Goal: Task Accomplishment & Management: Complete application form

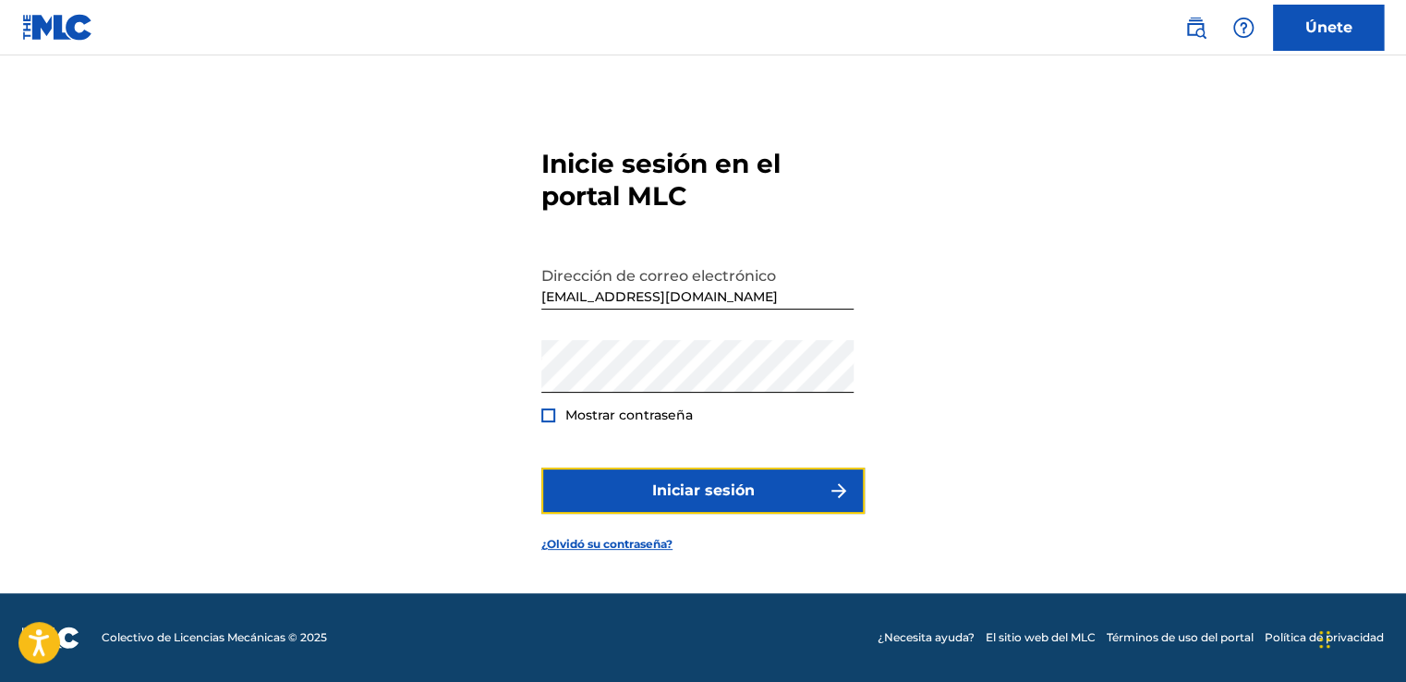
click at [704, 483] on font "Iniciar sesión" at bounding box center [703, 491] width 103 height 22
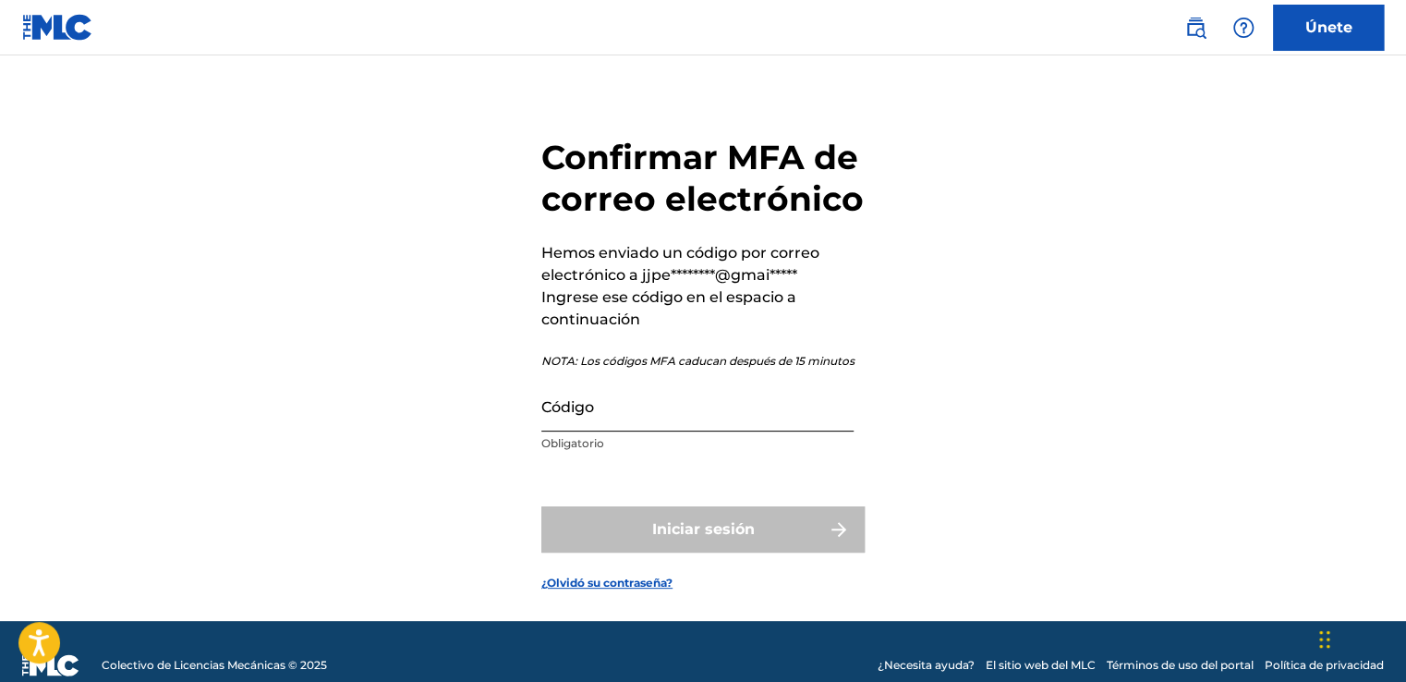
click at [628, 405] on input "Código" at bounding box center [698, 405] width 312 height 53
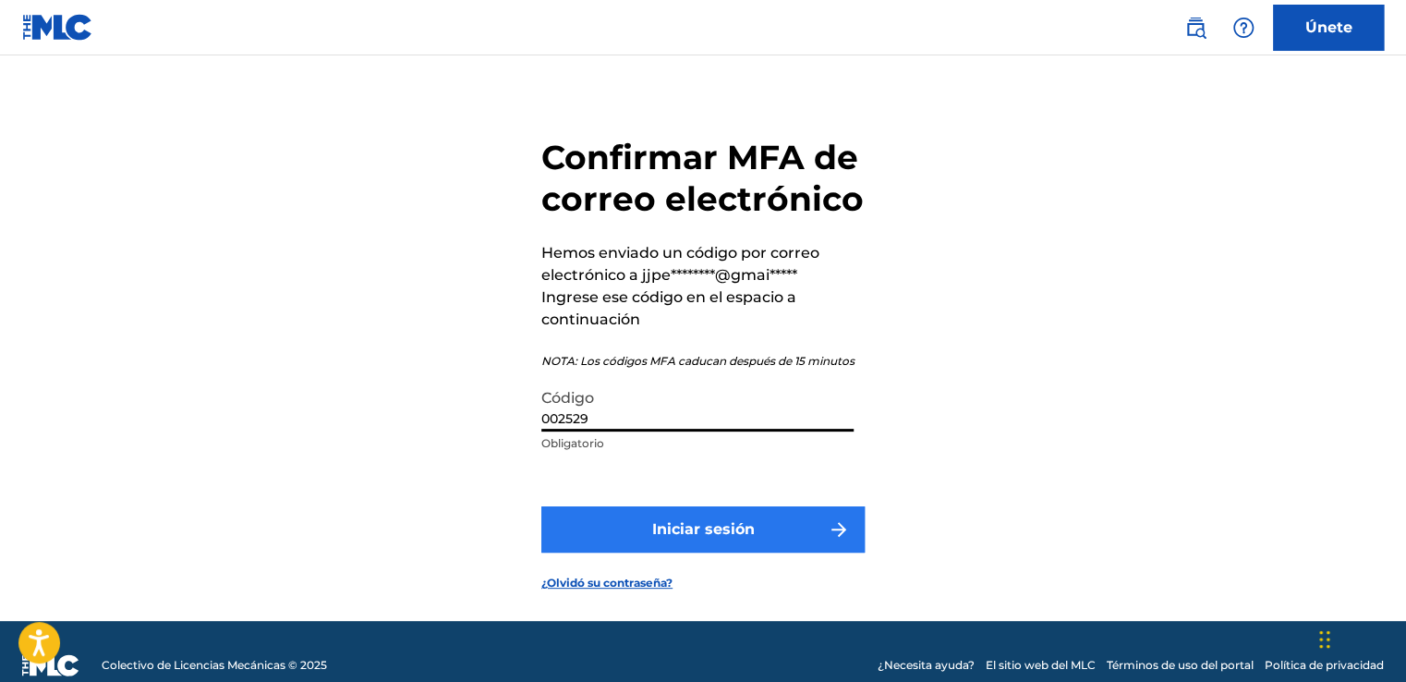
type input "002529"
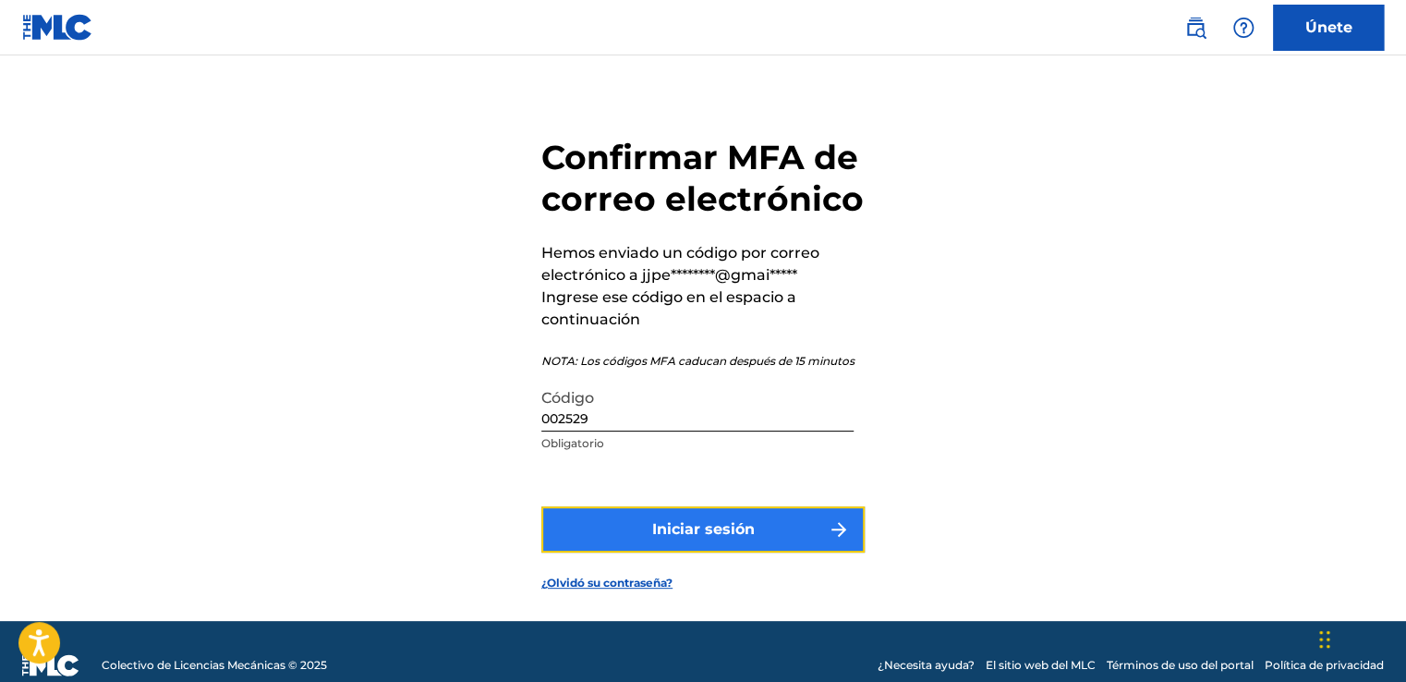
click at [702, 525] on font "Iniciar sesión" at bounding box center [703, 529] width 103 height 22
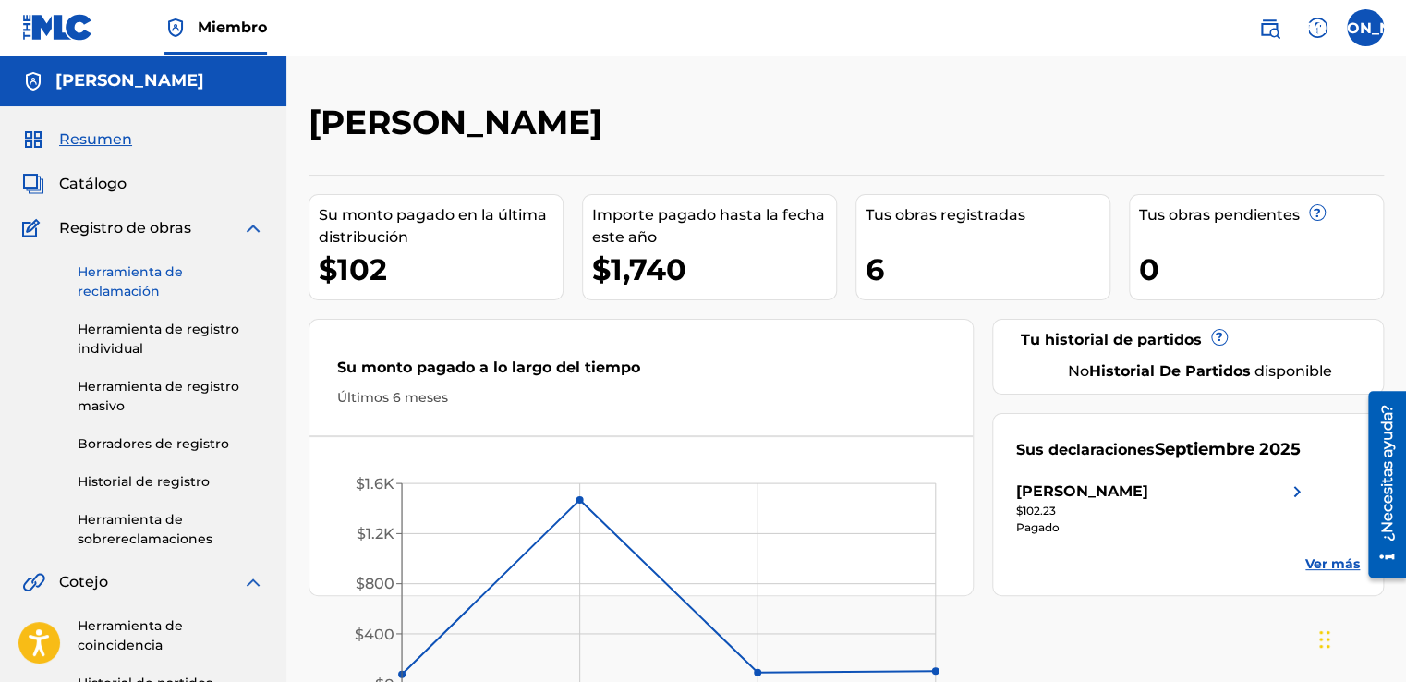
click at [133, 277] on link "Herramienta de reclamación" at bounding box center [171, 281] width 187 height 39
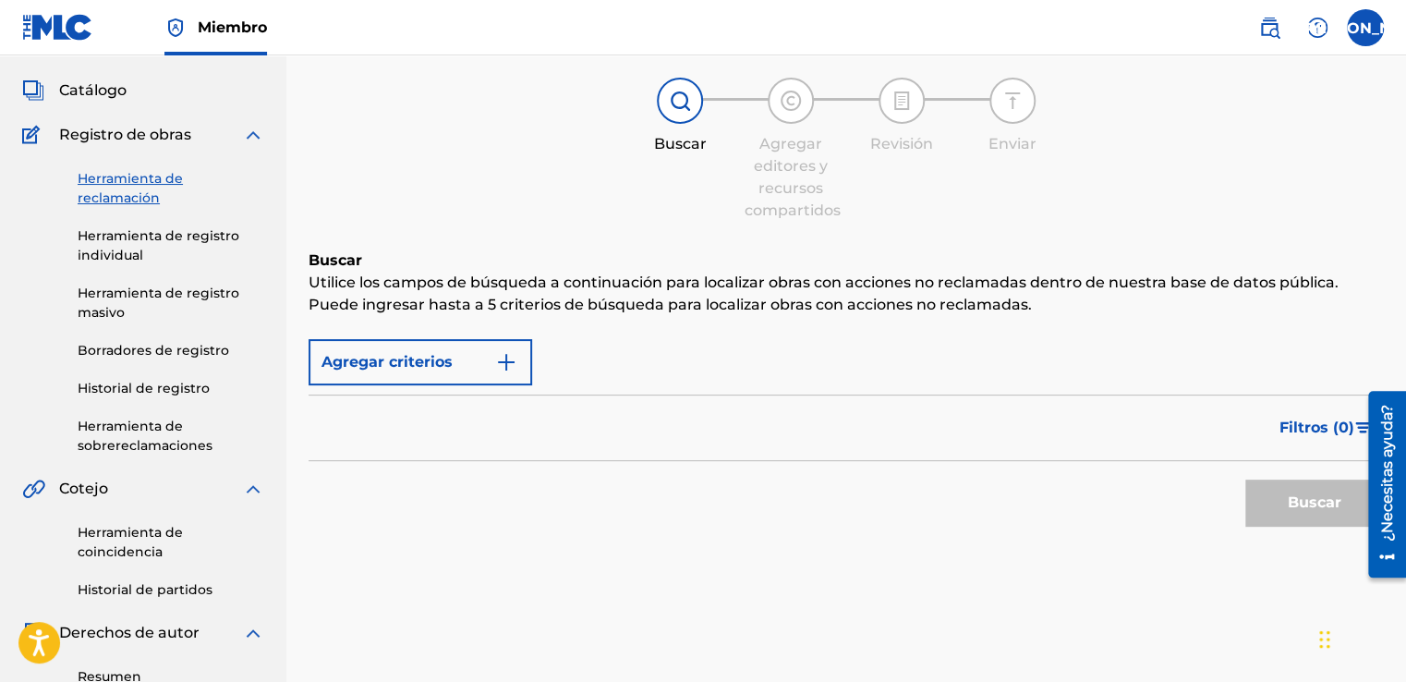
scroll to position [185, 0]
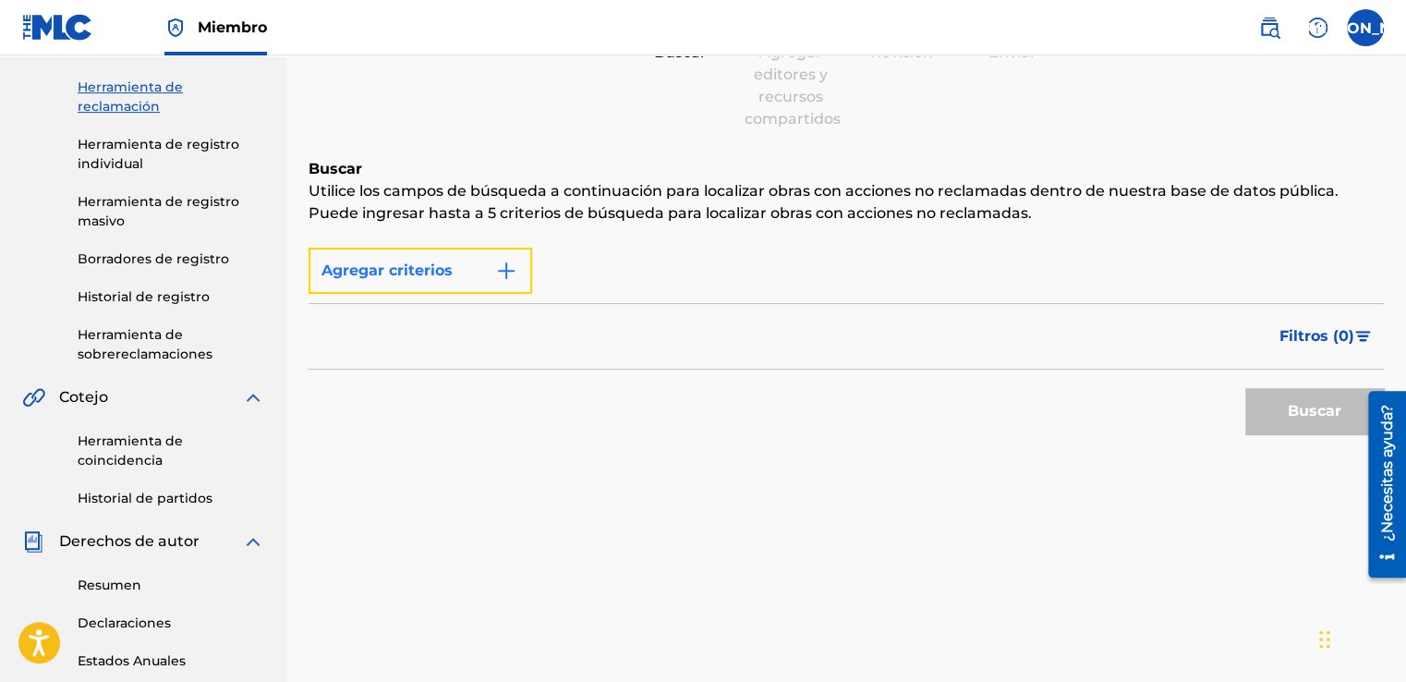
click at [510, 267] on img "Formulario de búsqueda" at bounding box center [506, 271] width 22 height 22
click at [505, 263] on img "Formulario de búsqueda" at bounding box center [506, 271] width 22 height 22
click at [414, 274] on font "Agregar criterios" at bounding box center [387, 271] width 131 height 22
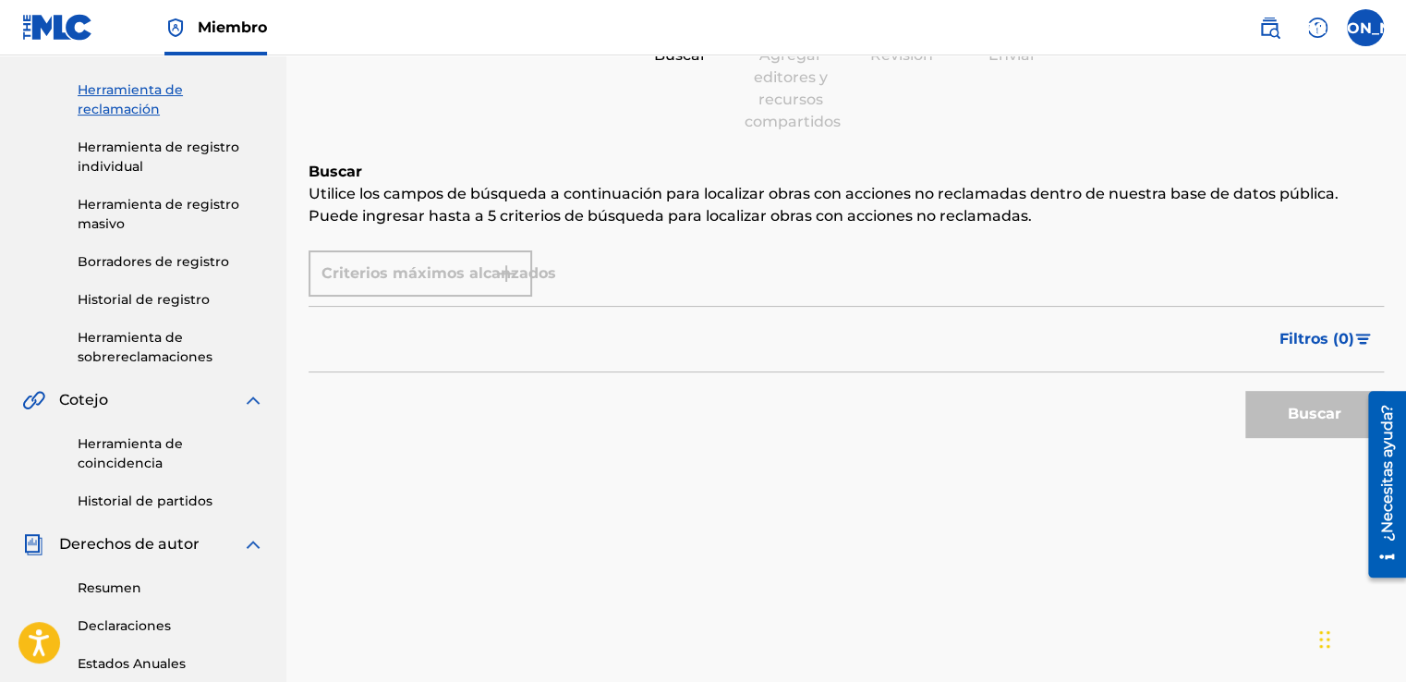
scroll to position [174, 0]
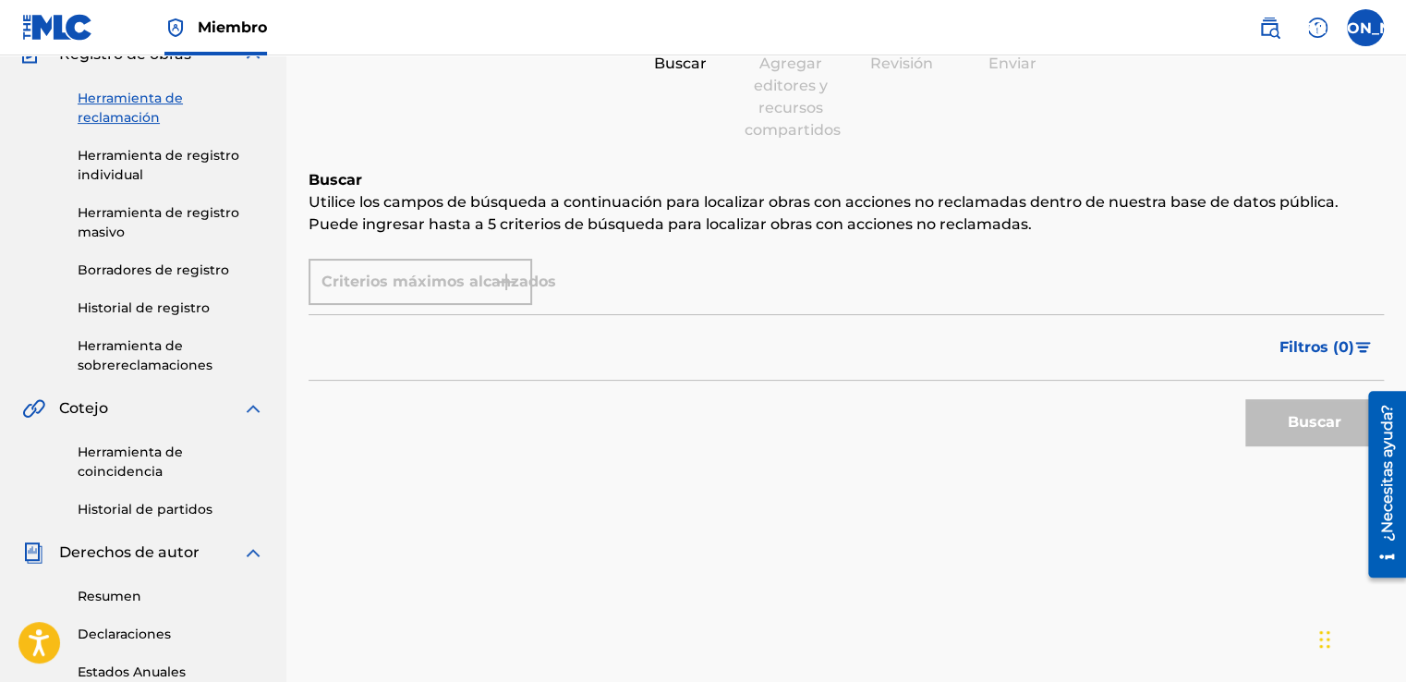
click at [627, 277] on div "Criterios máximos alcanzados" at bounding box center [847, 282] width 1076 height 46
drag, startPoint x: 617, startPoint y: 289, endPoint x: 571, endPoint y: 302, distance: 48.0
click at [588, 300] on div "Criterios máximos alcanzados" at bounding box center [847, 282] width 1076 height 46
click at [569, 302] on div "Criterios máximos alcanzados" at bounding box center [847, 282] width 1076 height 46
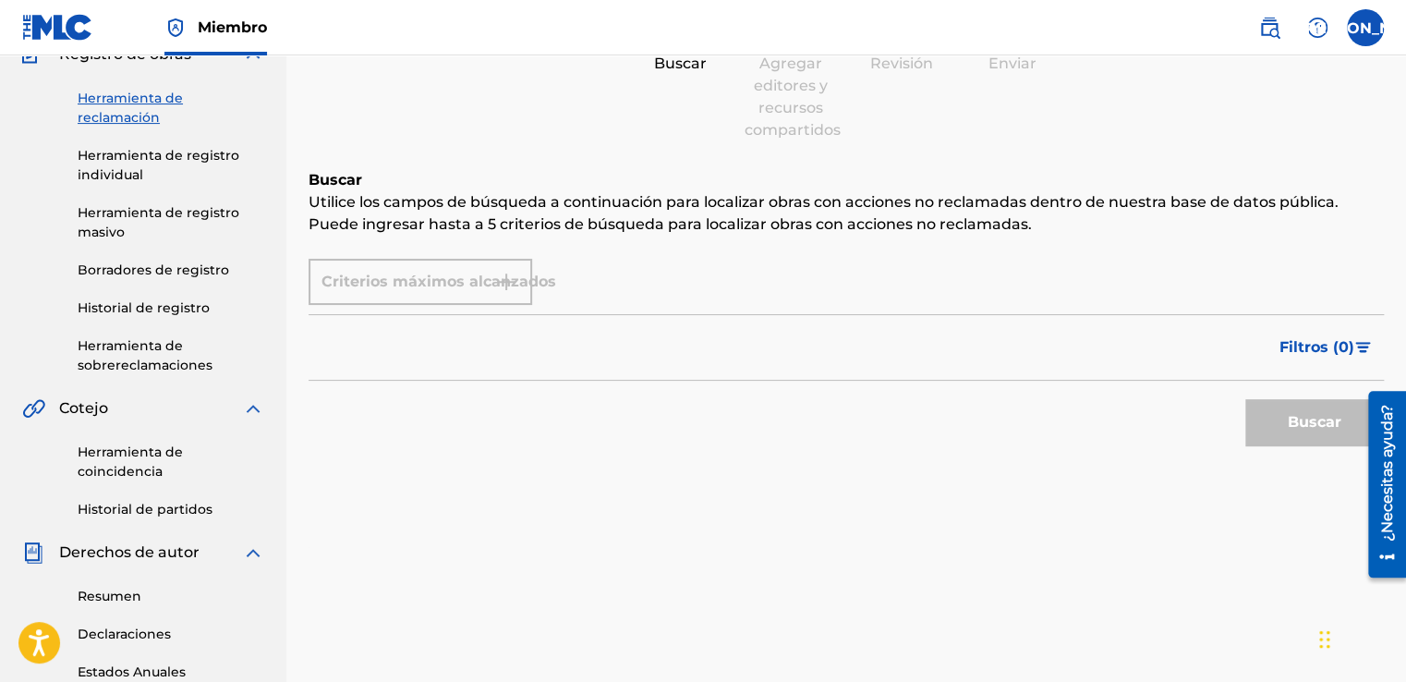
click at [1294, 427] on div "Buscar" at bounding box center [1310, 418] width 148 height 74
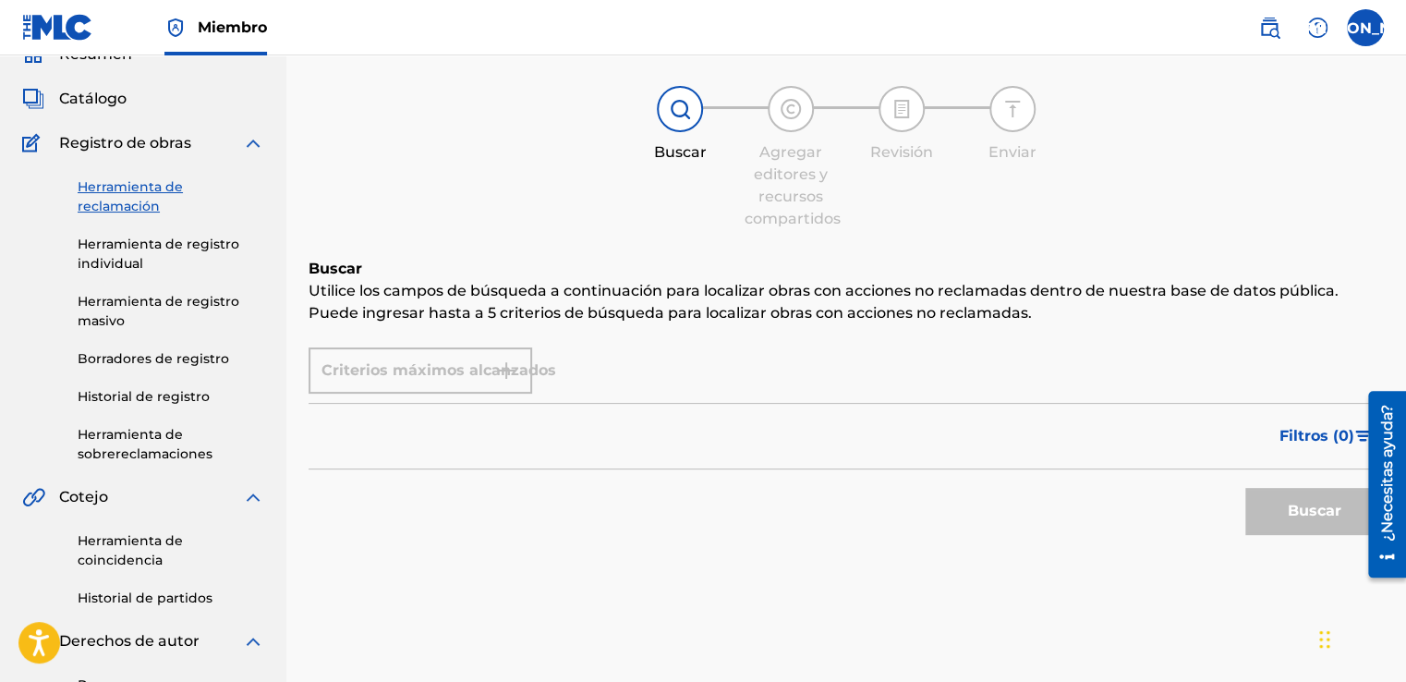
scroll to position [0, 0]
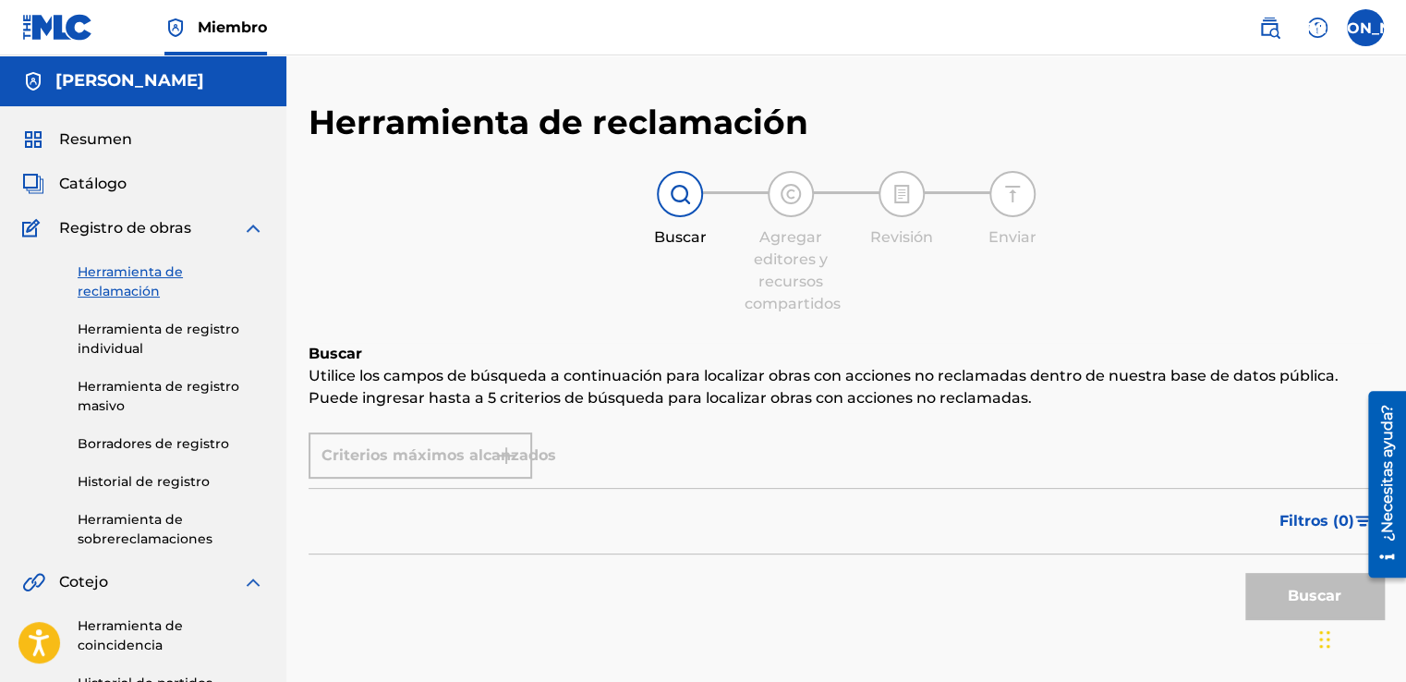
click at [673, 196] on img at bounding box center [680, 194] width 22 height 22
click at [133, 283] on link "Herramienta de reclamación" at bounding box center [171, 281] width 187 height 39
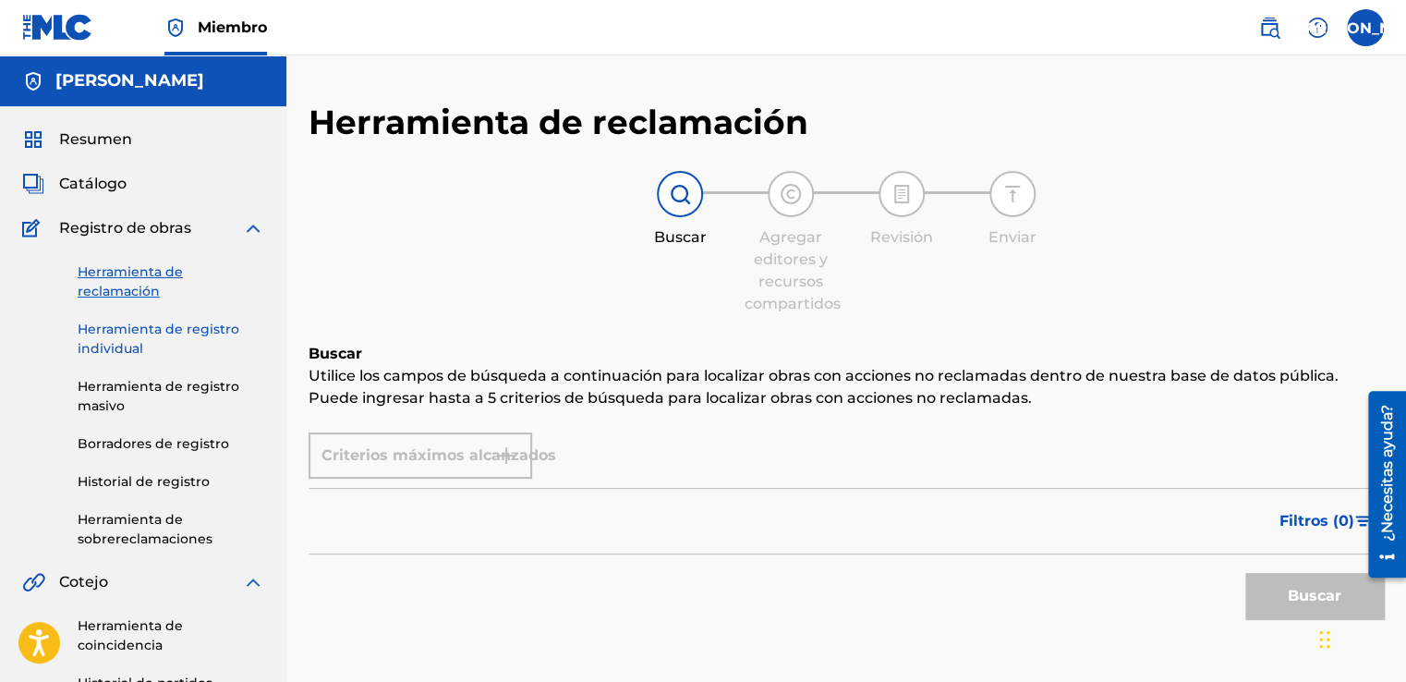
click at [134, 332] on link "Herramienta de registro individual" at bounding box center [171, 339] width 187 height 39
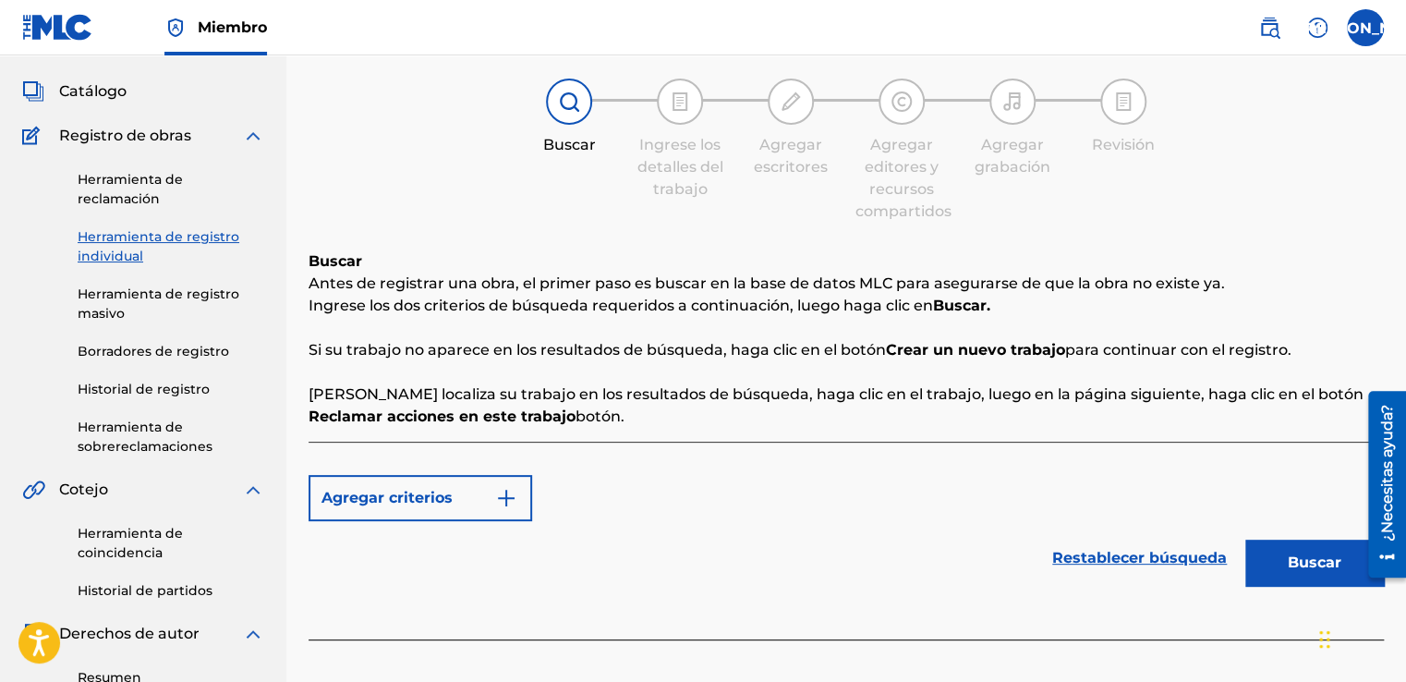
scroll to position [185, 0]
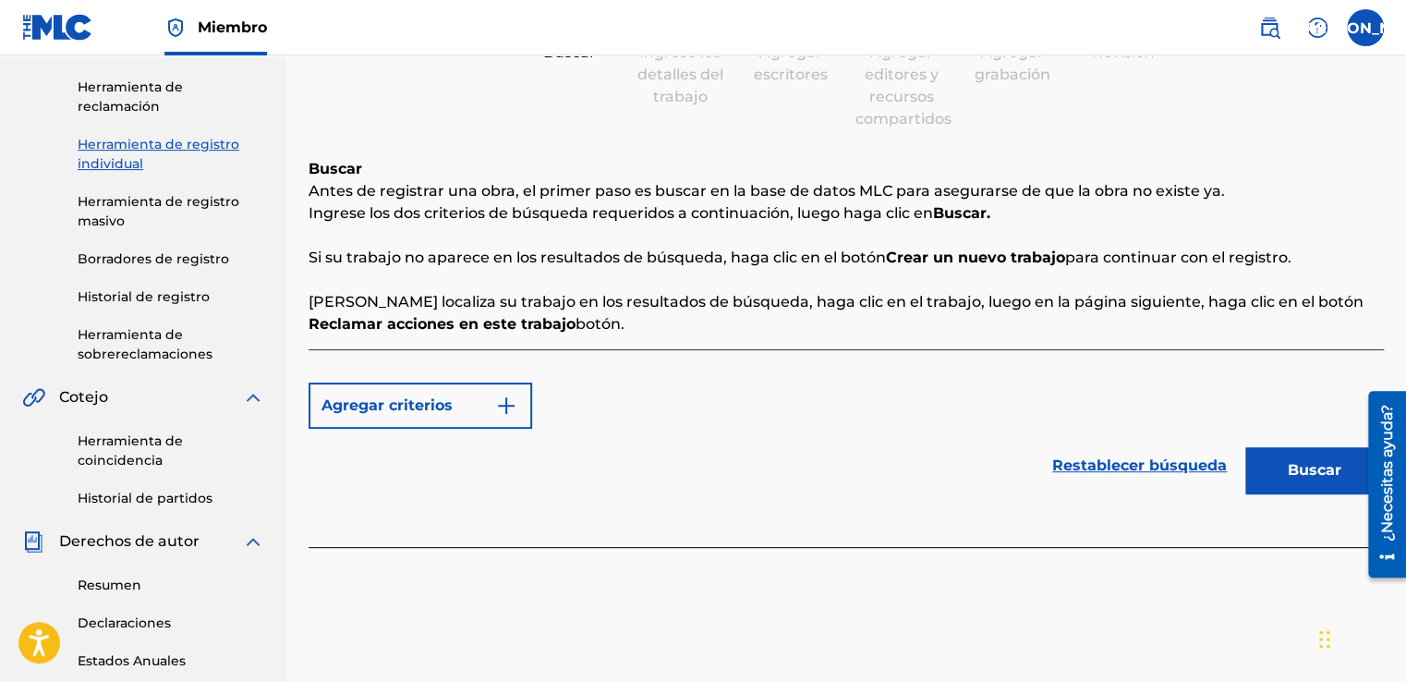
click at [554, 400] on div "Agregar criterios" at bounding box center [847, 406] width 1076 height 46
click at [508, 402] on img "Formulario de búsqueda" at bounding box center [506, 406] width 22 height 22
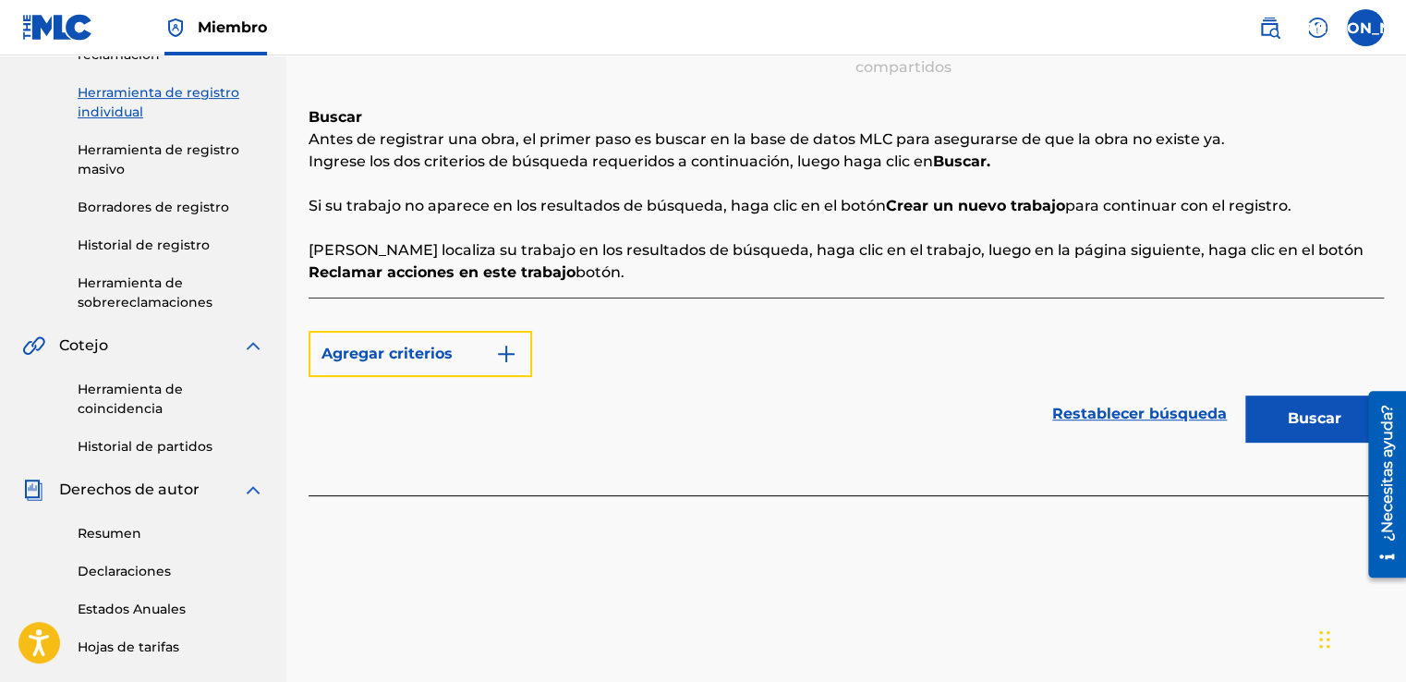
scroll to position [277, 0]
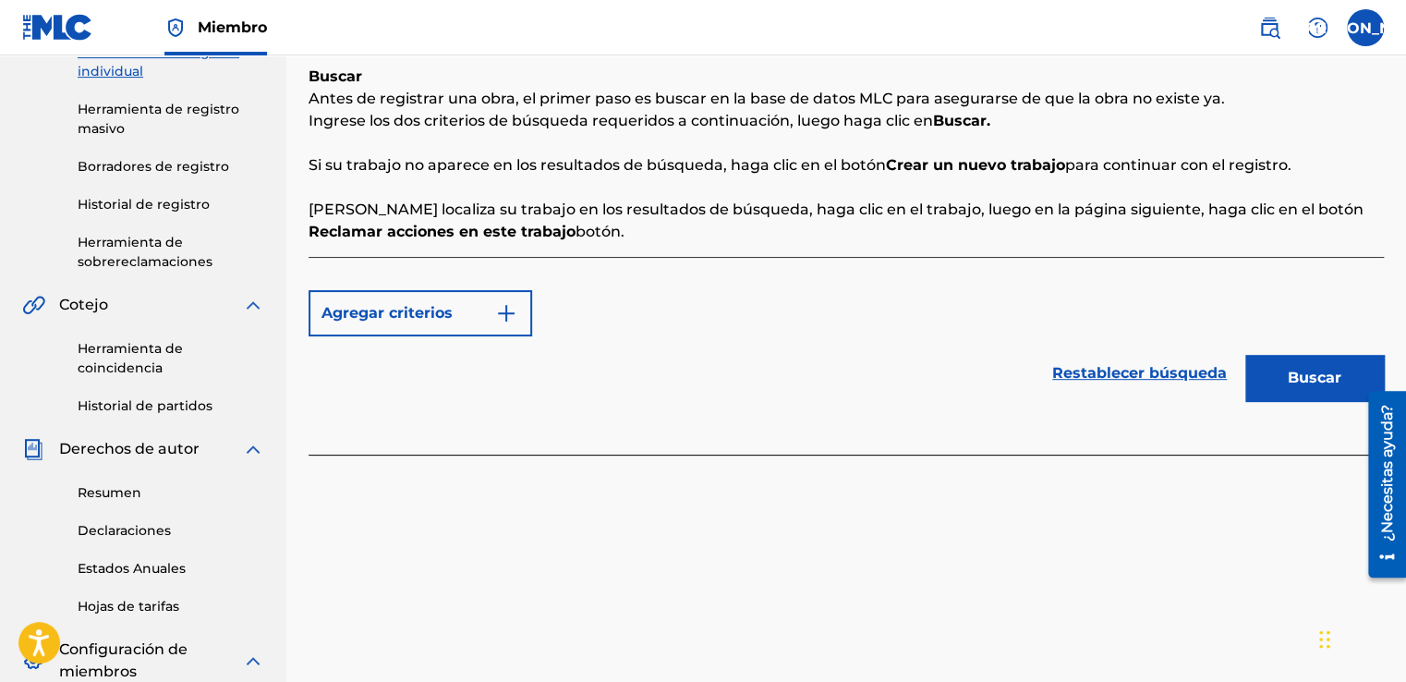
click at [602, 327] on div "Agregar criterios" at bounding box center [847, 313] width 1076 height 46
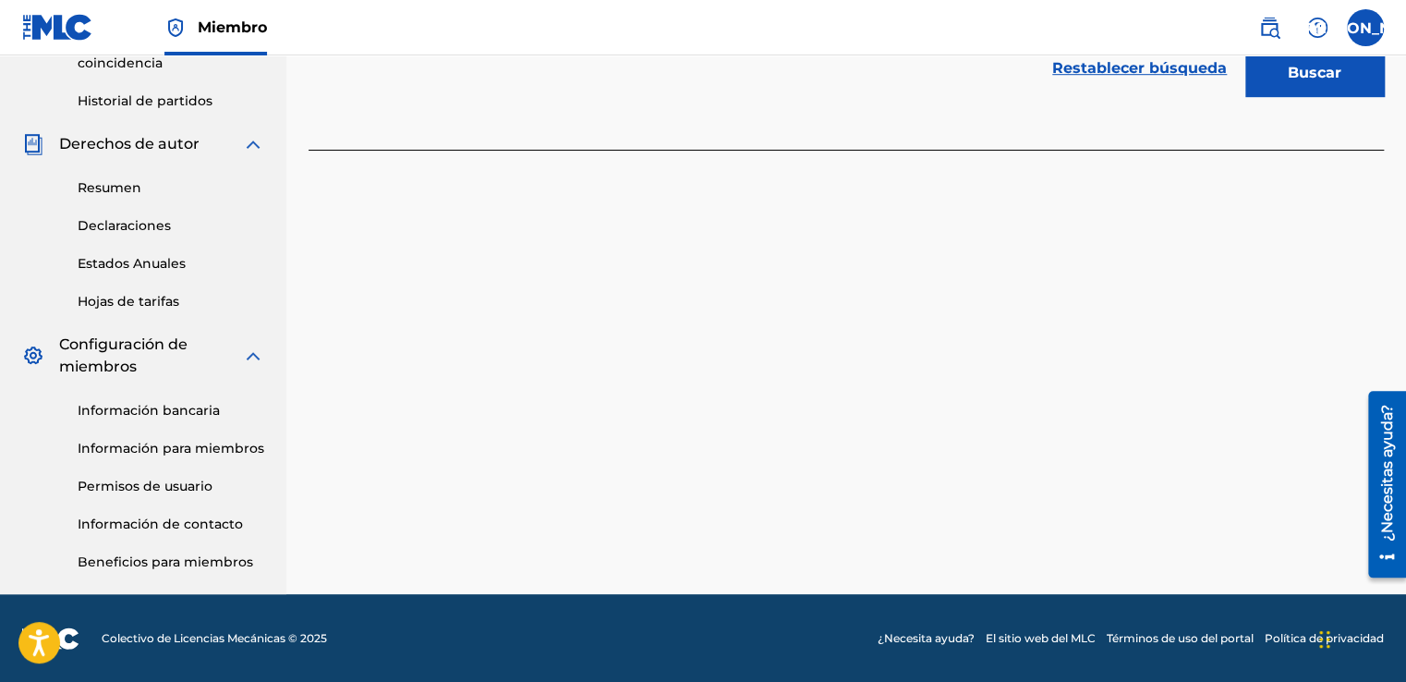
scroll to position [120, 0]
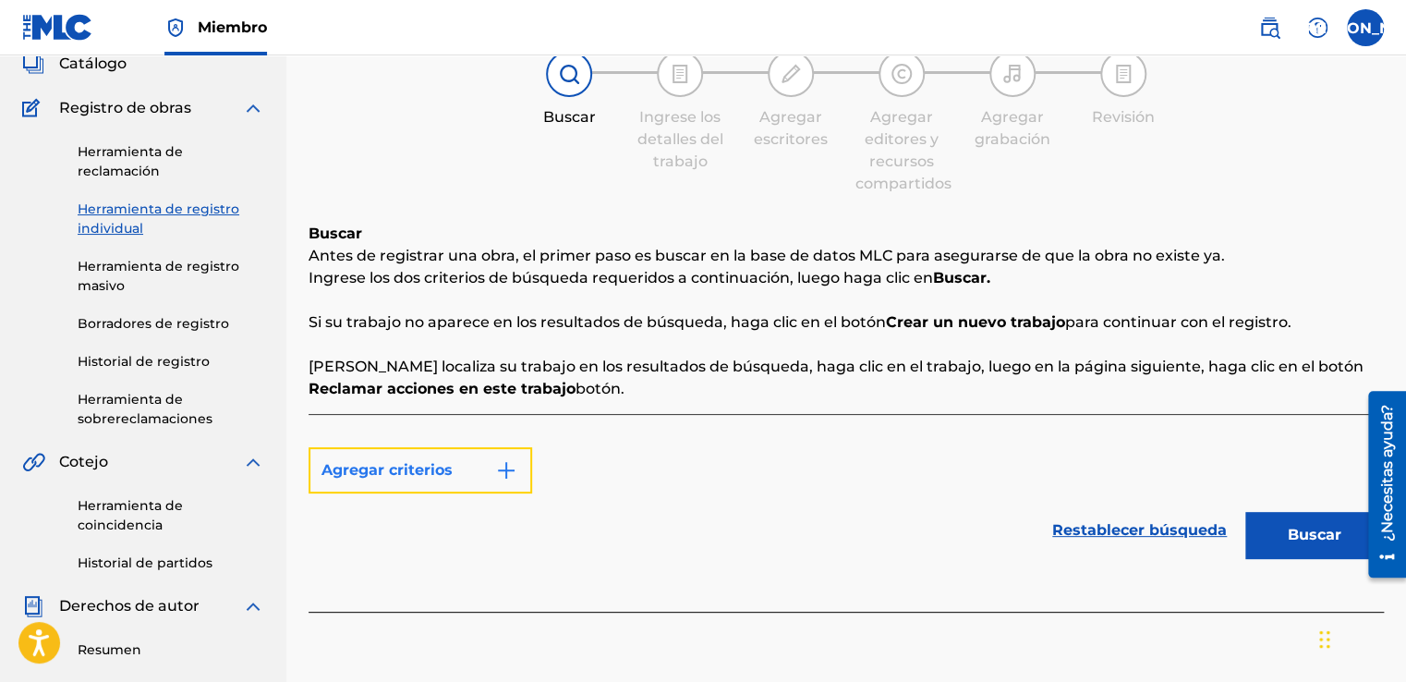
click at [381, 466] on font "Agregar criterios" at bounding box center [387, 470] width 131 height 22
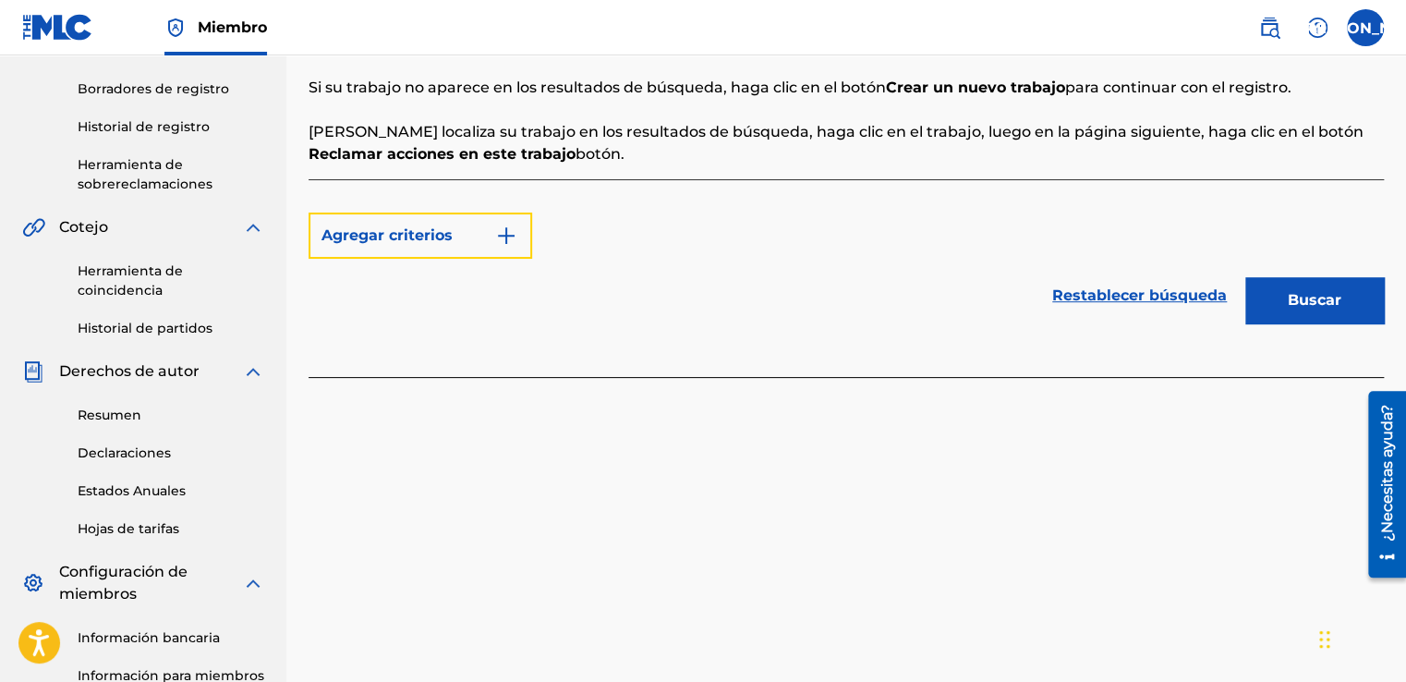
scroll to position [28, 0]
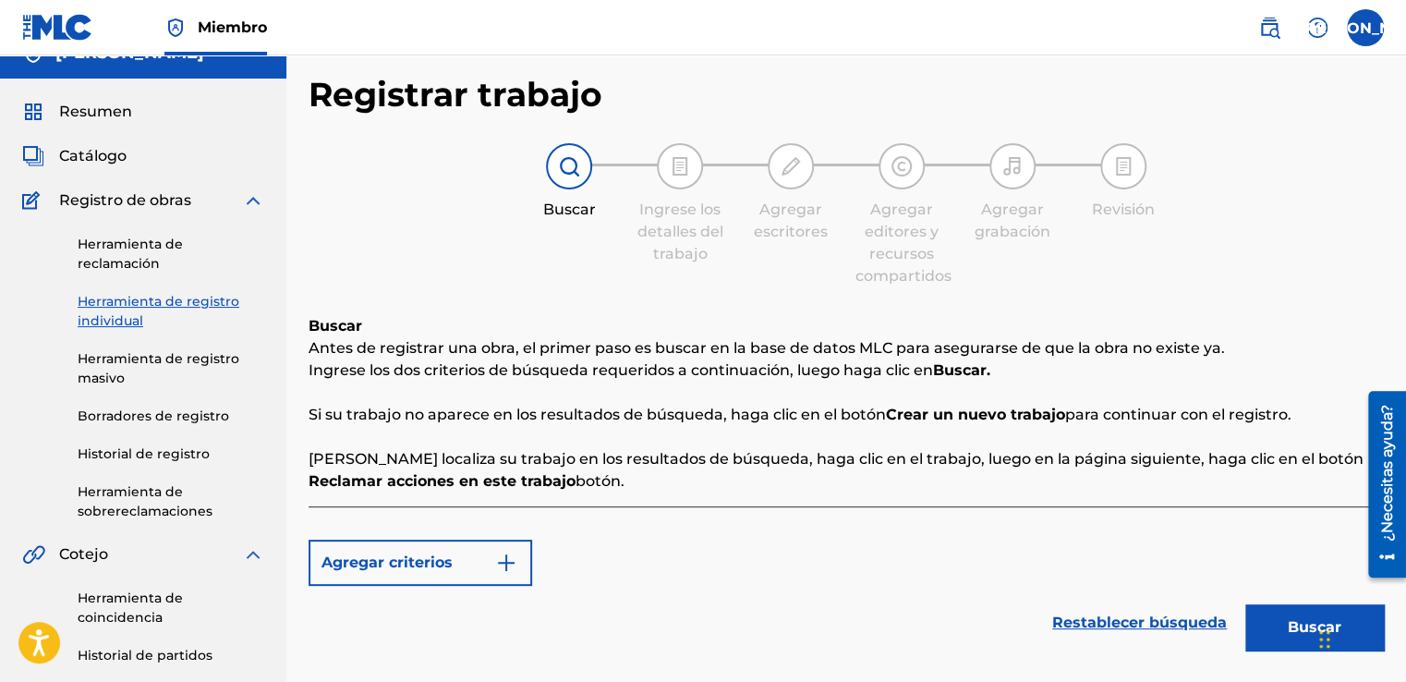
click at [554, 570] on div "Agregar criterios" at bounding box center [847, 563] width 1076 height 46
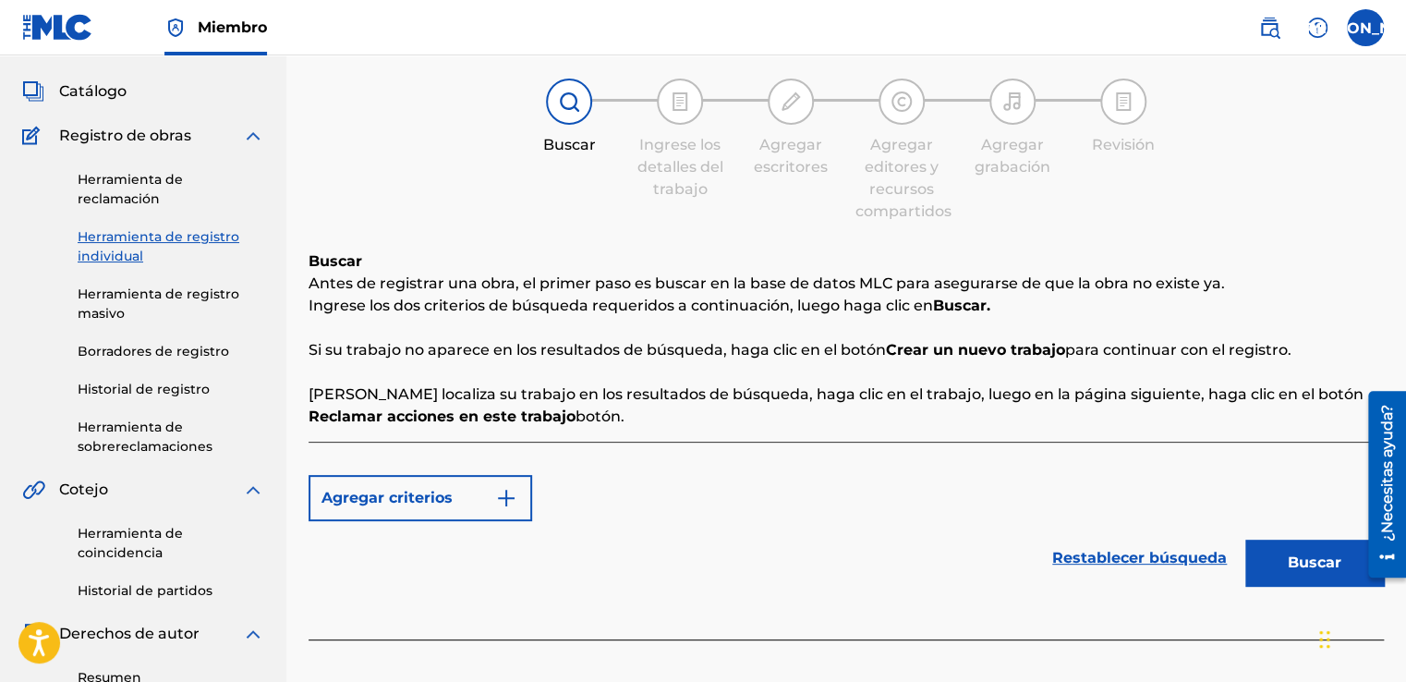
scroll to position [120, 0]
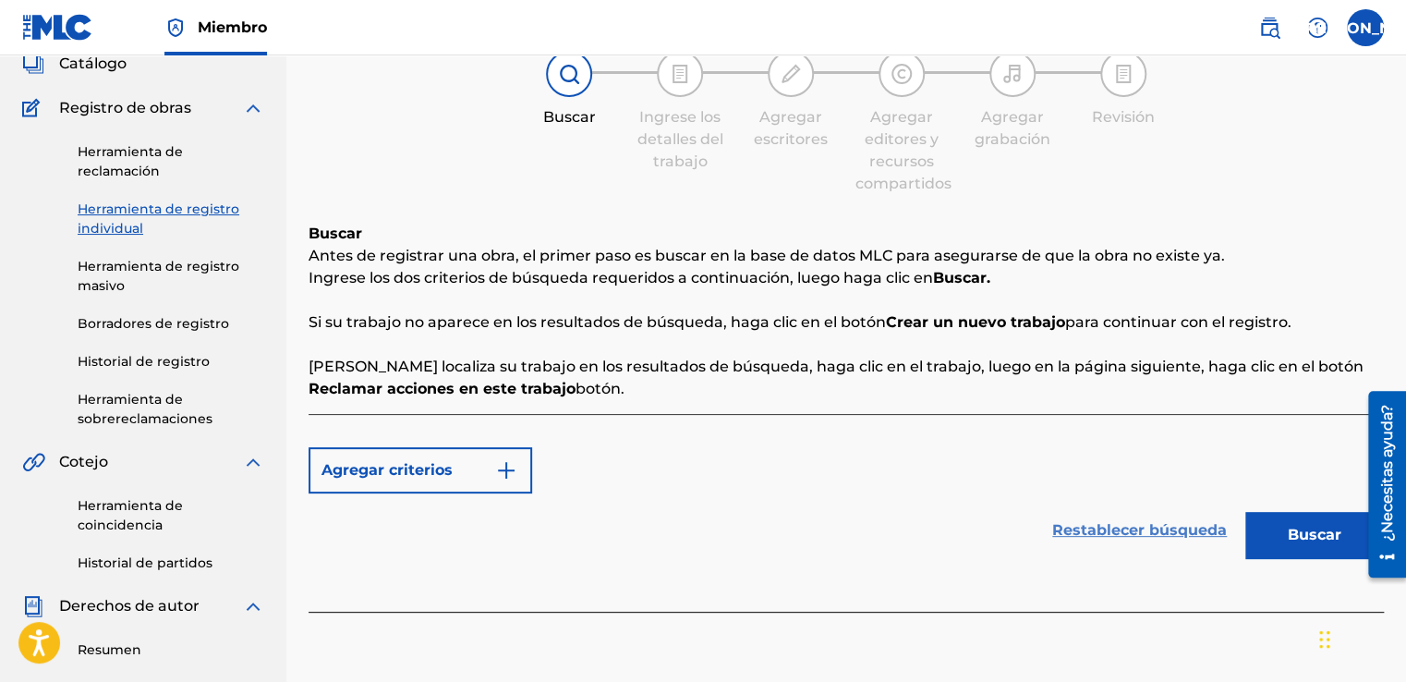
click at [1100, 526] on link "Restablecer búsqueda" at bounding box center [1139, 530] width 193 height 41
click at [1096, 529] on link "Restablecer búsqueda" at bounding box center [1139, 530] width 193 height 41
click at [674, 508] on div "Restablecer búsqueda Buscar" at bounding box center [847, 530] width 1076 height 74
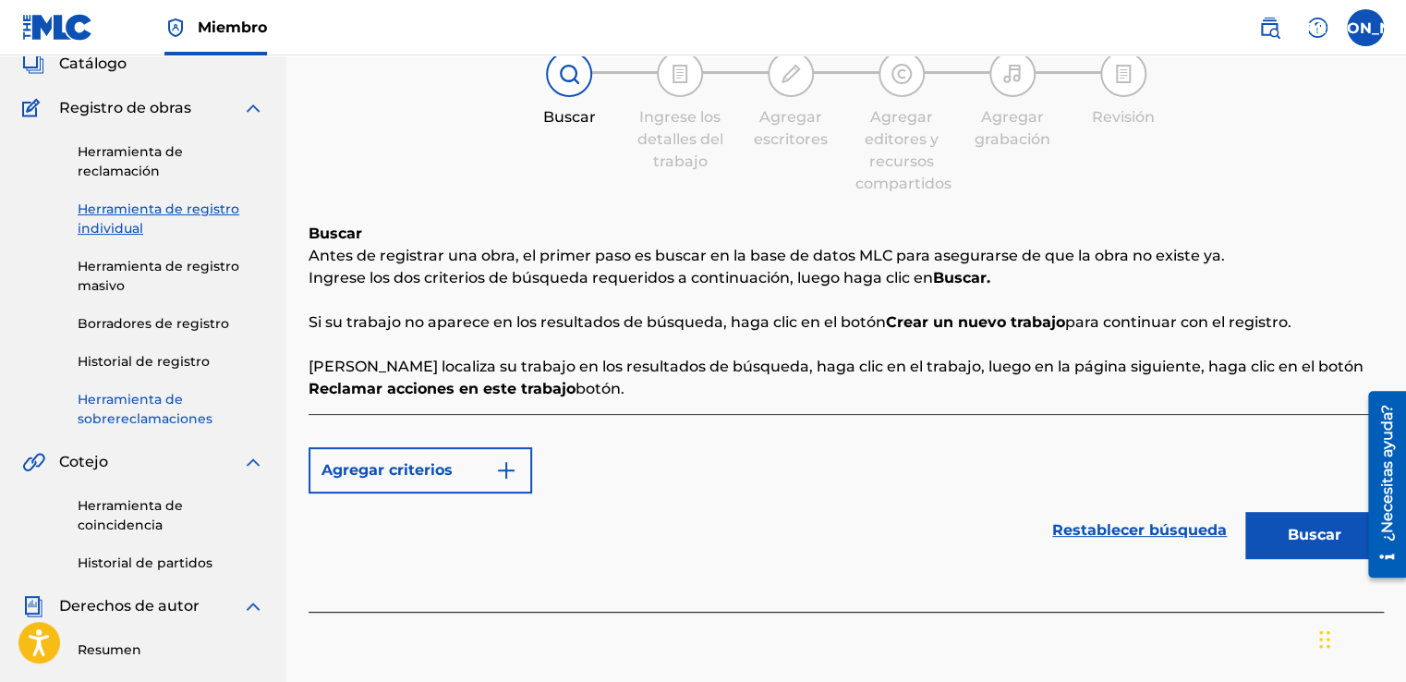
click at [150, 410] on link "Herramienta de sobrereclamaciones" at bounding box center [171, 409] width 187 height 39
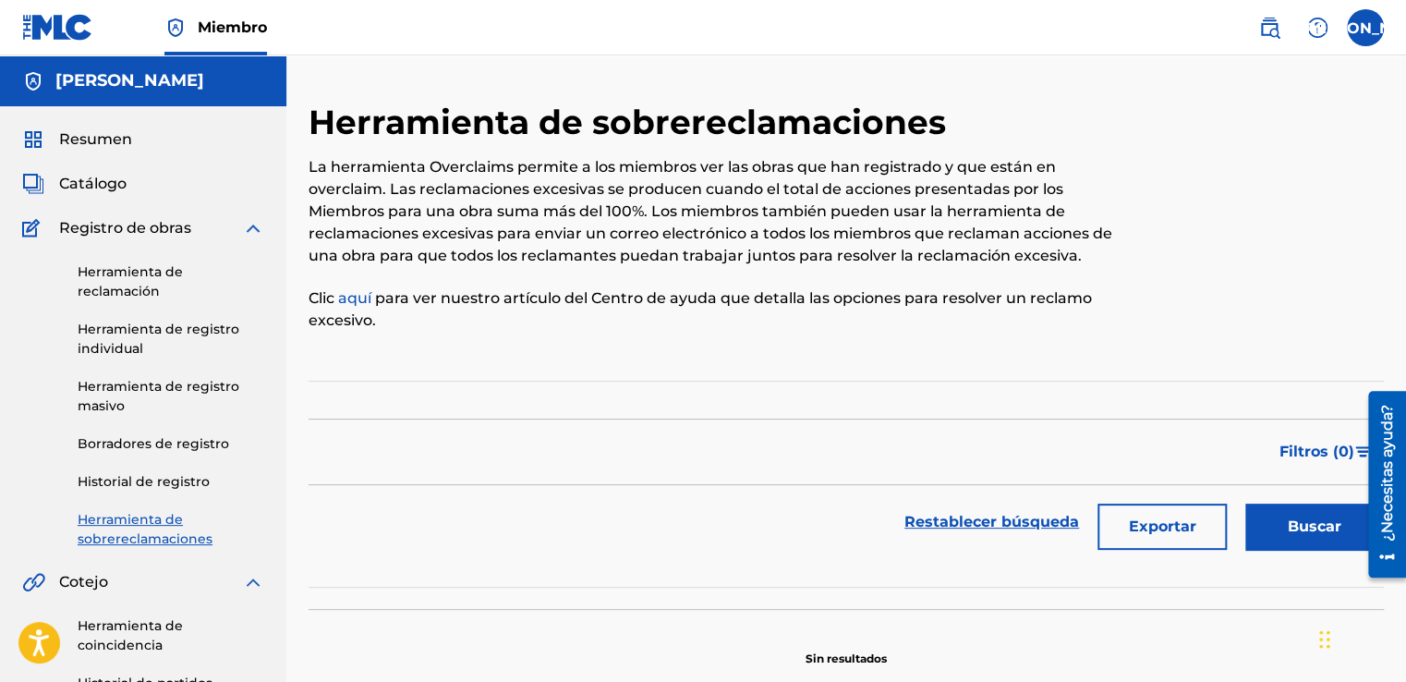
click at [402, 391] on section "Filter Status of Overclaim Overclaim Dispute Resolved Merged Canceled Sort By M…" at bounding box center [847, 484] width 1076 height 207
click at [643, 423] on div "Filtros (0 )" at bounding box center [847, 452] width 1076 height 67
click at [354, 305] on font "aquí" at bounding box center [354, 298] width 33 height 18
click at [148, 285] on link "Herramienta de reclamación" at bounding box center [171, 281] width 187 height 39
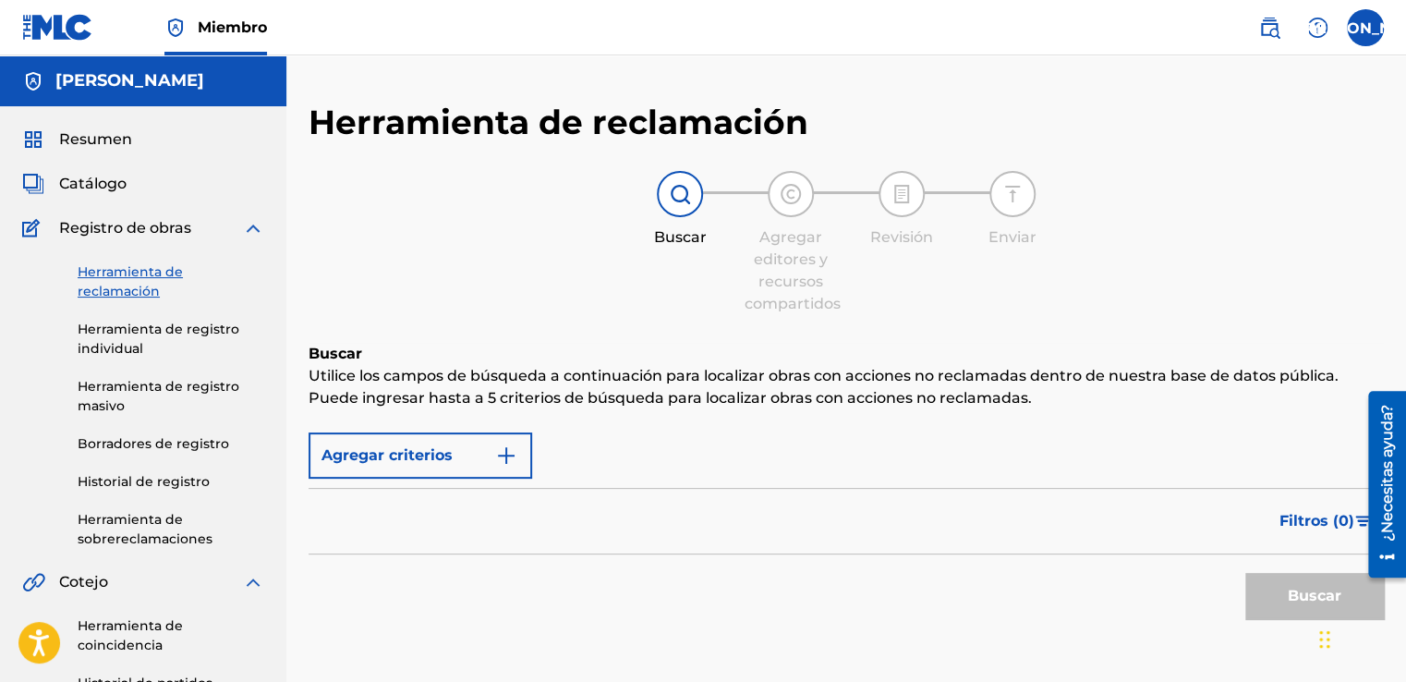
click at [626, 460] on div "Agregar criterios" at bounding box center [847, 455] width 1076 height 46
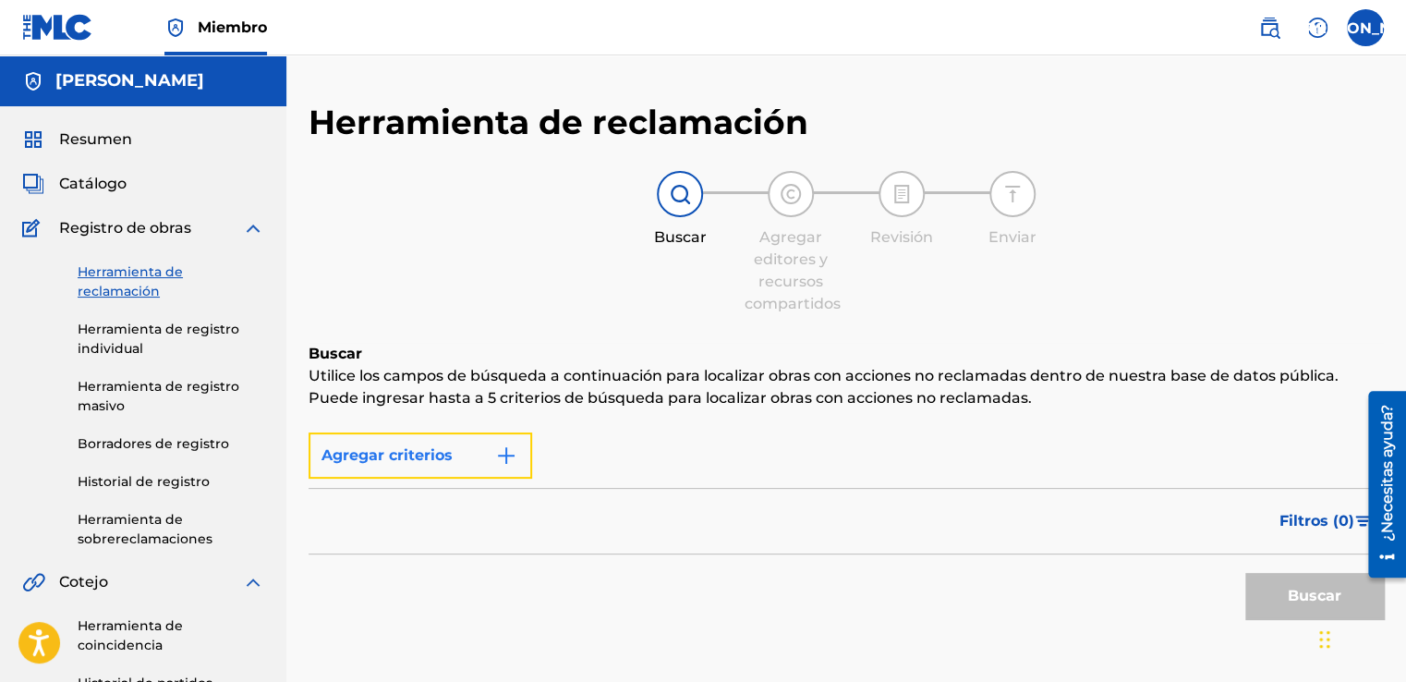
click at [509, 459] on img "Formulario de búsqueda" at bounding box center [506, 455] width 22 height 22
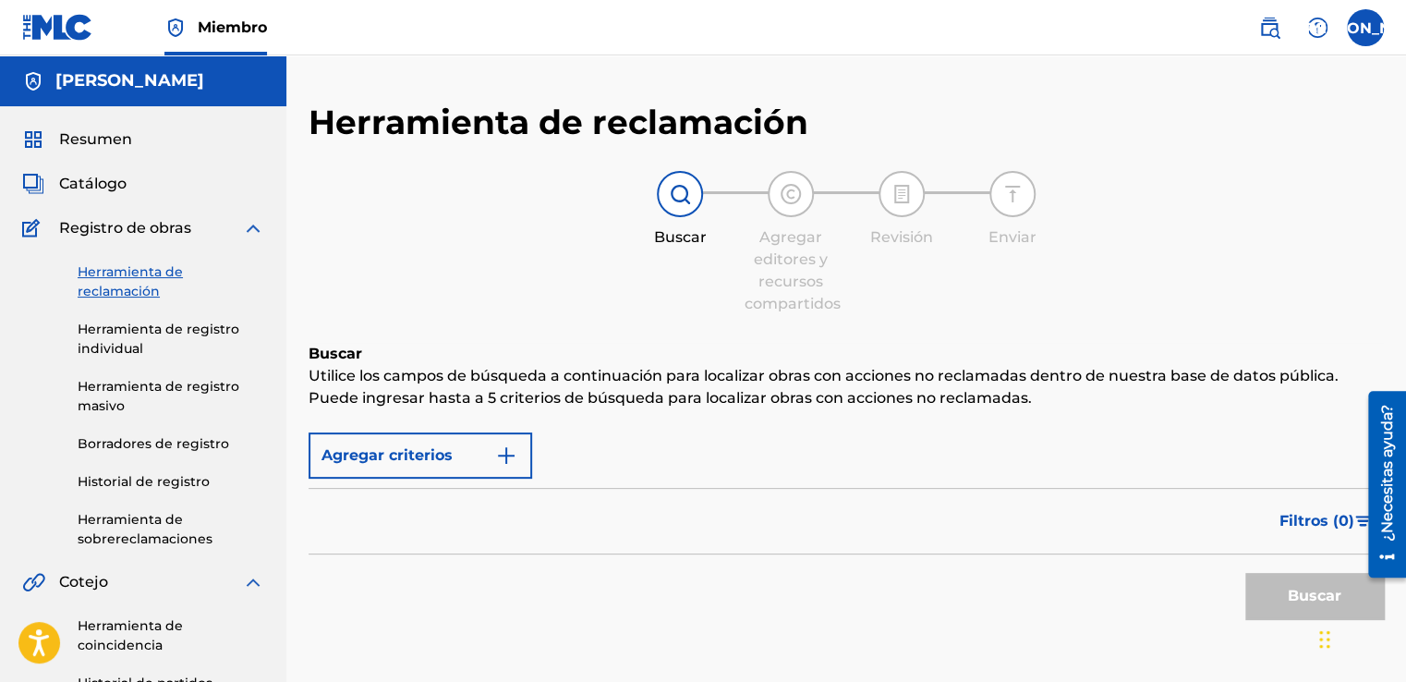
click at [337, 510] on div "Filtros (0 )" at bounding box center [847, 521] width 1076 height 67
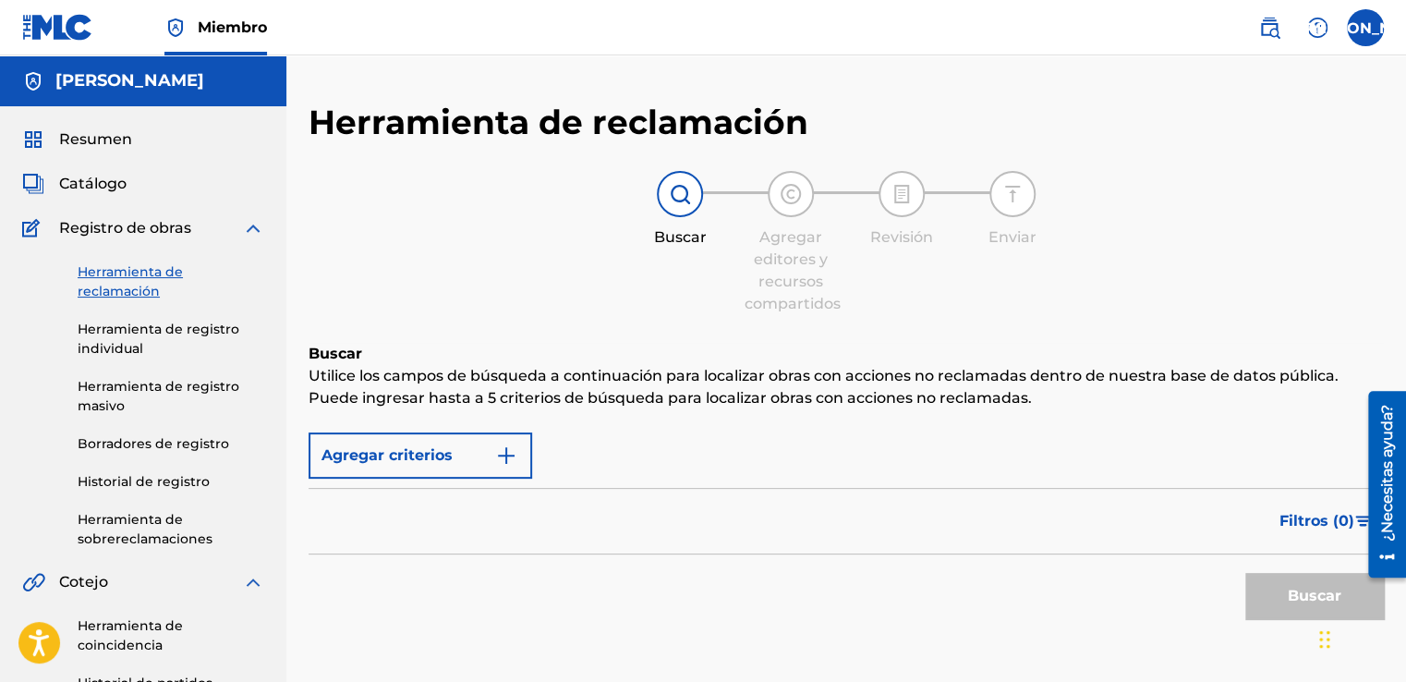
click at [337, 510] on div "Filtros (0 )" at bounding box center [847, 521] width 1076 height 67
click at [584, 457] on div "Agregar criterios" at bounding box center [847, 455] width 1076 height 46
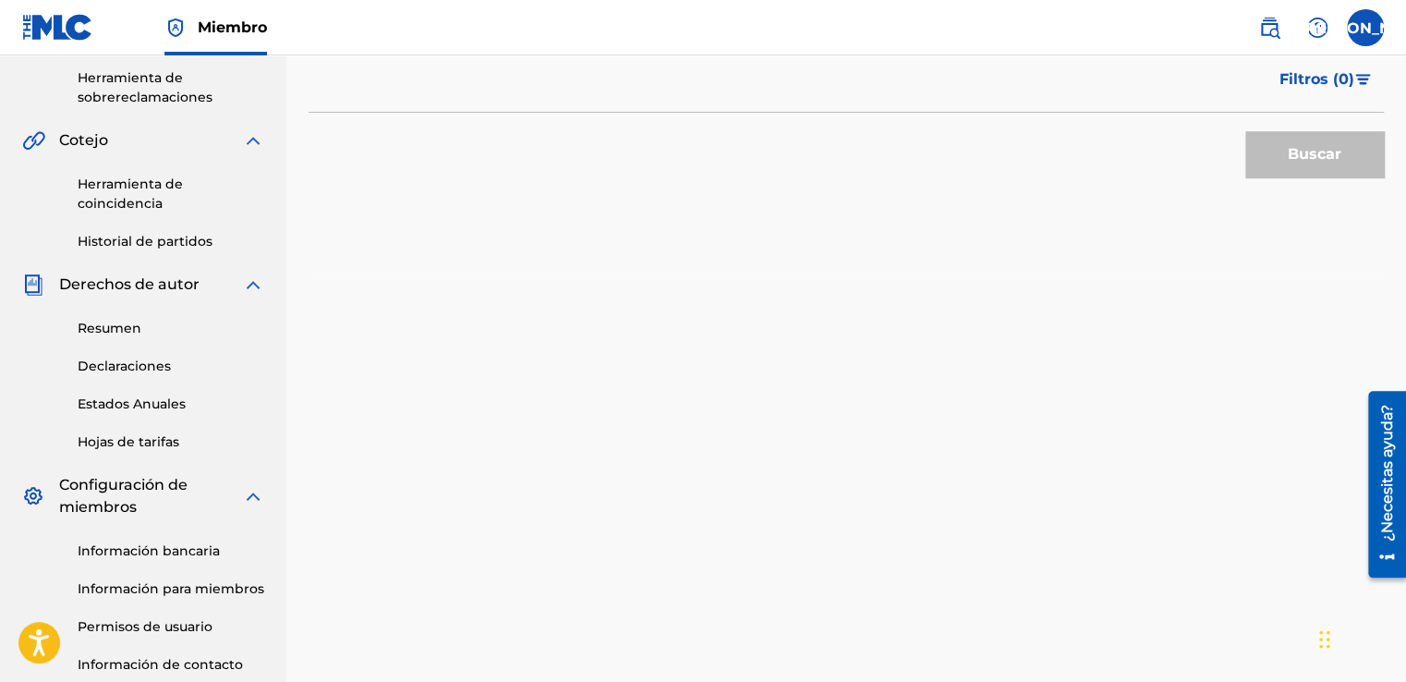
scroll to position [462, 0]
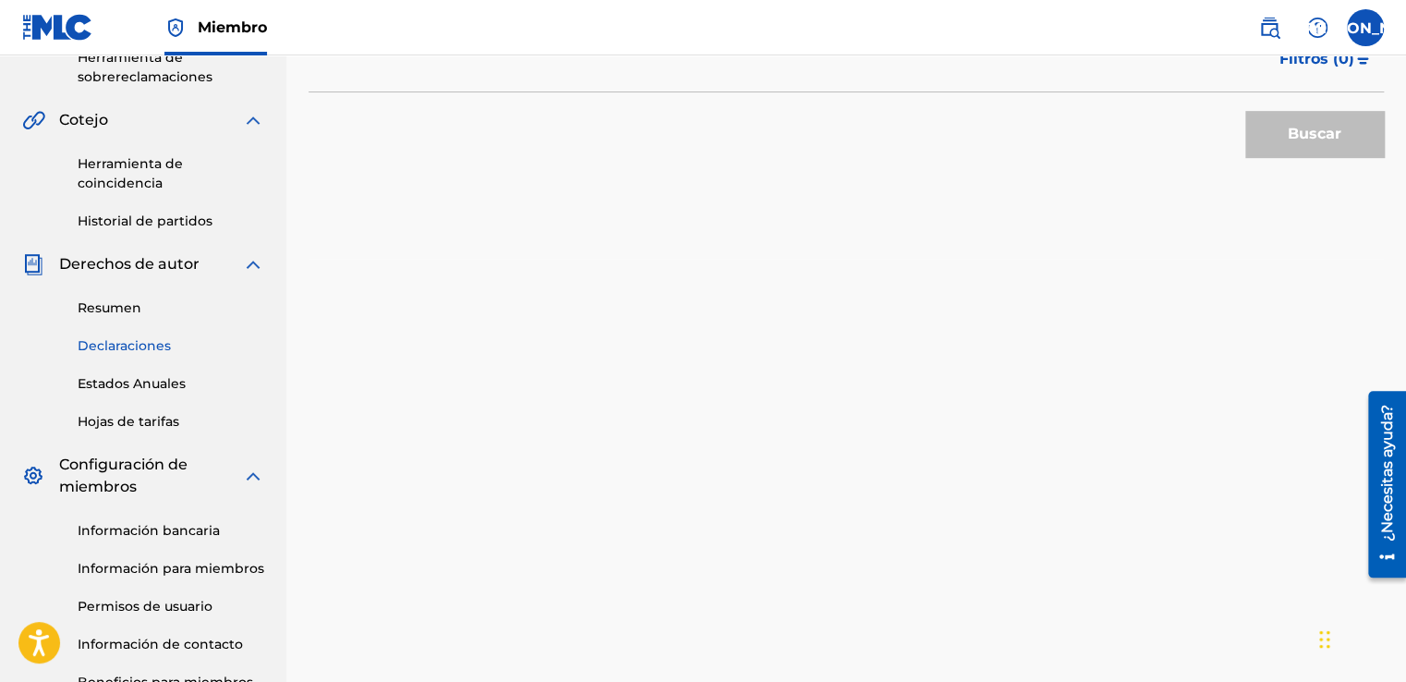
click at [163, 346] on link "Declaraciones" at bounding box center [171, 345] width 187 height 19
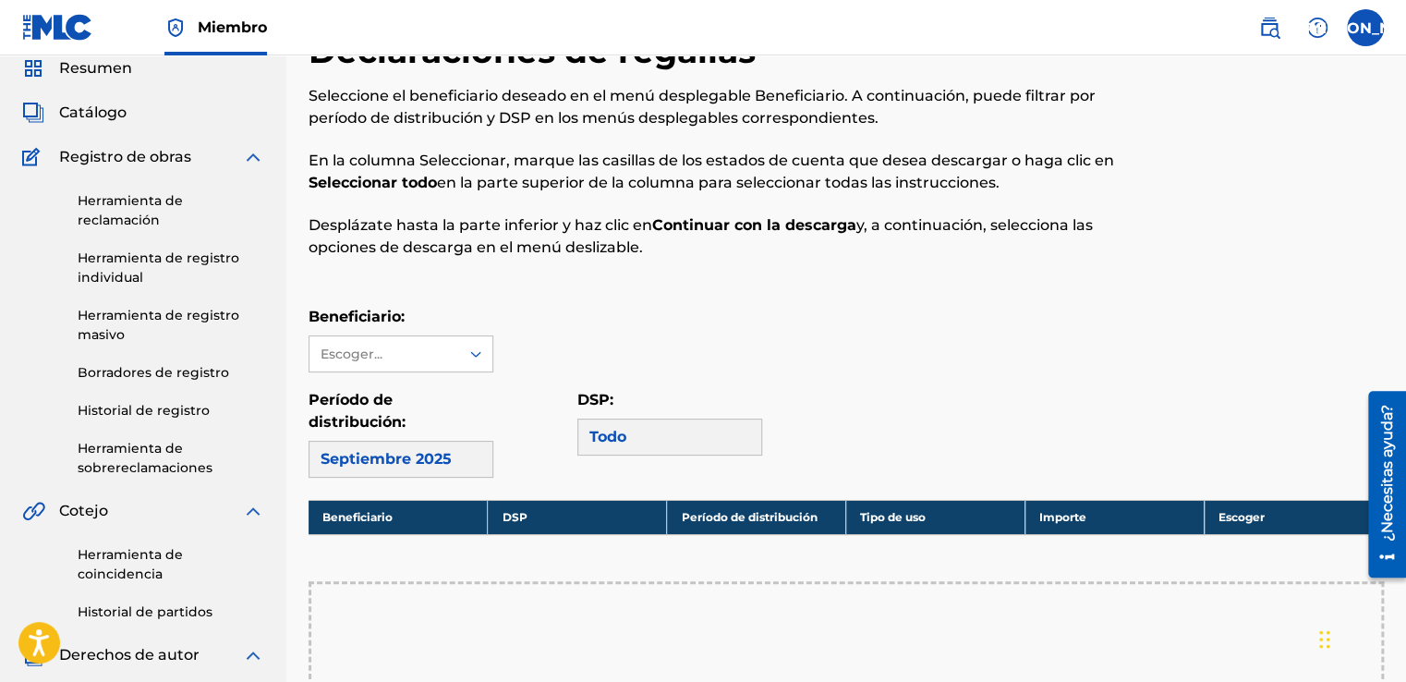
scroll to position [92, 0]
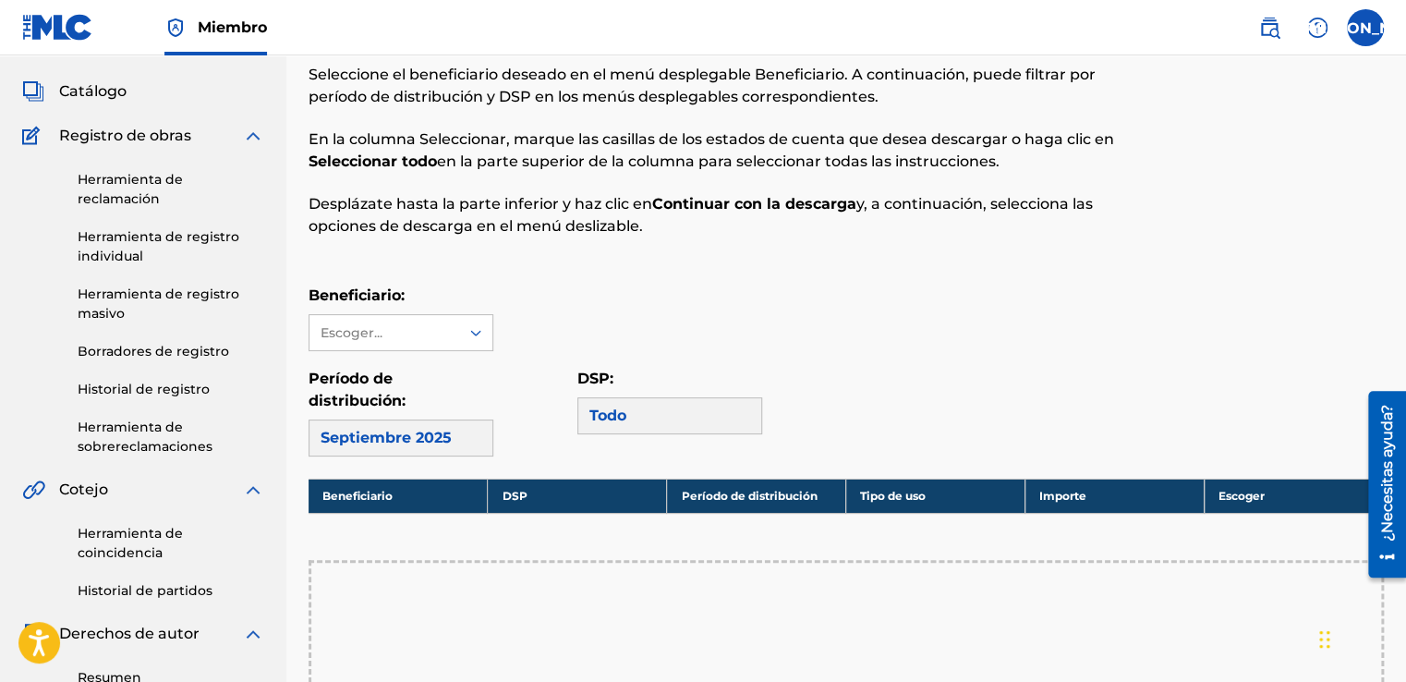
click at [248, 135] on img at bounding box center [253, 136] width 22 height 22
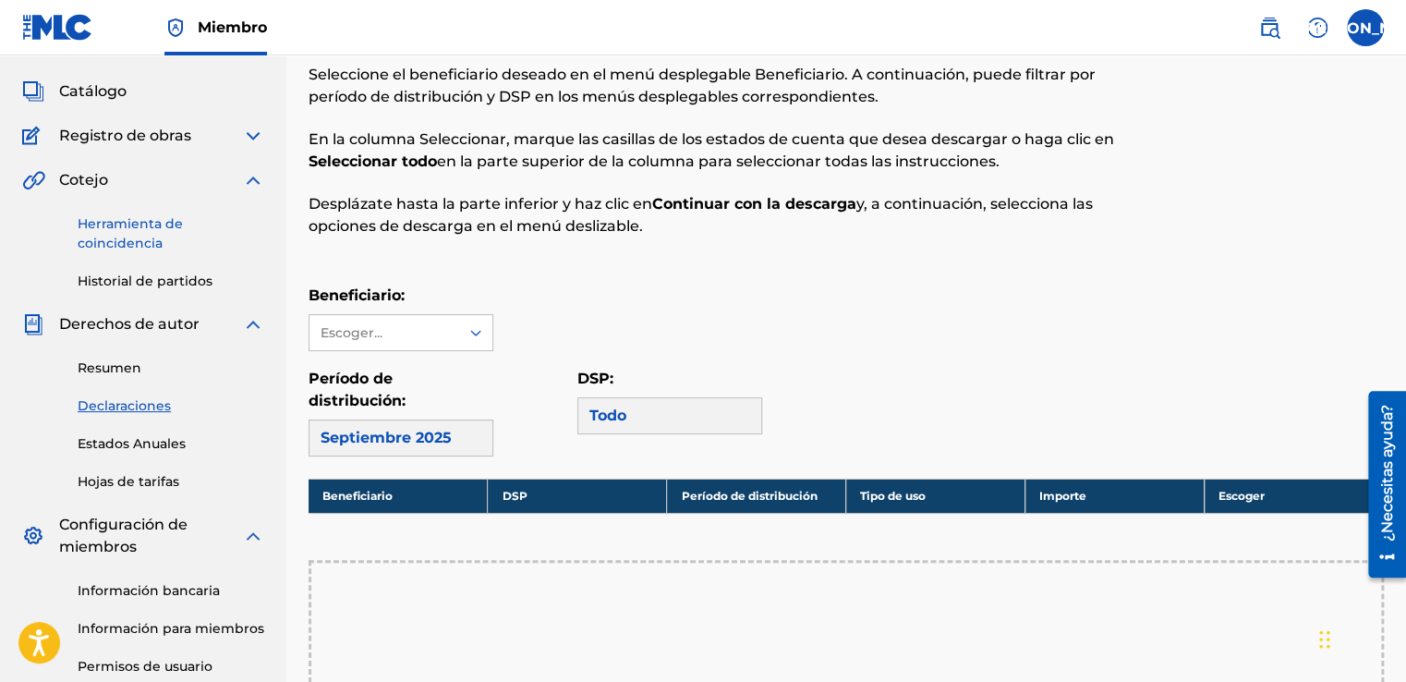
click at [126, 234] on link "Herramienta de coincidencia" at bounding box center [171, 233] width 187 height 39
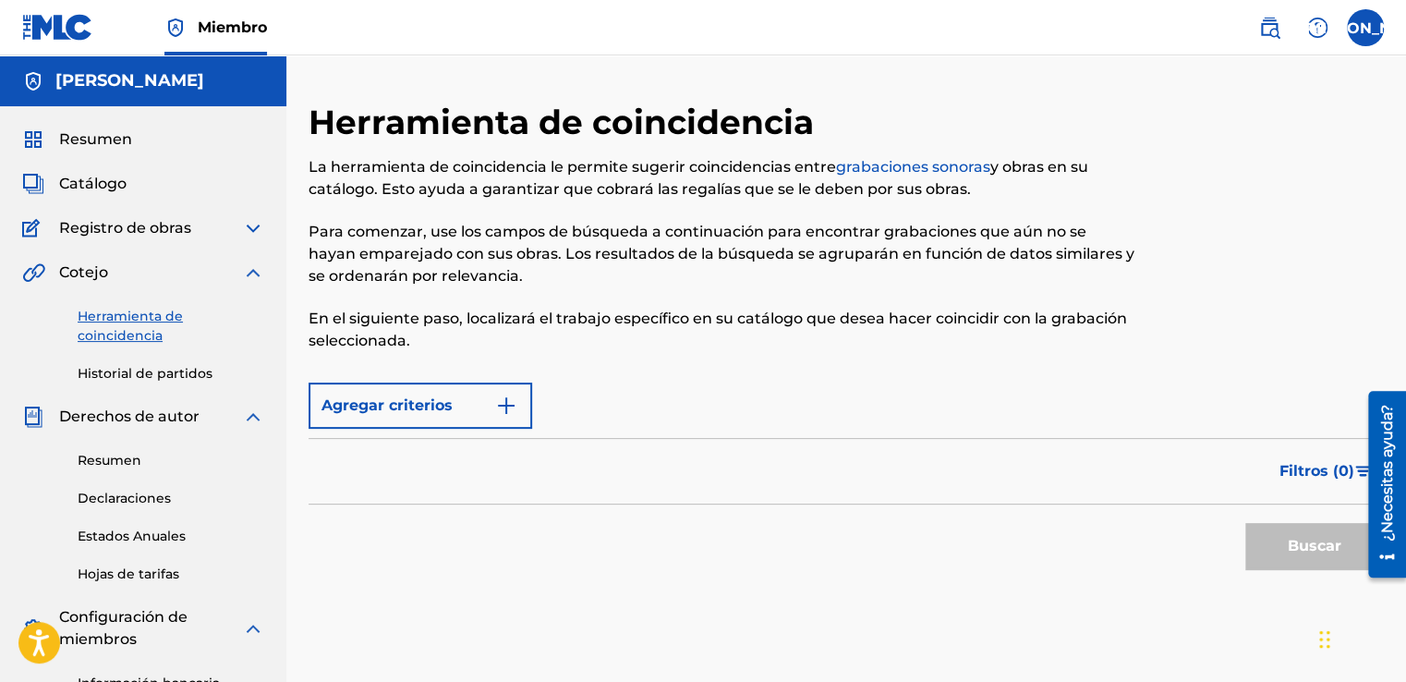
click at [562, 400] on div "Agregar criterios" at bounding box center [847, 406] width 1076 height 46
click at [521, 405] on button "Agregar criterios" at bounding box center [421, 406] width 224 height 46
click at [1368, 33] on label at bounding box center [1365, 27] width 37 height 37
click at [1366, 28] on input "JA JOSE JESUS ARAUJO RUIZ jjpepearaujo@gmail.com Profile Log out" at bounding box center [1366, 28] width 0 height 0
click at [1190, 361] on div "Miembro JA JA JOSE JESUS ARAUJO RUIZ jjpepearaujo@gmail.com Profile Log out JOS…" at bounding box center [703, 477] width 1406 height 955
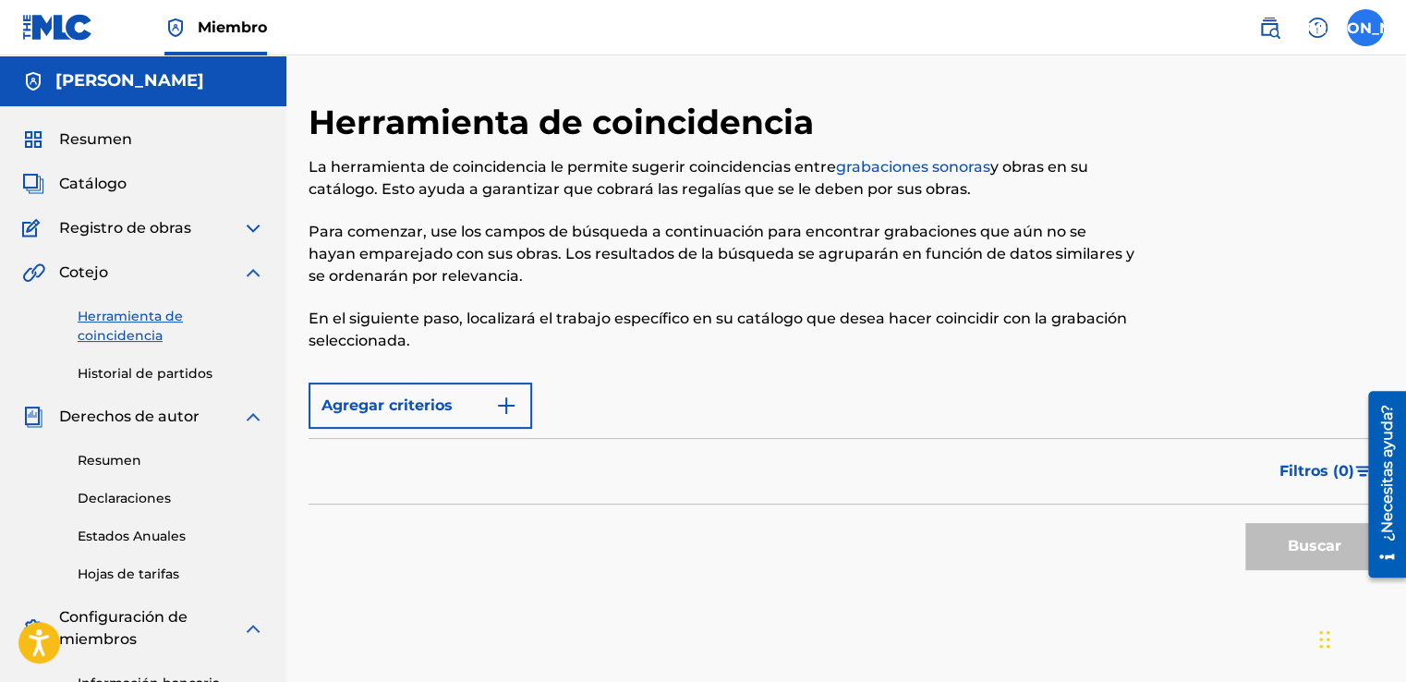
click at [1360, 31] on label at bounding box center [1365, 27] width 37 height 37
click at [1366, 28] on input "JA JOSE JESUS ARAUJO RUIZ jjpepearaujo@gmail.com Profile Log out" at bounding box center [1366, 28] width 0 height 0
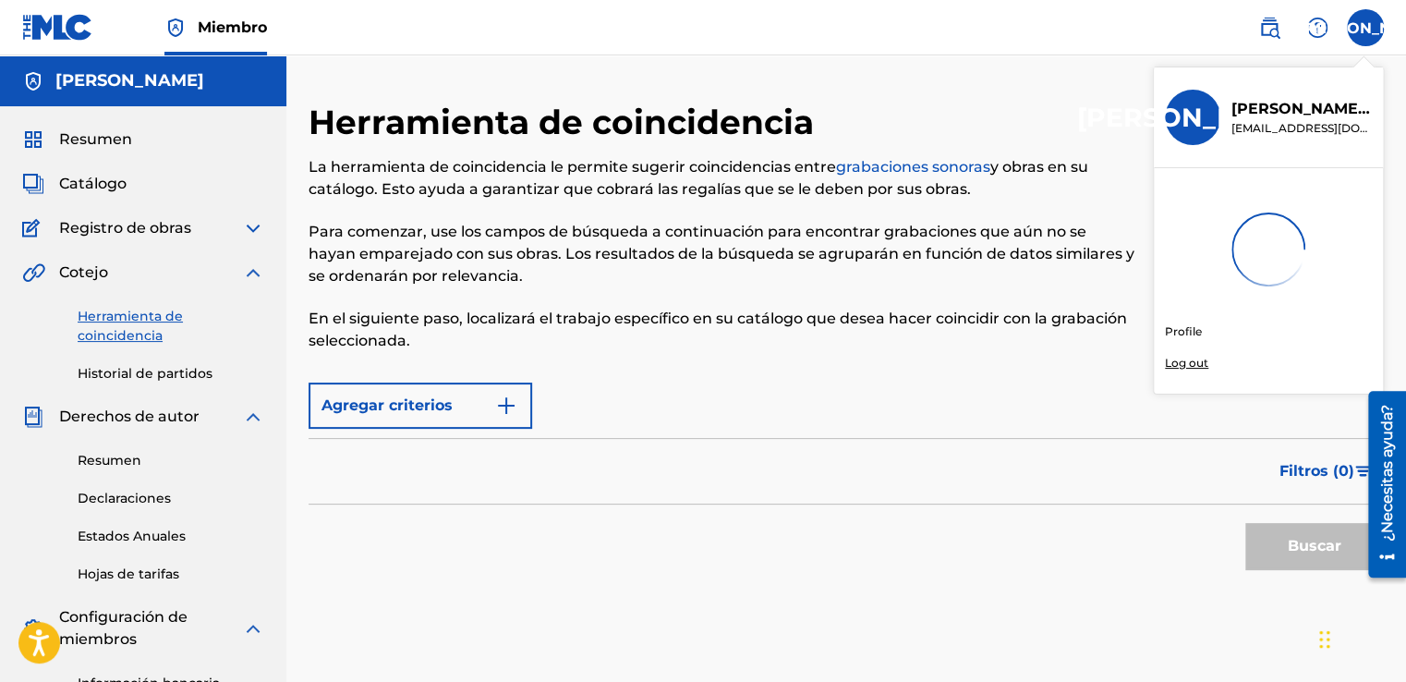
click at [1174, 360] on div "Miembro JA JA JOSE JESUS ARAUJO RUIZ jjpepearaujo@gmail.com Profile Log out JOS…" at bounding box center [703, 477] width 1406 height 955
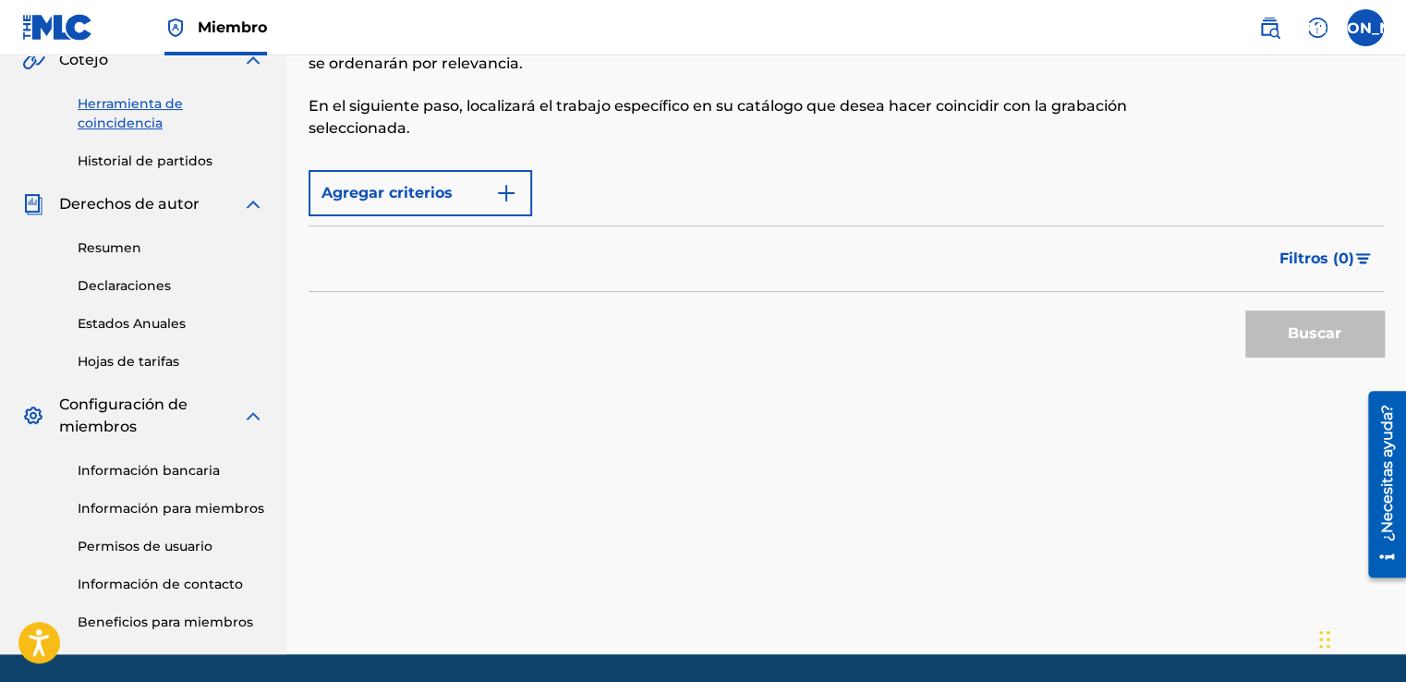
scroll to position [274, 0]
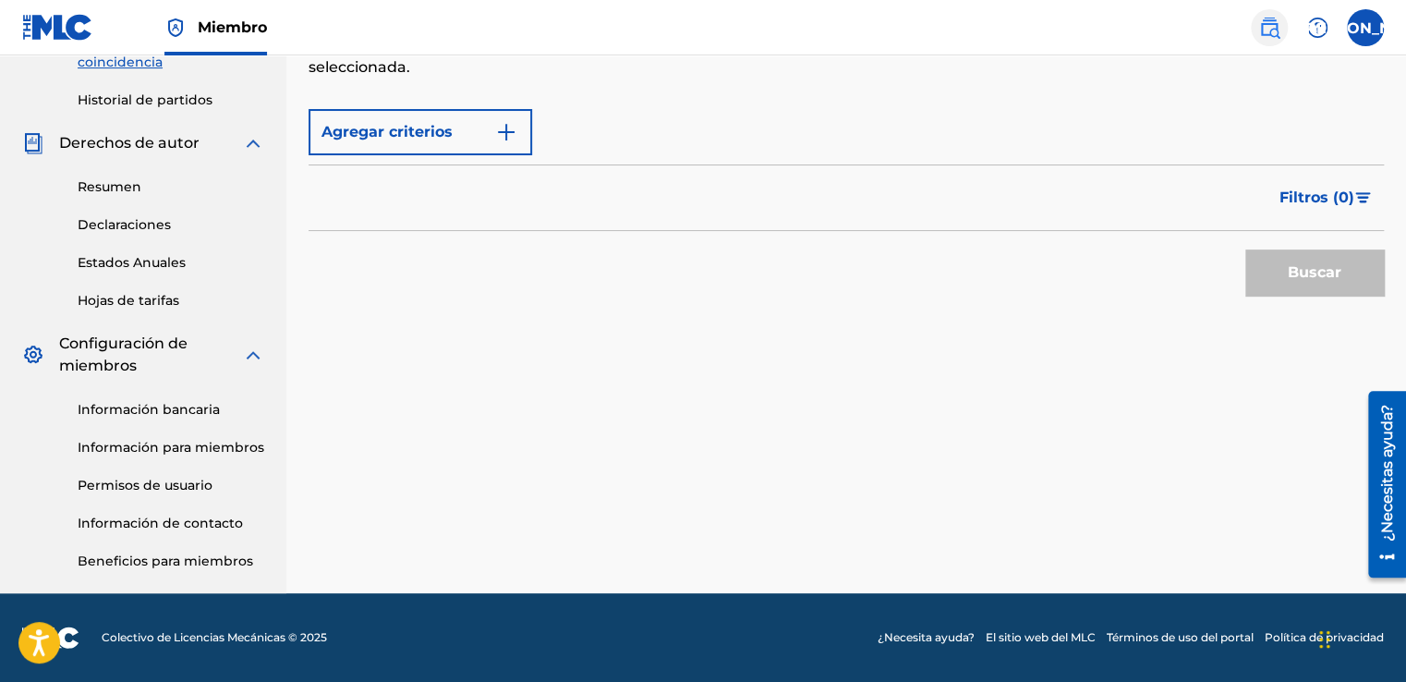
click at [1268, 24] on img at bounding box center [1270, 28] width 22 height 22
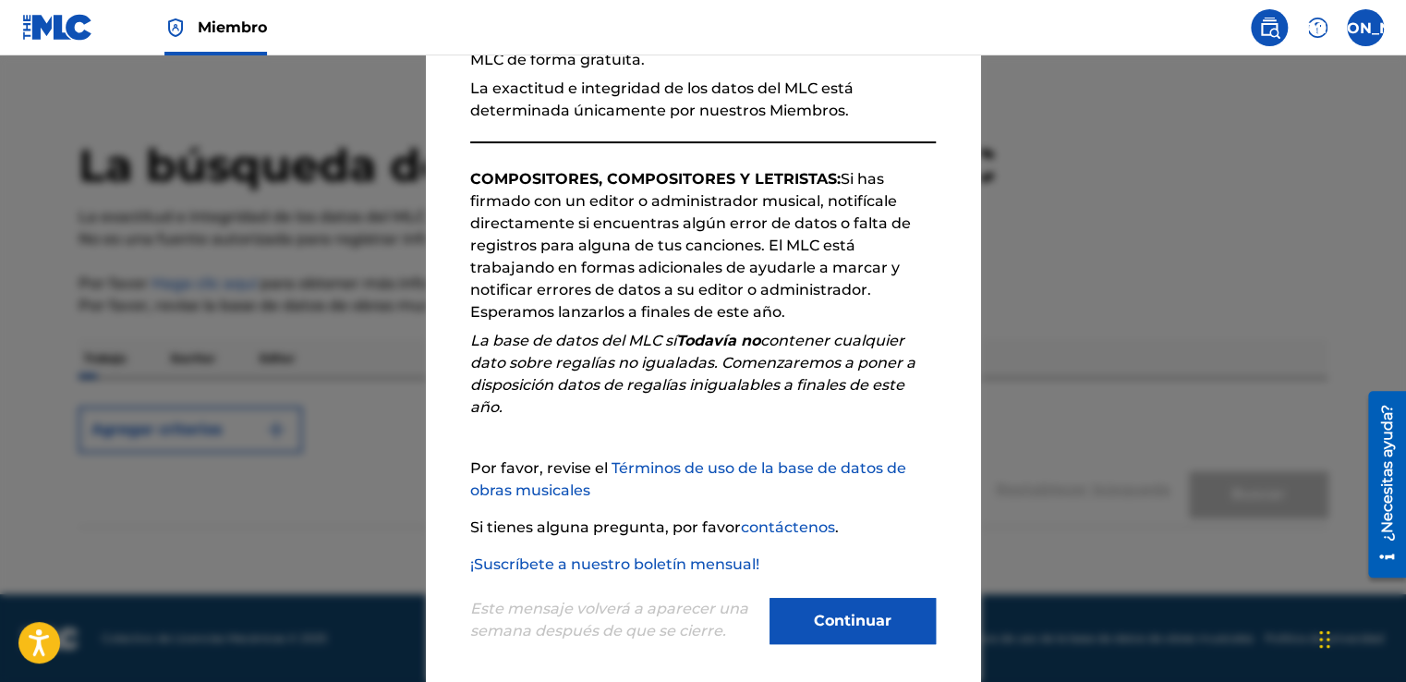
scroll to position [251, 0]
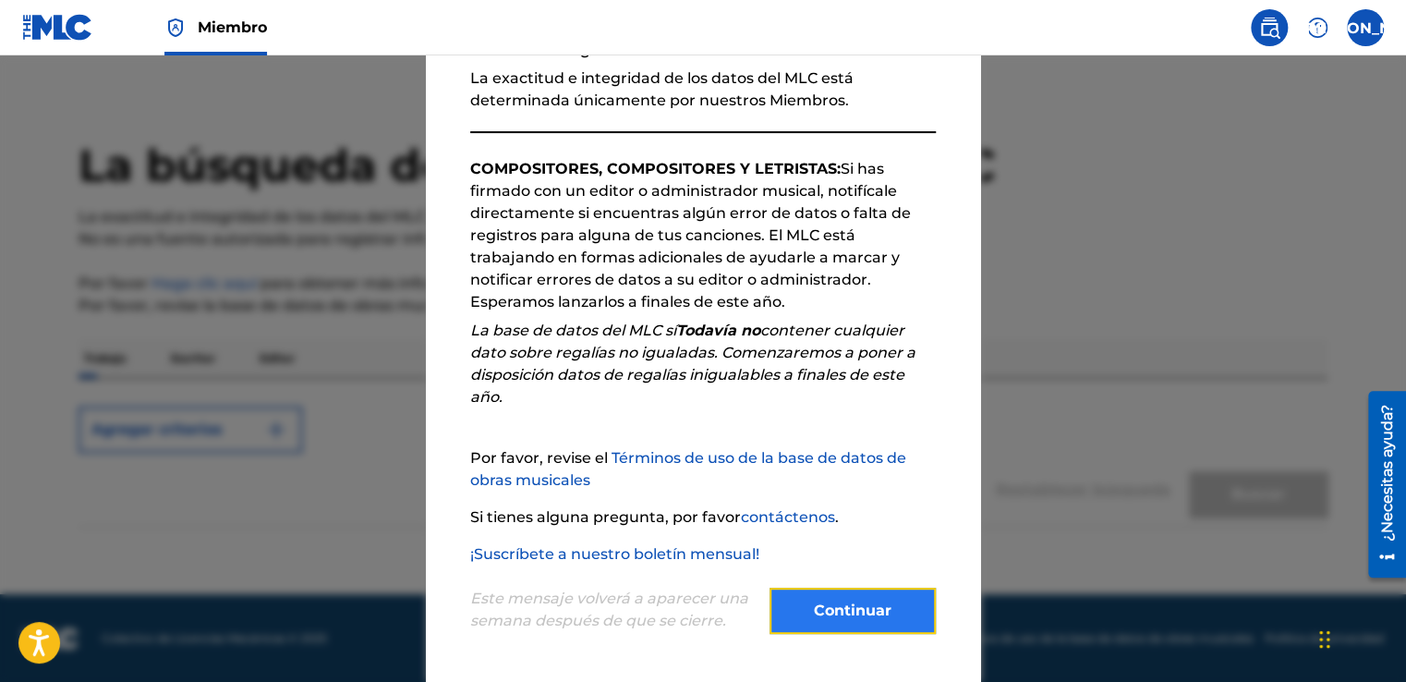
click at [862, 604] on button "Continuar" at bounding box center [853, 611] width 166 height 46
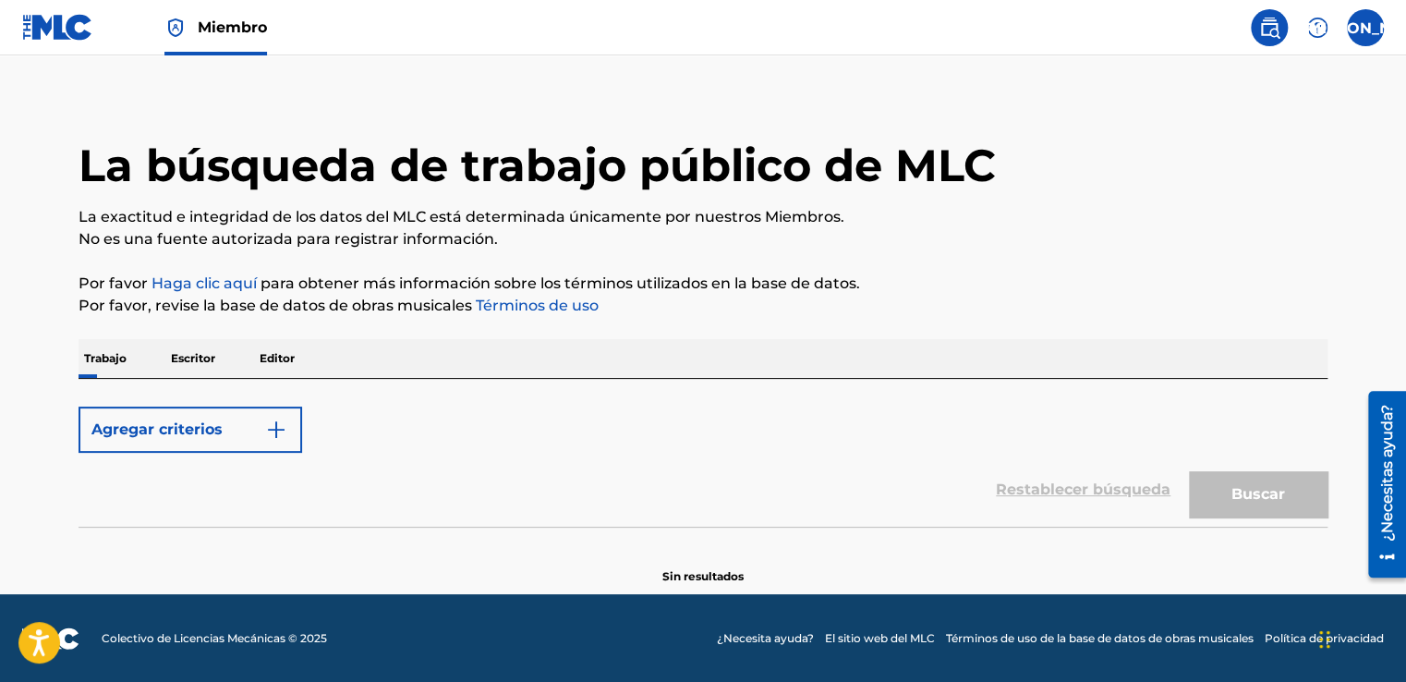
click at [597, 403] on form "Agregar criterios Restablecer búsqueda Buscar" at bounding box center [703, 461] width 1249 height 129
click at [503, 365] on div "Trabajo Escritor Editor" at bounding box center [703, 358] width 1249 height 39
click at [92, 361] on p "Trabajo" at bounding box center [106, 358] width 54 height 39
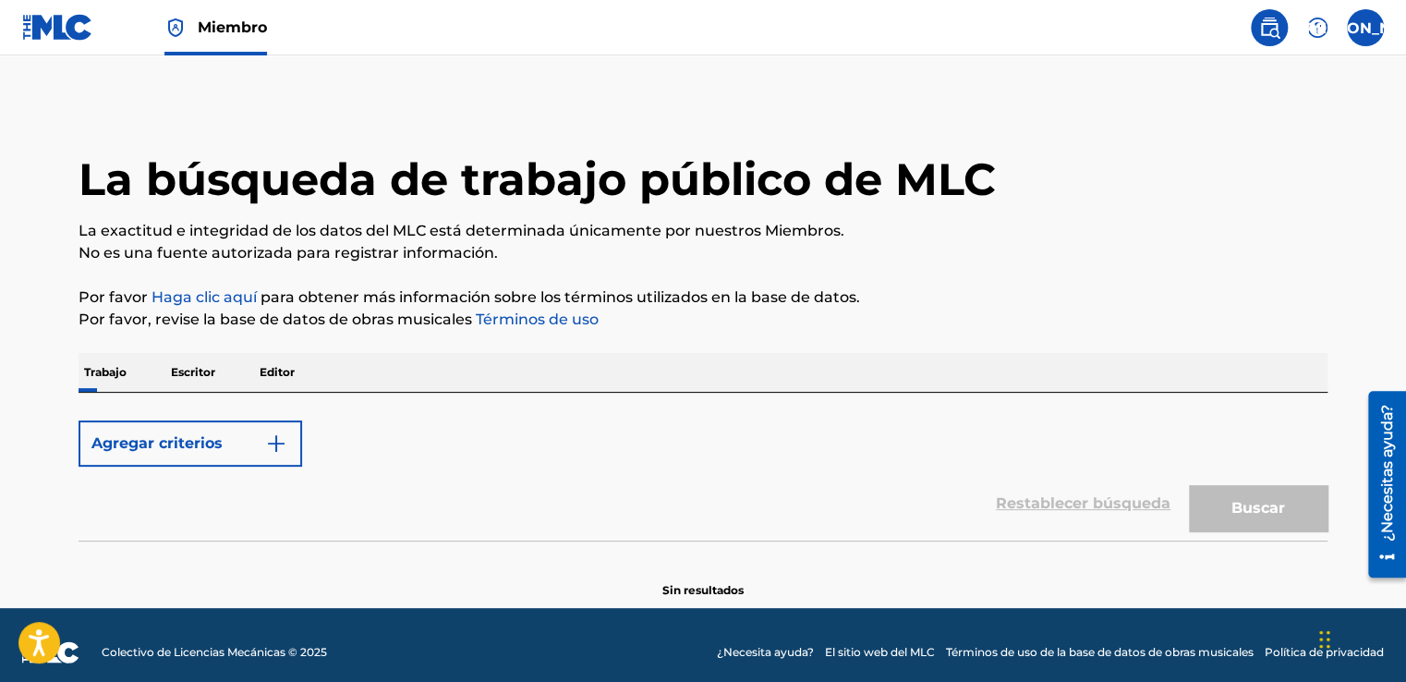
click at [92, 361] on p "Trabajo" at bounding box center [106, 372] width 54 height 39
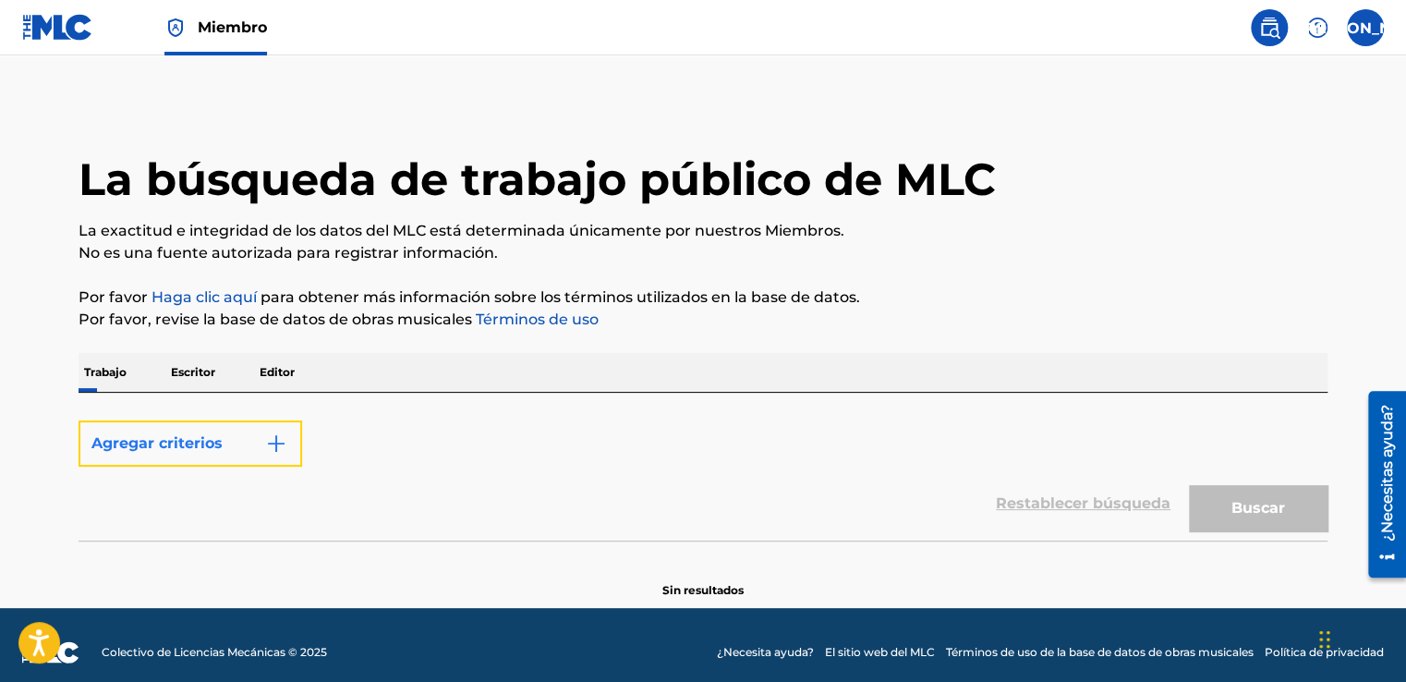
click at [288, 441] on button "Agregar criterios" at bounding box center [191, 443] width 224 height 46
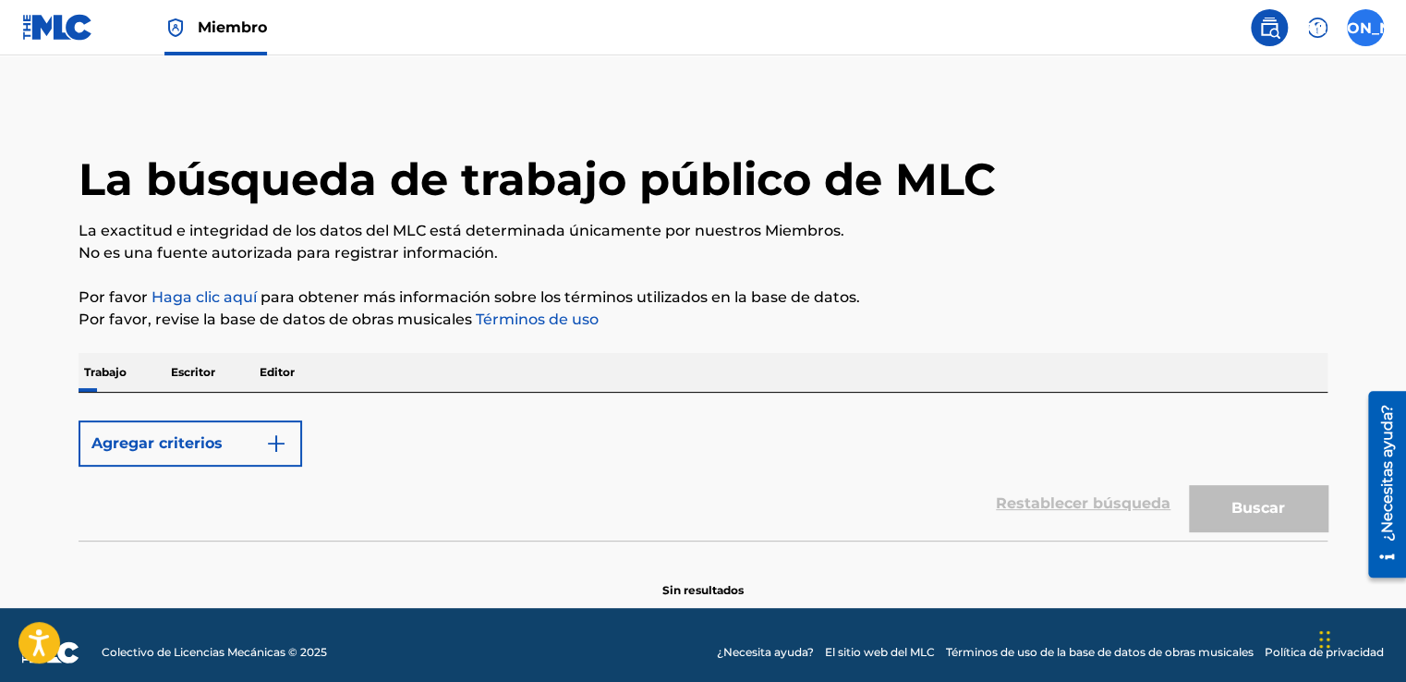
click at [1376, 25] on label at bounding box center [1365, 27] width 37 height 37
click at [1366, 28] on input "JA JOSE JESUS ARAUJO RUIZ jjpepearaujo@gmail.com Profile Log out" at bounding box center [1366, 28] width 0 height 0
click at [1182, 327] on div "Miembro JA JA JOSE JESUS ARAUJO RUIZ jjpepearaujo@gmail.com Profile Log out La …" at bounding box center [703, 348] width 1406 height 697
click at [1369, 25] on label at bounding box center [1365, 27] width 37 height 37
click at [1366, 28] on input "JA JOSE JESUS ARAUJO RUIZ jjpepearaujo@gmail.com Profile Log out" at bounding box center [1366, 28] width 0 height 0
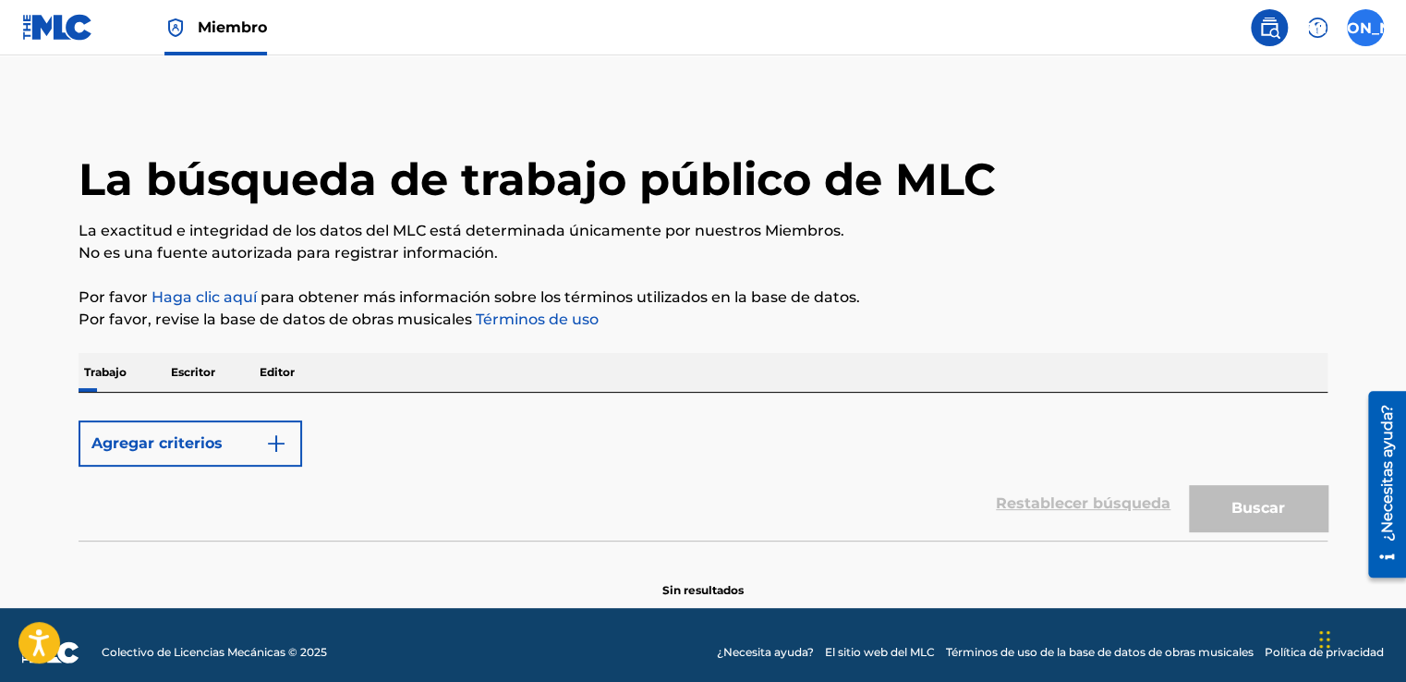
click at [1182, 362] on div "Miembro JA JA JOSE JESUS ARAUJO RUIZ jjpepearaujo@gmail.com Profile Log out La …" at bounding box center [703, 348] width 1406 height 697
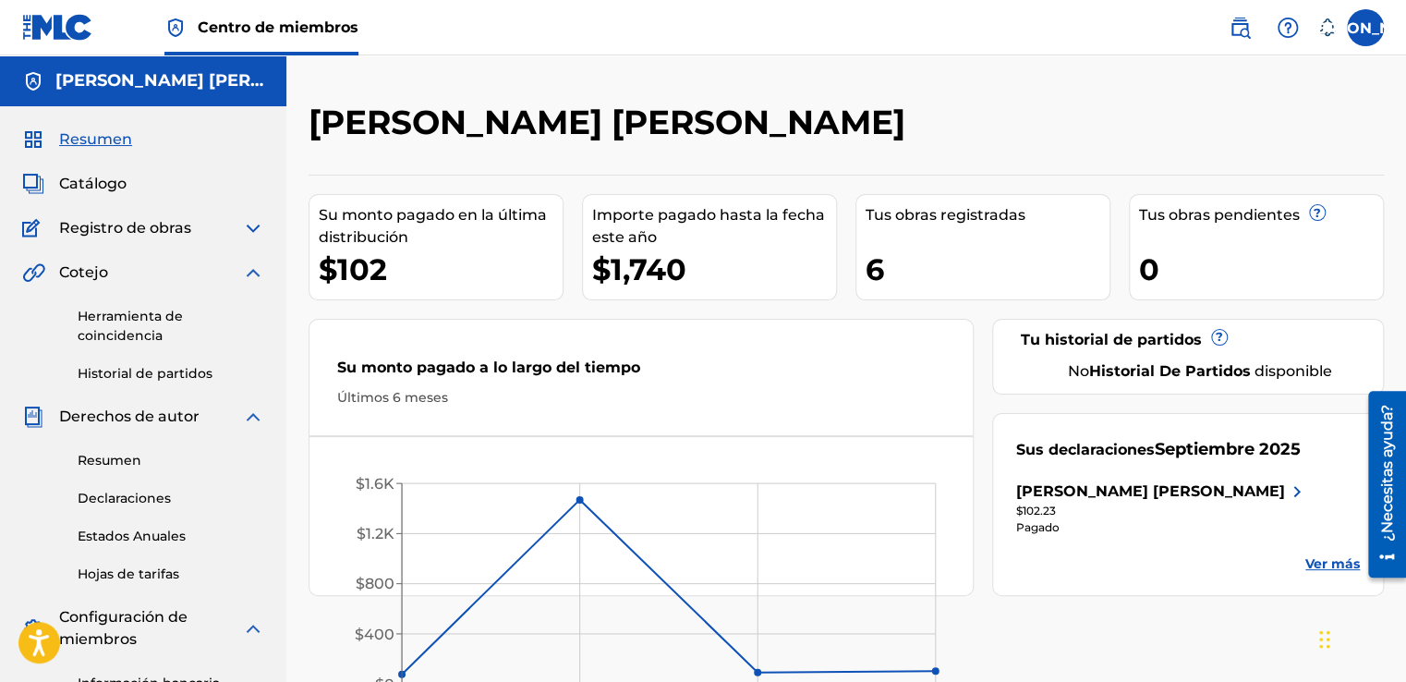
click at [257, 225] on img at bounding box center [253, 228] width 22 height 22
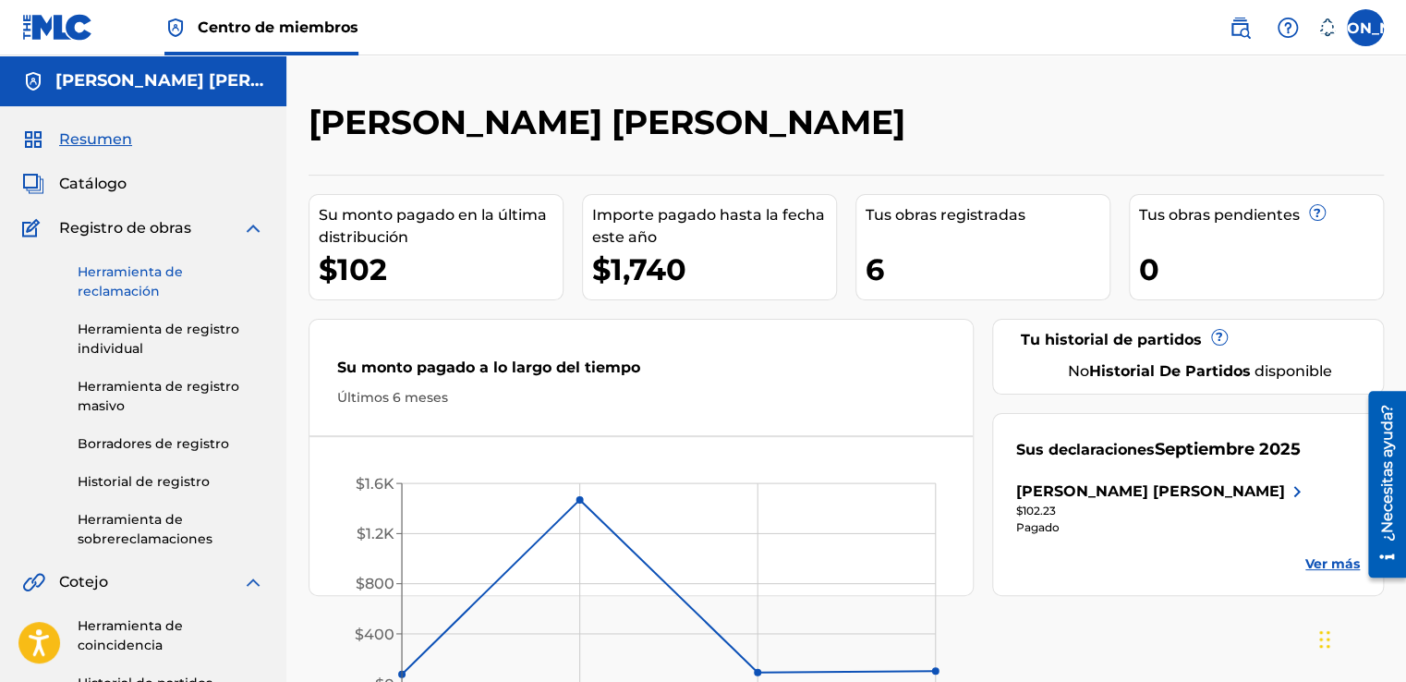
click at [118, 283] on link "Herramienta de reclamación" at bounding box center [171, 281] width 187 height 39
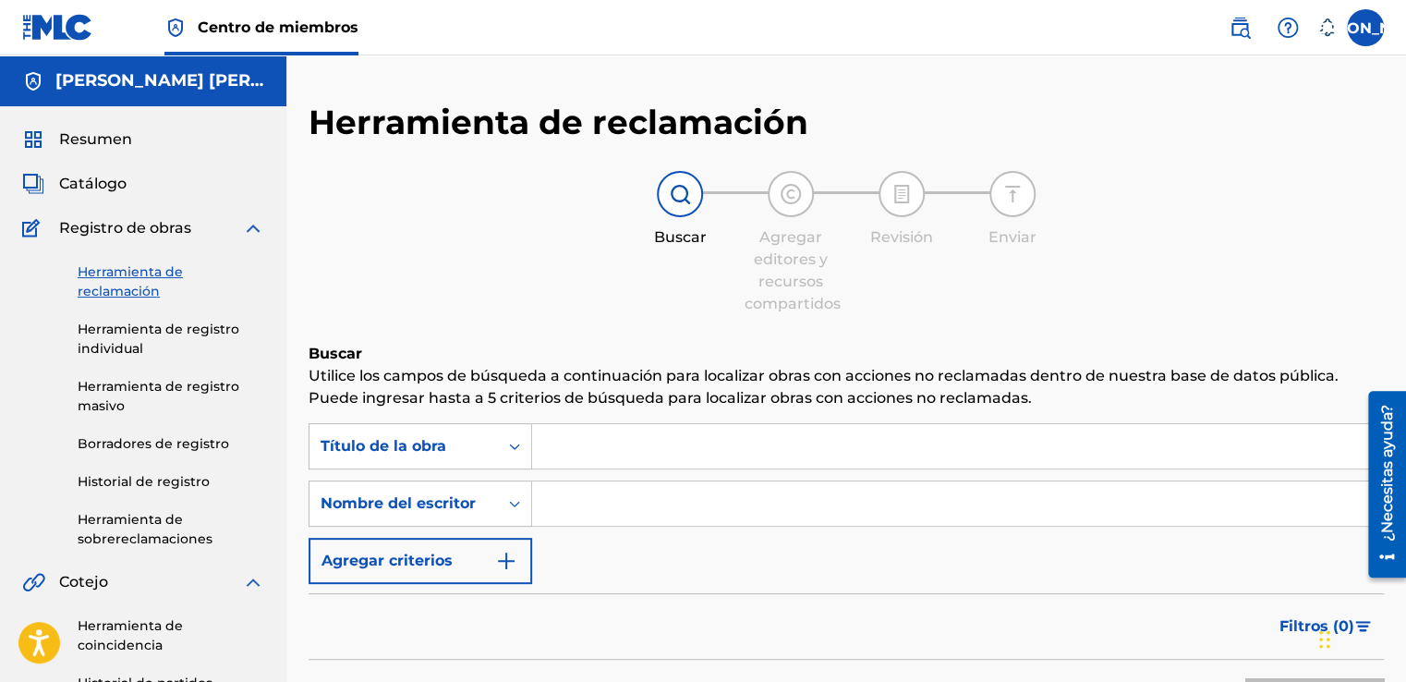
click at [604, 450] on input "Formulario de búsqueda" at bounding box center [957, 446] width 851 height 44
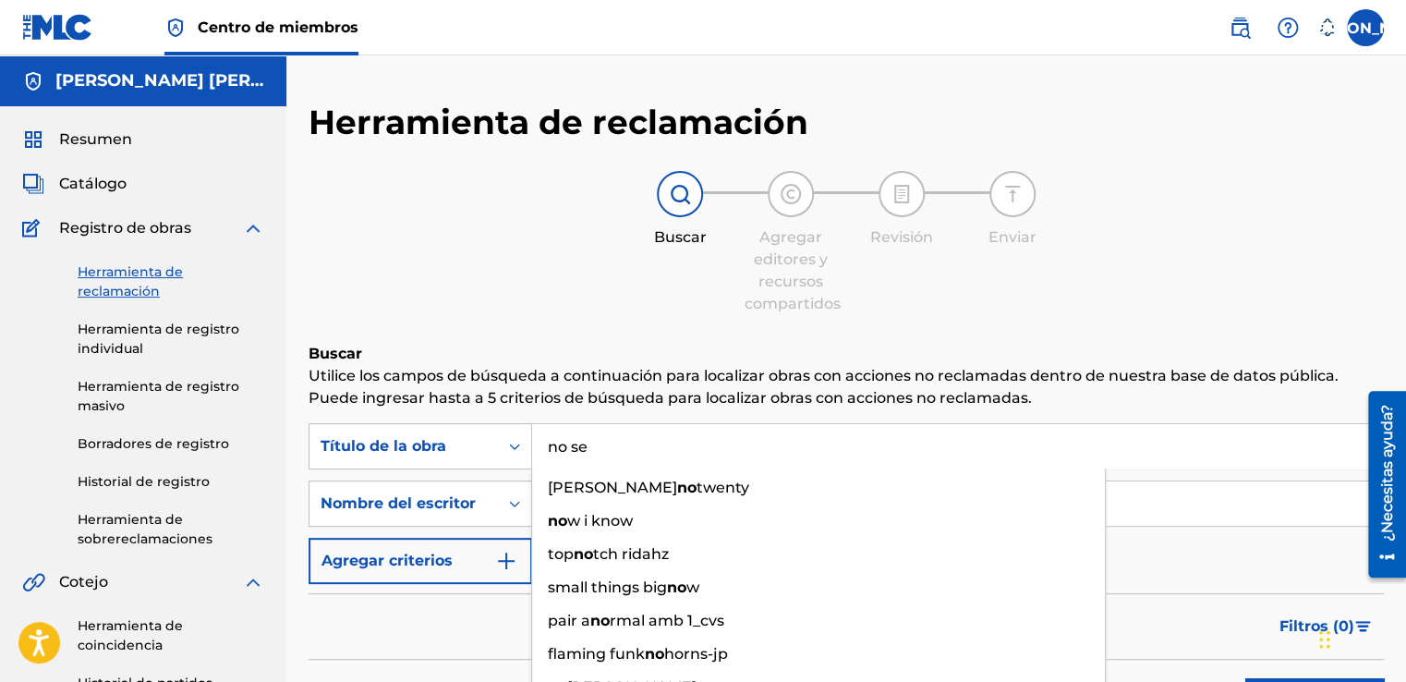
type input "no se"
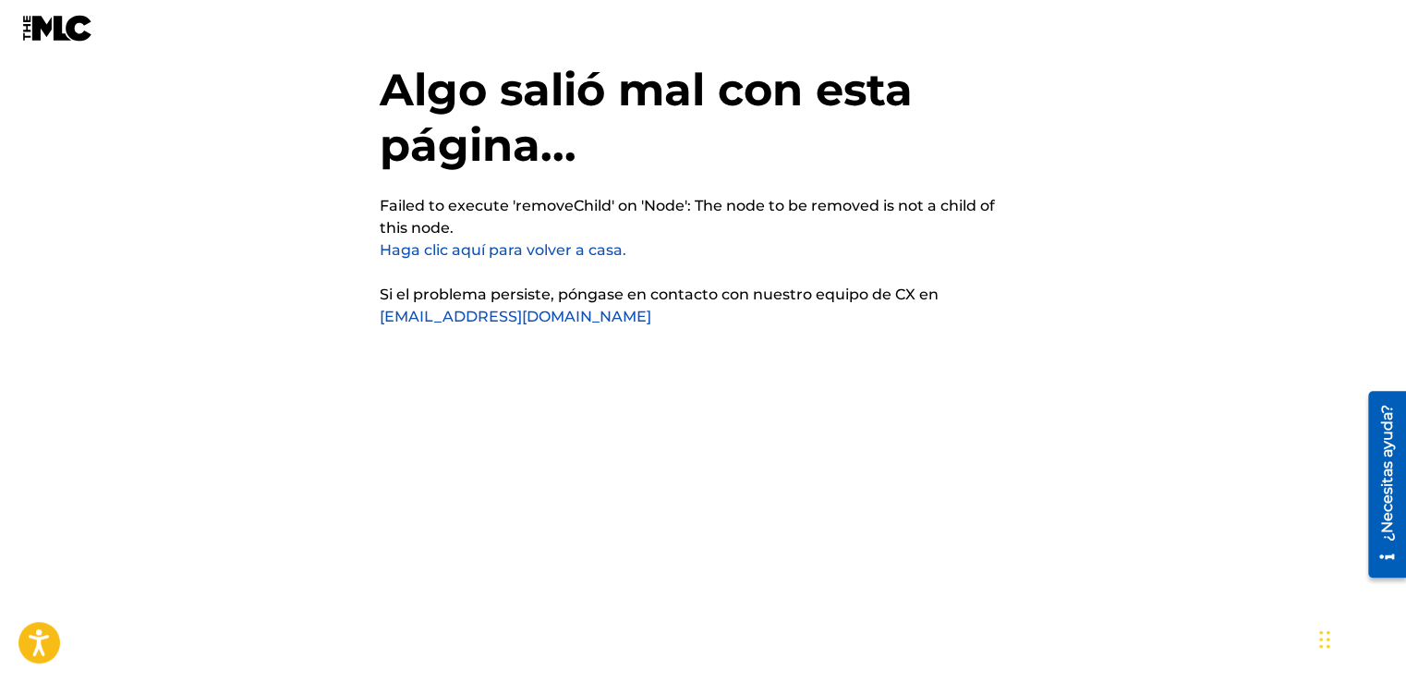
scroll to position [46, 0]
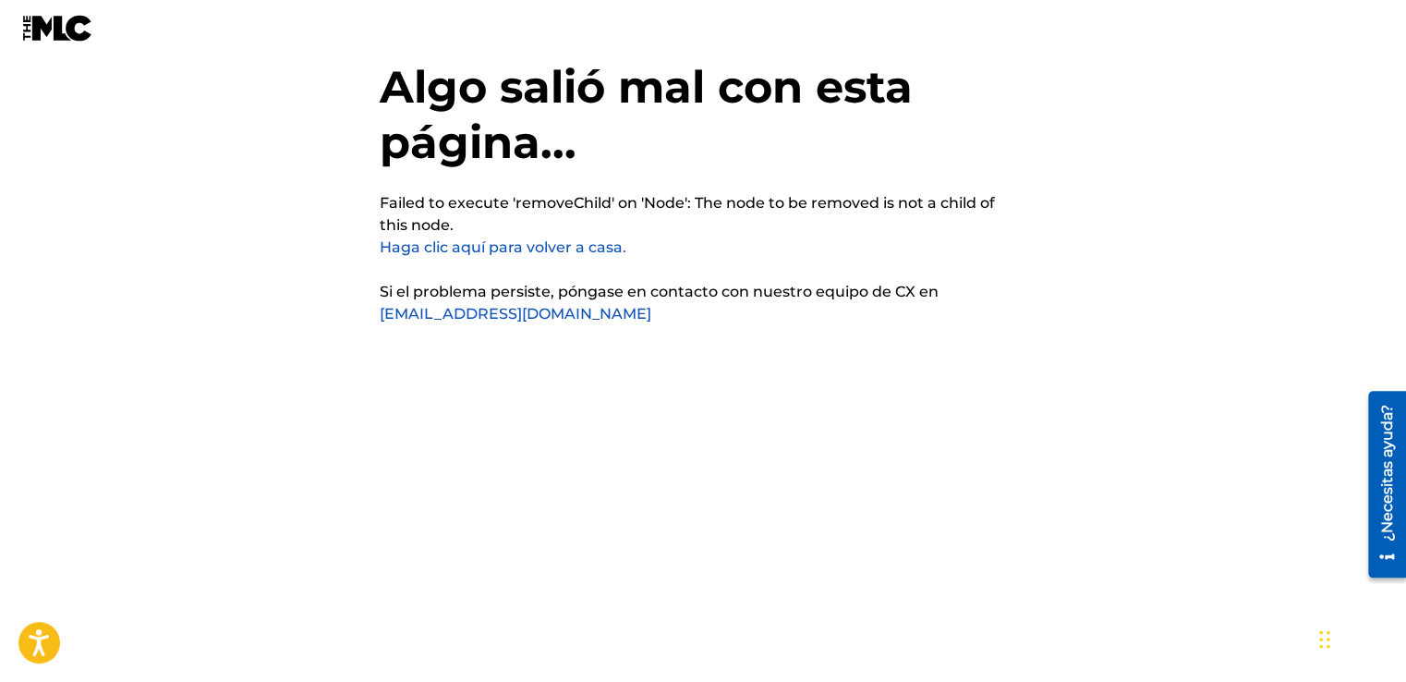
click at [1019, 366] on div "Algo salió mal con esta página... Failed to execute 'removeChild' on 'Node': Th…" at bounding box center [703, 258] width 647 height 516
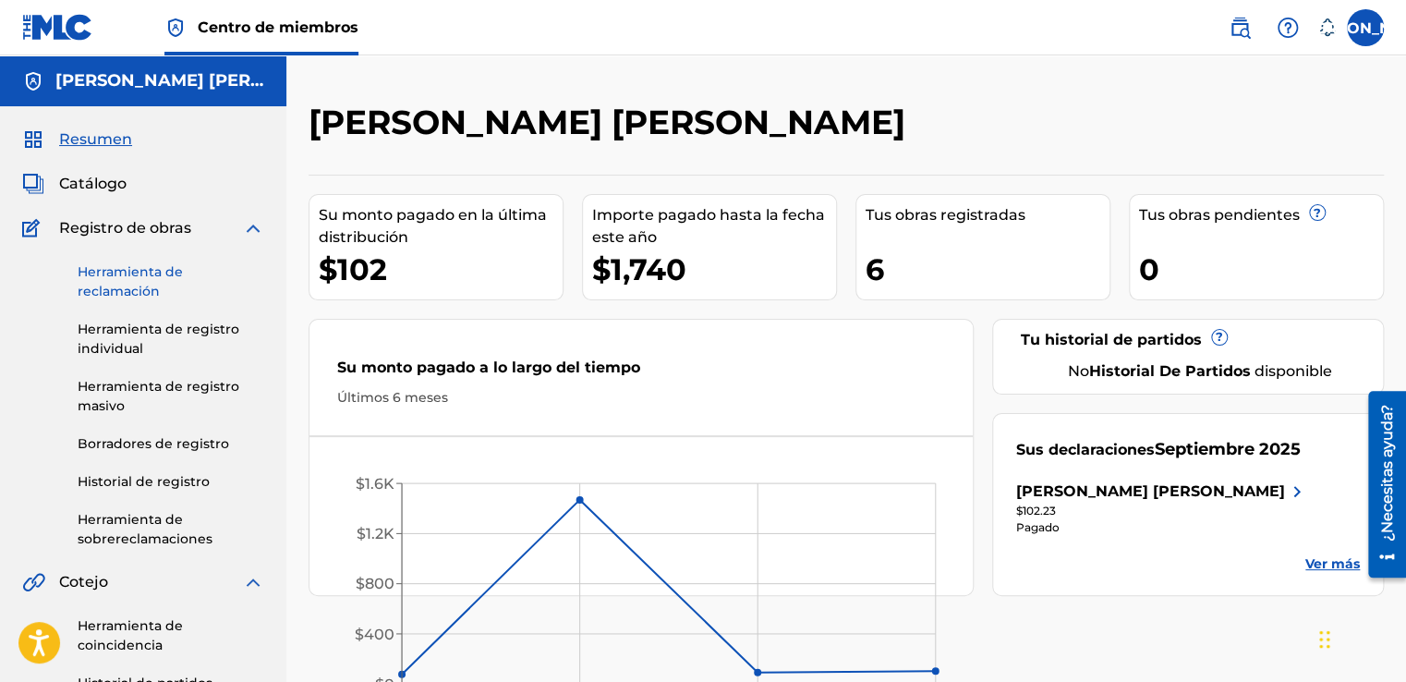
click at [129, 287] on link "Herramienta de reclamación" at bounding box center [171, 281] width 187 height 39
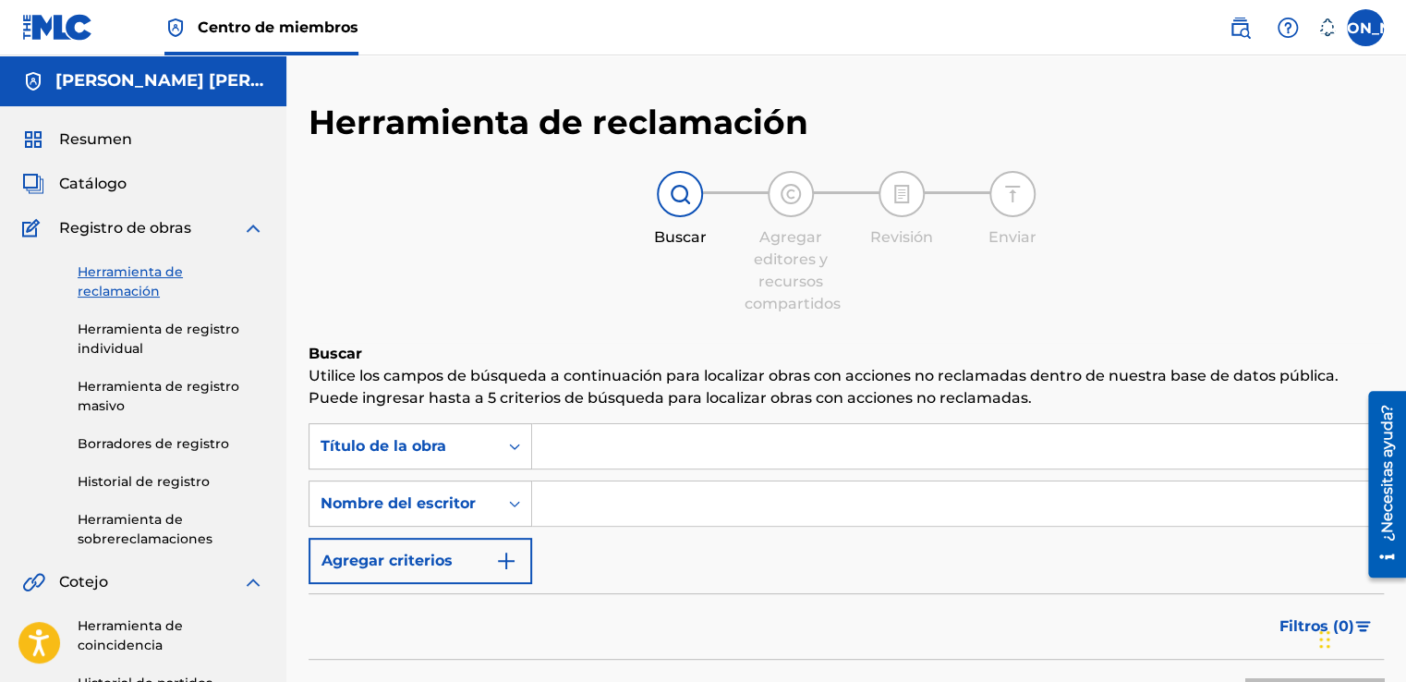
click at [626, 447] on input "Formulario de búsqueda" at bounding box center [957, 446] width 851 height 44
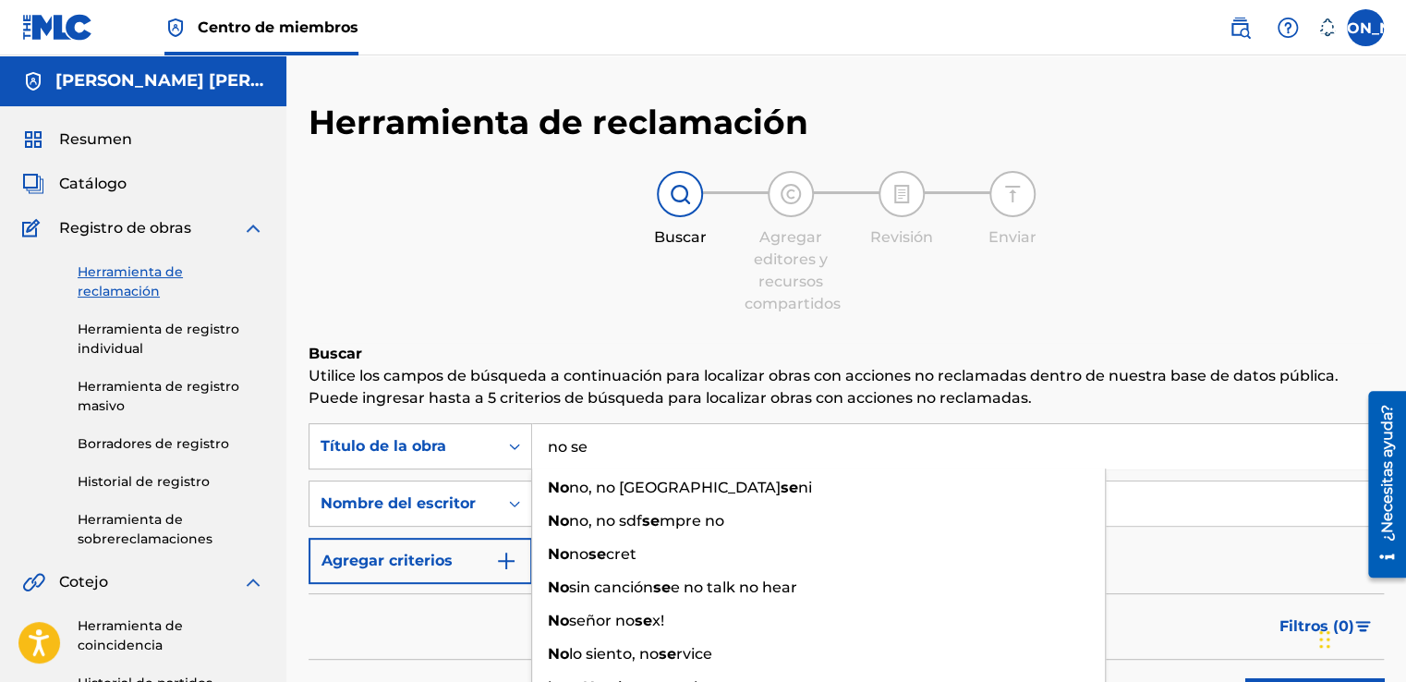
type input "no se m"
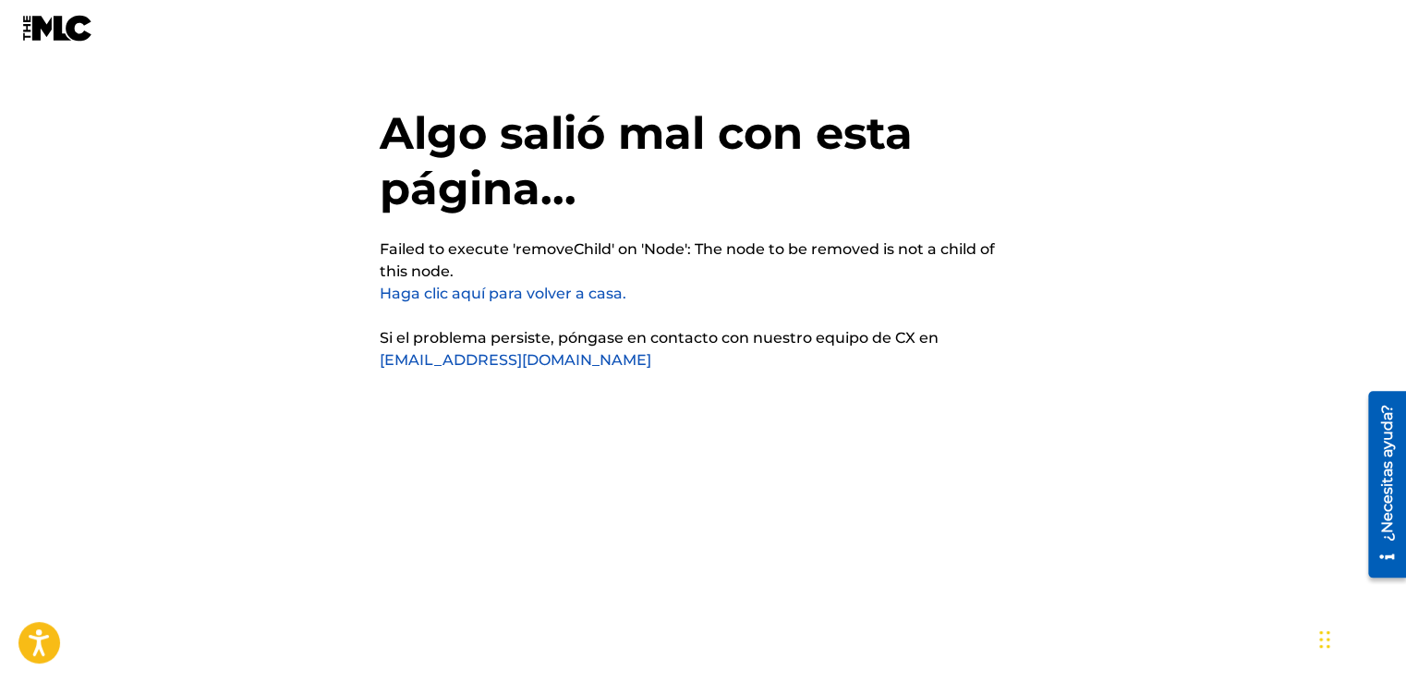
click at [559, 295] on link "Haga clic aquí para volver a casa." at bounding box center [503, 294] width 247 height 18
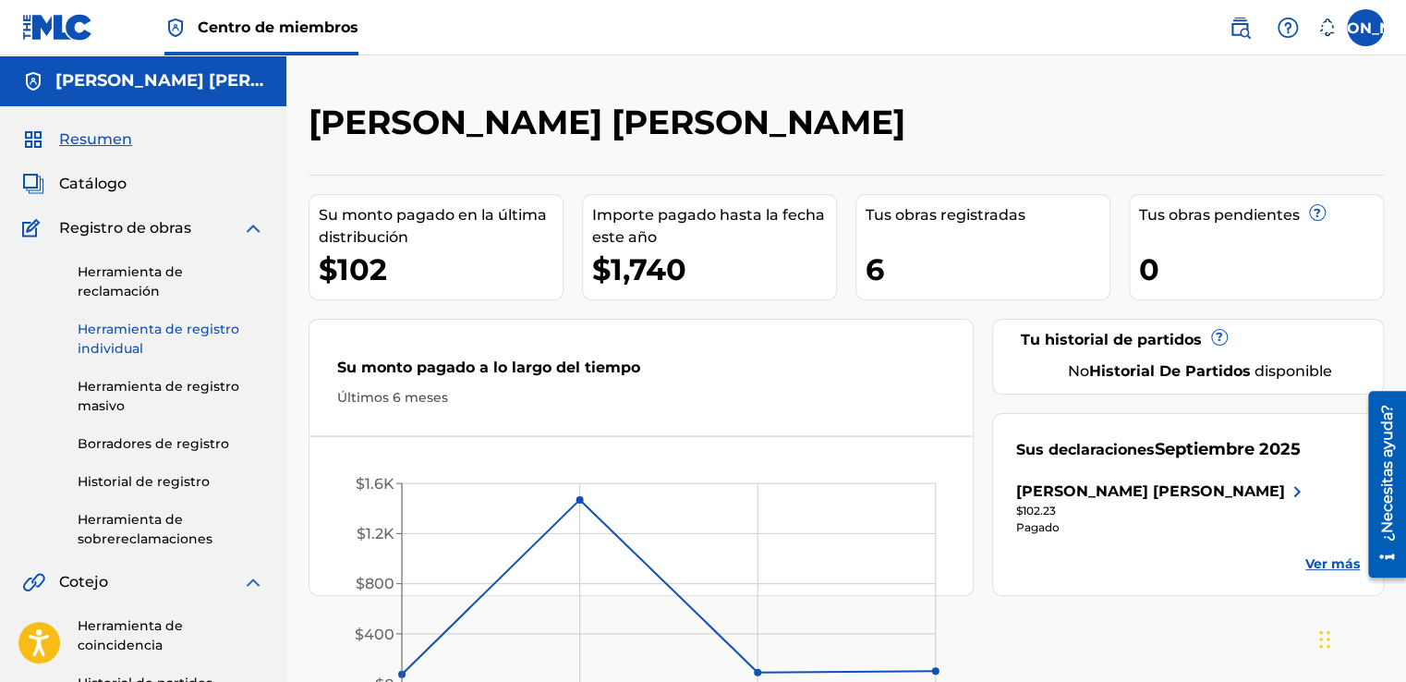
click at [131, 338] on link "Herramienta de registro individual" at bounding box center [171, 339] width 187 height 39
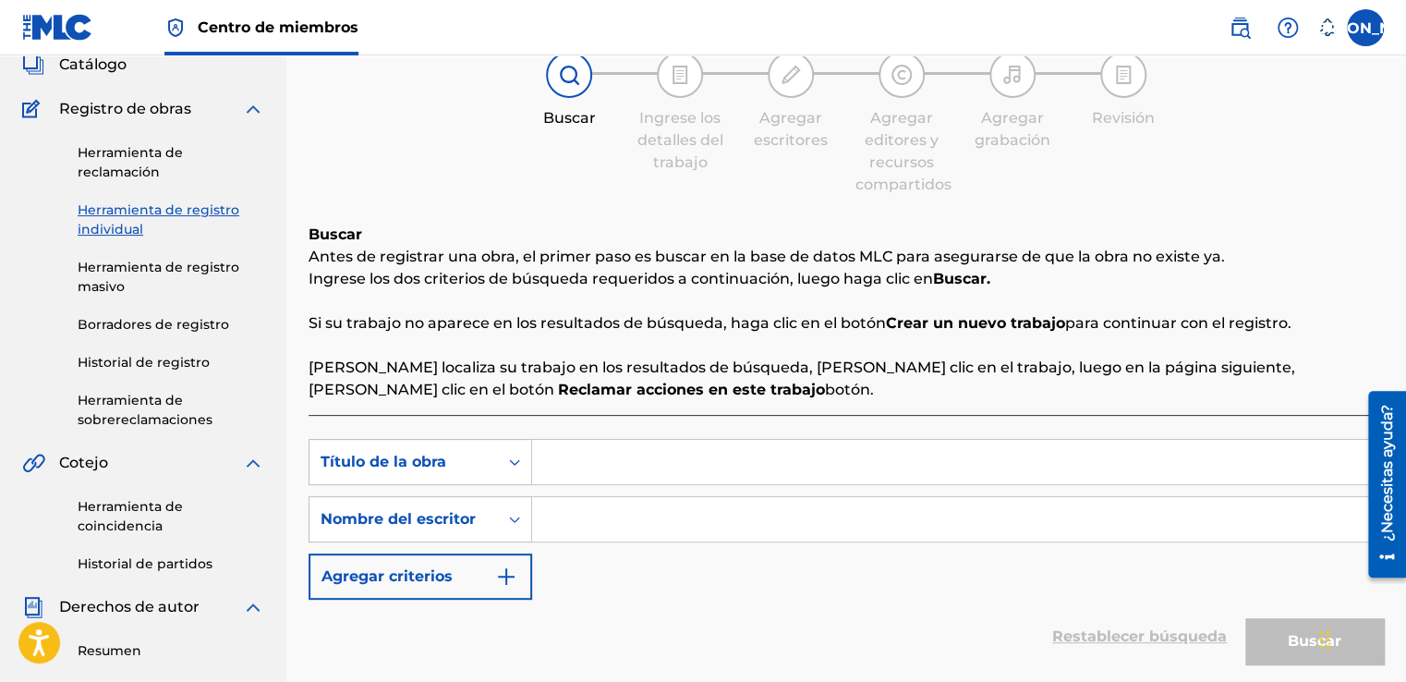
scroll to position [185, 0]
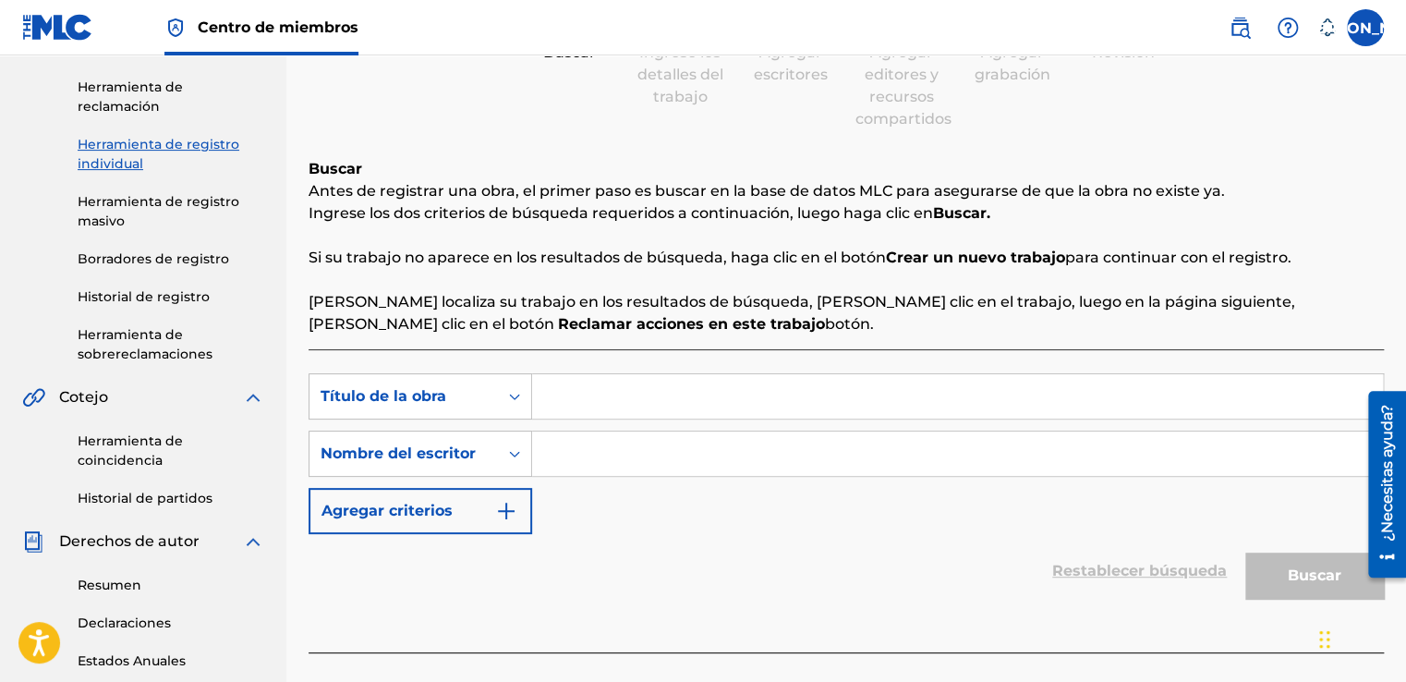
click at [596, 396] on input "Formulario de búsqueda" at bounding box center [957, 396] width 851 height 44
type input "no se me gasta el amor"
click at [613, 463] on input "Formulario de búsqueda" at bounding box center [957, 454] width 851 height 44
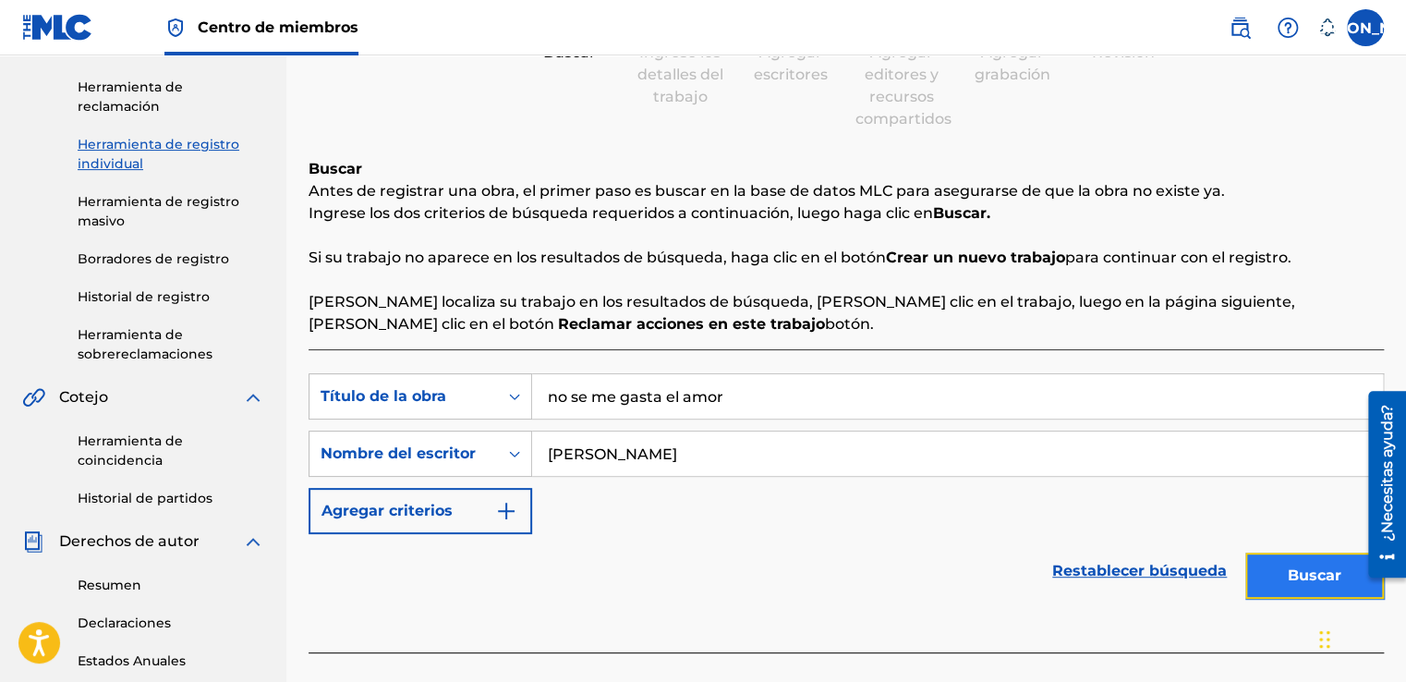
click at [1299, 584] on button "Buscar" at bounding box center [1315, 576] width 139 height 46
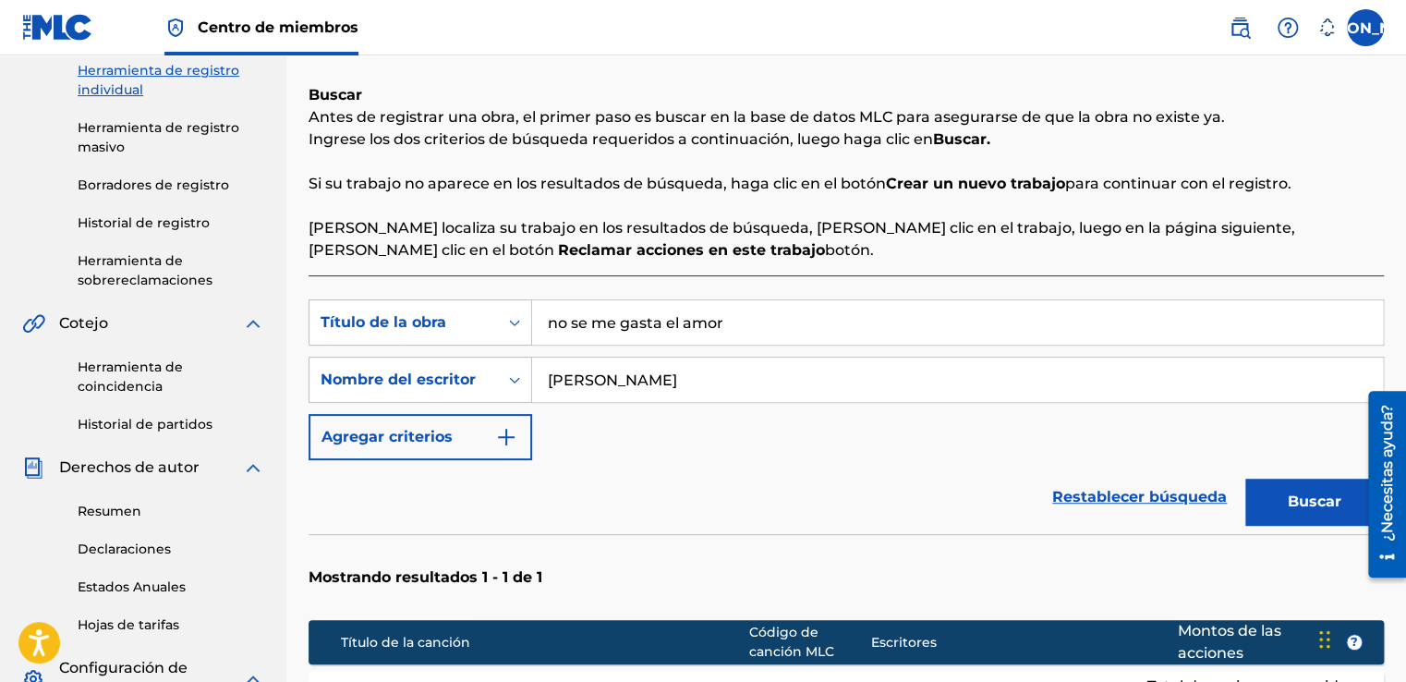
scroll to position [257, 0]
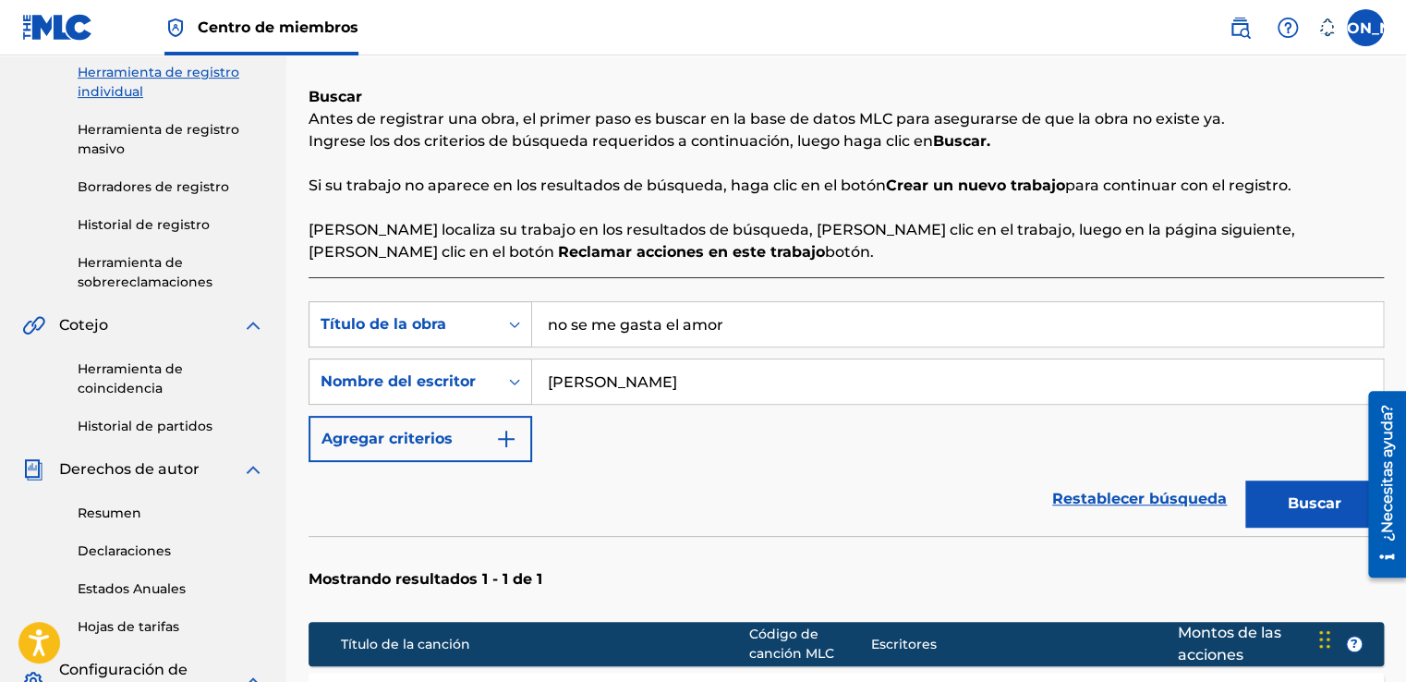
click at [669, 382] on input "[PERSON_NAME]" at bounding box center [957, 381] width 851 height 44
type input "j"
type input "[PERSON_NAME] [PERSON_NAME]"
click at [1301, 512] on button "Buscar" at bounding box center [1315, 504] width 139 height 46
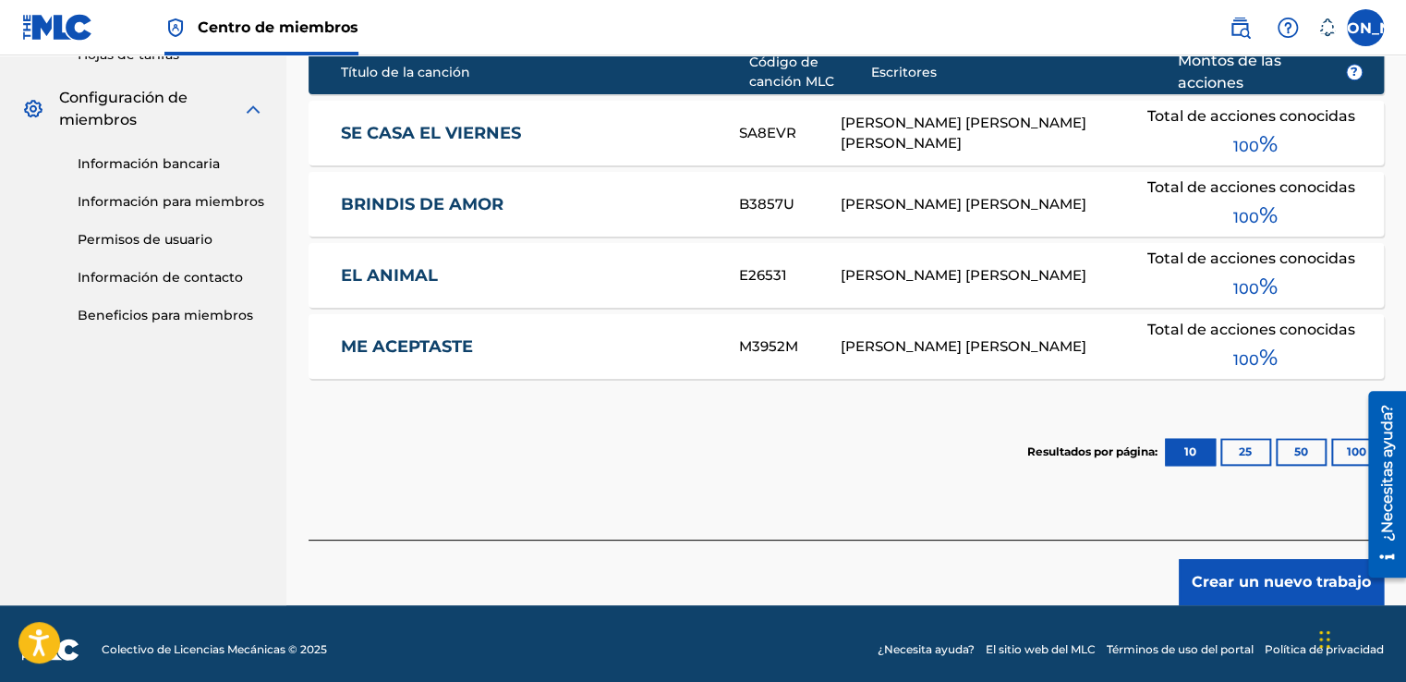
scroll to position [839, 0]
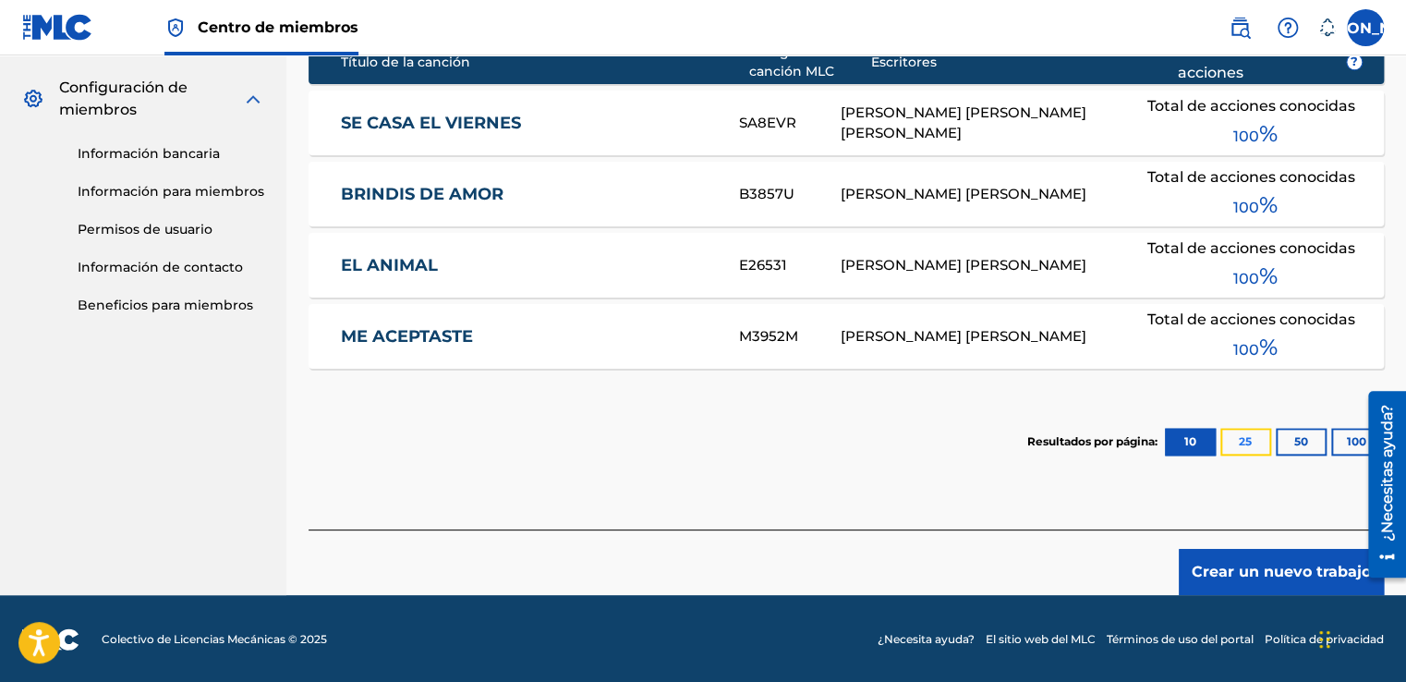
click at [1242, 432] on button "25" at bounding box center [1246, 442] width 51 height 28
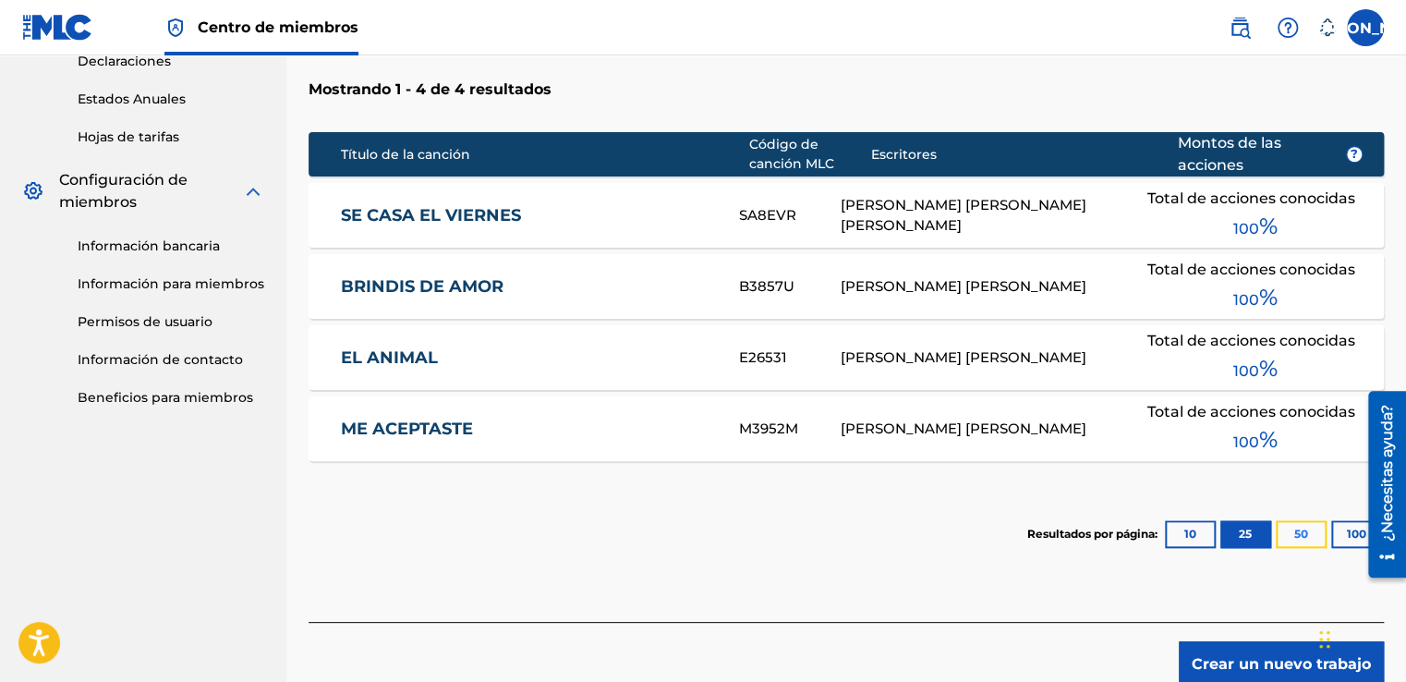
click at [1296, 530] on button "50" at bounding box center [1301, 534] width 51 height 28
click at [1356, 535] on div at bounding box center [1381, 485] width 52 height 200
click at [1347, 531] on button "100" at bounding box center [1357, 534] width 51 height 28
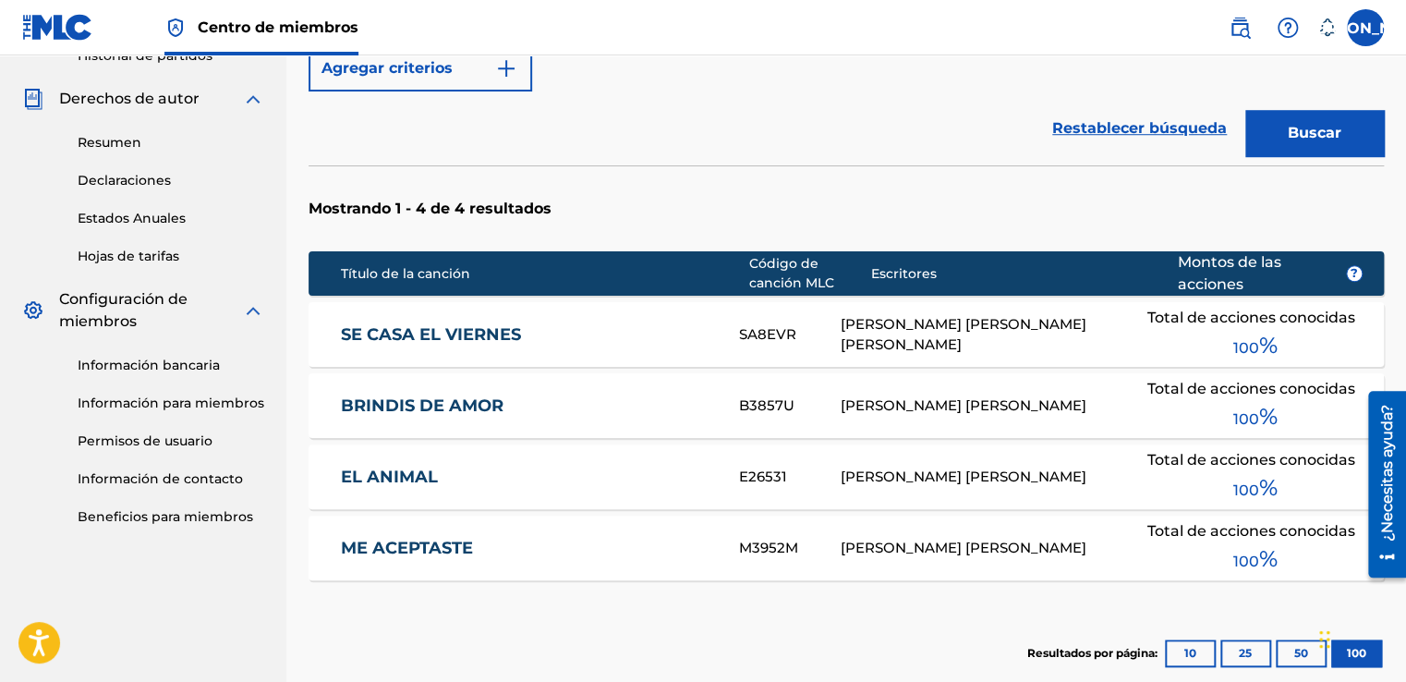
scroll to position [654, 0]
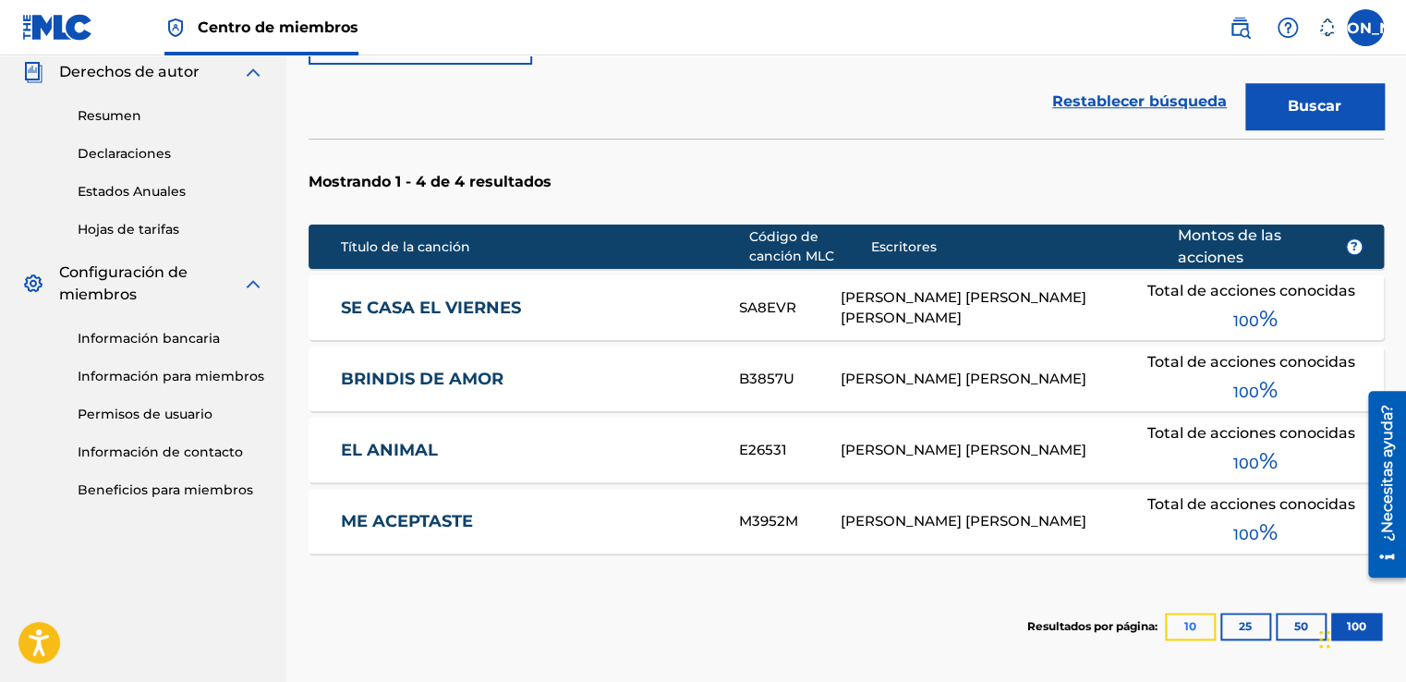
click at [1187, 634] on button "10" at bounding box center [1190, 627] width 51 height 28
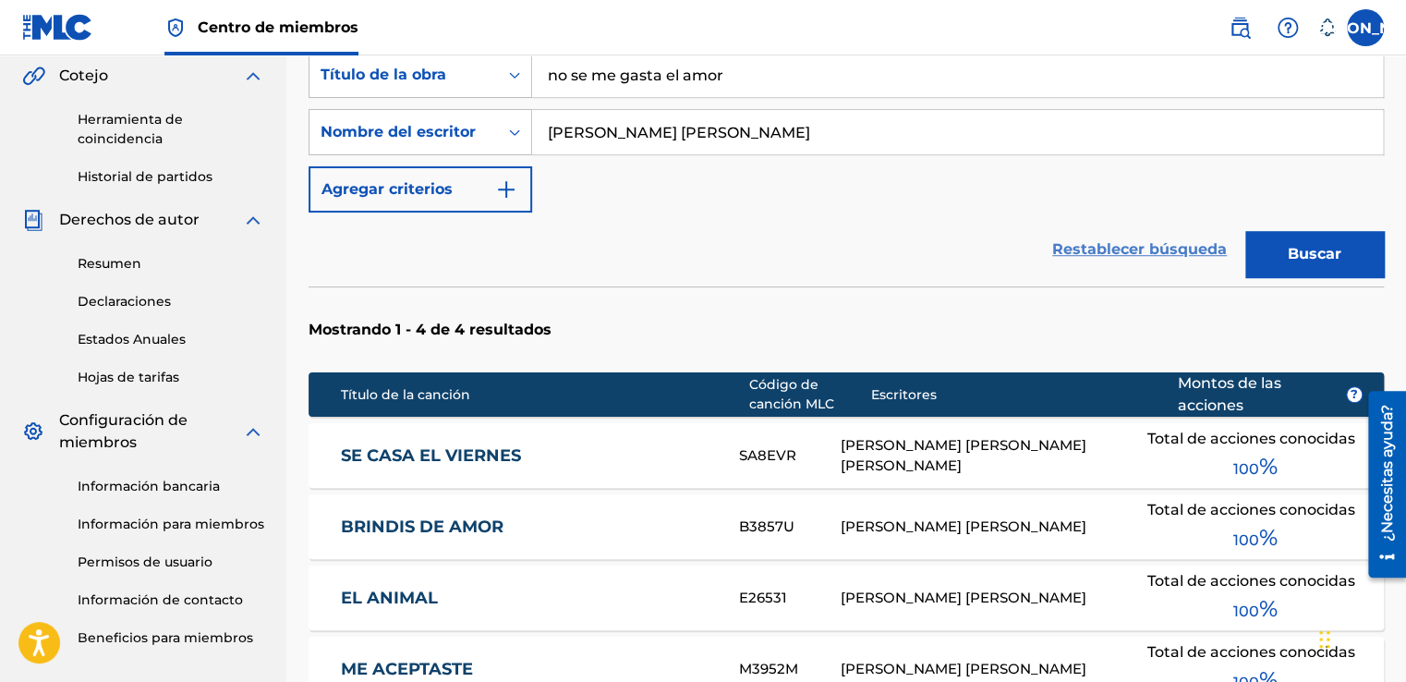
scroll to position [192, 0]
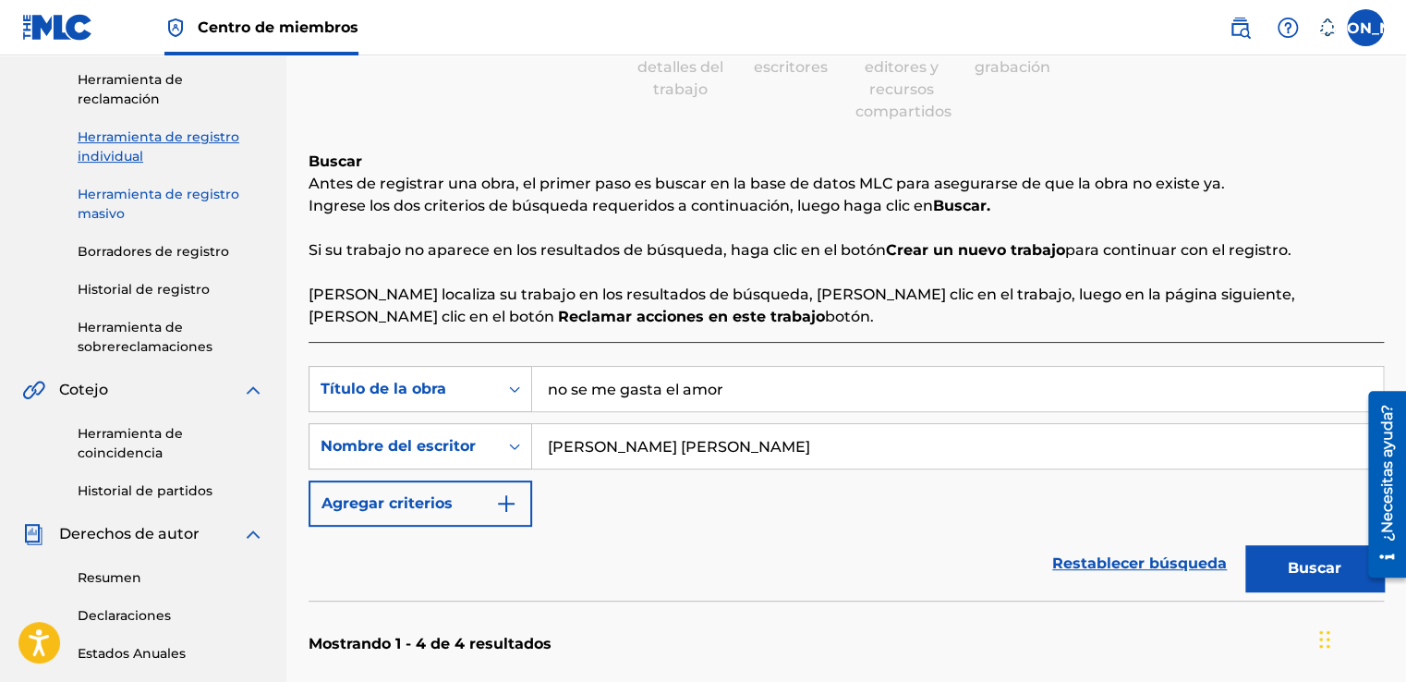
click at [152, 199] on link "Herramienta de registro masivo" at bounding box center [171, 204] width 187 height 39
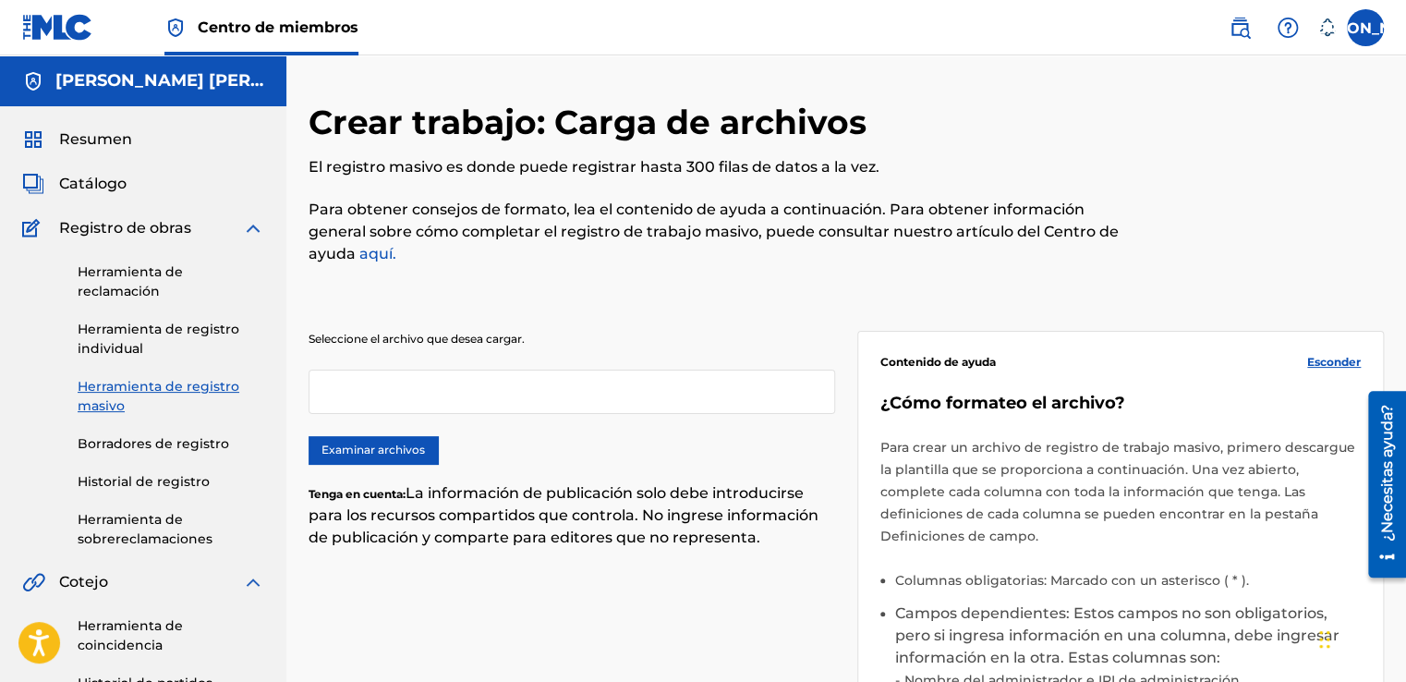
click at [380, 250] on font "aquí." at bounding box center [377, 254] width 37 height 18
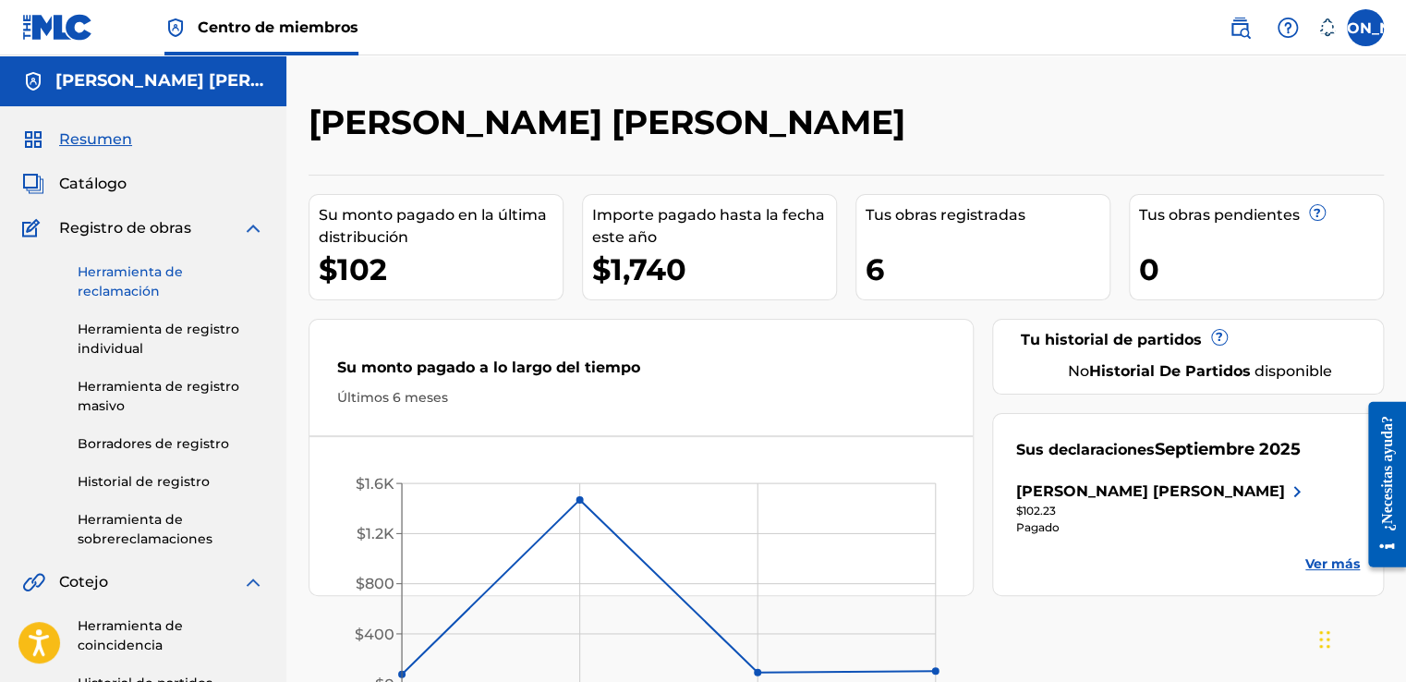
click at [144, 274] on link "Herramienta de reclamación" at bounding box center [171, 281] width 187 height 39
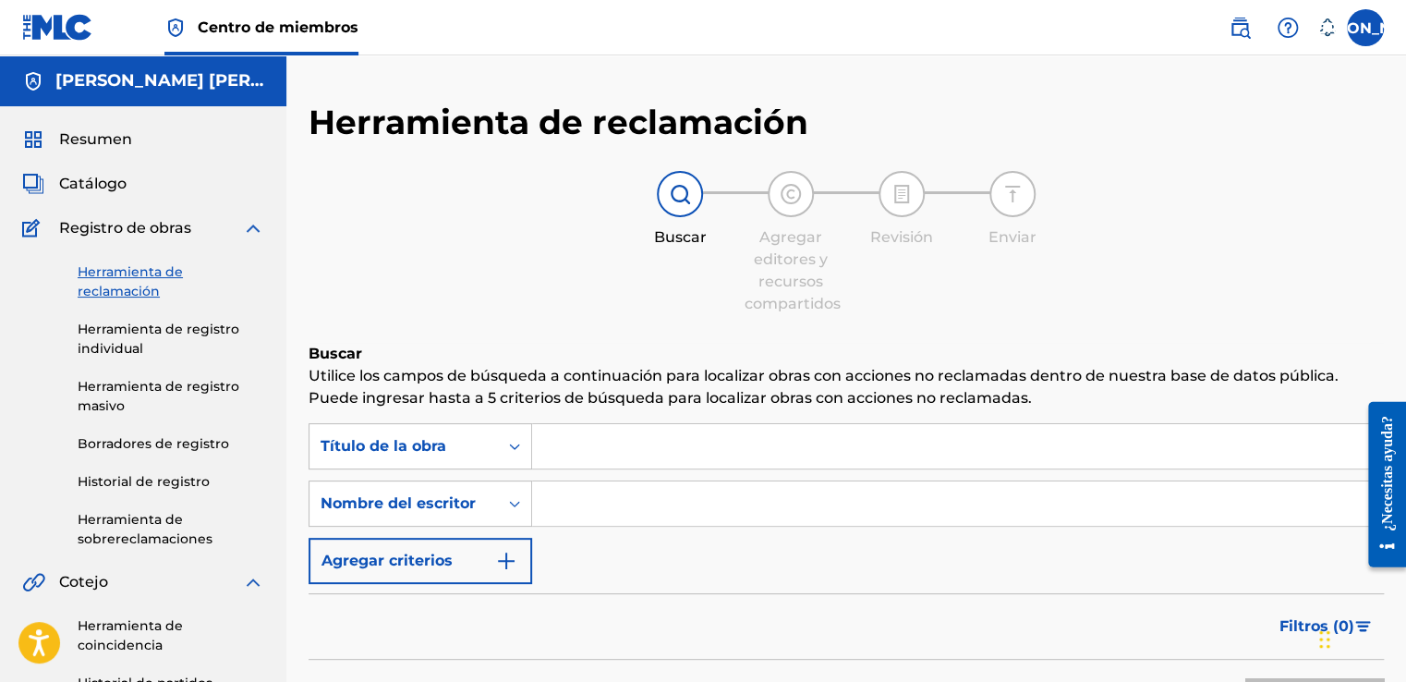
click at [578, 449] on input "Formulario de búsqueda" at bounding box center [957, 446] width 851 height 44
type input "no s"
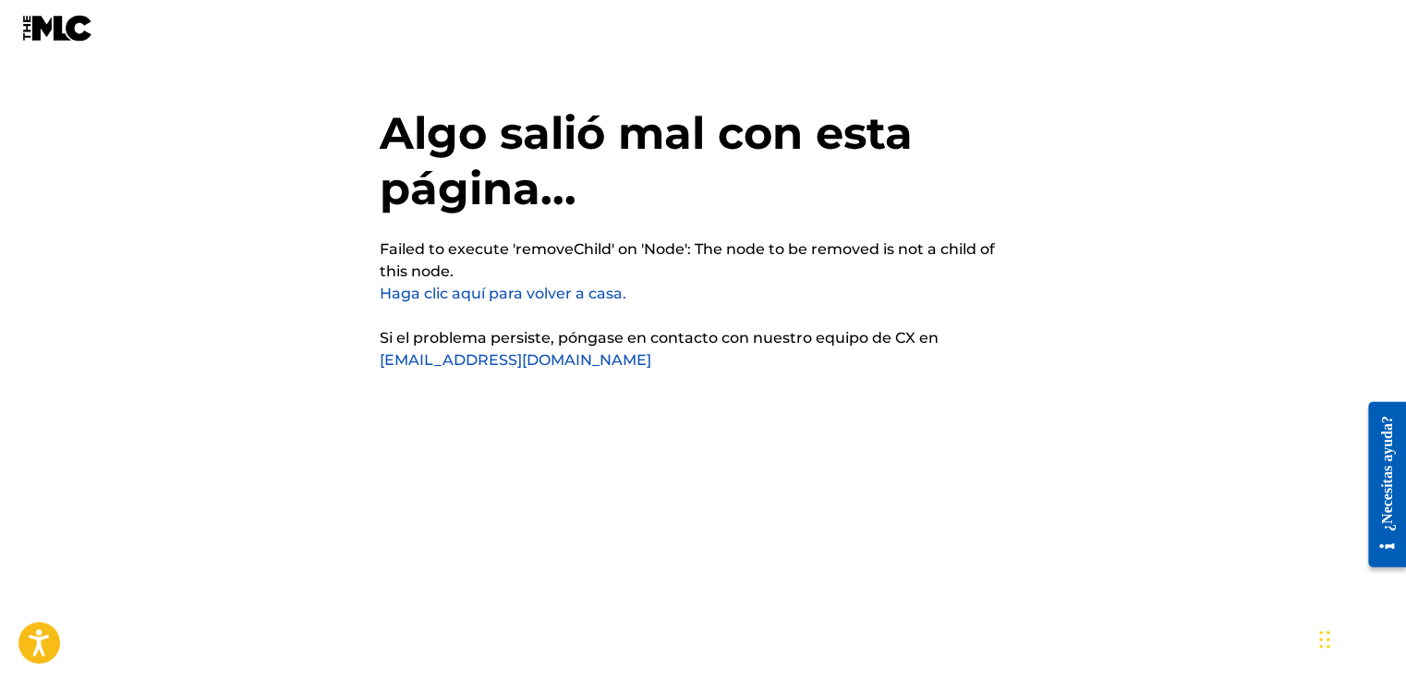
click at [487, 293] on link "Haga clic aquí para volver a casa." at bounding box center [503, 294] width 247 height 18
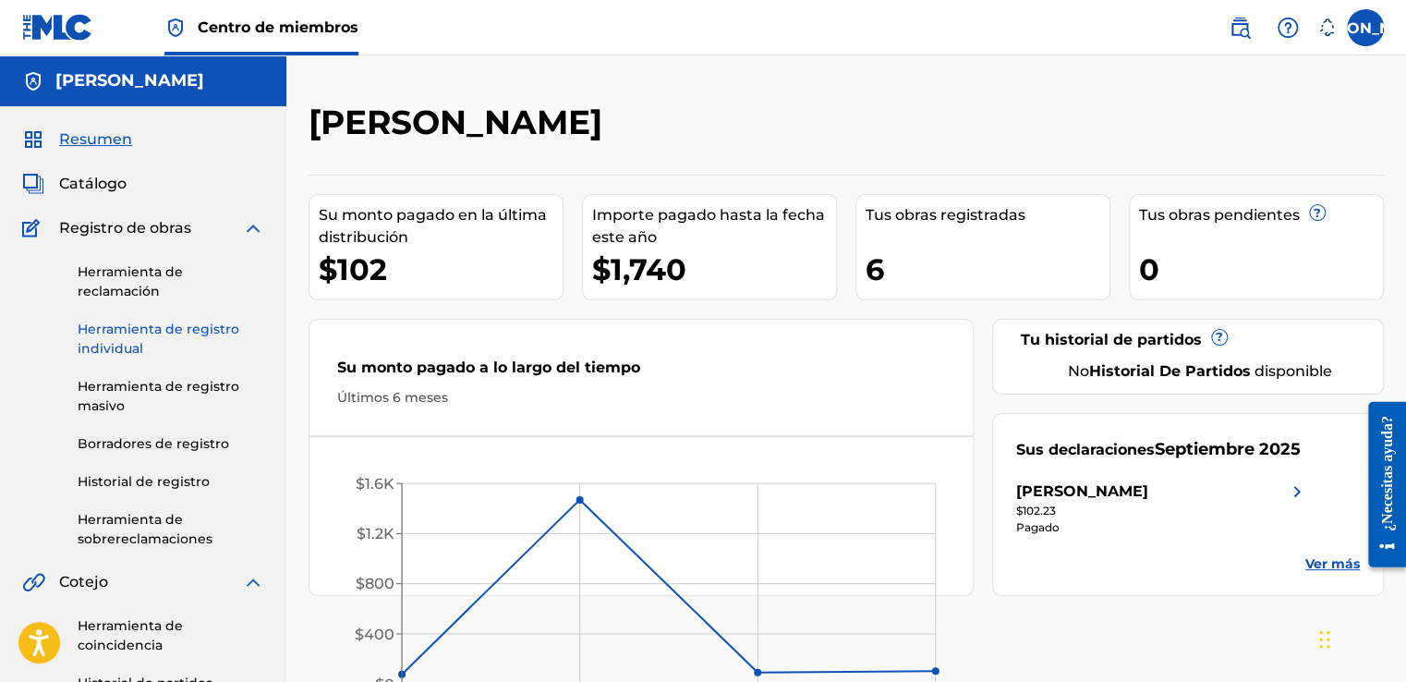
click at [166, 334] on link "Herramienta de registro individual" at bounding box center [171, 339] width 187 height 39
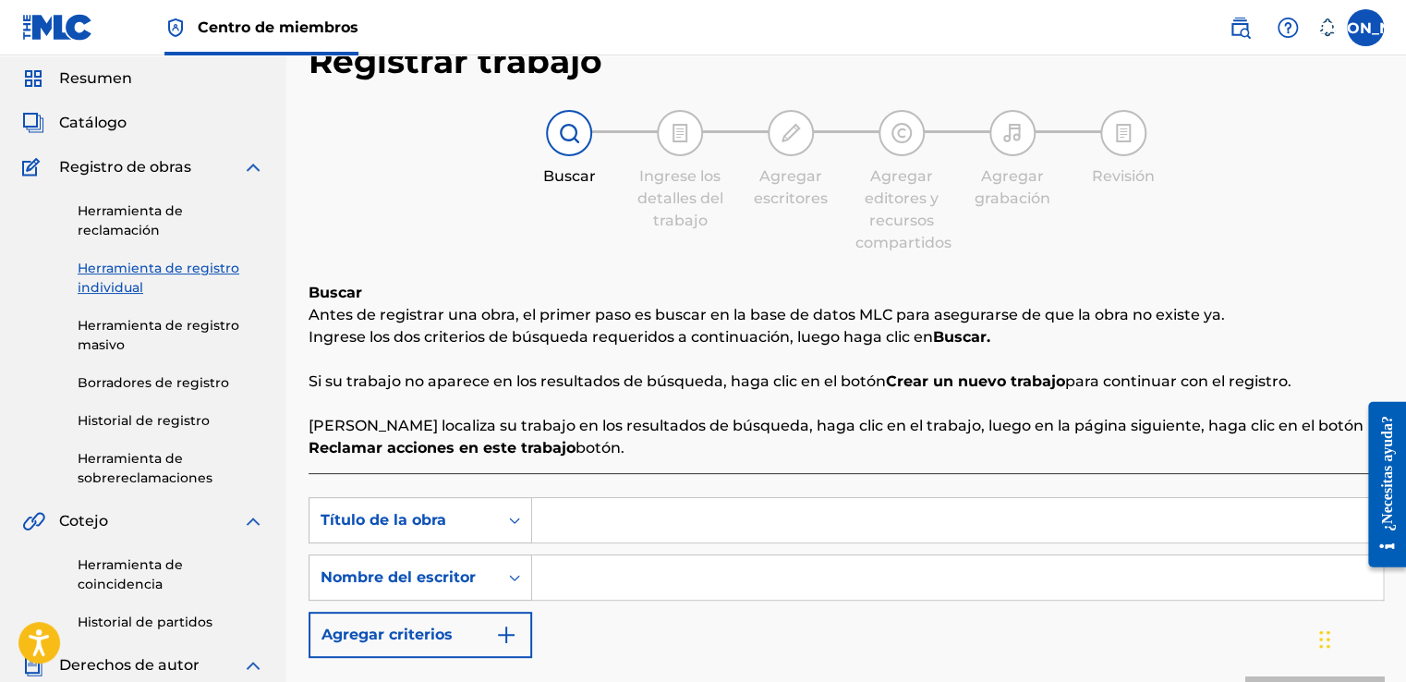
scroll to position [92, 0]
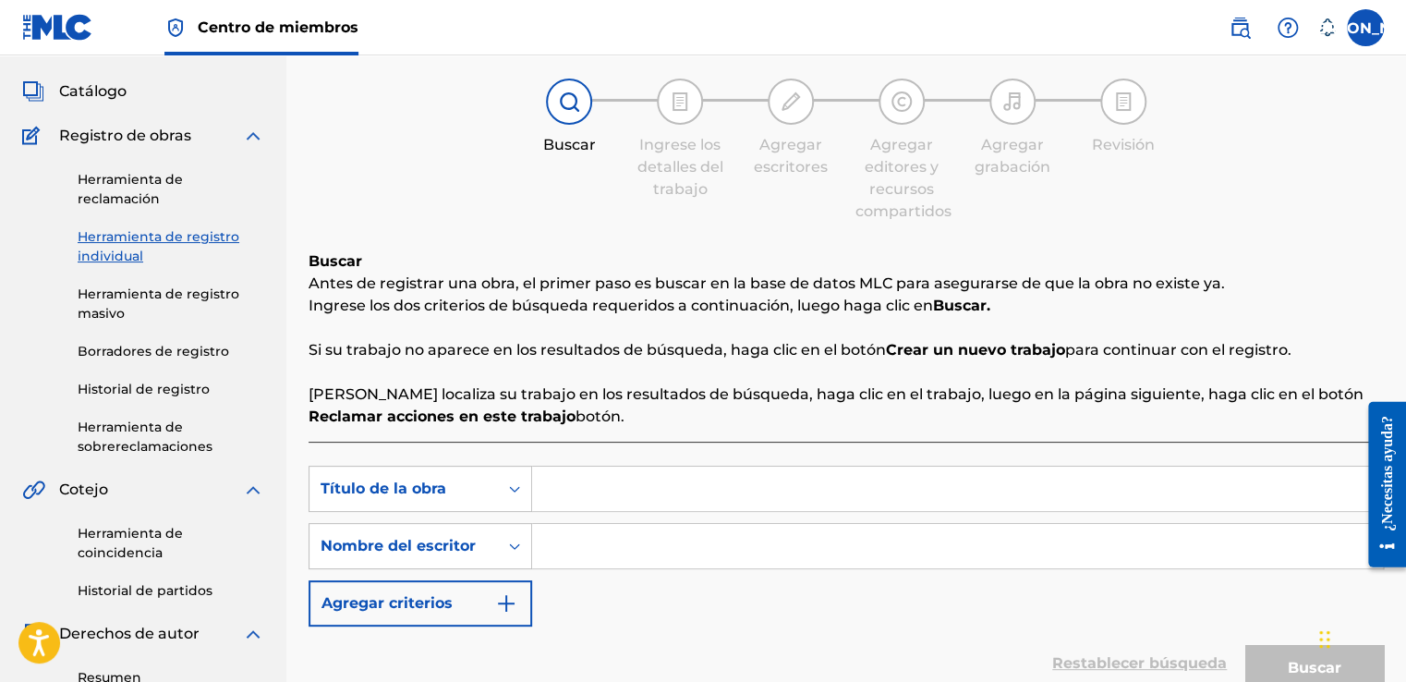
click at [578, 498] on input "Formulario de búsqueda" at bounding box center [957, 489] width 851 height 44
type input "no se me gasta el anor"
click at [572, 552] on input "Formulario de búsqueda" at bounding box center [957, 546] width 851 height 44
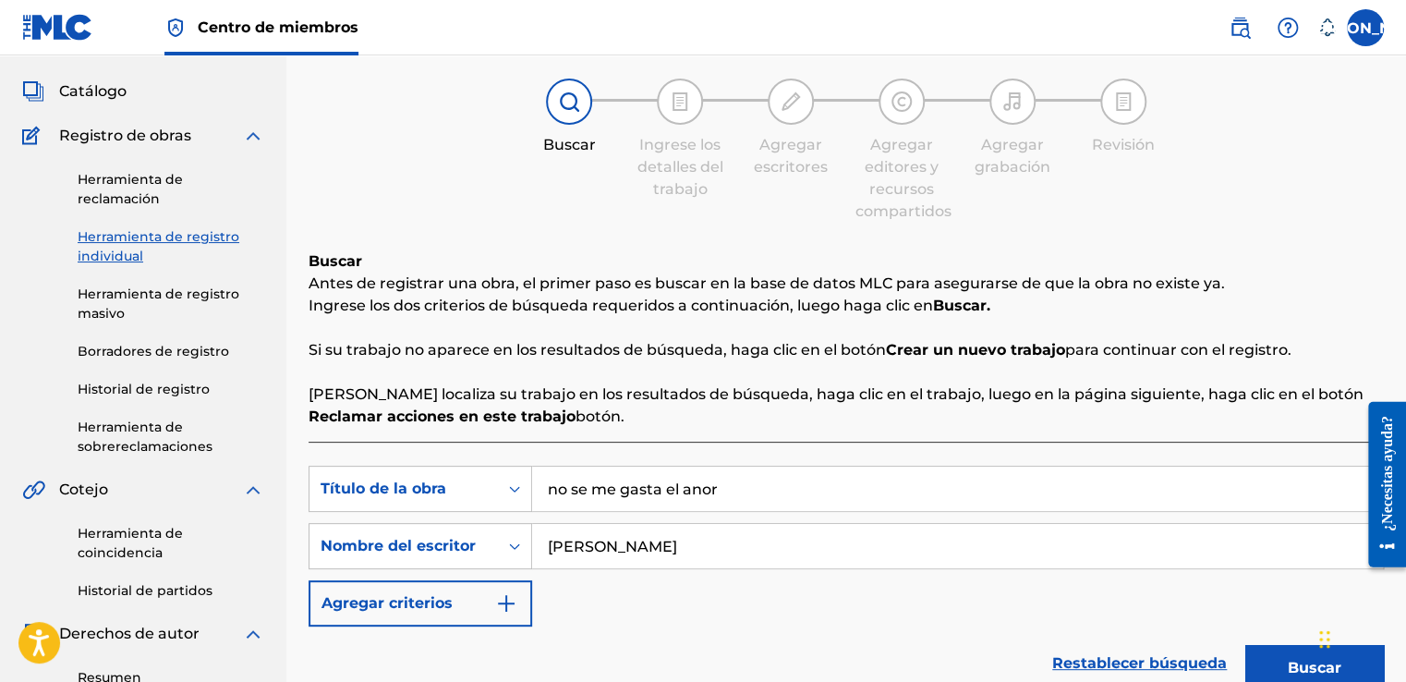
type input "jose jesus araujo"
click at [724, 481] on input "no se me gasta el anor" at bounding box center [957, 489] width 851 height 44
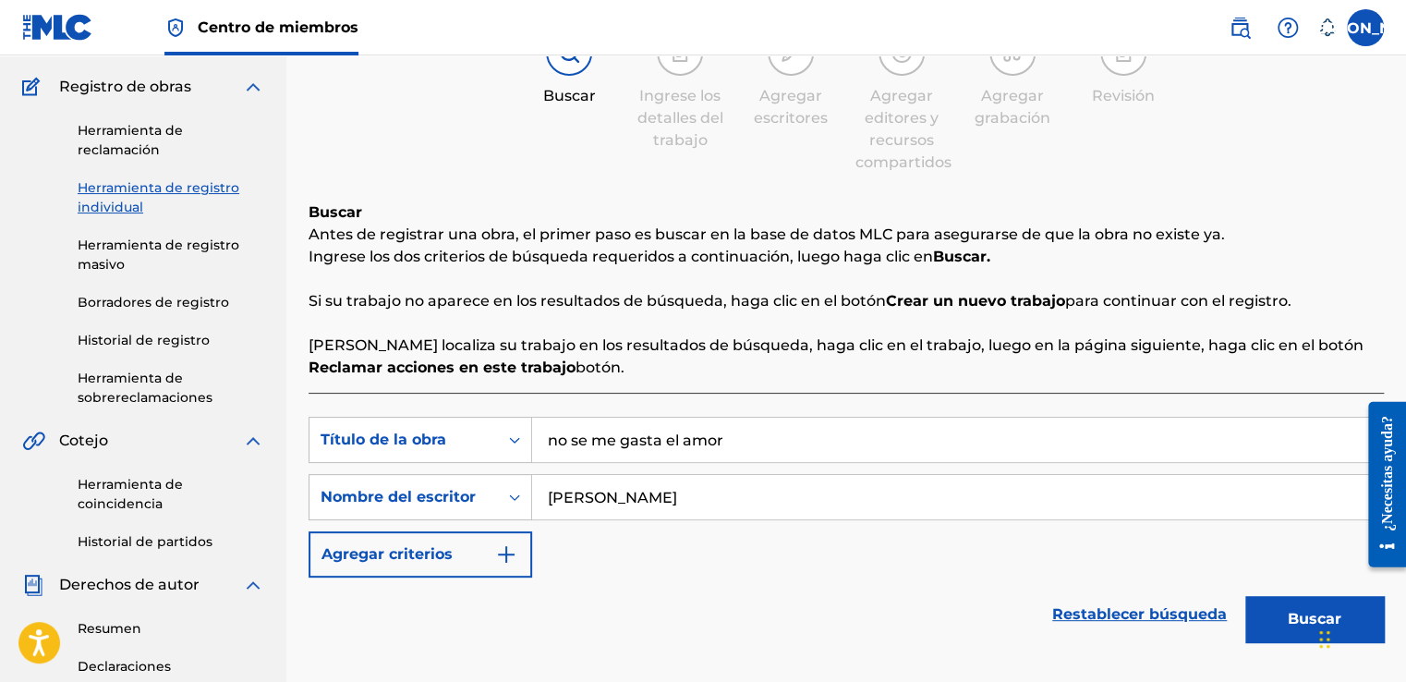
scroll to position [185, 0]
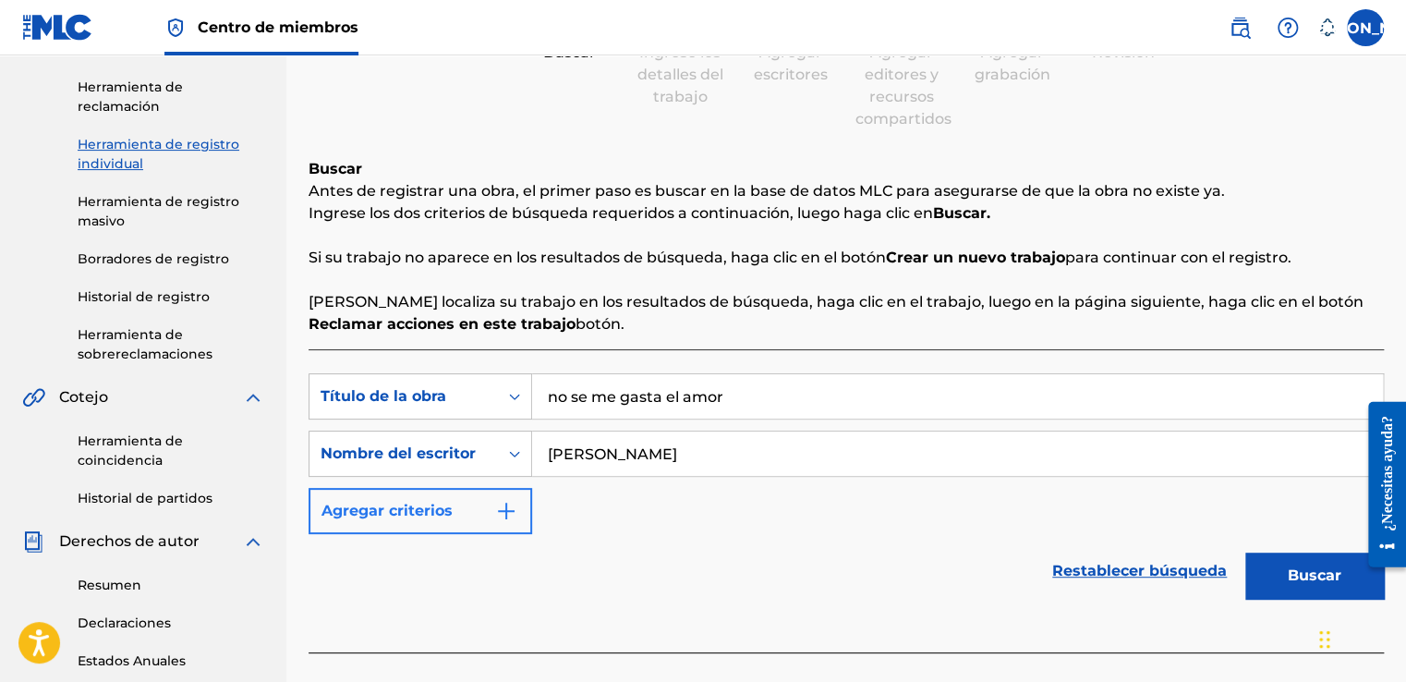
type input "no se me gasta el amor"
click at [502, 509] on img "Formulario de búsqueda" at bounding box center [506, 511] width 22 height 22
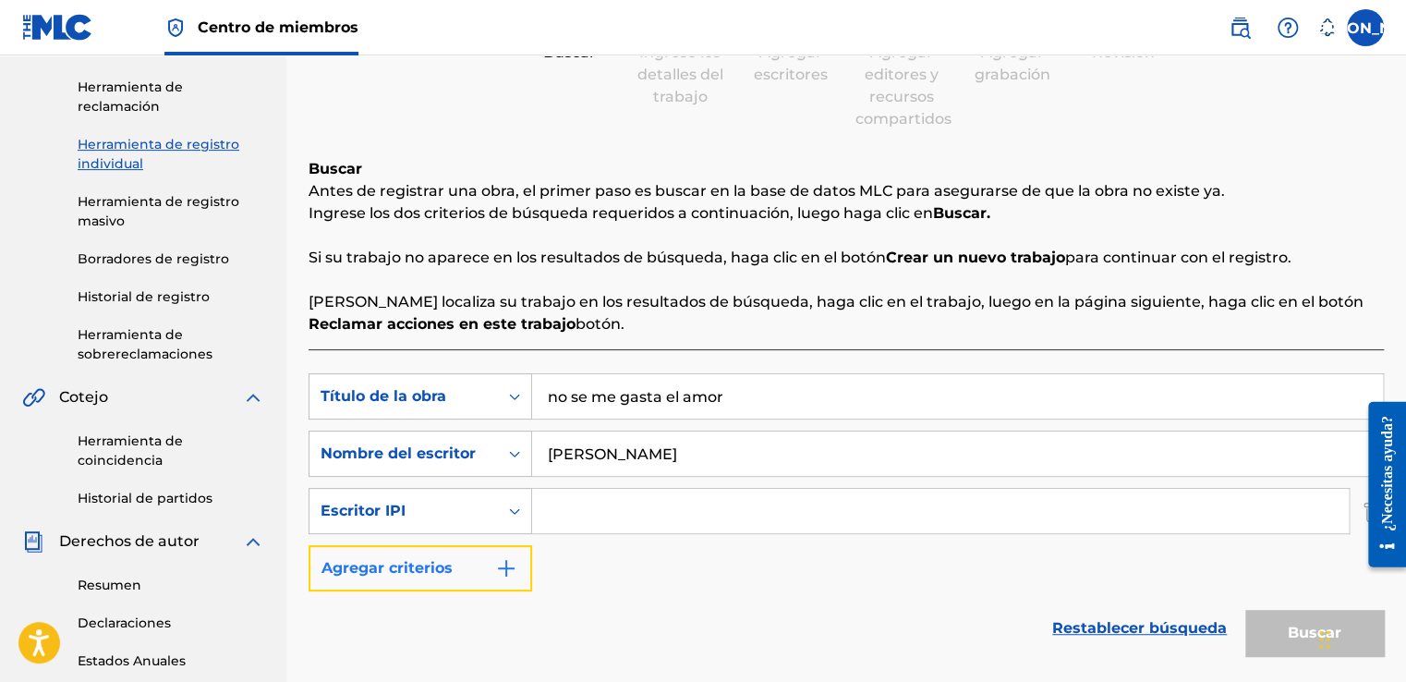
click at [515, 566] on img "Formulario de búsqueda" at bounding box center [506, 568] width 22 height 22
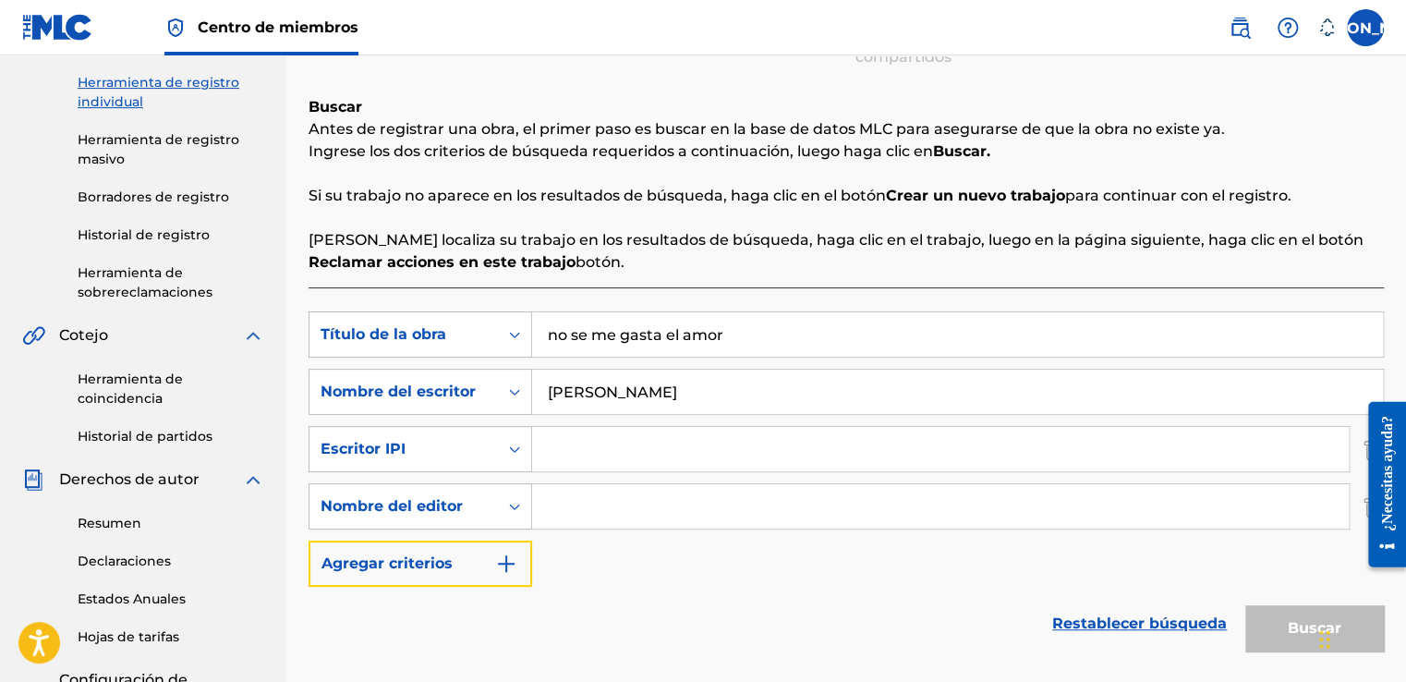
scroll to position [277, 0]
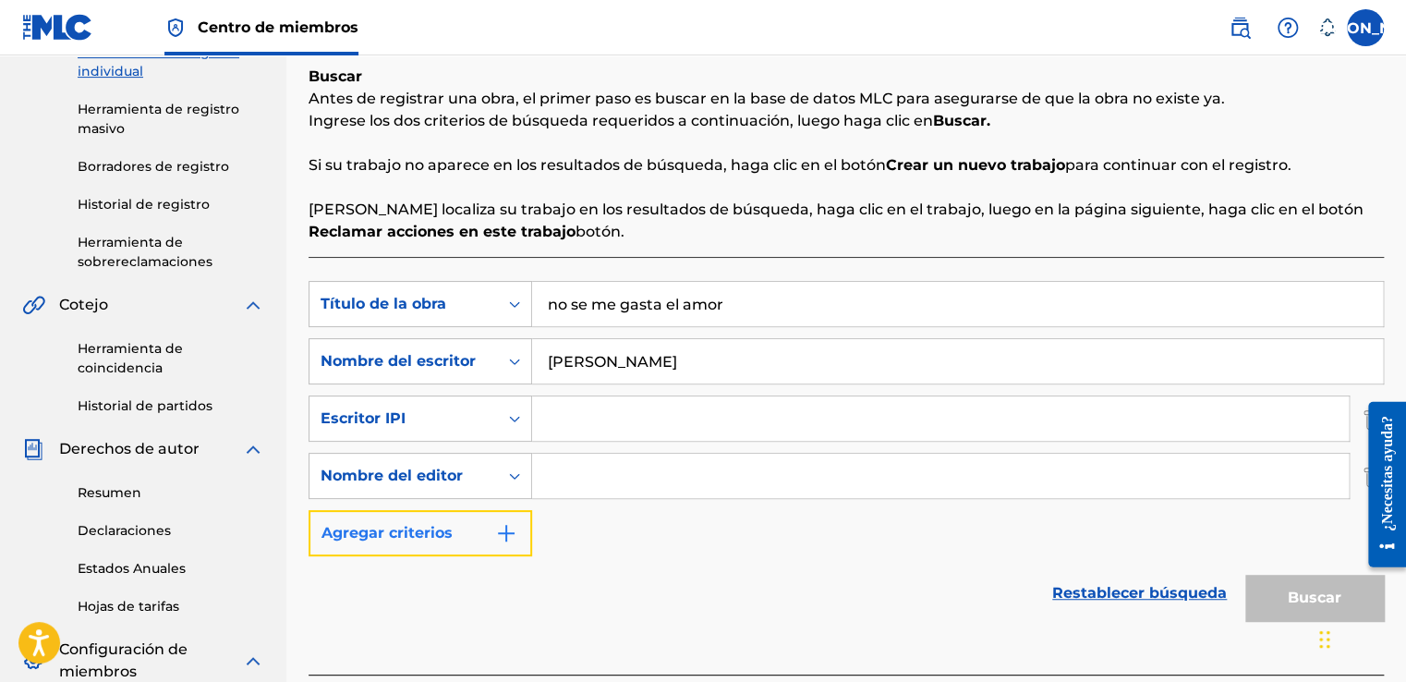
click at [511, 529] on img "Formulario de búsqueda" at bounding box center [506, 533] width 22 height 22
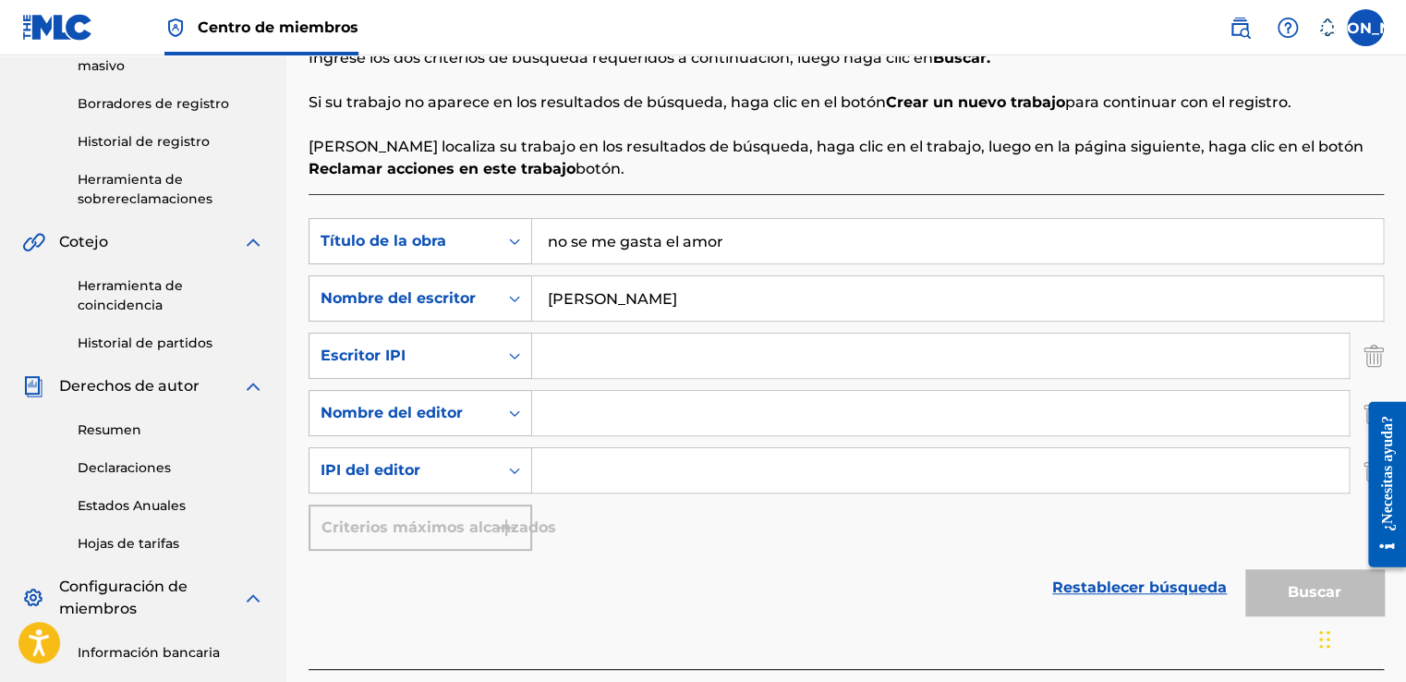
scroll to position [370, 0]
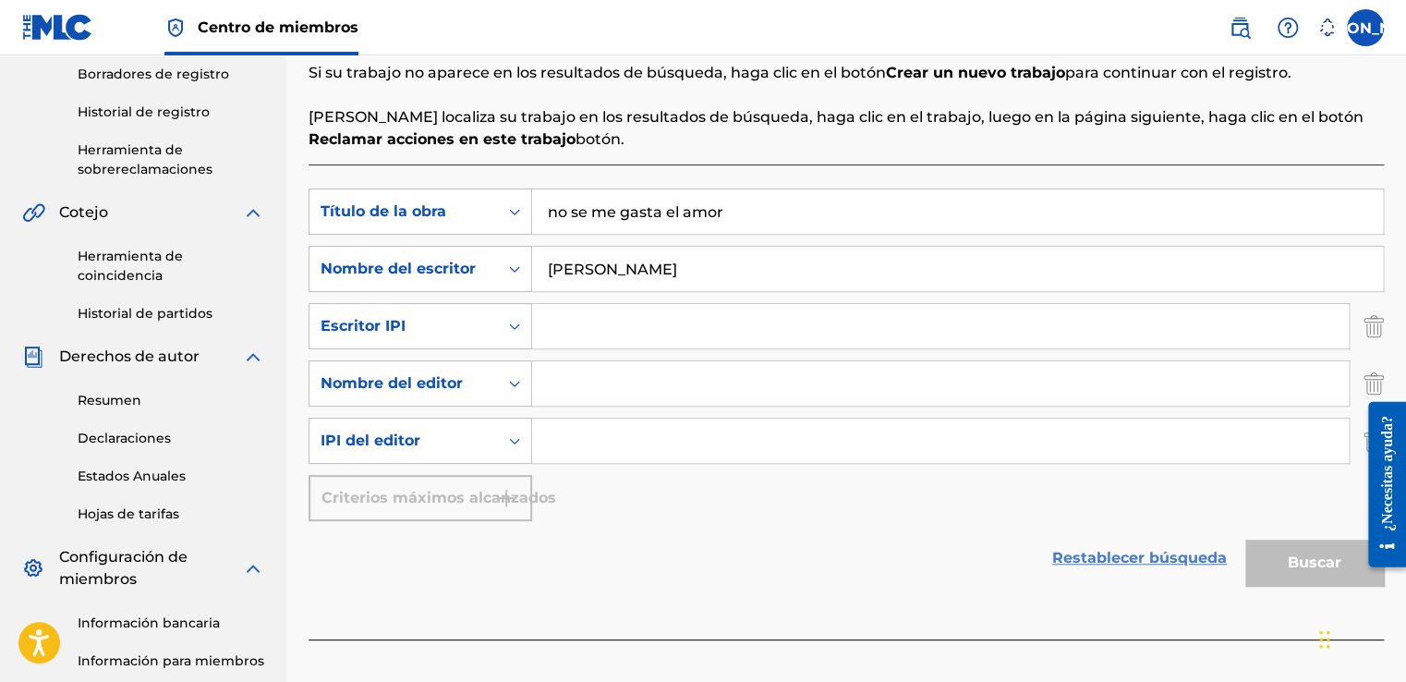
click at [1106, 562] on link "Restablecer búsqueda" at bounding box center [1139, 558] width 193 height 41
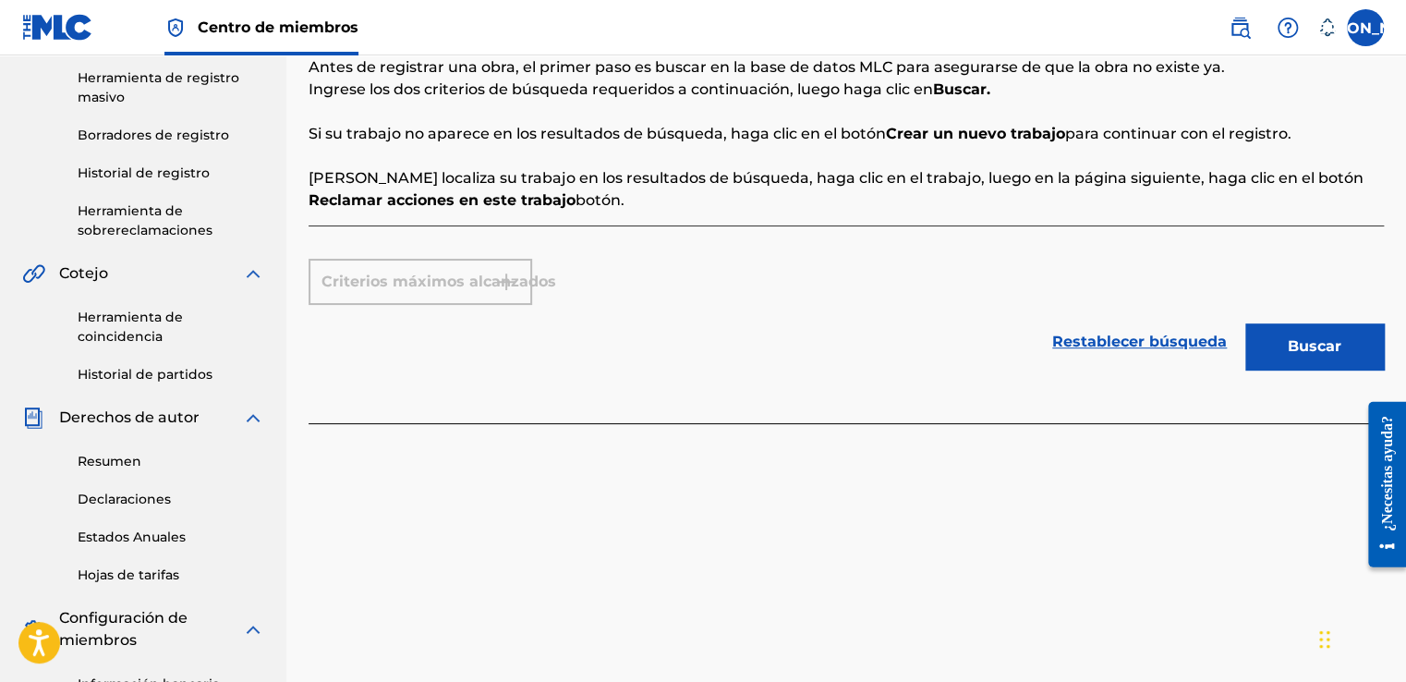
scroll to position [185, 0]
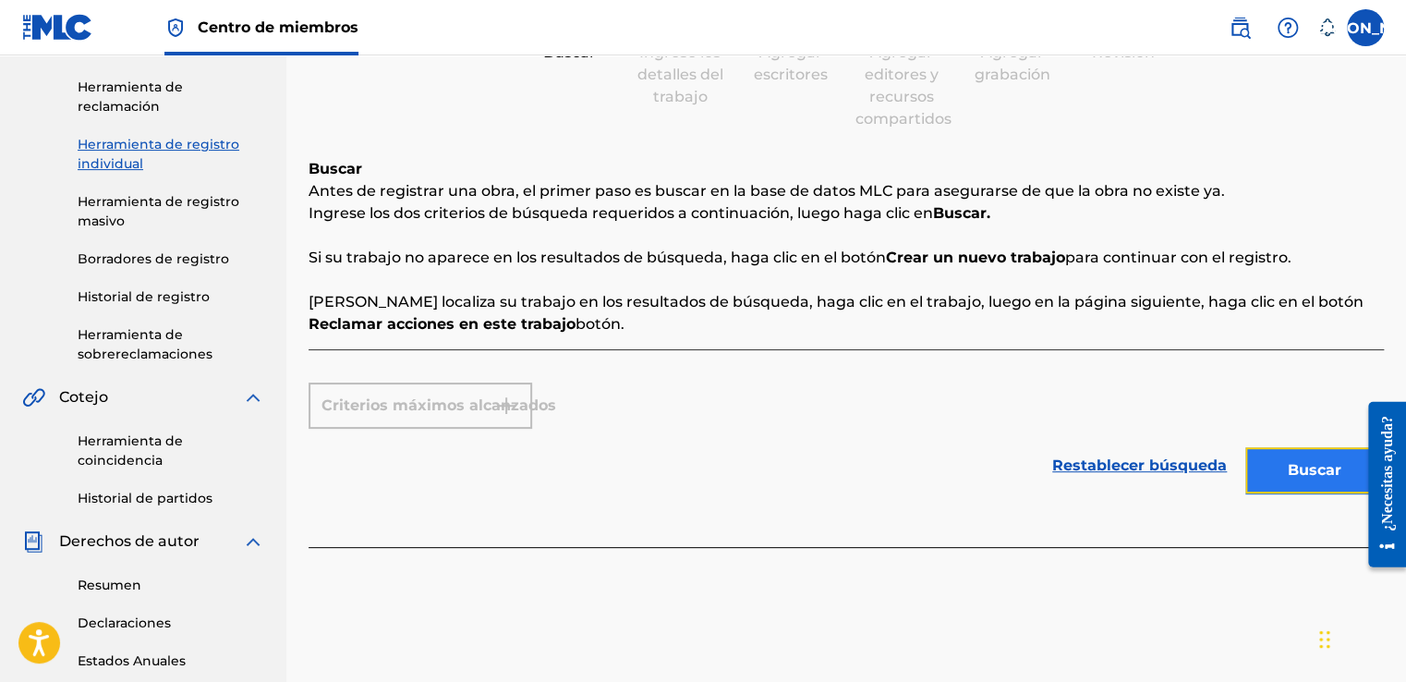
click at [1323, 469] on button "Buscar" at bounding box center [1315, 470] width 139 height 46
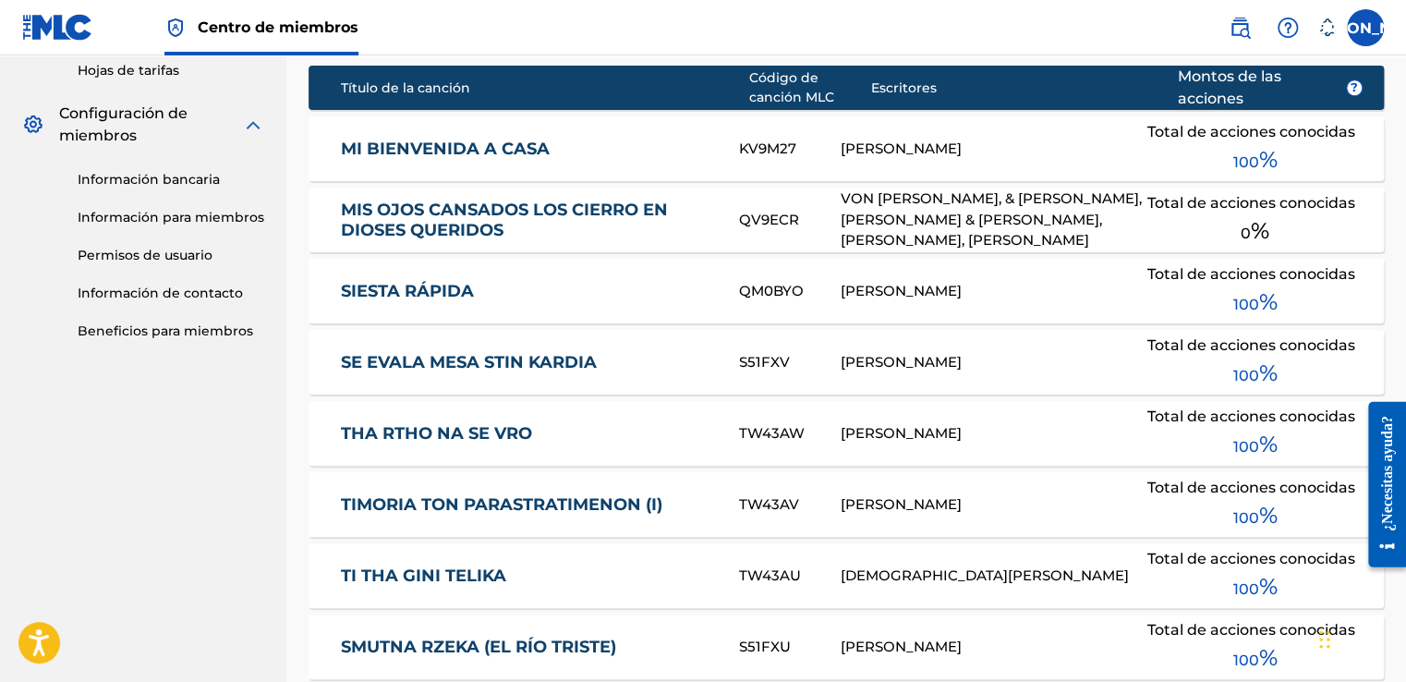
scroll to position [351, 0]
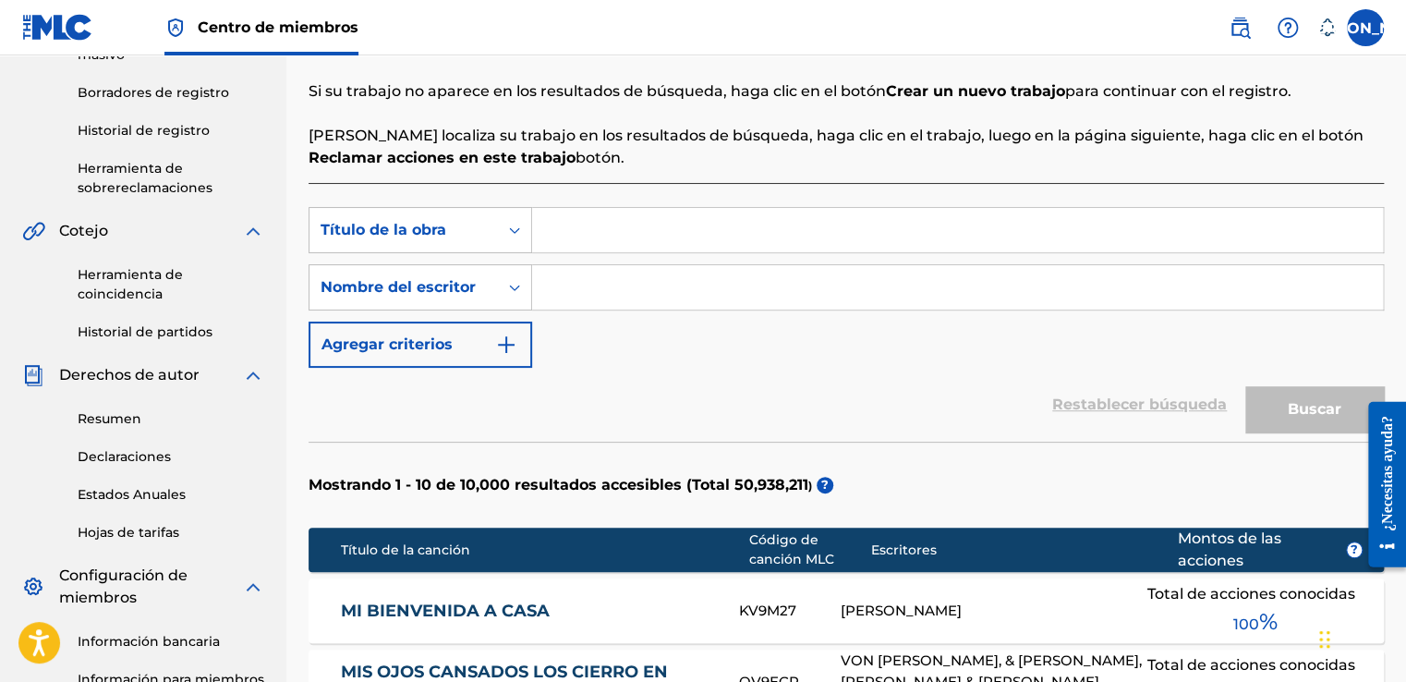
click at [599, 227] on input "Formulario de búsqueda" at bounding box center [957, 230] width 851 height 44
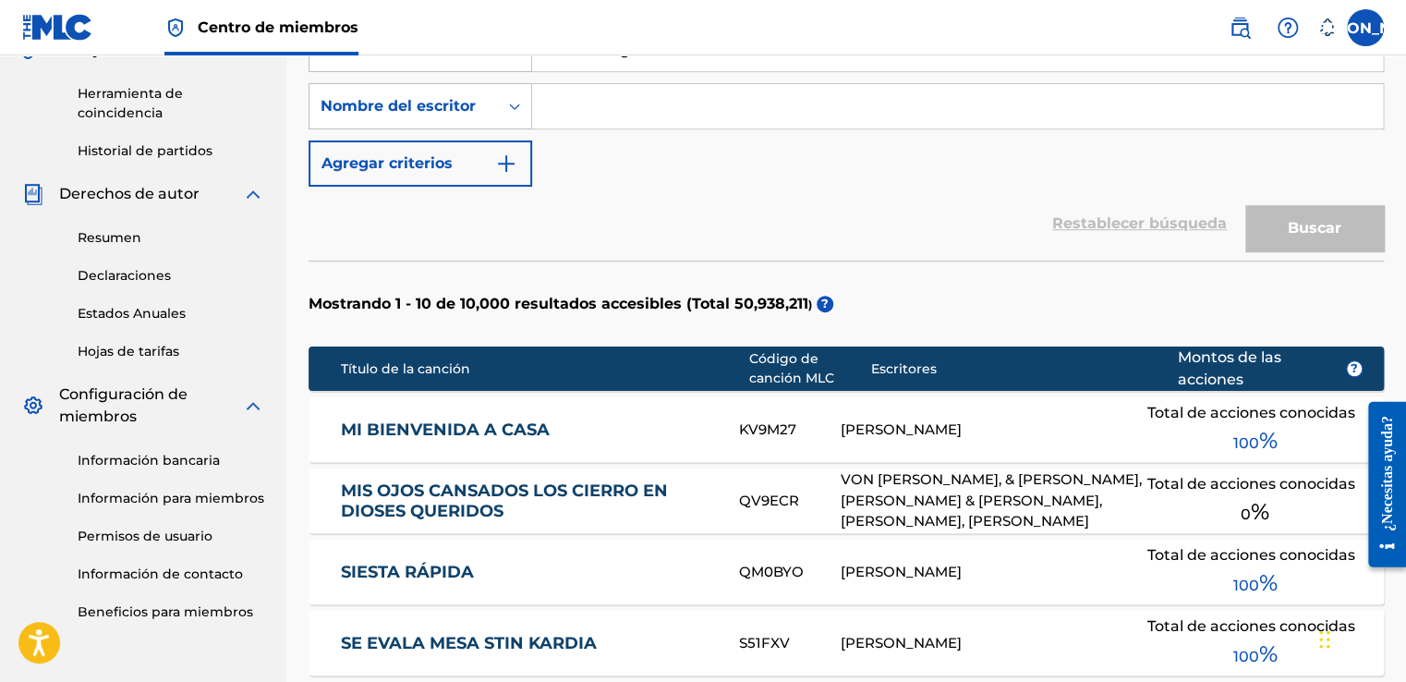
scroll to position [536, 0]
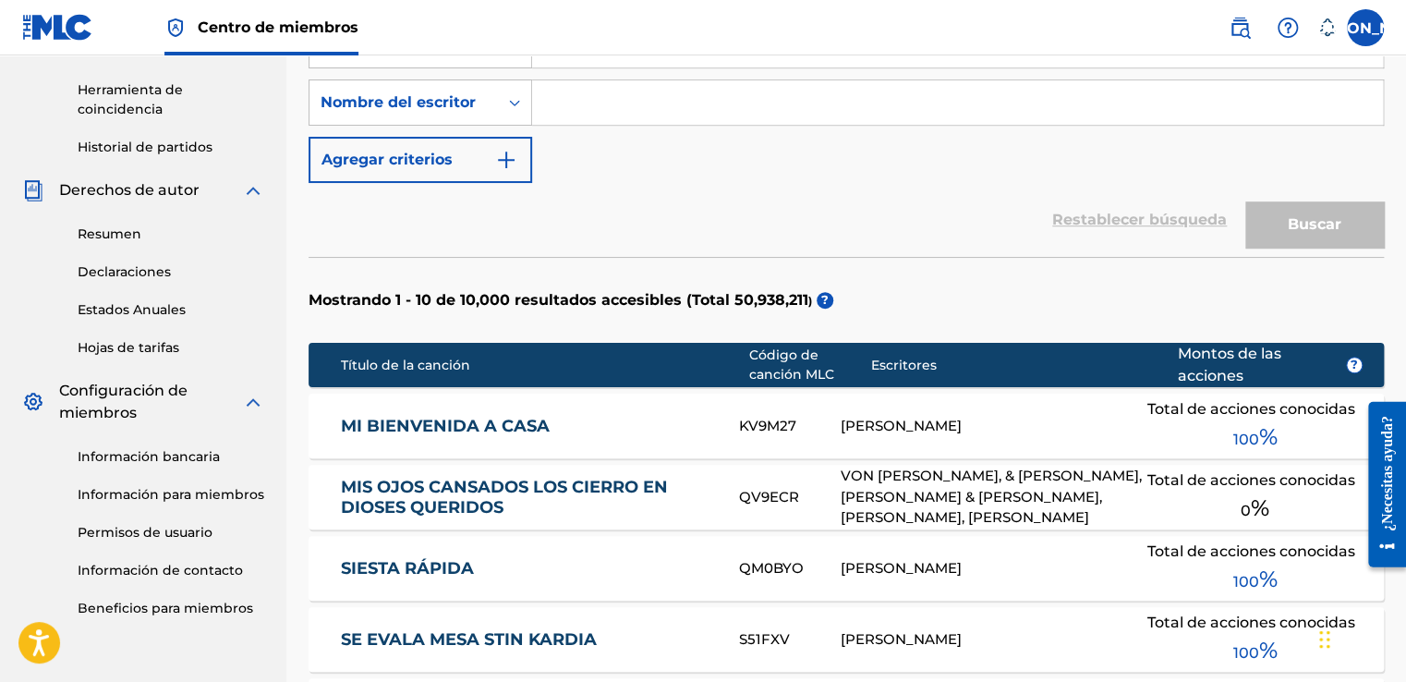
click at [1308, 215] on div "Buscar" at bounding box center [1310, 220] width 148 height 74
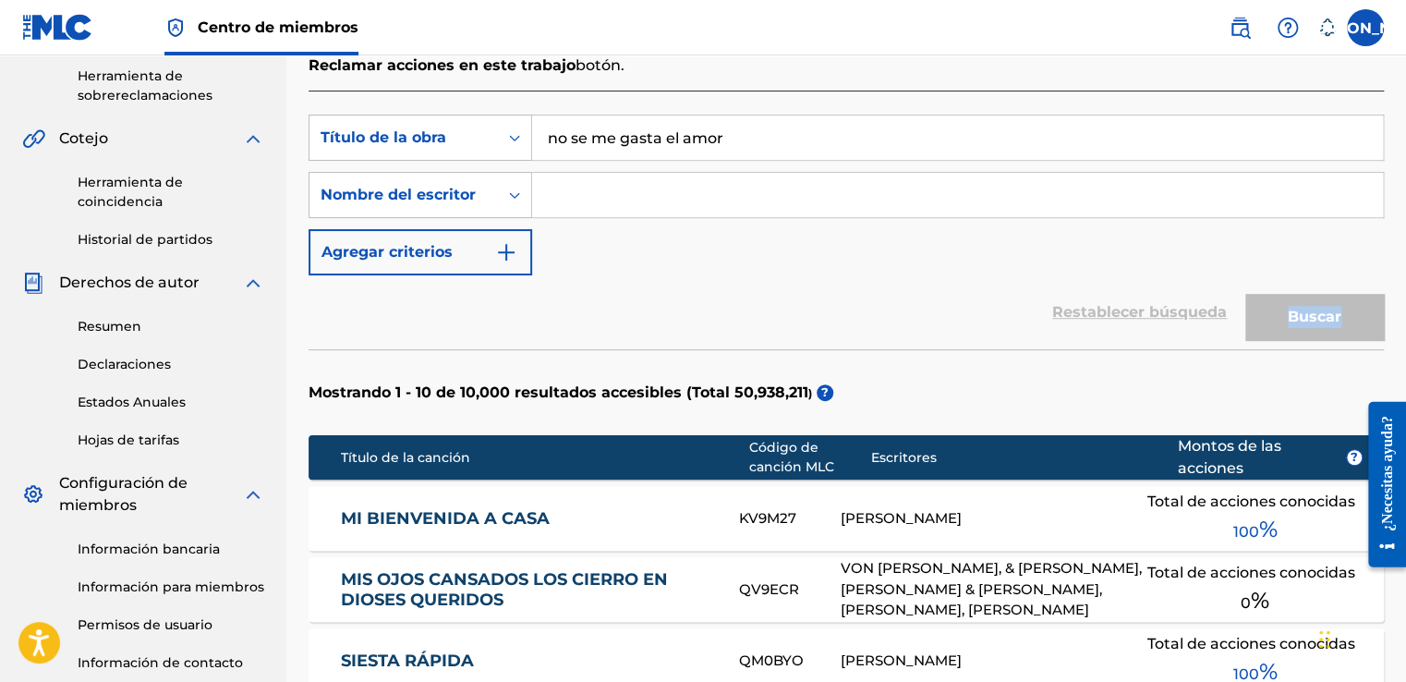
scroll to position [351, 0]
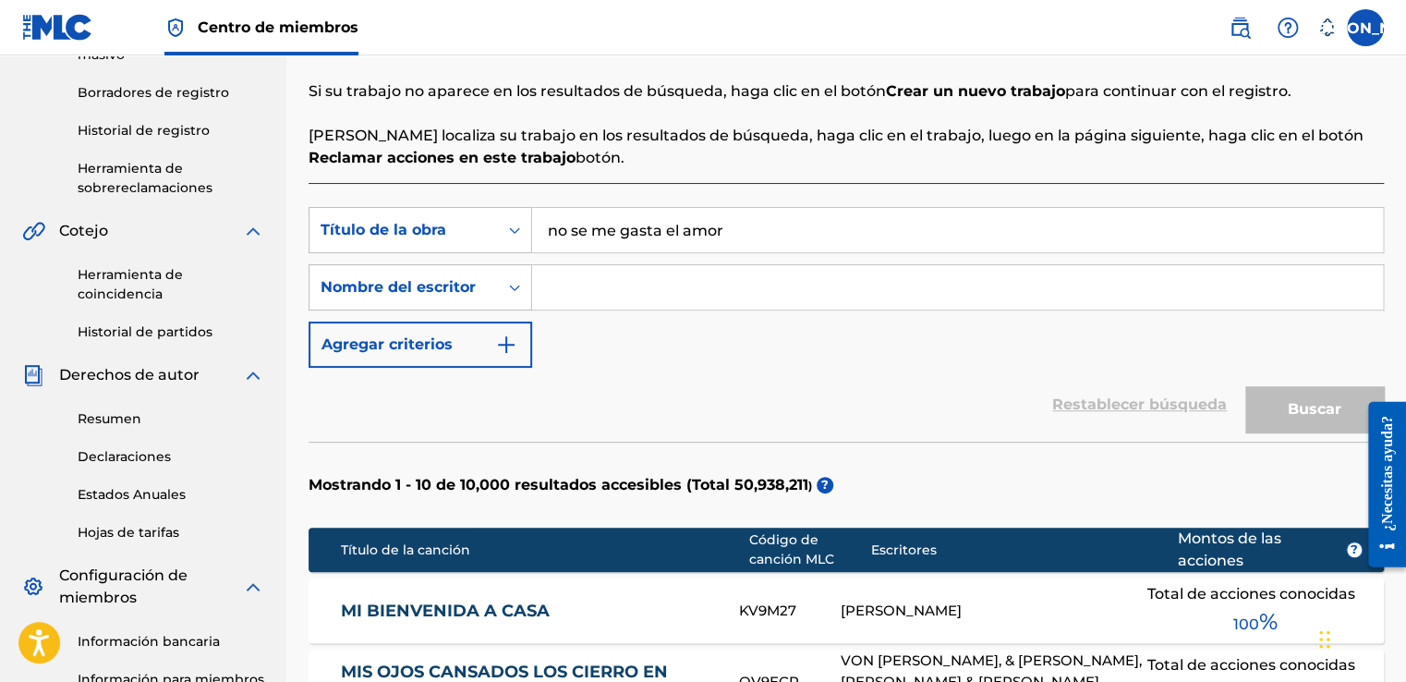
click at [708, 237] on input "no se me gasta el amor" at bounding box center [957, 230] width 851 height 44
click at [789, 237] on input "no se me gasta el amor" at bounding box center [957, 230] width 851 height 44
type input "no se me gasta el amor"
click at [513, 288] on icon "Formulario de búsqueda" at bounding box center [514, 287] width 18 height 18
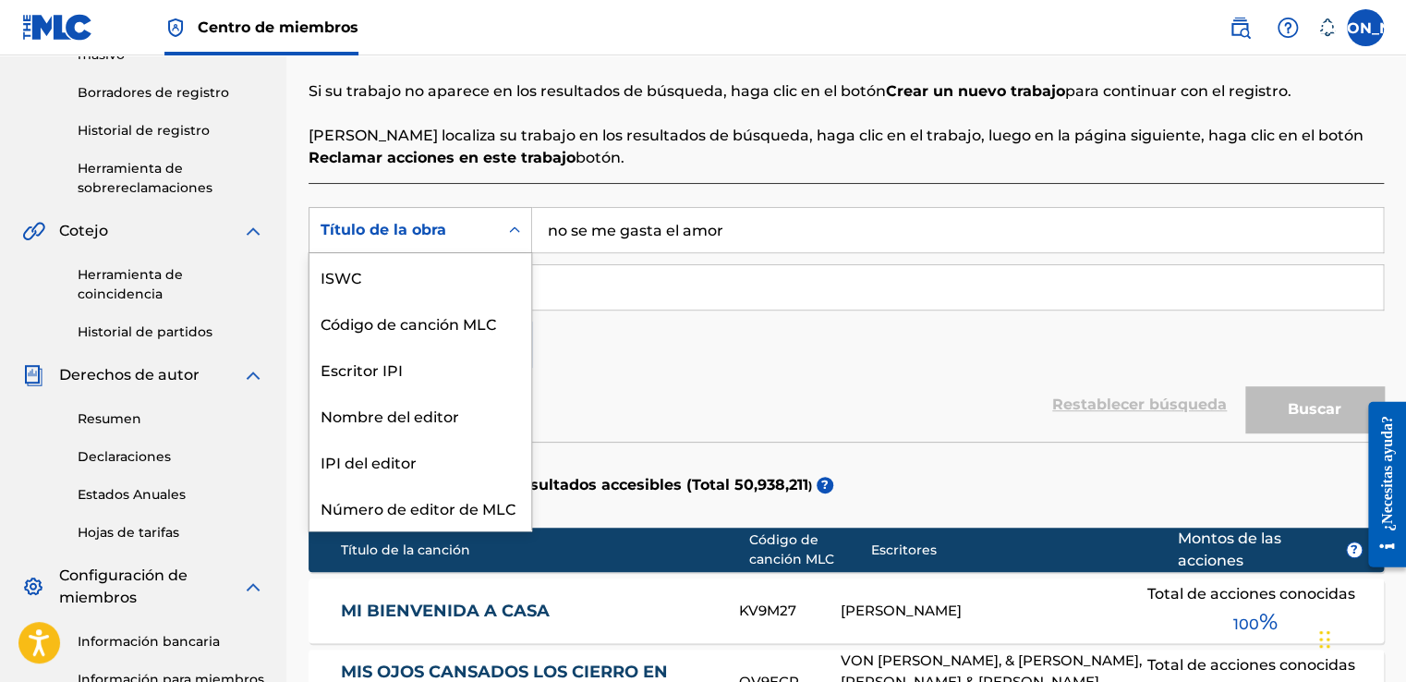
click at [513, 237] on icon "Formulario de búsqueda" at bounding box center [514, 230] width 18 height 18
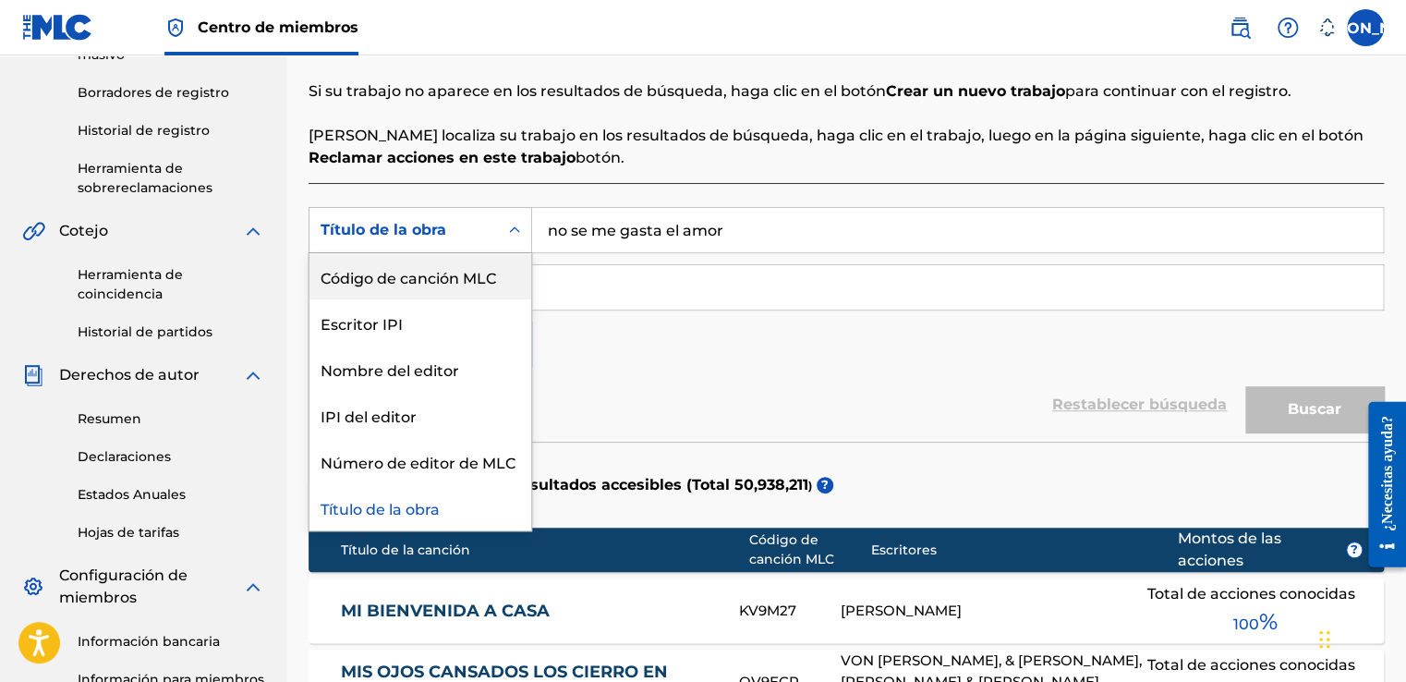
click at [602, 353] on div "SearchWithCriteria0f13c063-d0c1-44de-ab88-0694fc1982ac 7 resultados disponibles…" at bounding box center [847, 287] width 1076 height 161
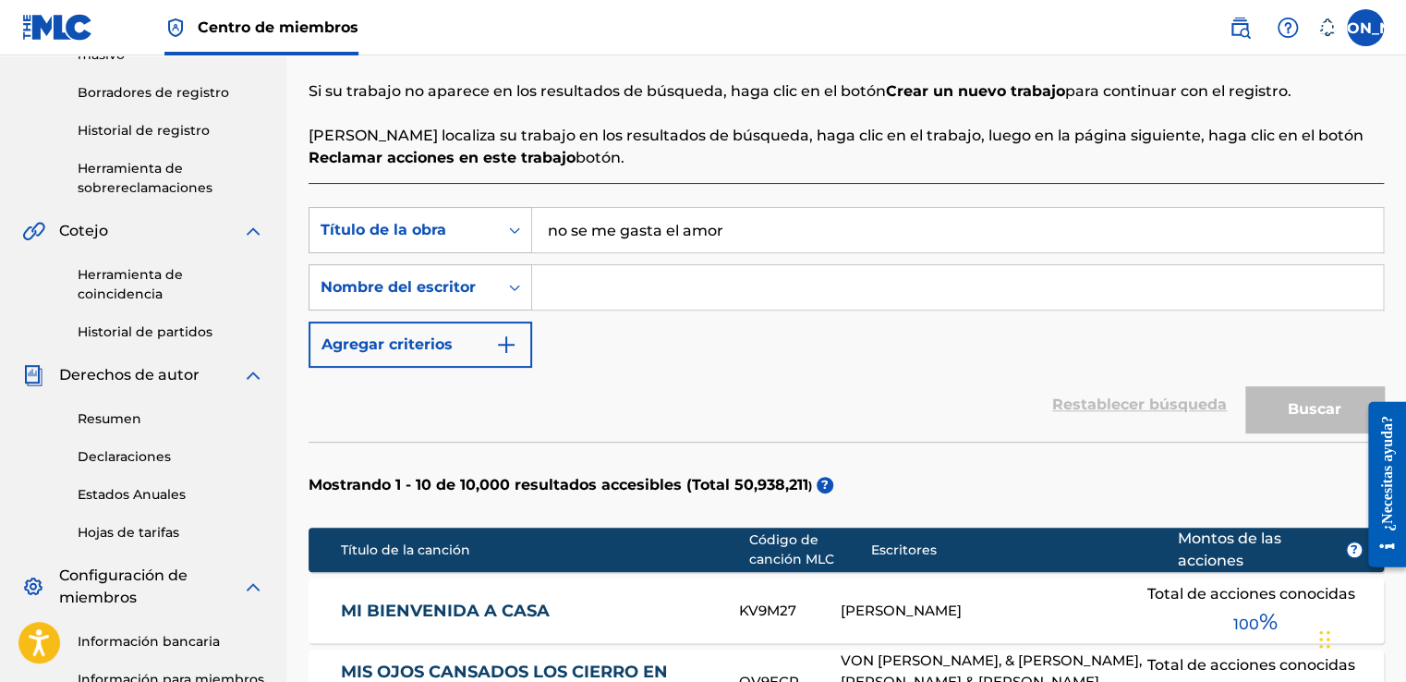
click at [744, 243] on input "no se me gasta el amor" at bounding box center [957, 230] width 851 height 44
click at [554, 286] on input "Formulario de búsqueda" at bounding box center [957, 287] width 851 height 44
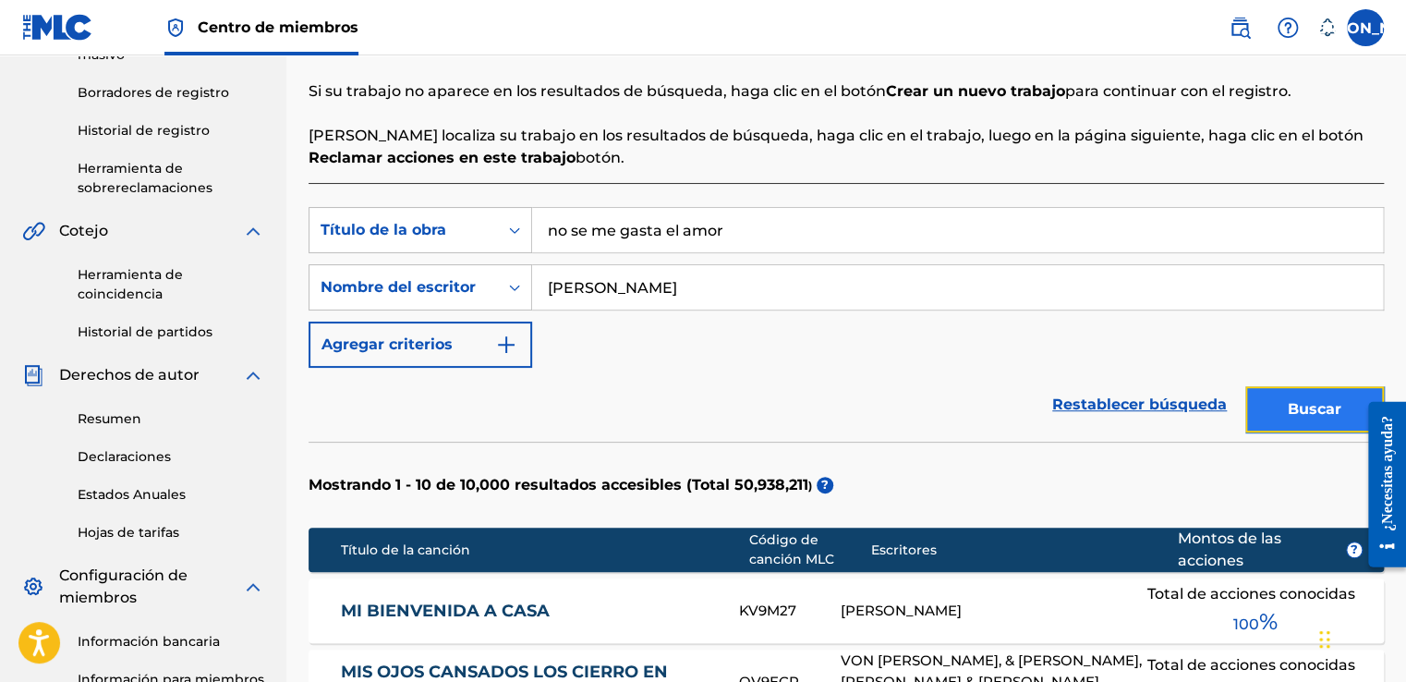
click at [1266, 404] on button "Buscar" at bounding box center [1315, 409] width 139 height 46
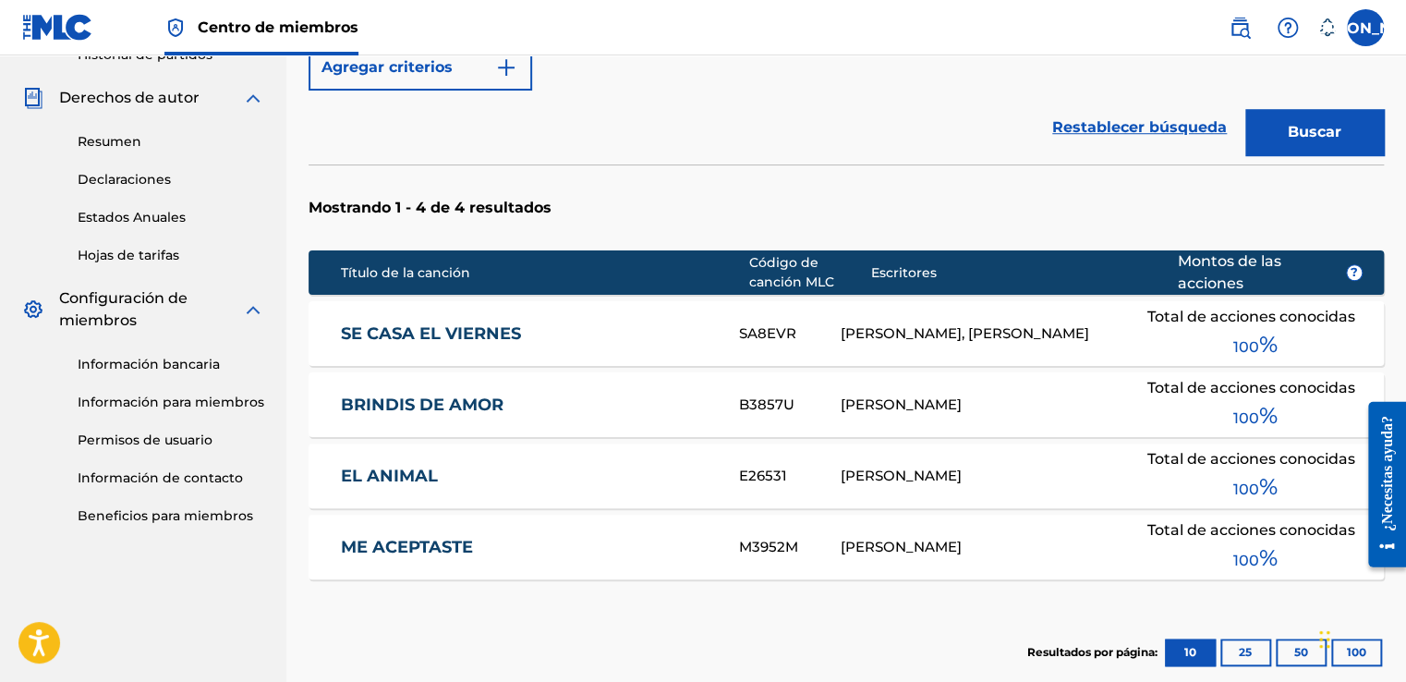
scroll to position [351, 0]
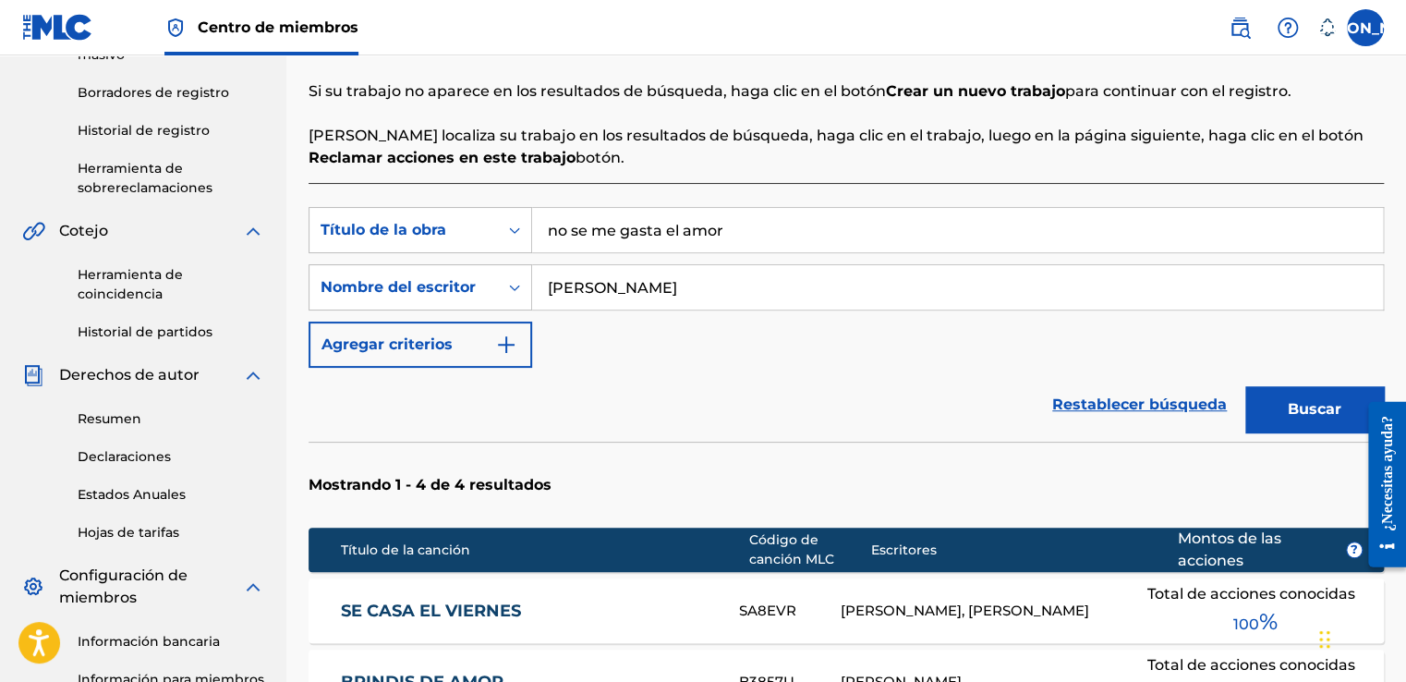
click at [743, 303] on input "[PERSON_NAME]" at bounding box center [957, 287] width 851 height 44
type input "j"
type input "[PERSON_NAME]"
click at [1246, 386] on button "Buscar" at bounding box center [1315, 409] width 139 height 46
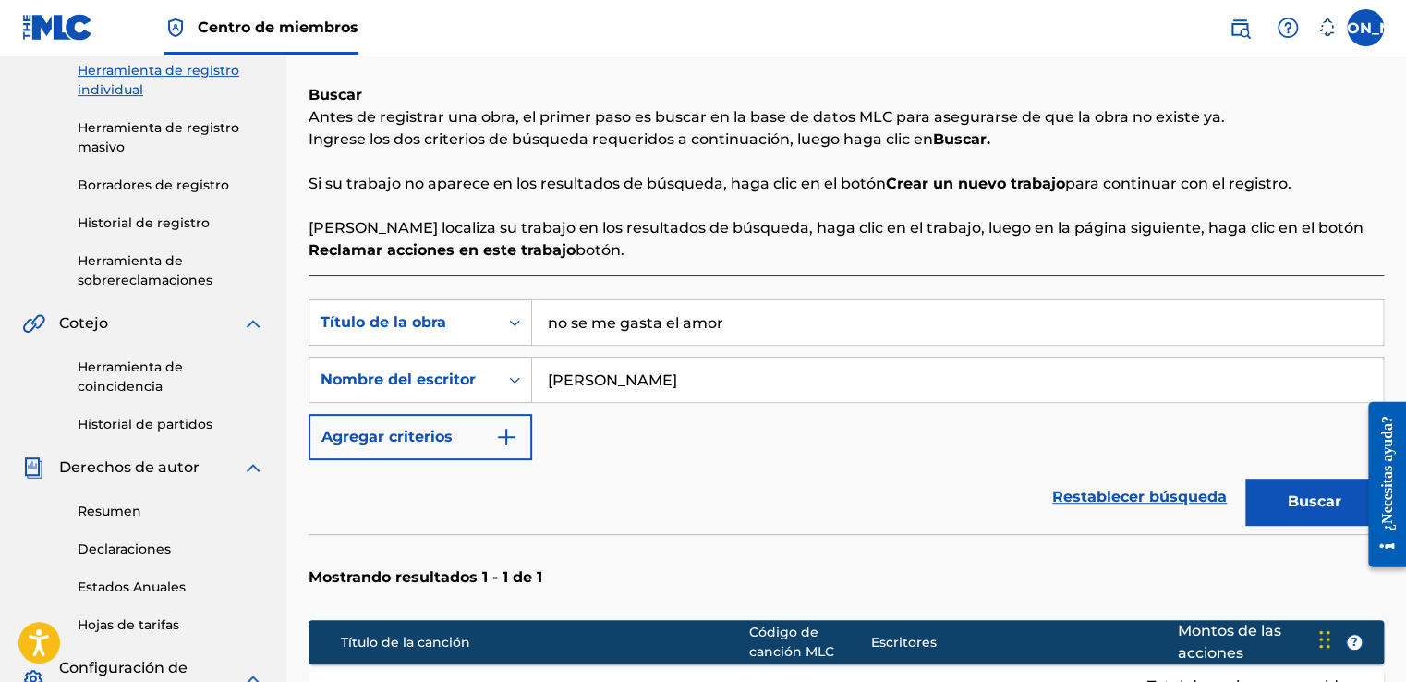
scroll to position [74, 0]
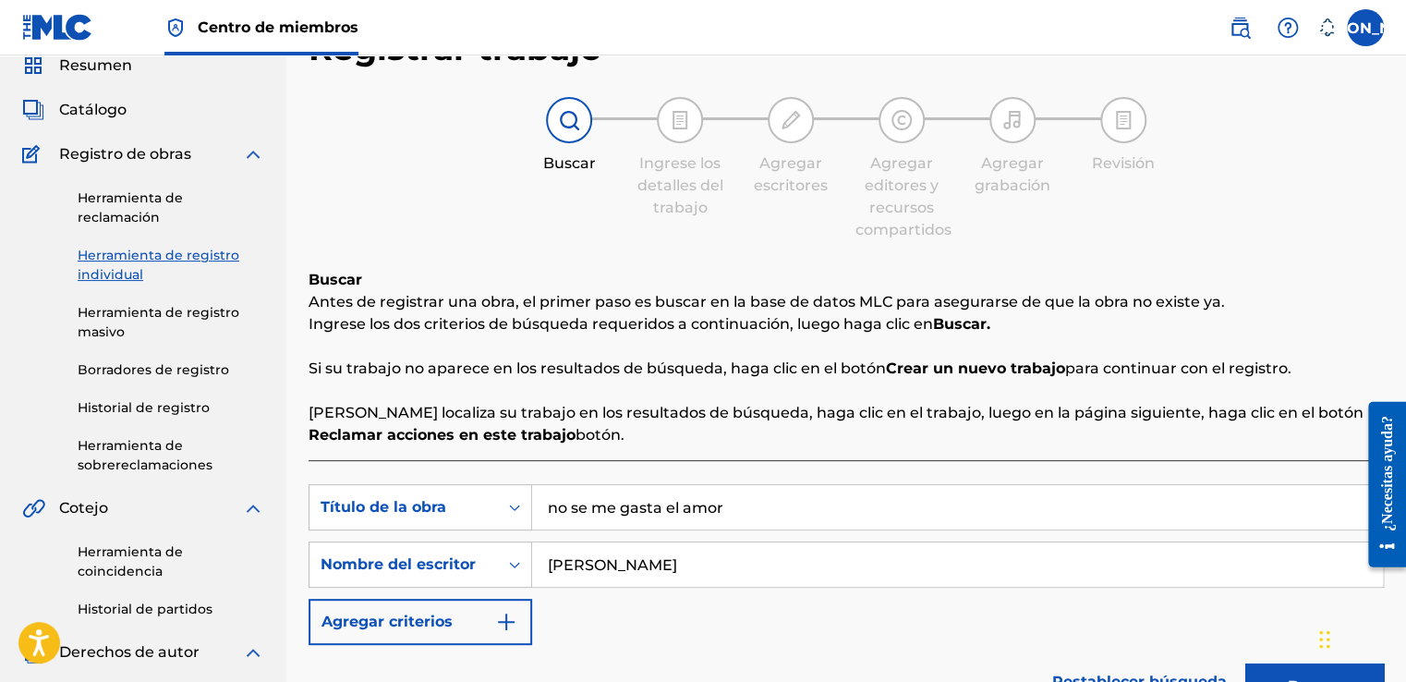
click at [688, 105] on div at bounding box center [680, 120] width 46 height 46
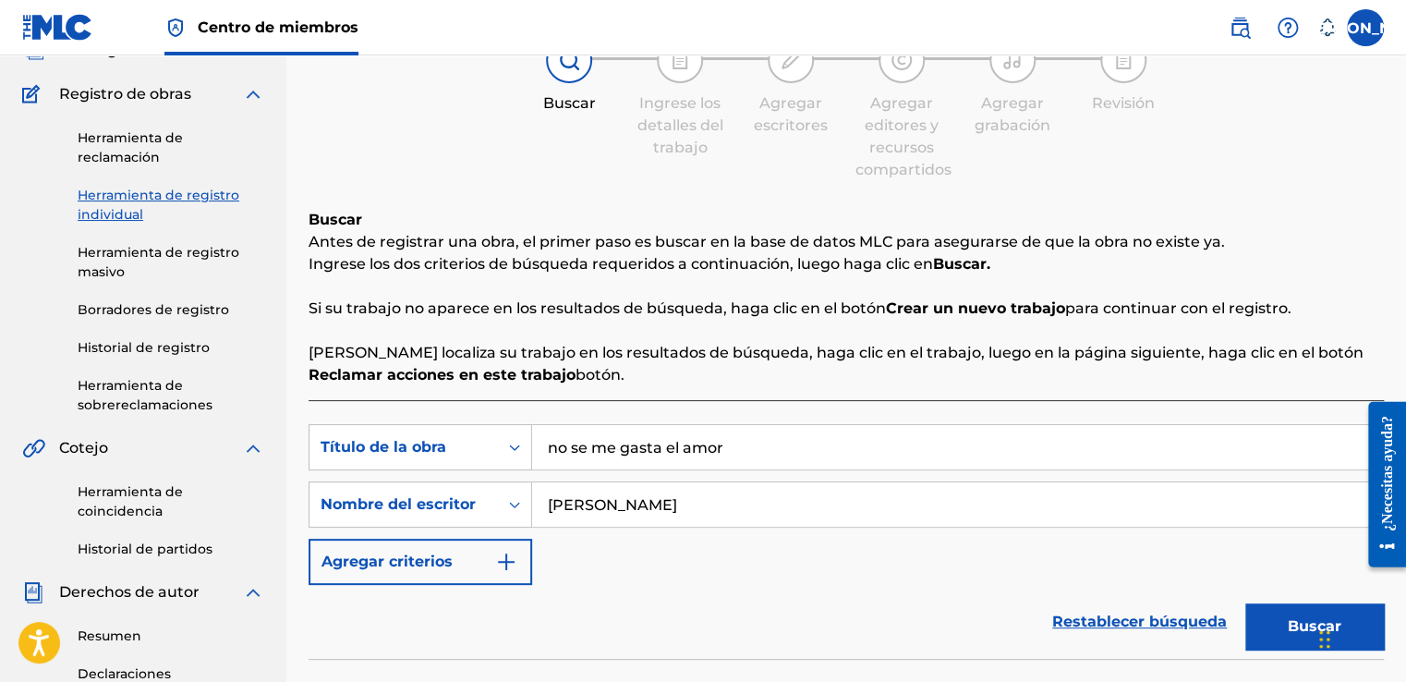
scroll to position [166, 0]
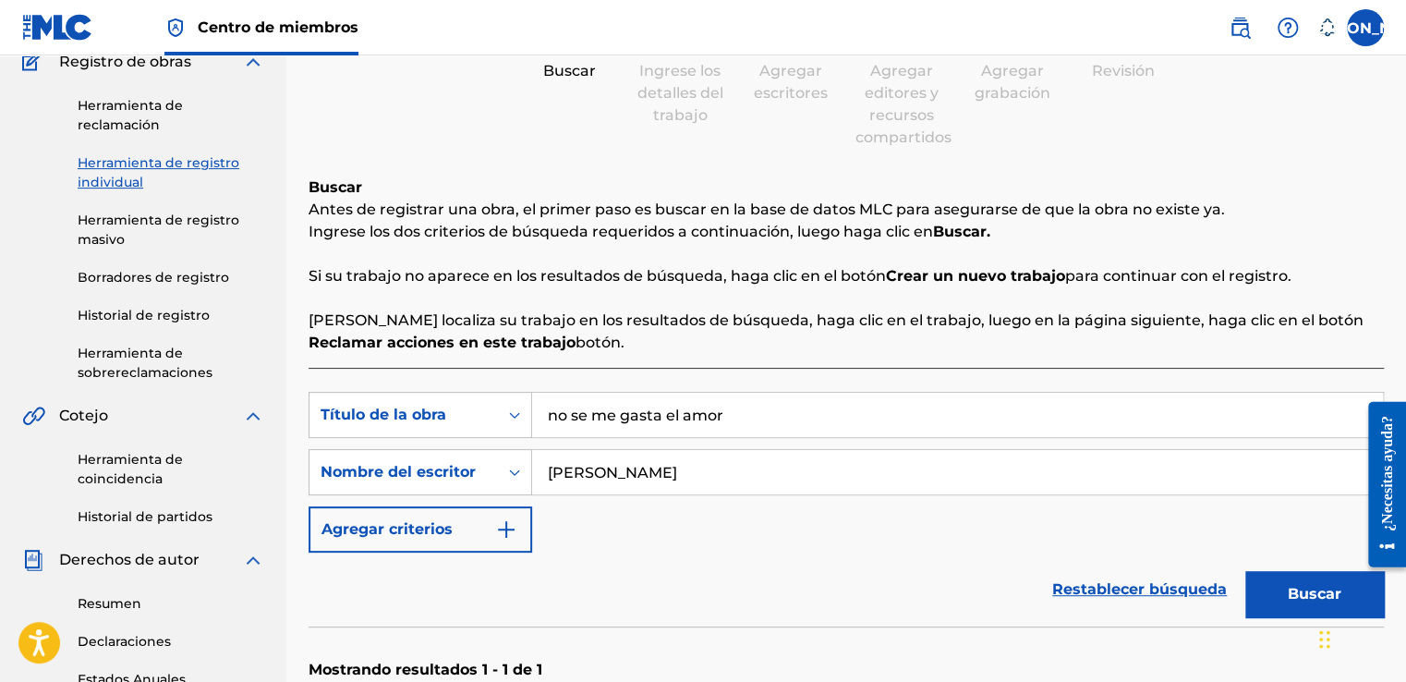
click at [576, 334] on strong "Reclamar acciones en este trabajo" at bounding box center [442, 343] width 267 height 18
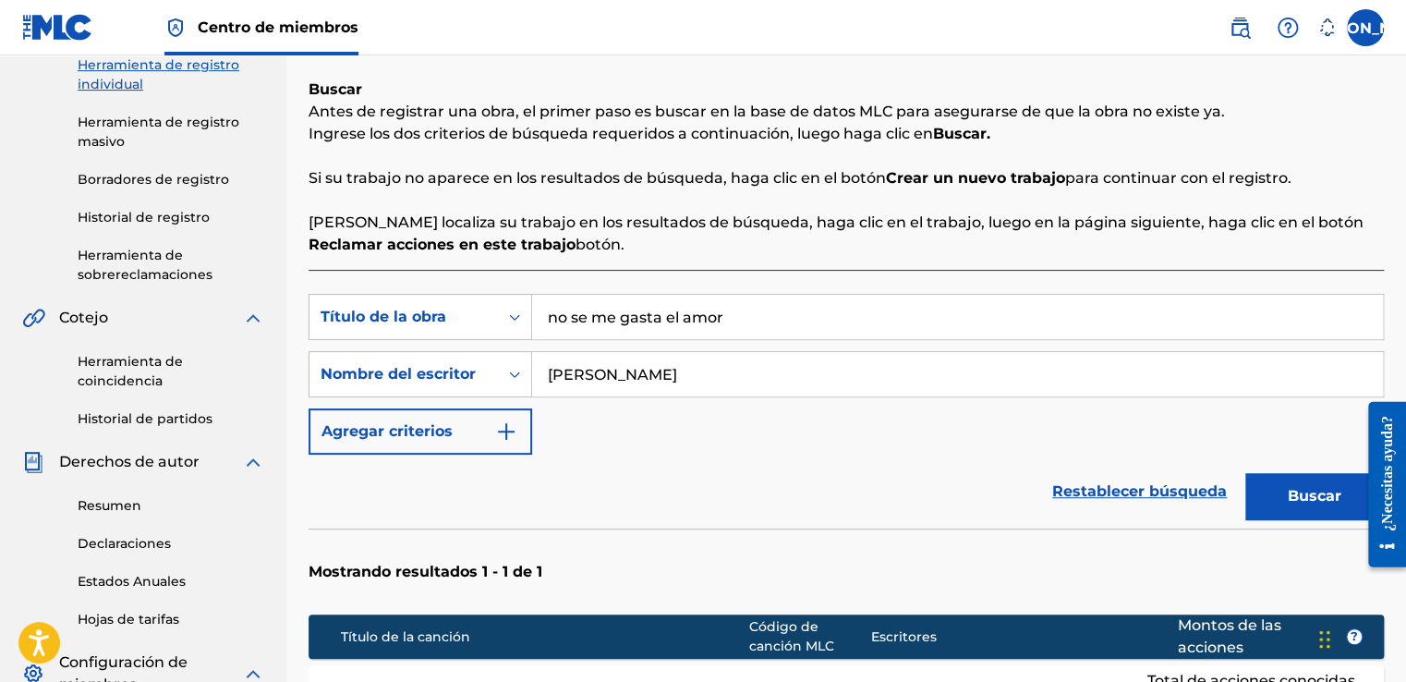
scroll to position [164, 0]
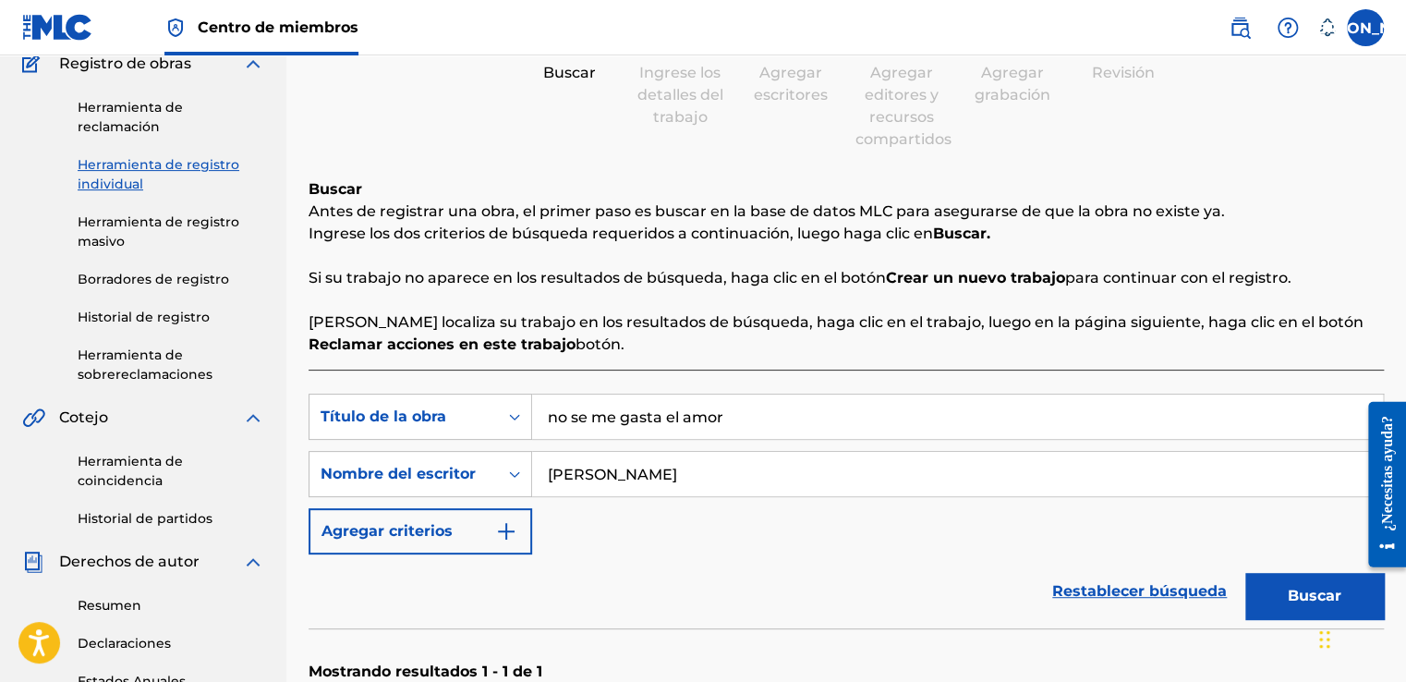
click at [734, 421] on input "no se me gasta el amor" at bounding box center [957, 417] width 851 height 44
type input "n"
type input "tu crees que yo estoy solo"
click at [1292, 602] on button "Buscar" at bounding box center [1315, 596] width 139 height 46
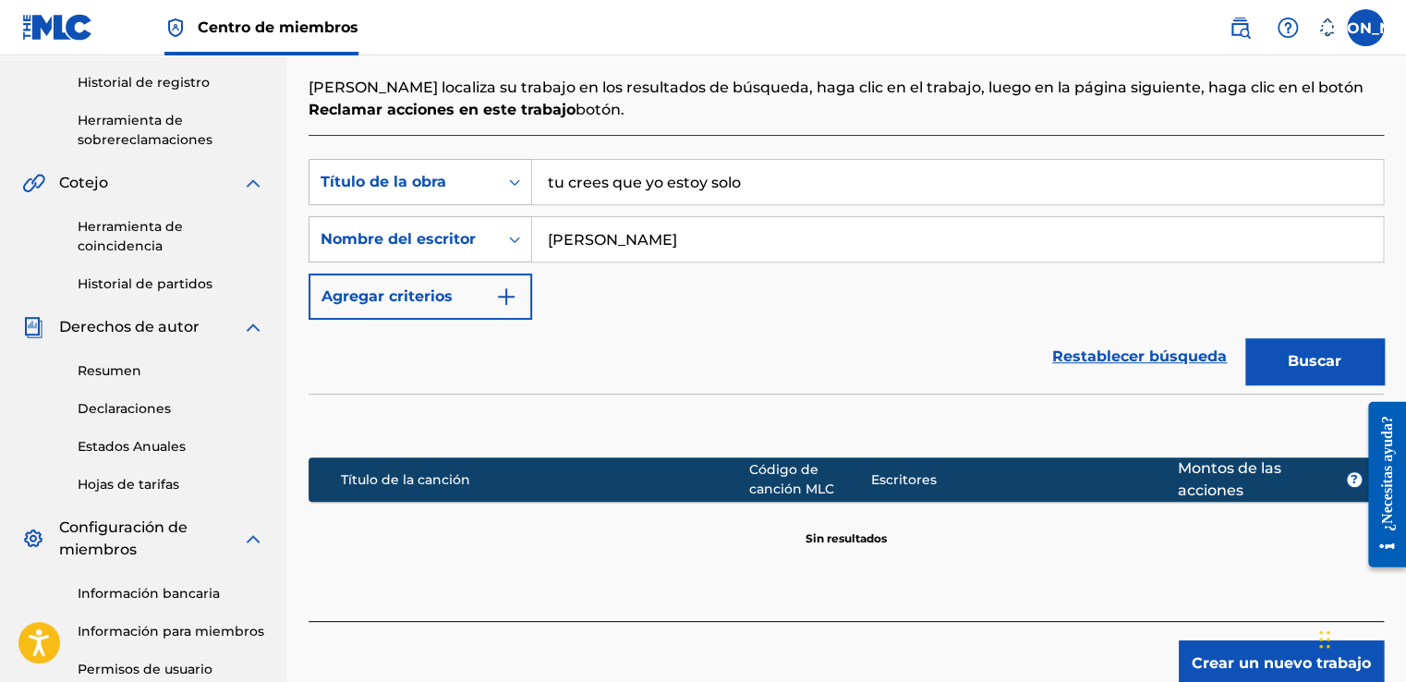
scroll to position [257, 0]
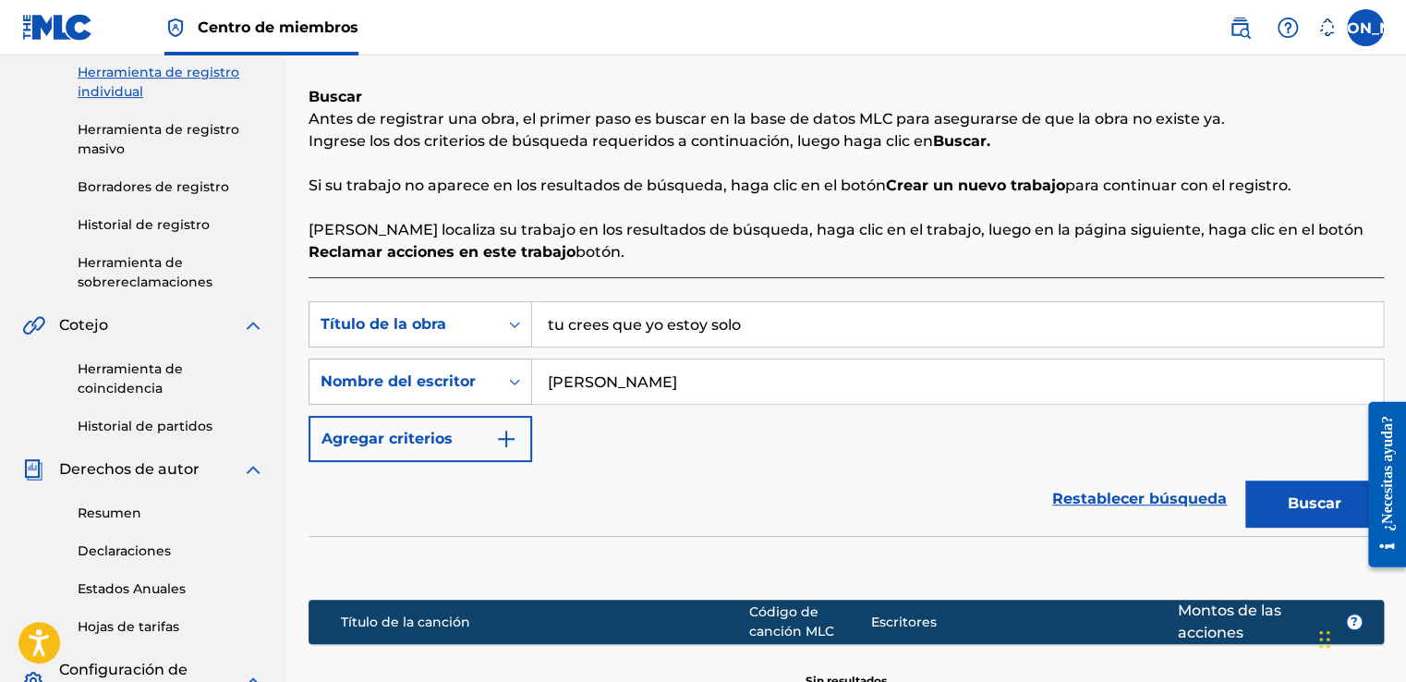
click at [685, 378] on input "[PERSON_NAME]" at bounding box center [957, 381] width 851 height 44
type input "[PERSON_NAME]"
click at [1324, 492] on button "Buscar" at bounding box center [1315, 504] width 139 height 46
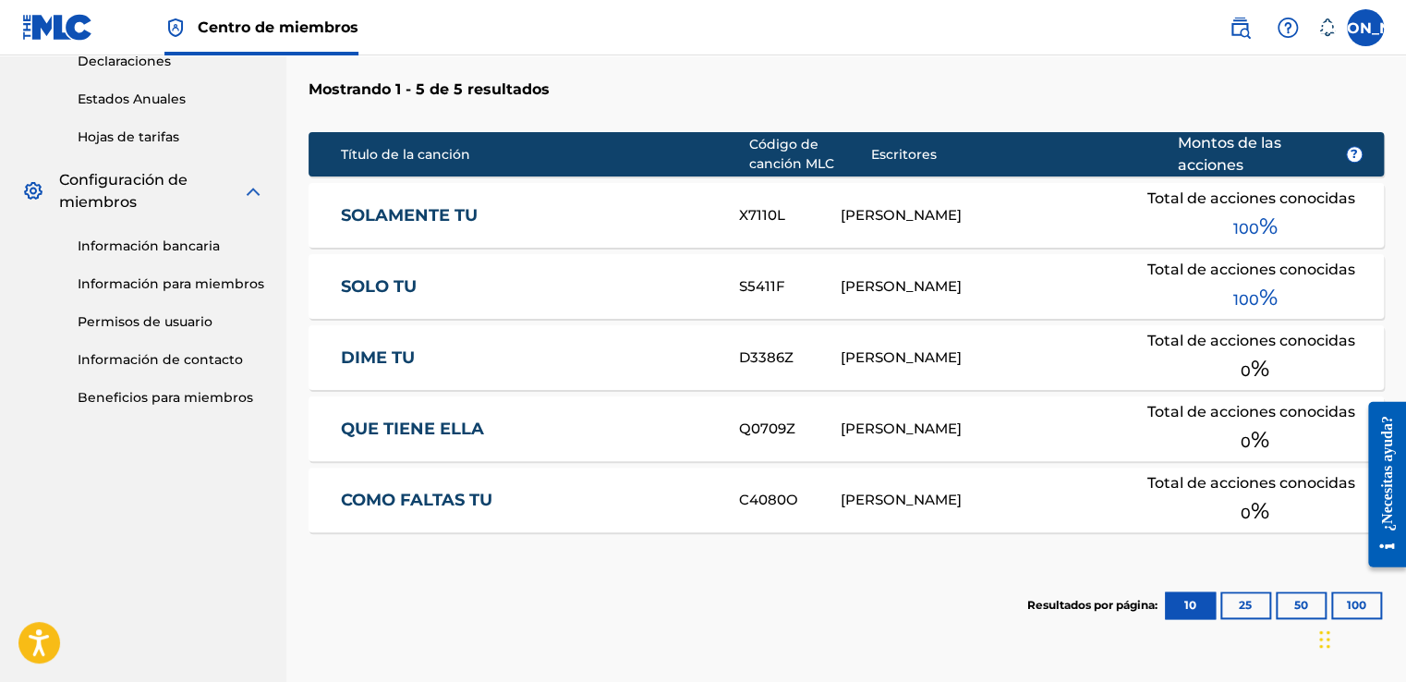
scroll to position [719, 0]
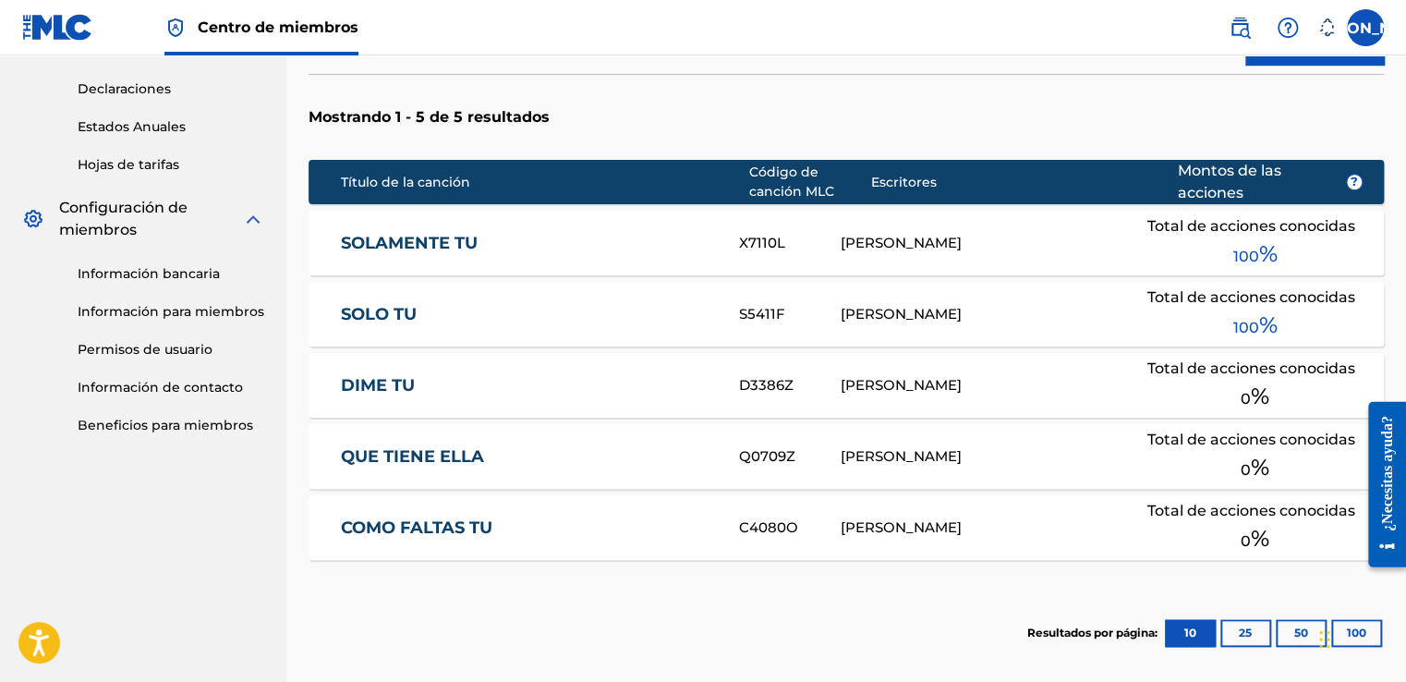
click at [1260, 386] on span "0 %" at bounding box center [1255, 396] width 29 height 33
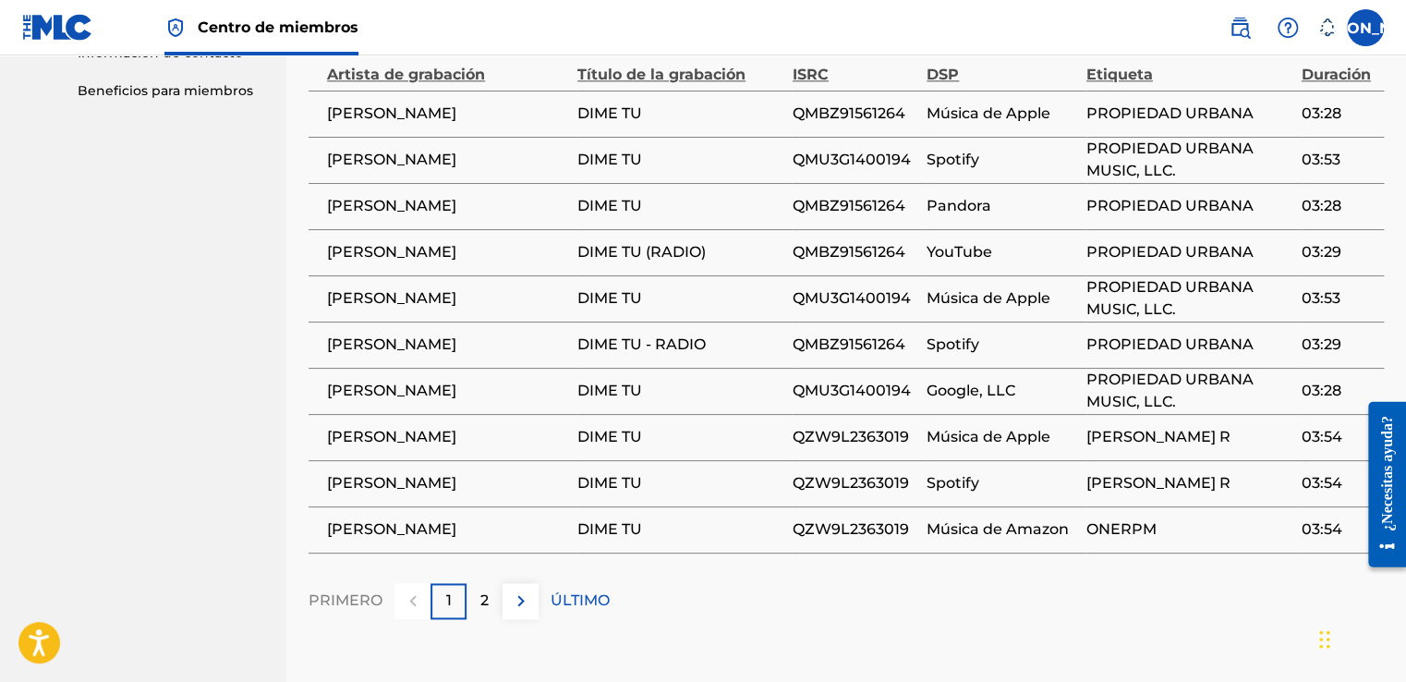
scroll to position [1061, 0]
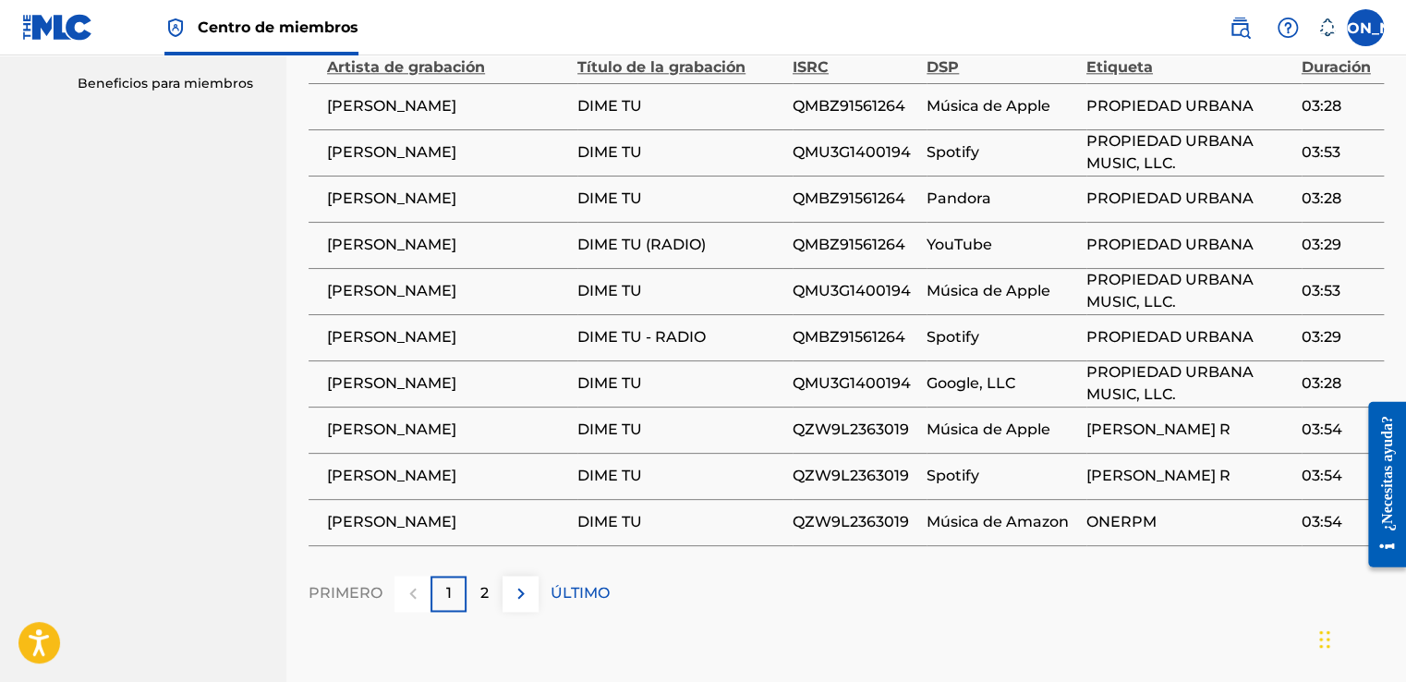
click at [846, 431] on span "QZW9L2363019" at bounding box center [855, 430] width 125 height 22
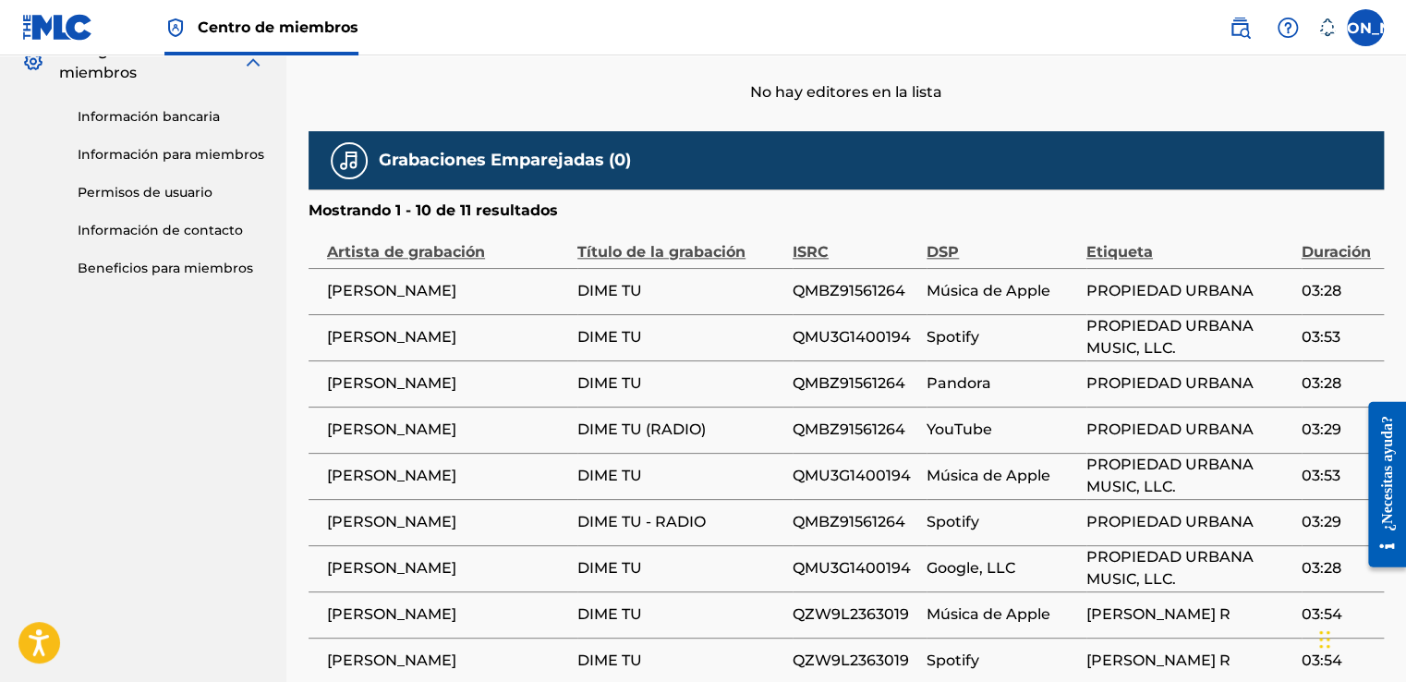
scroll to position [1153, 0]
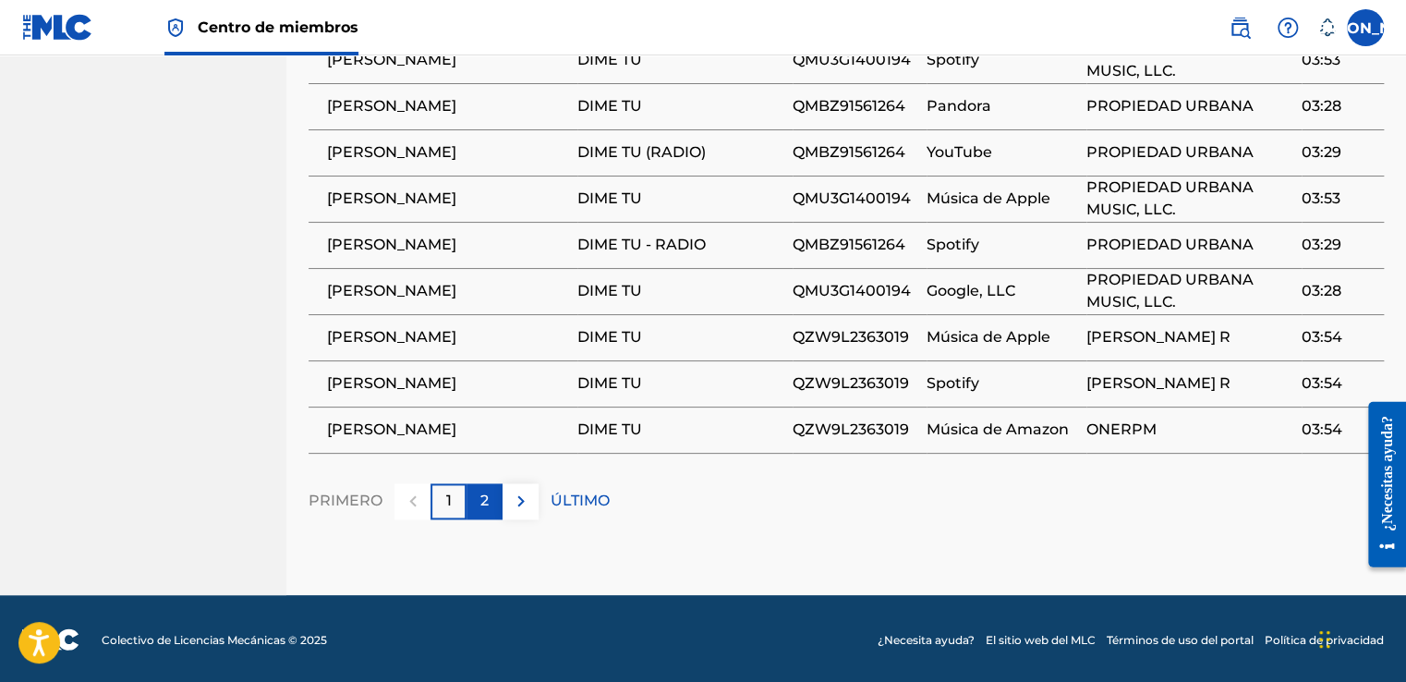
click at [495, 494] on div "2" at bounding box center [485, 501] width 36 height 36
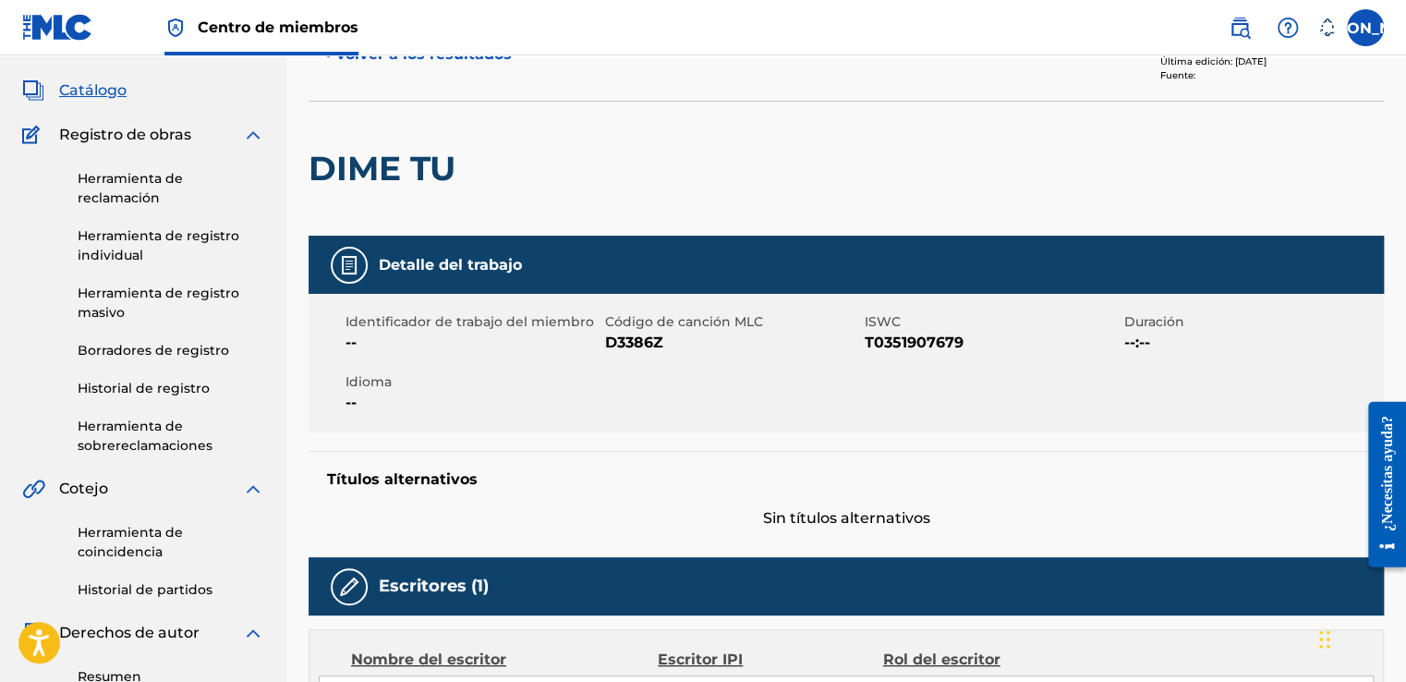
scroll to position [0, 0]
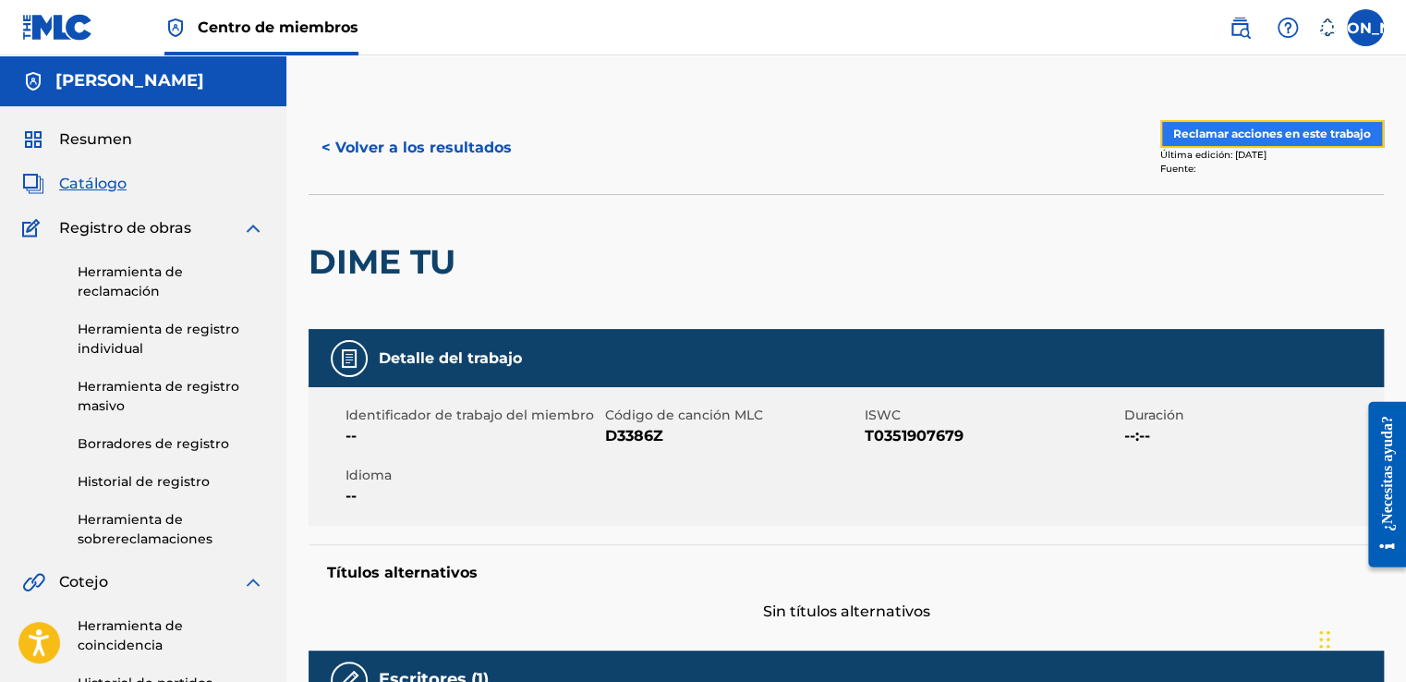
click at [1217, 132] on button "Reclamar acciones en este trabajo" at bounding box center [1273, 134] width 224 height 28
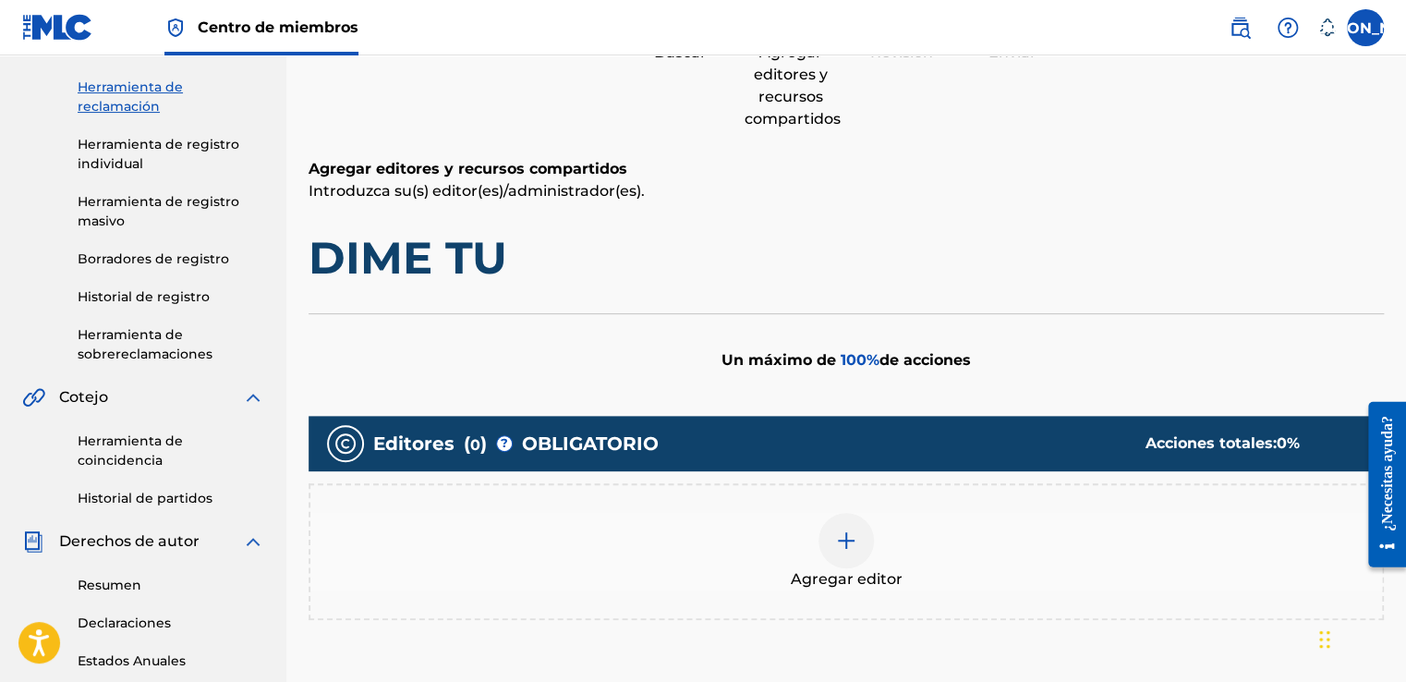
scroll to position [277, 0]
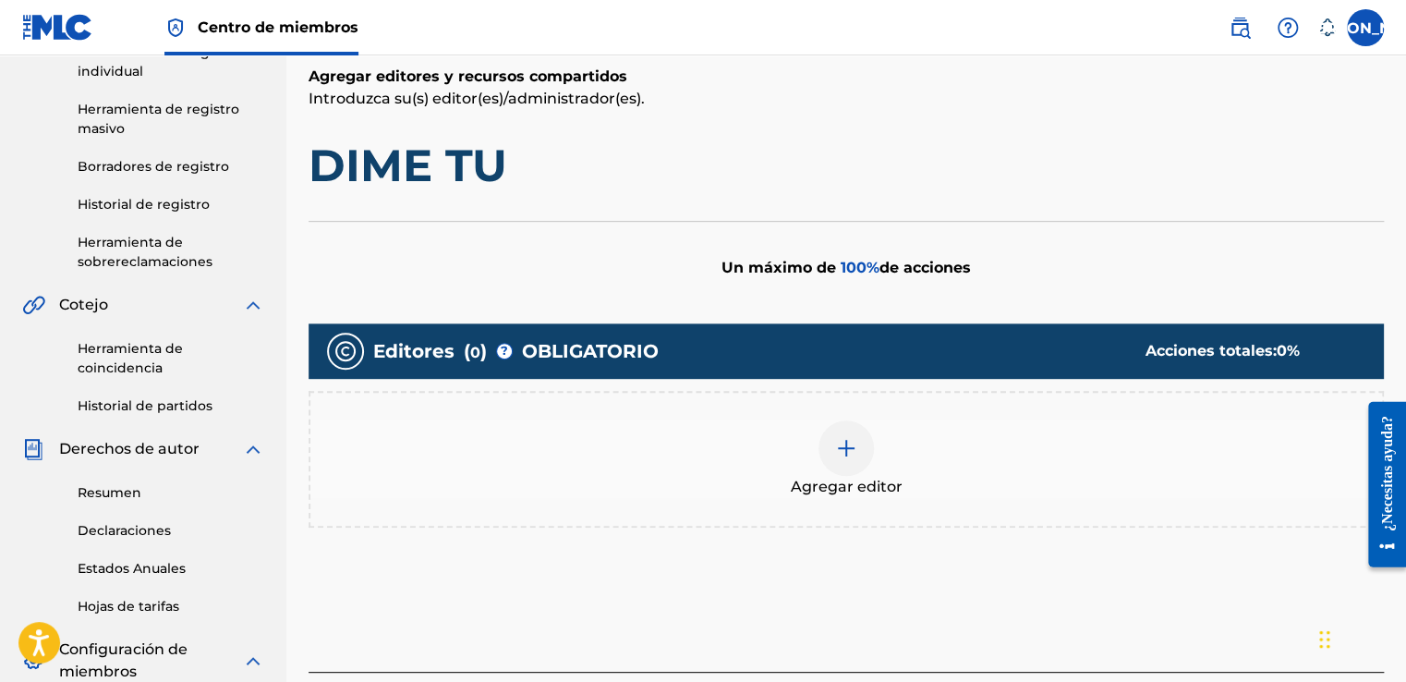
click at [844, 438] on img at bounding box center [846, 448] width 22 height 22
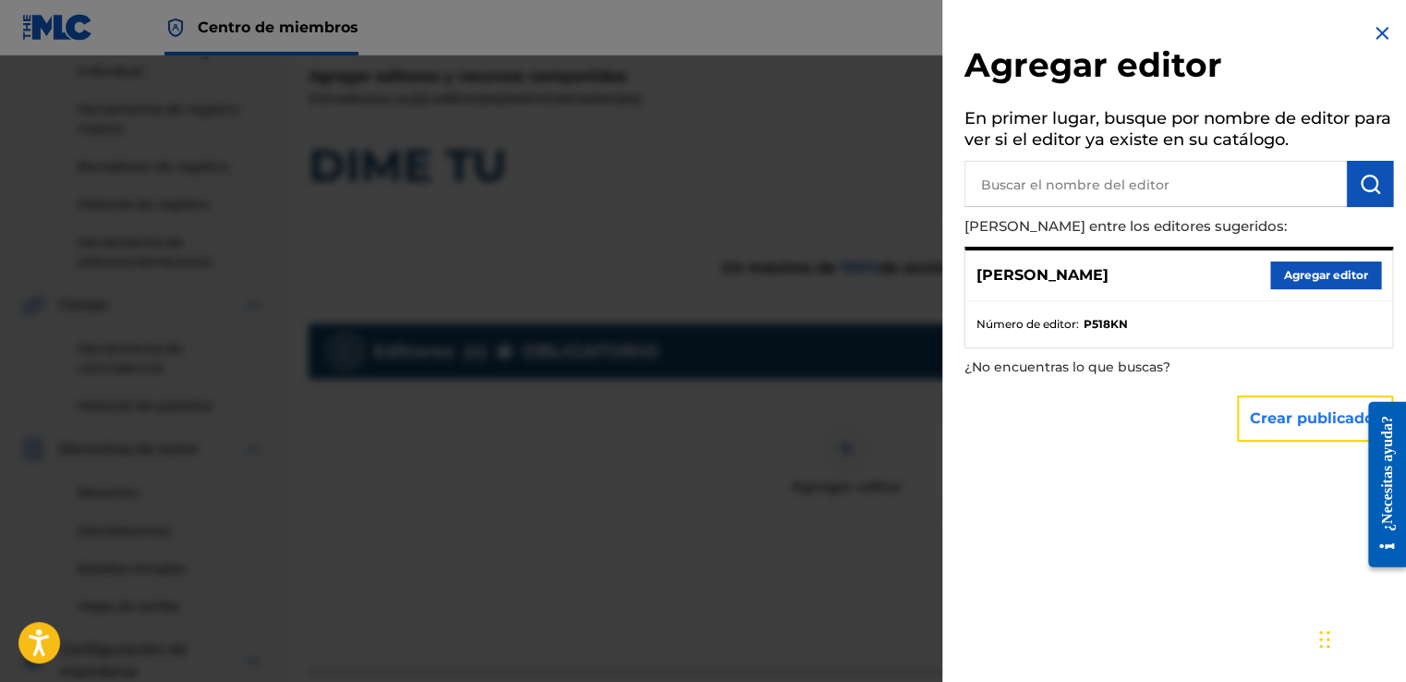
click at [1267, 421] on button "Crear publicador" at bounding box center [1315, 419] width 156 height 46
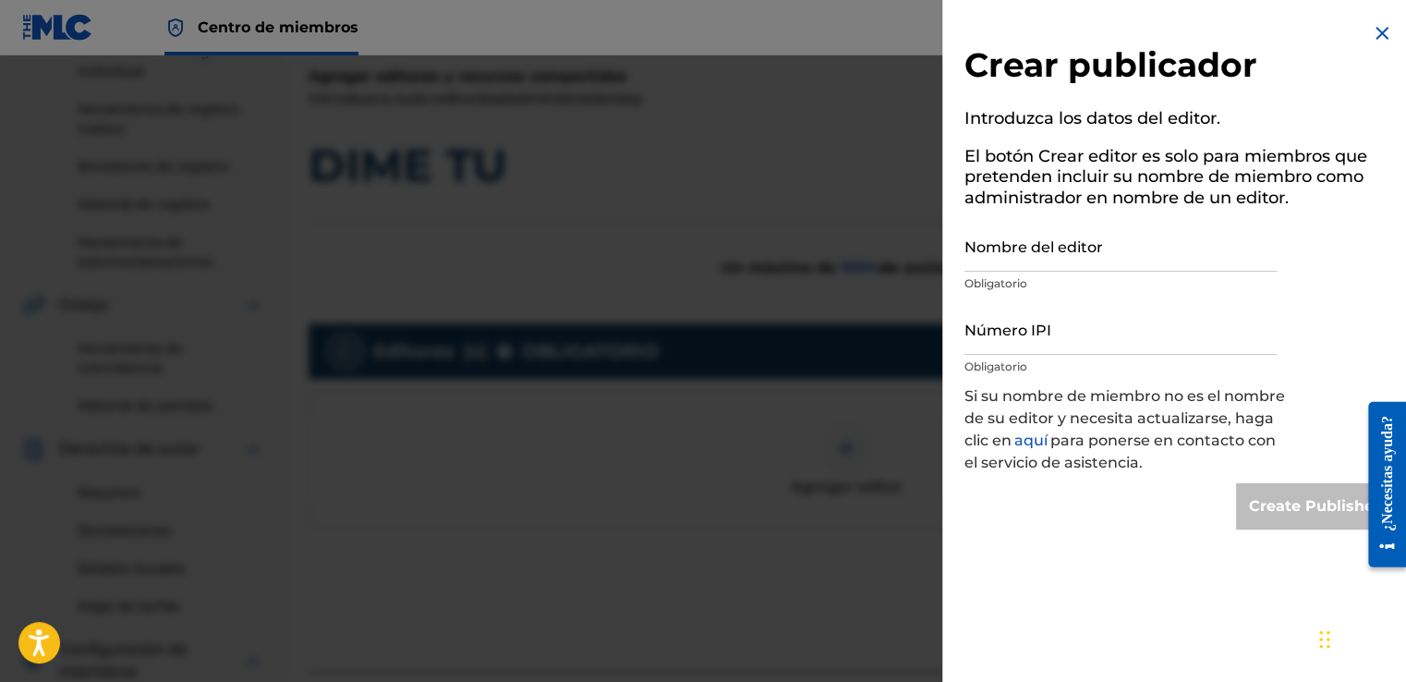
click at [1028, 444] on font "aquí" at bounding box center [1031, 441] width 33 height 18
click at [1105, 230] on input "Nombre del editor" at bounding box center [1121, 245] width 312 height 53
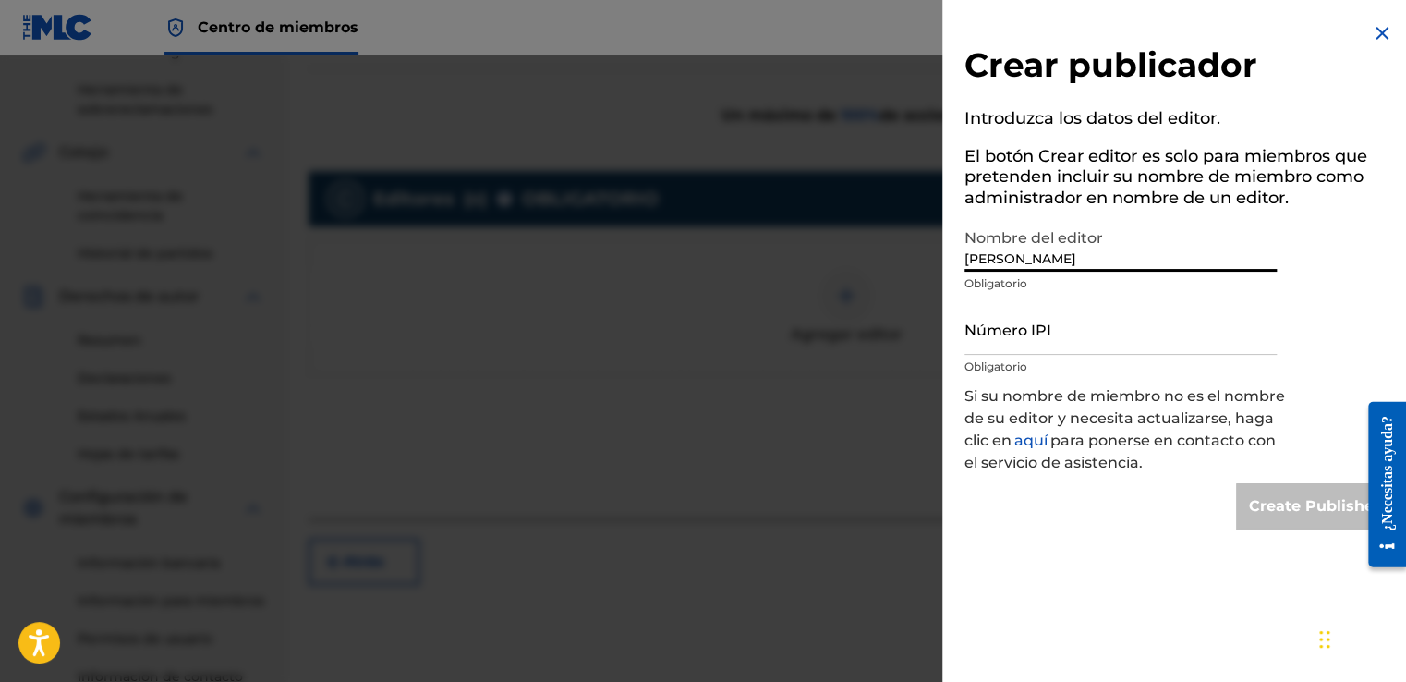
scroll to position [462, 0]
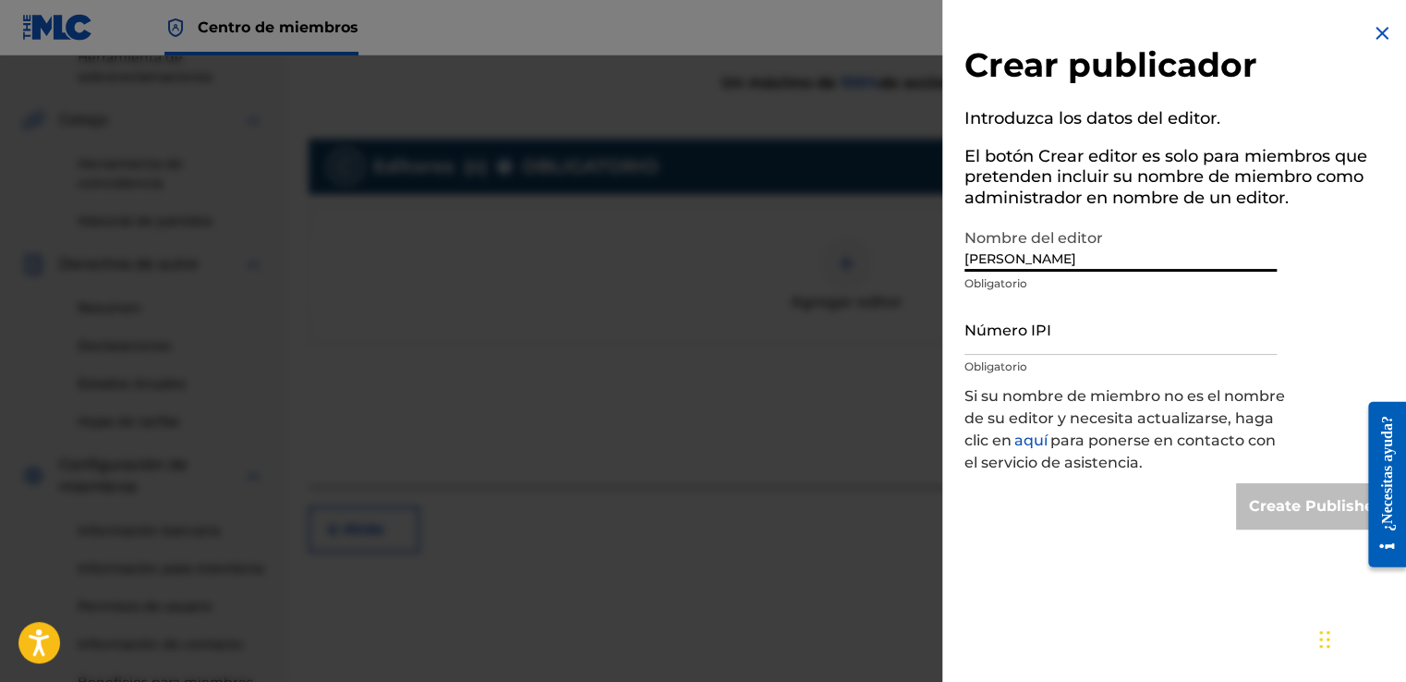
type input "[PERSON_NAME] [PERSON_NAME]"
click at [1326, 505] on div "Create Publisher" at bounding box center [1314, 506] width 157 height 46
click at [1381, 31] on img at bounding box center [1382, 33] width 22 height 22
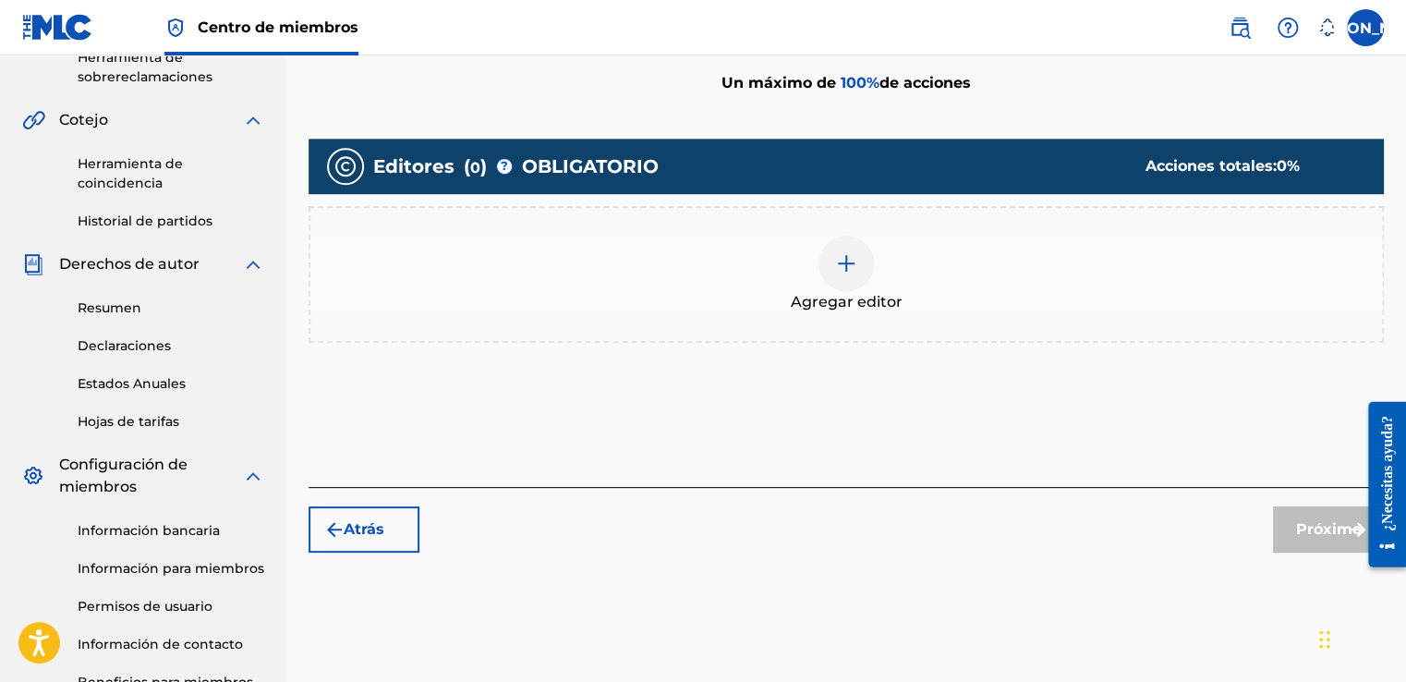
click at [845, 272] on img at bounding box center [846, 263] width 22 height 22
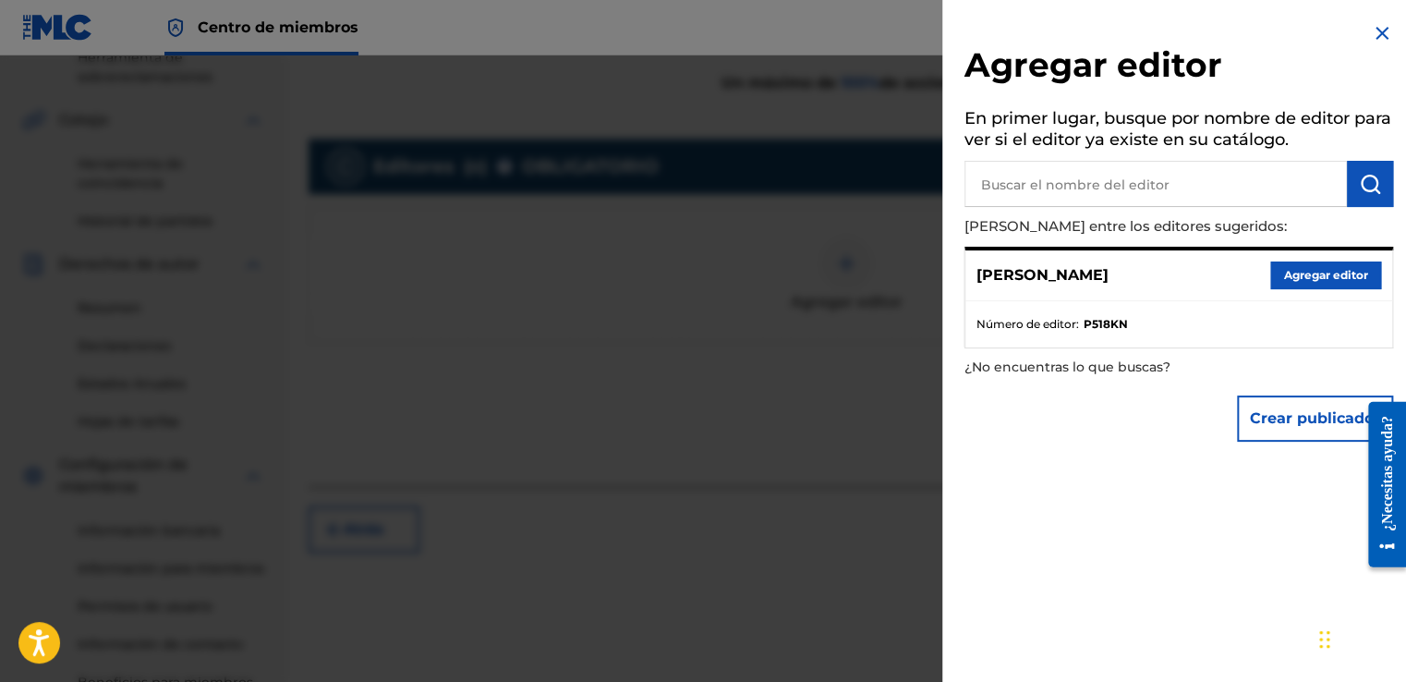
scroll to position [370, 0]
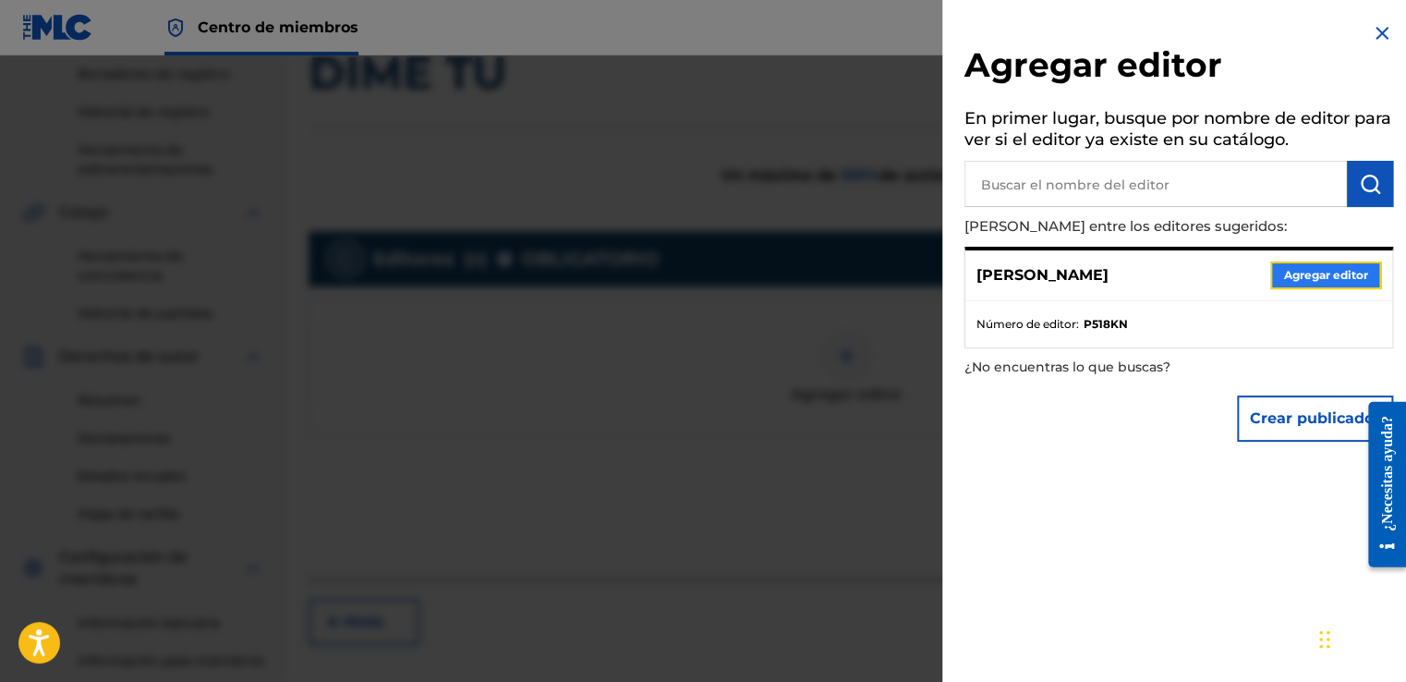
click at [1331, 272] on button "Agregar editor" at bounding box center [1326, 276] width 111 height 28
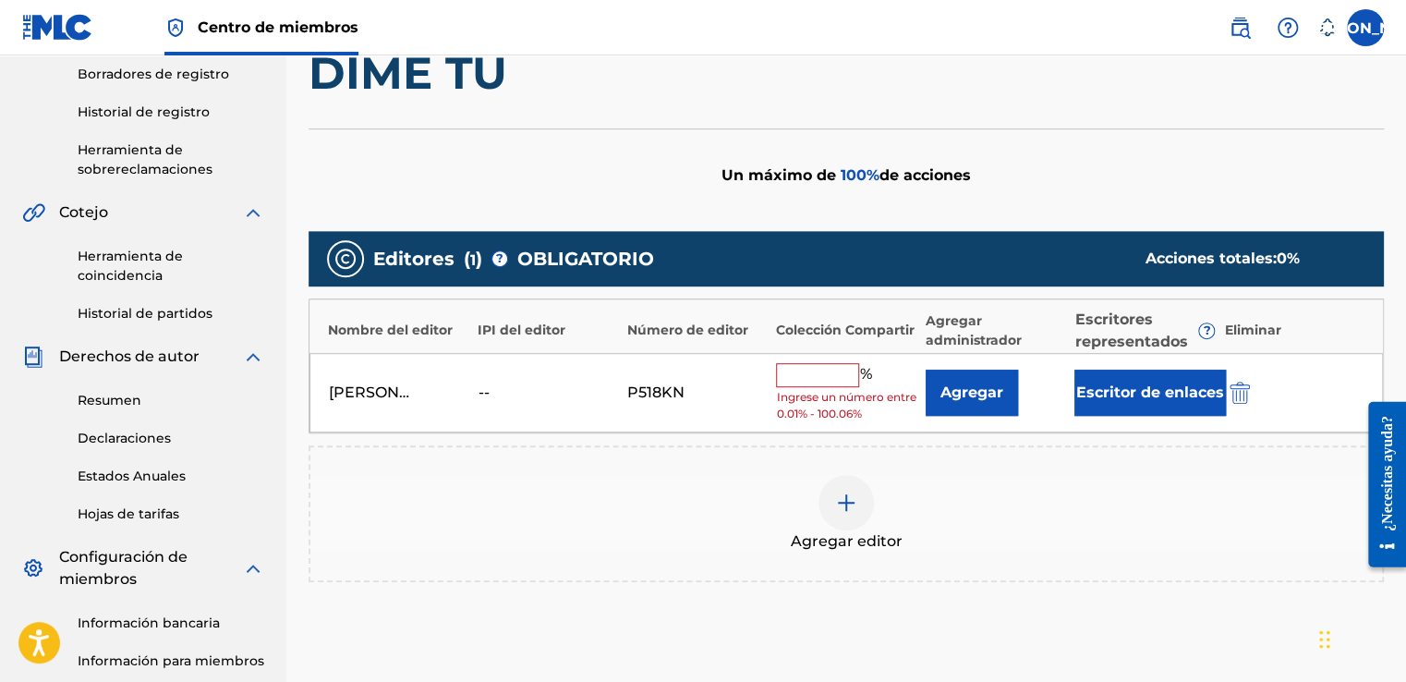
click at [797, 370] on input "text" at bounding box center [817, 375] width 83 height 24
type input "100"
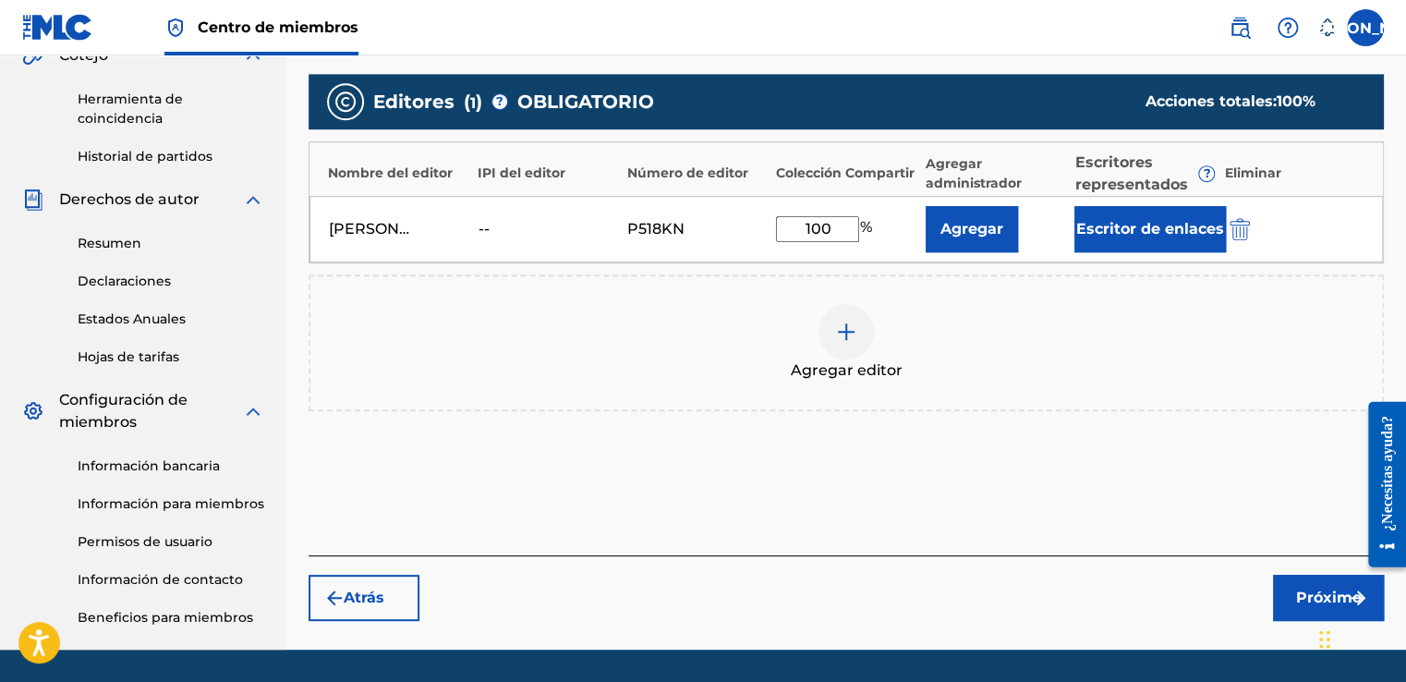
scroll to position [554, 0]
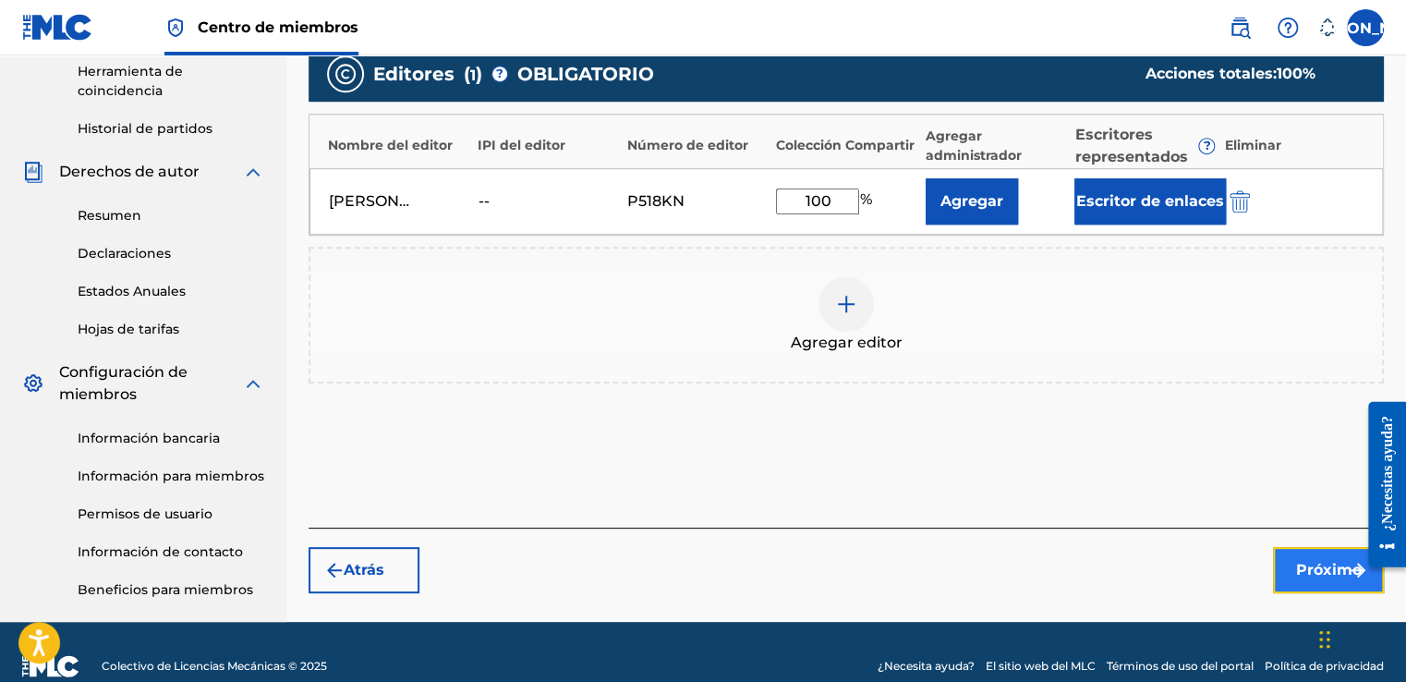
click at [1307, 566] on font "Próximo" at bounding box center [1329, 570] width 66 height 22
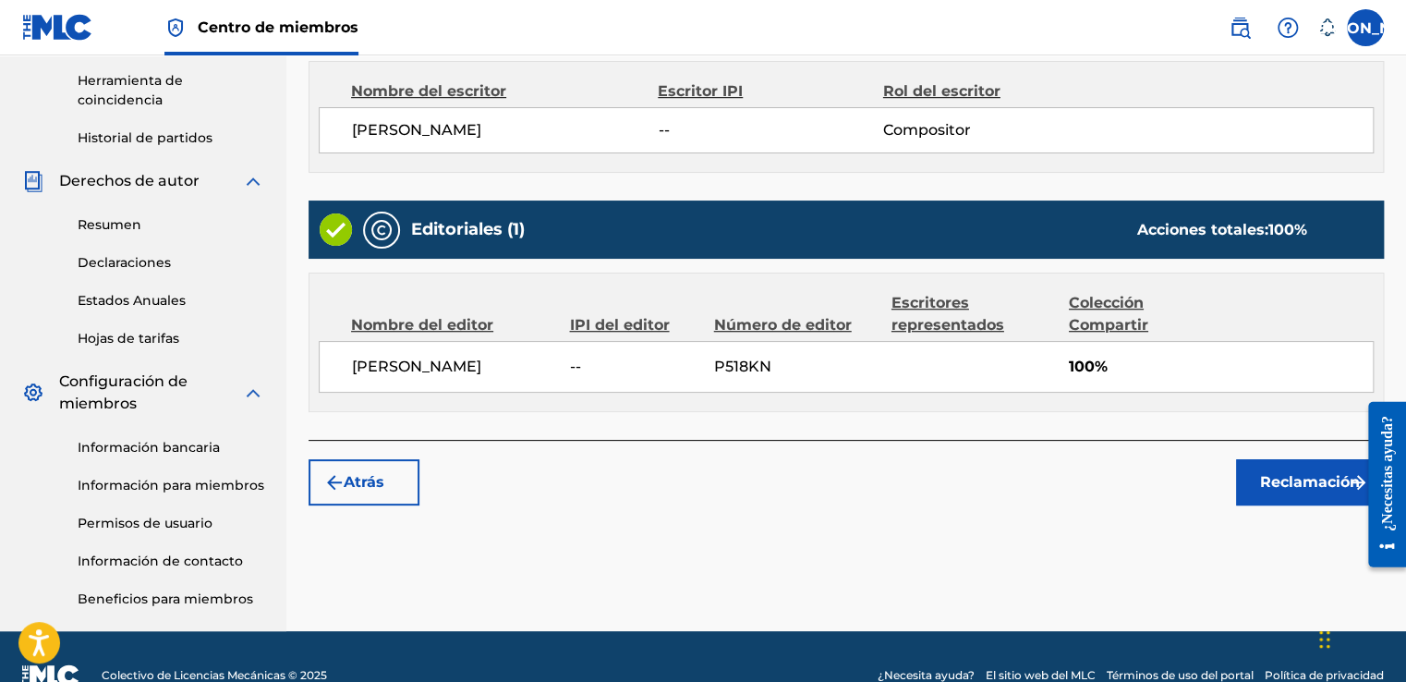
scroll to position [582, 0]
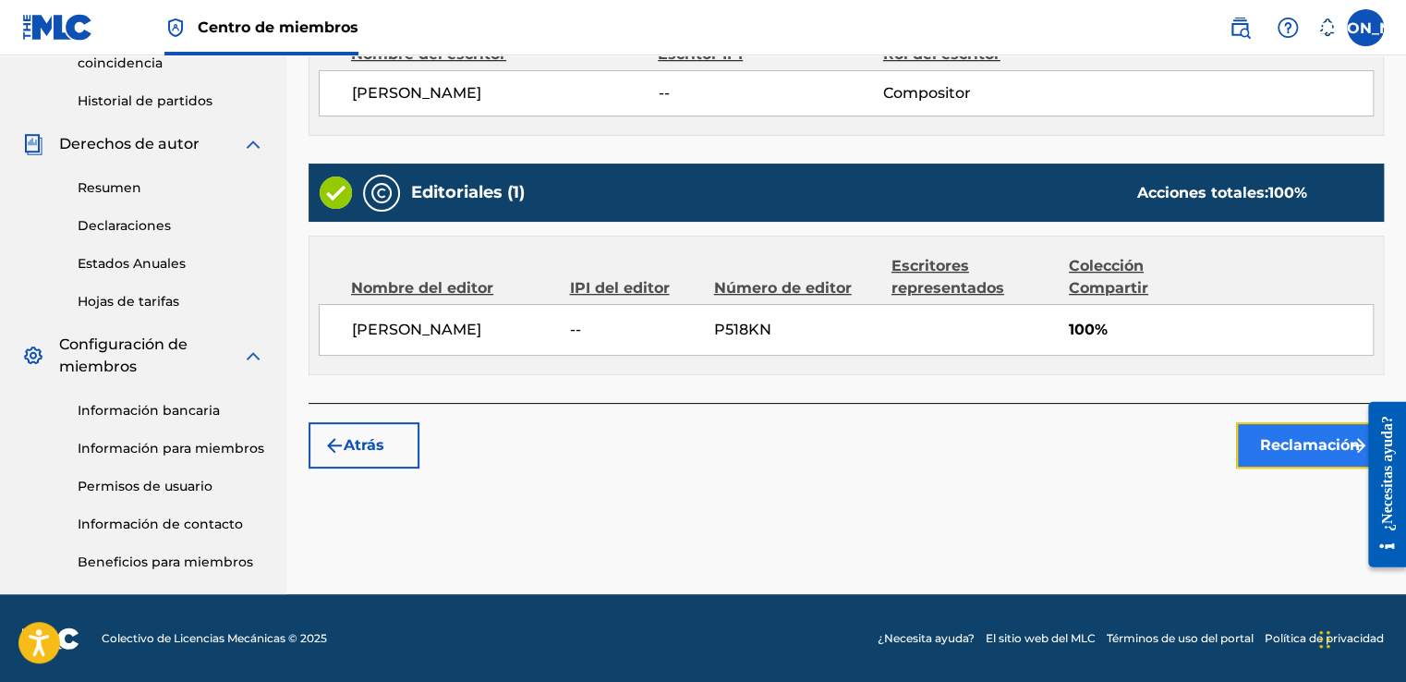
click at [1284, 442] on font "Reclamación" at bounding box center [1310, 445] width 100 height 22
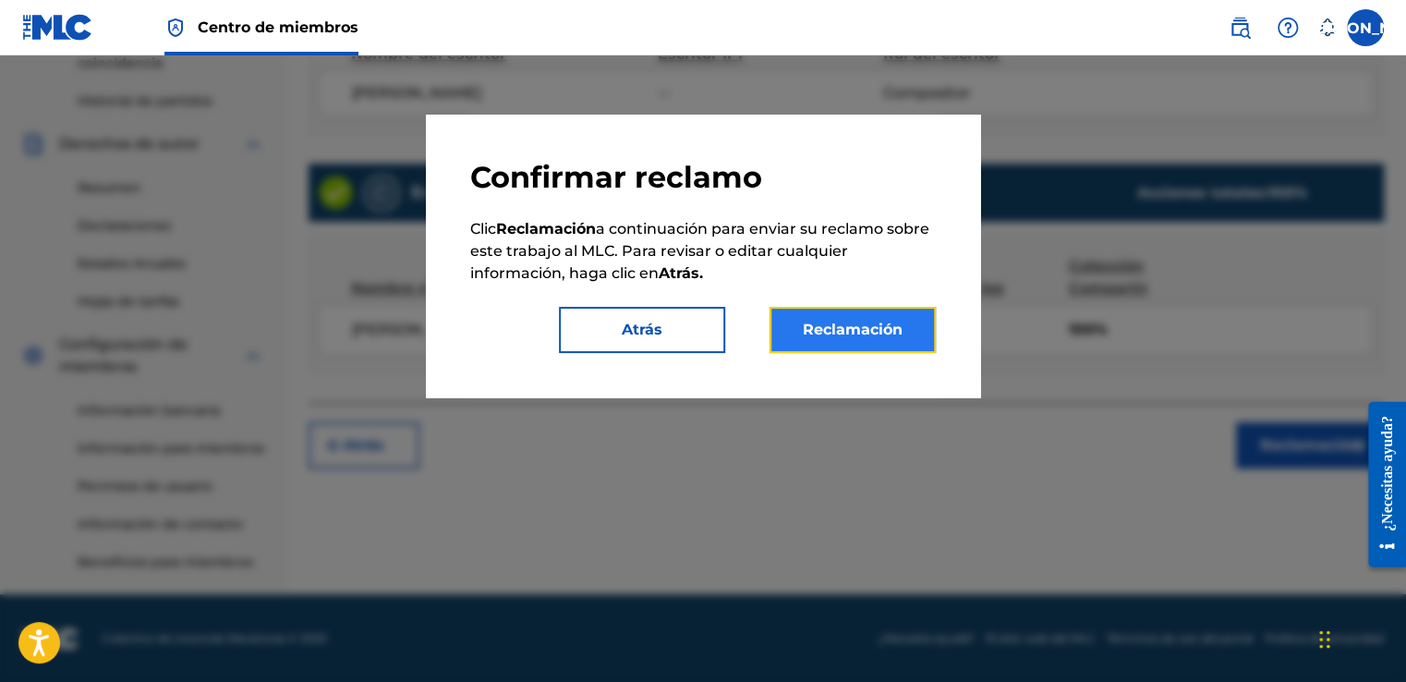
click at [840, 338] on button "Reclamación" at bounding box center [853, 330] width 166 height 46
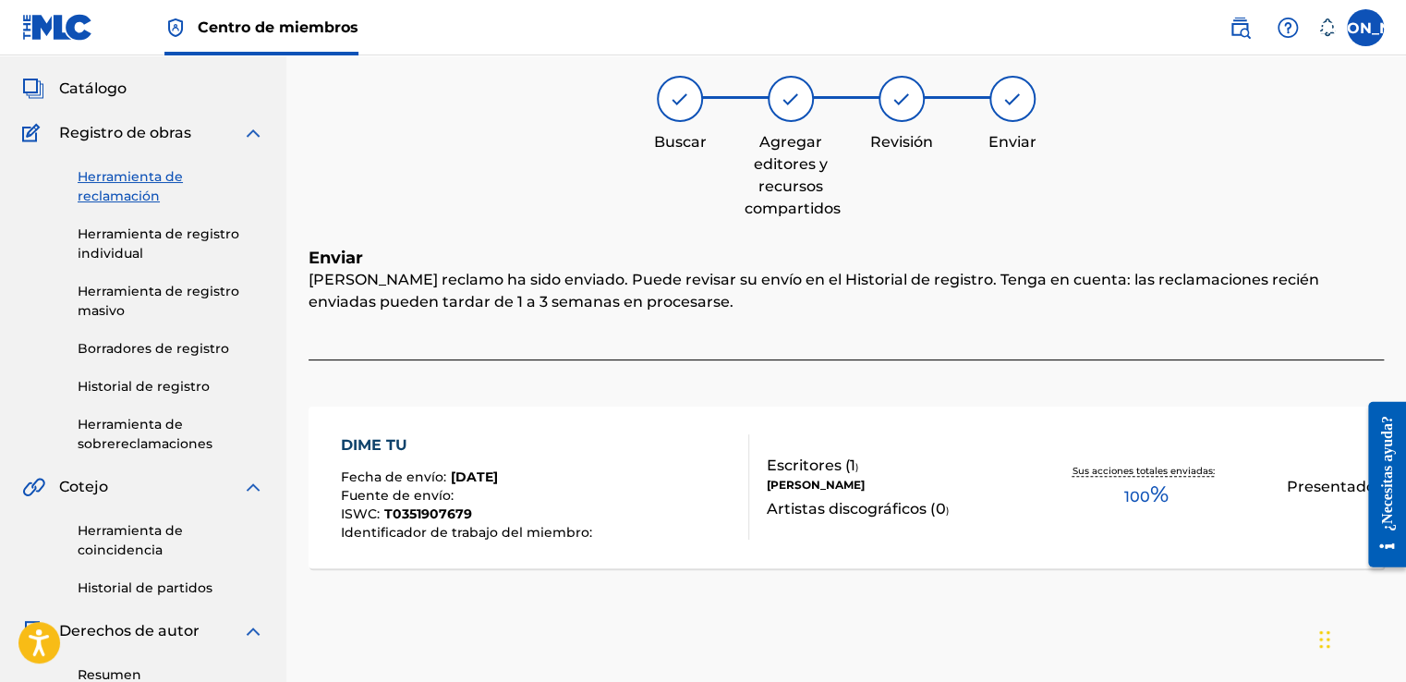
scroll to position [28, 0]
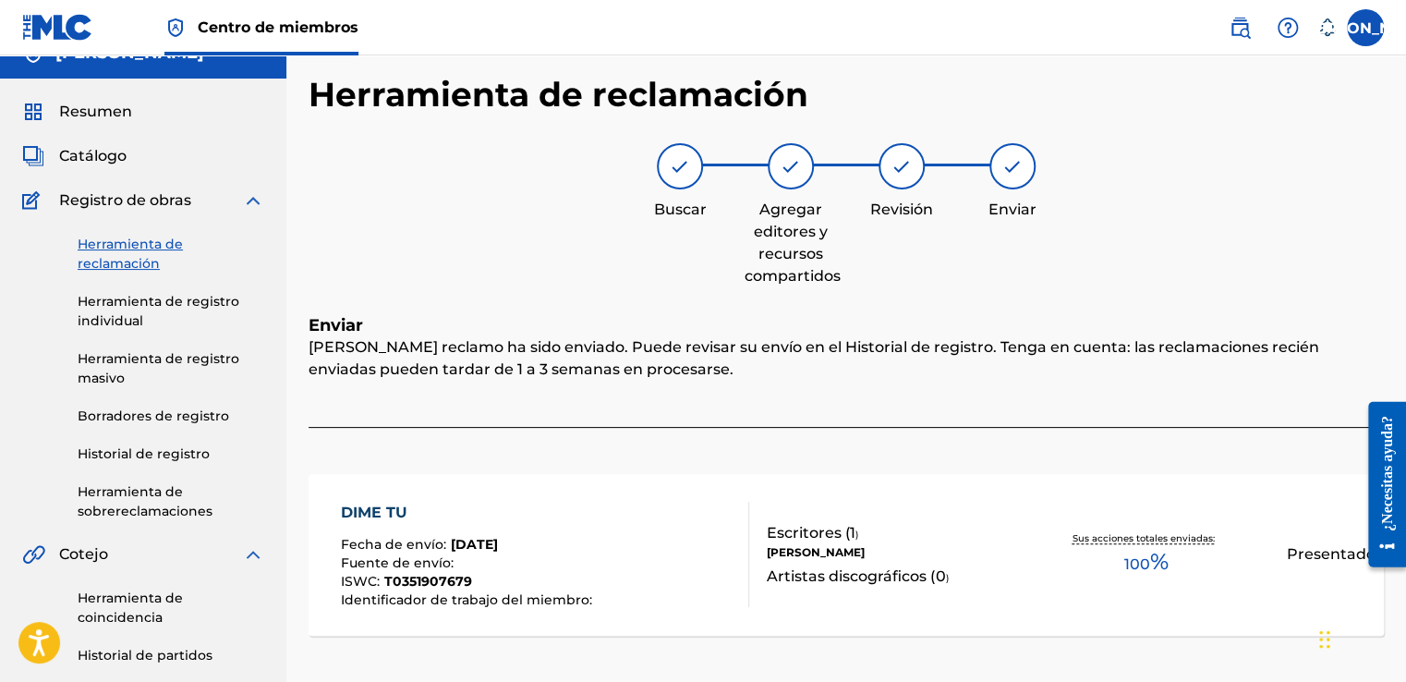
click at [145, 257] on link "Herramienta de reclamación" at bounding box center [171, 254] width 187 height 39
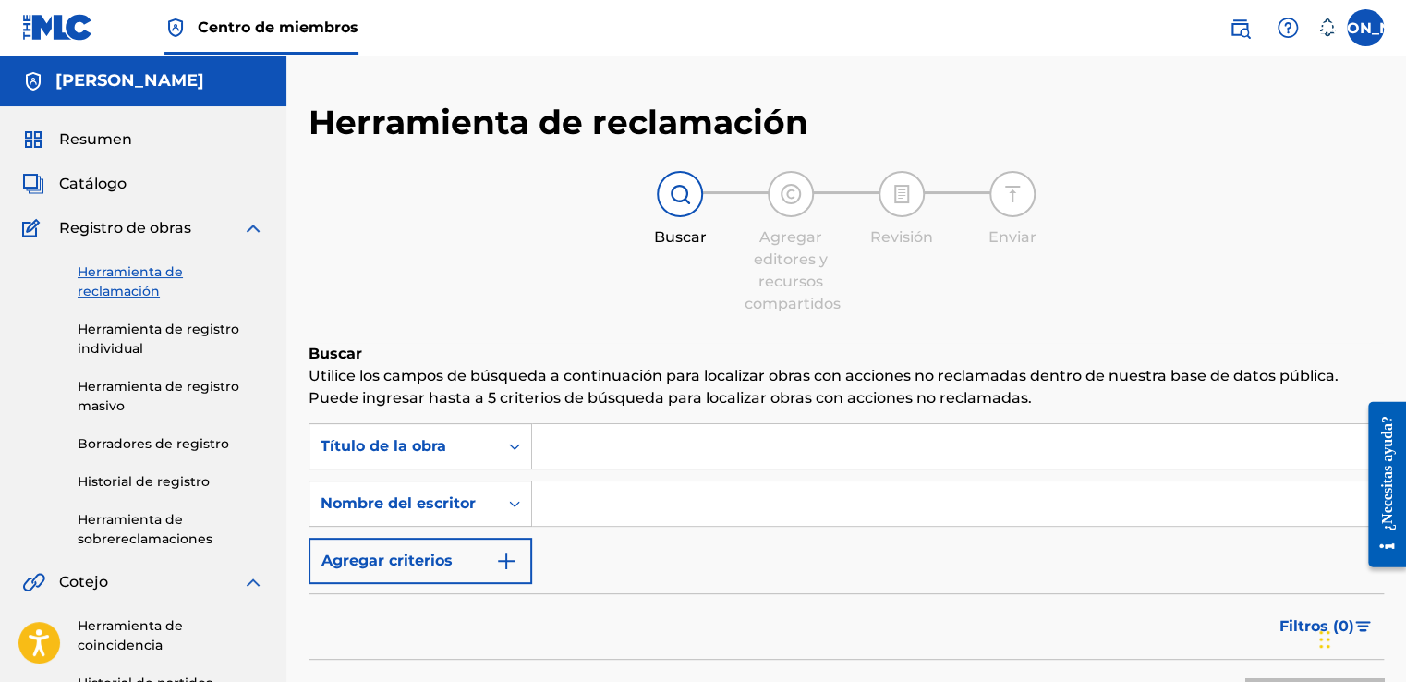
click at [632, 456] on input "Formulario de búsqueda" at bounding box center [957, 446] width 851 height 44
click at [607, 501] on input "Formulario de búsqueda" at bounding box center [957, 503] width 851 height 44
type input "[PERSON_NAME] [PERSON_NAME]"
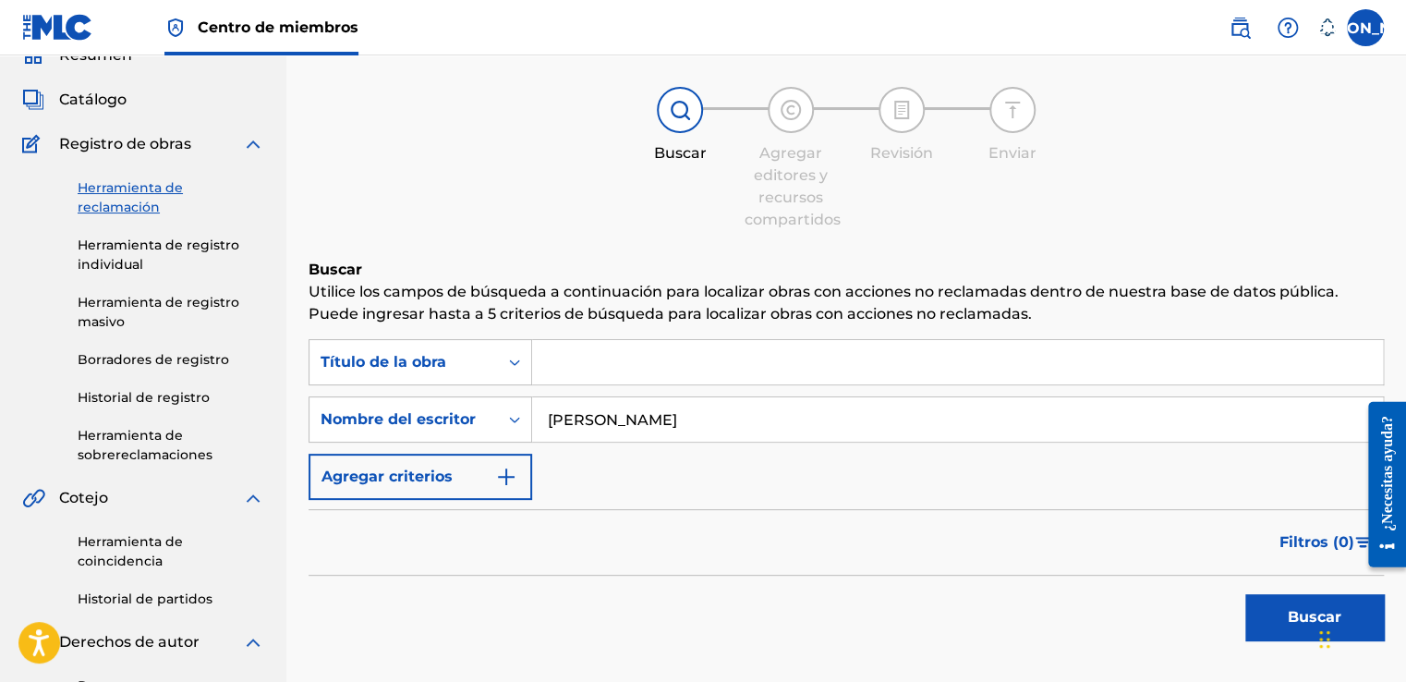
scroll to position [185, 0]
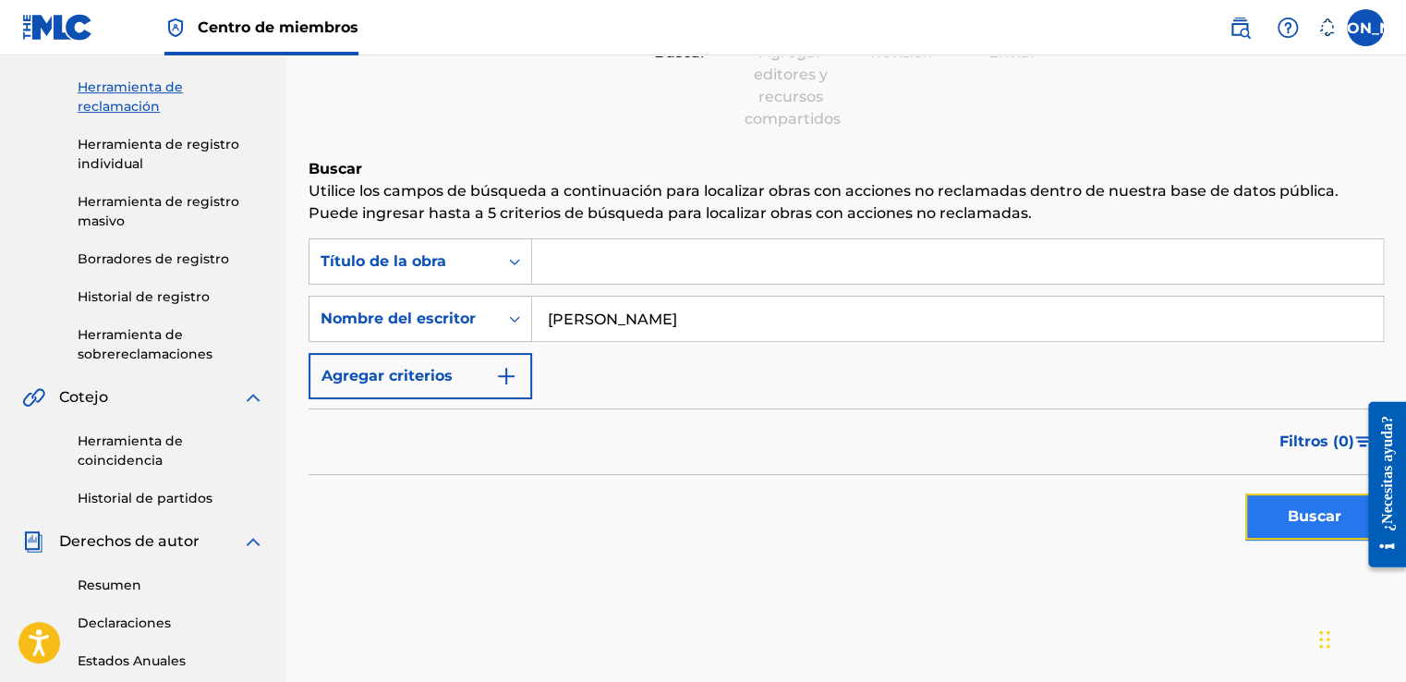
click at [1283, 507] on button "Buscar" at bounding box center [1315, 516] width 139 height 46
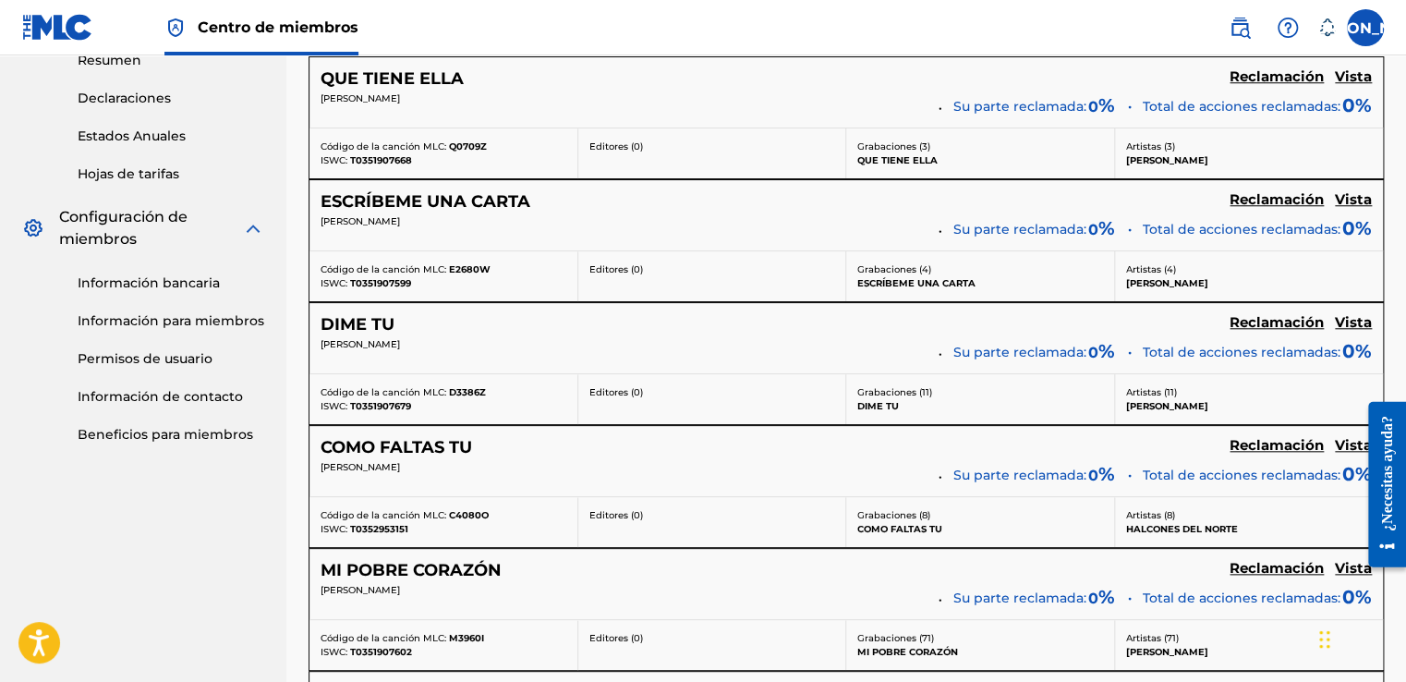
scroll to position [739, 0]
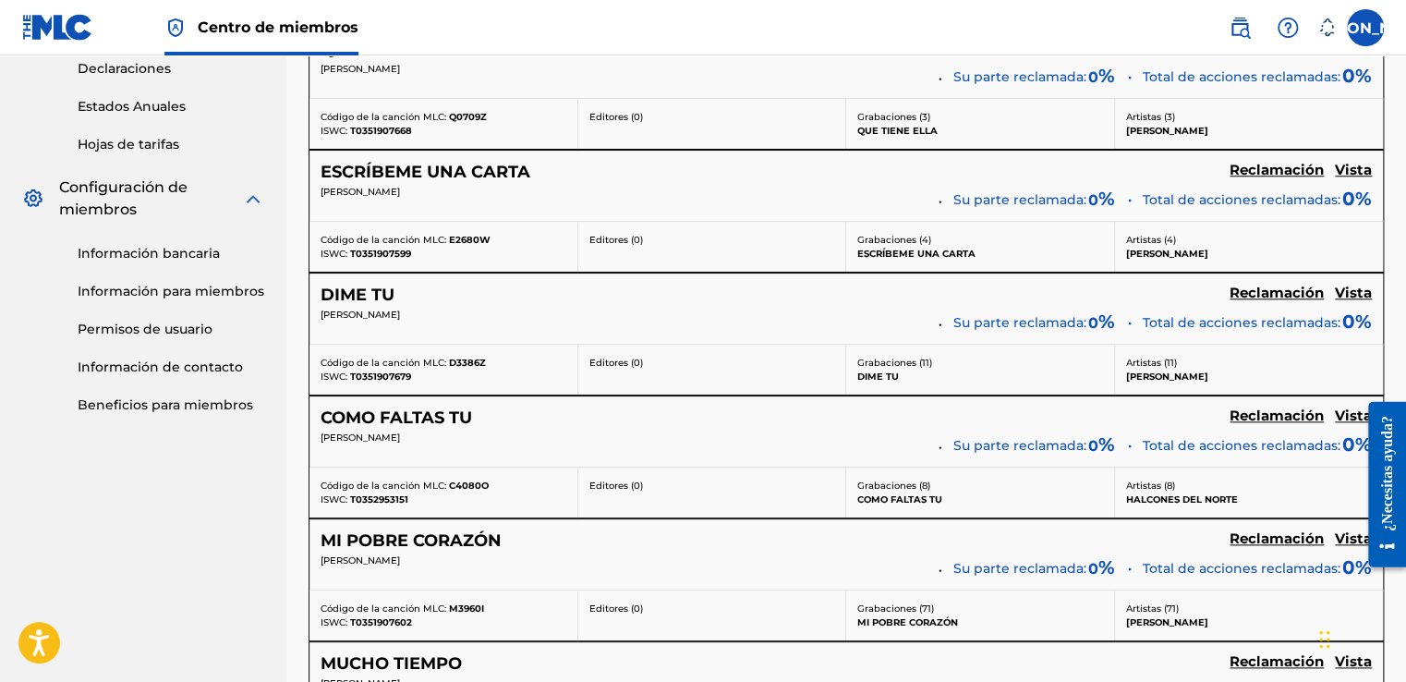
click at [1131, 366] on p "Artistas (11 )" at bounding box center [1249, 363] width 247 height 14
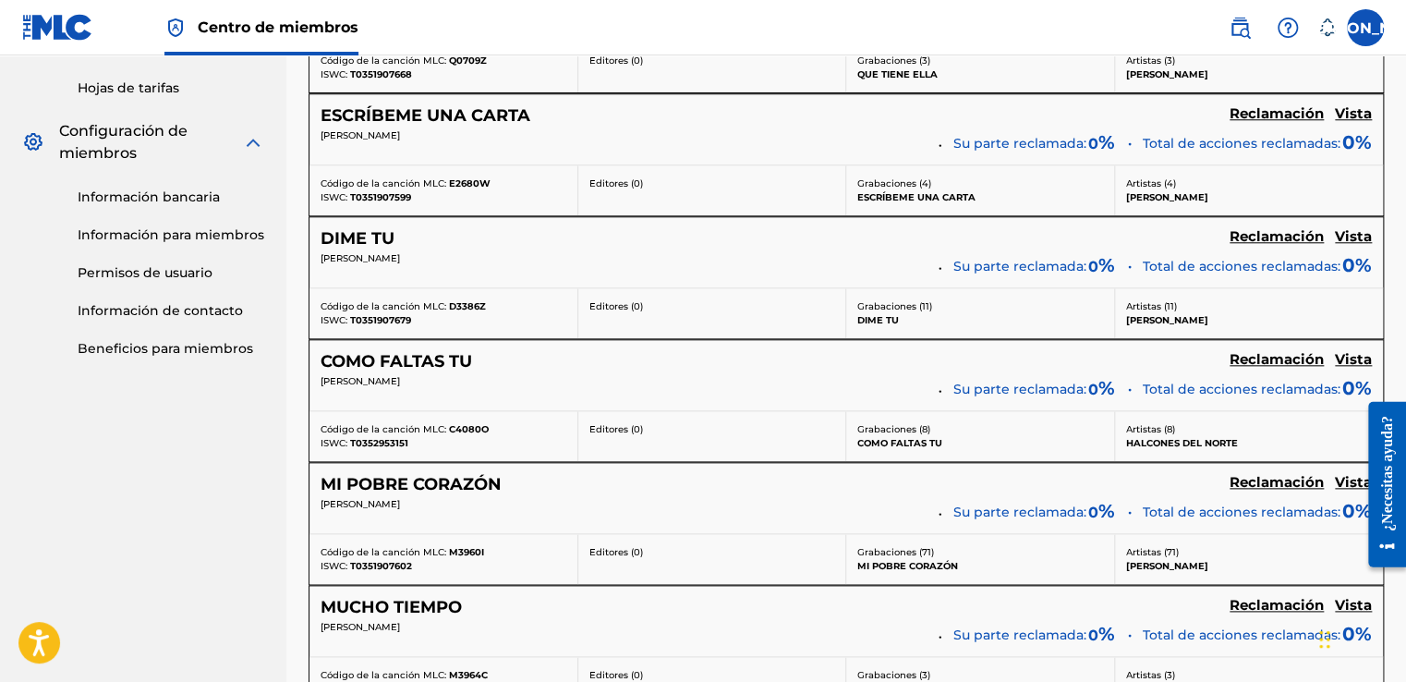
scroll to position [808, 0]
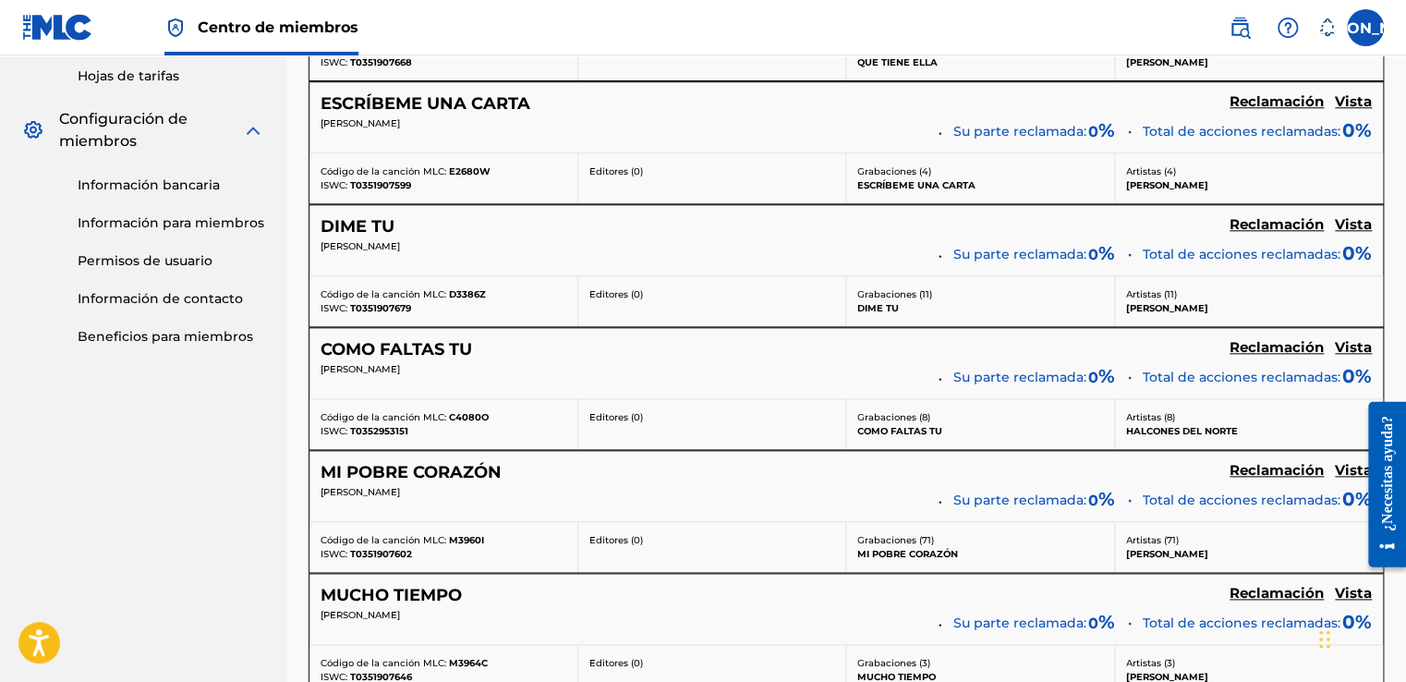
click at [1186, 246] on span "Total de acciones reclamadas:" at bounding box center [1242, 254] width 198 height 19
click at [1090, 250] on p "Su parte reclamada: 0 %" at bounding box center [1035, 252] width 162 height 26
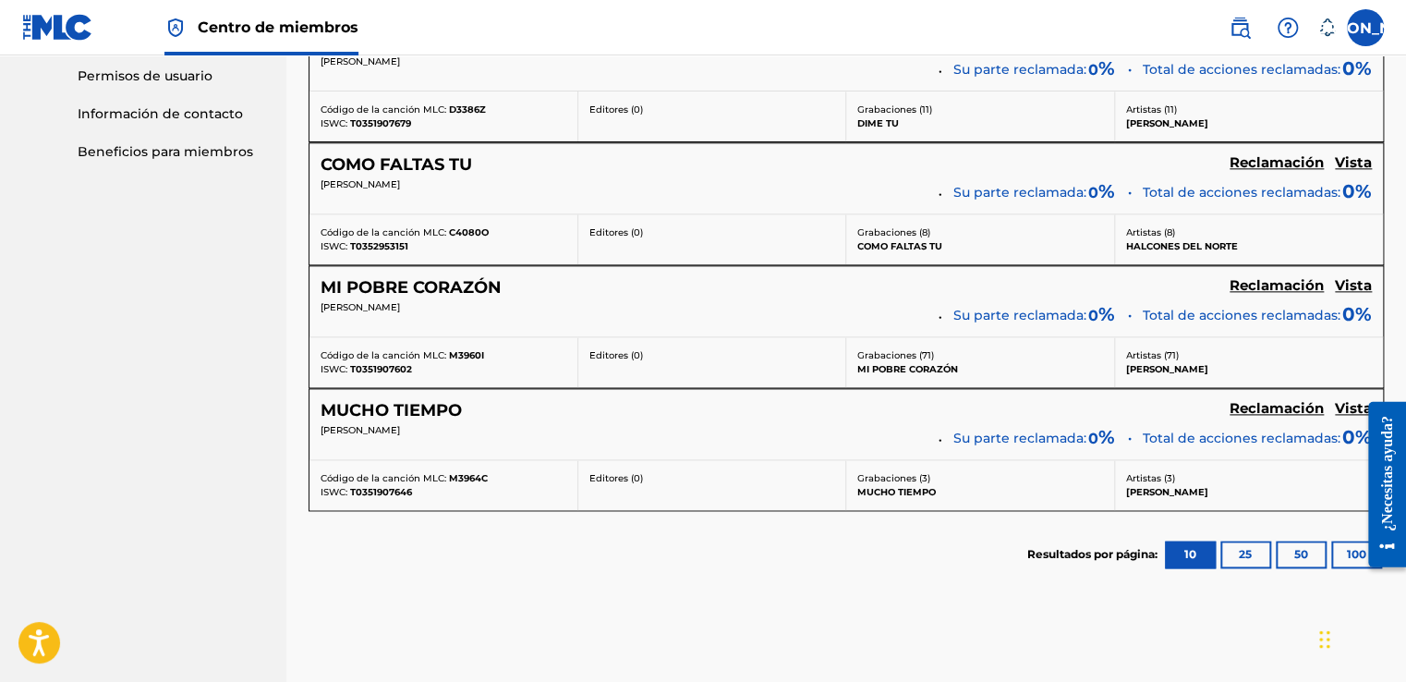
scroll to position [900, 0]
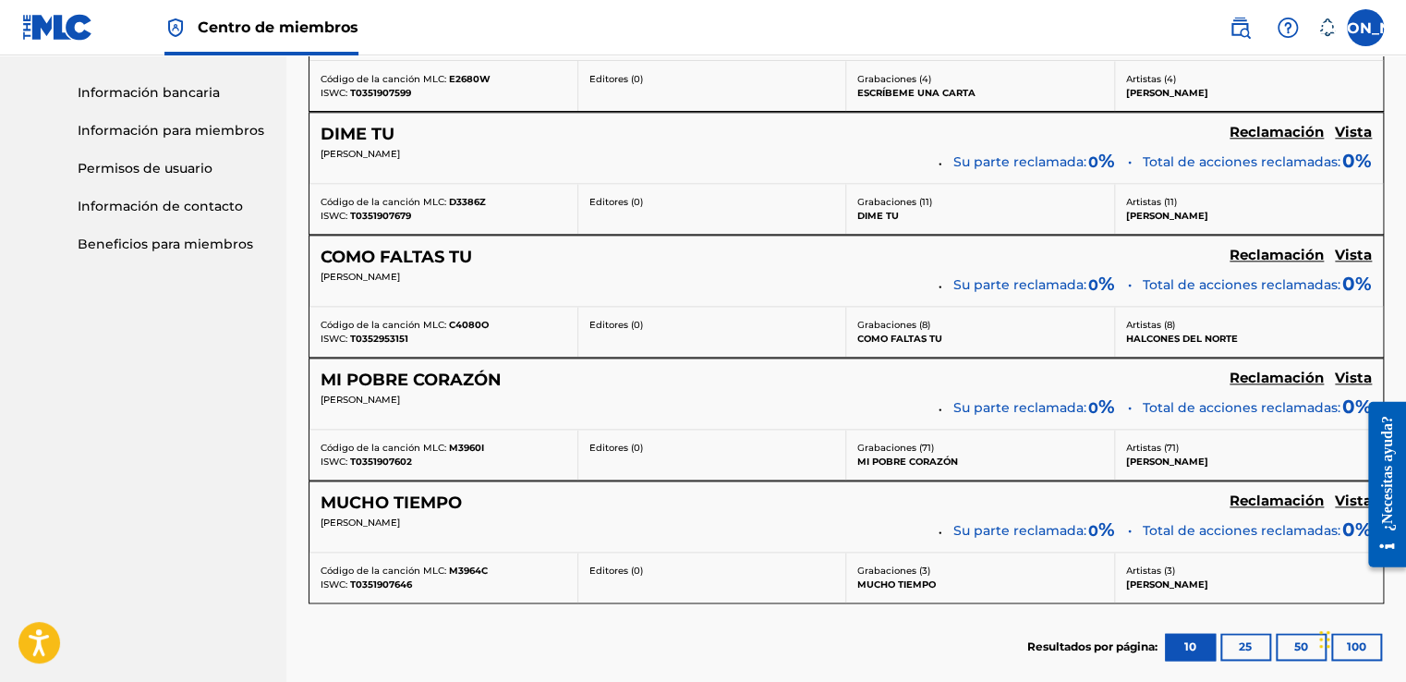
click at [875, 335] on p "COMO FALTAS TU" at bounding box center [981, 339] width 246 height 14
click at [1265, 128] on h5 "Reclamación" at bounding box center [1277, 133] width 94 height 18
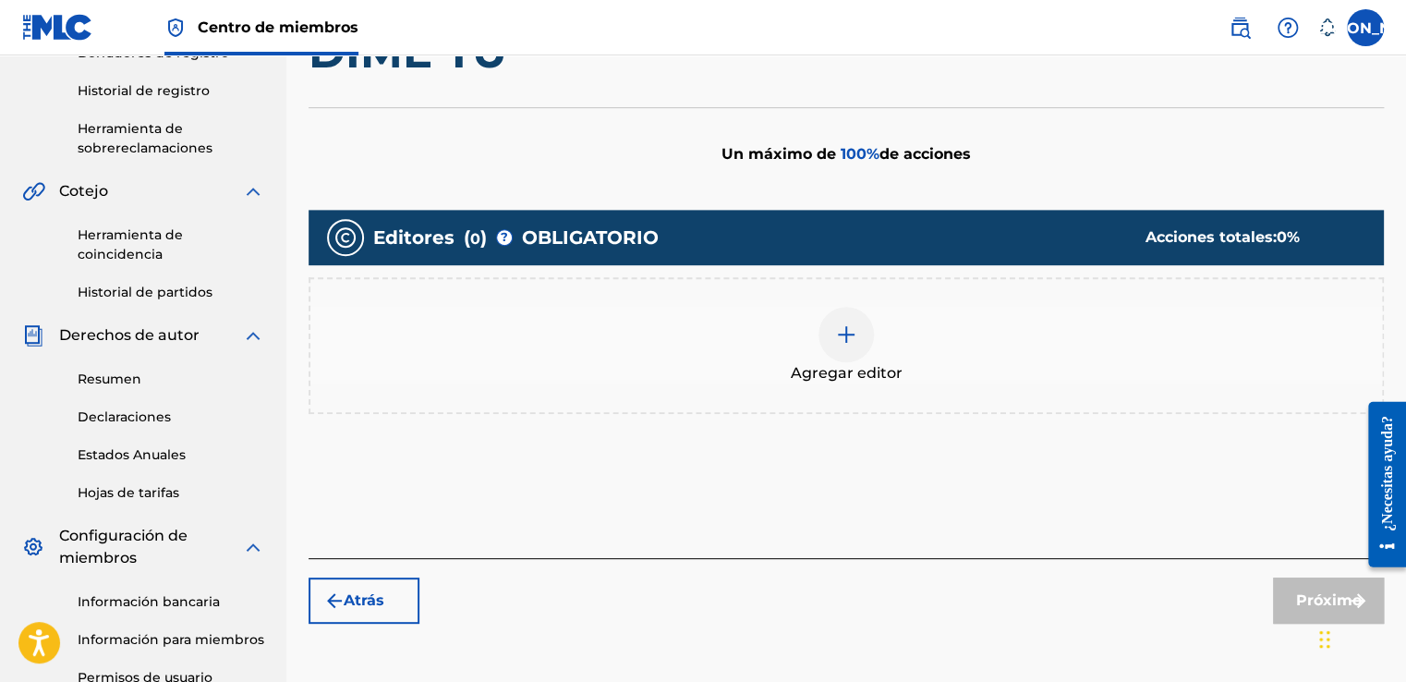
scroll to position [490, 0]
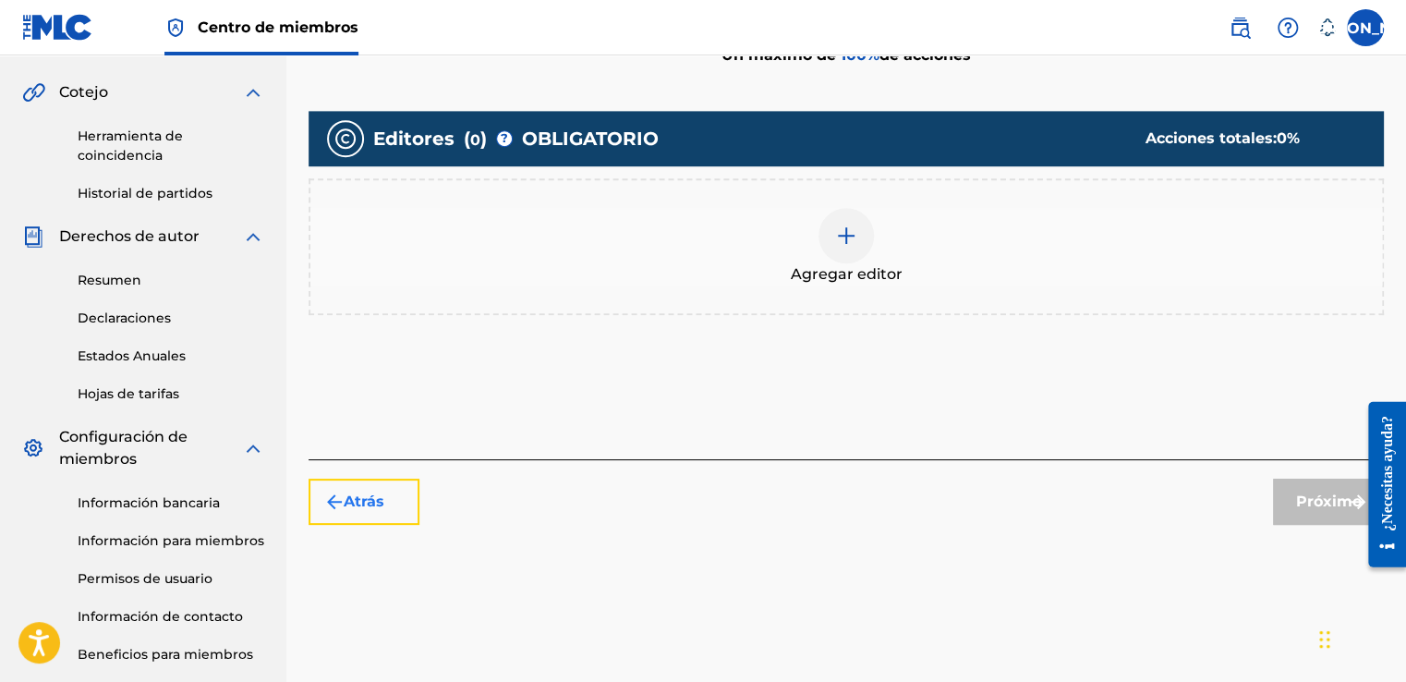
click at [396, 499] on button "Atrás" at bounding box center [364, 502] width 111 height 46
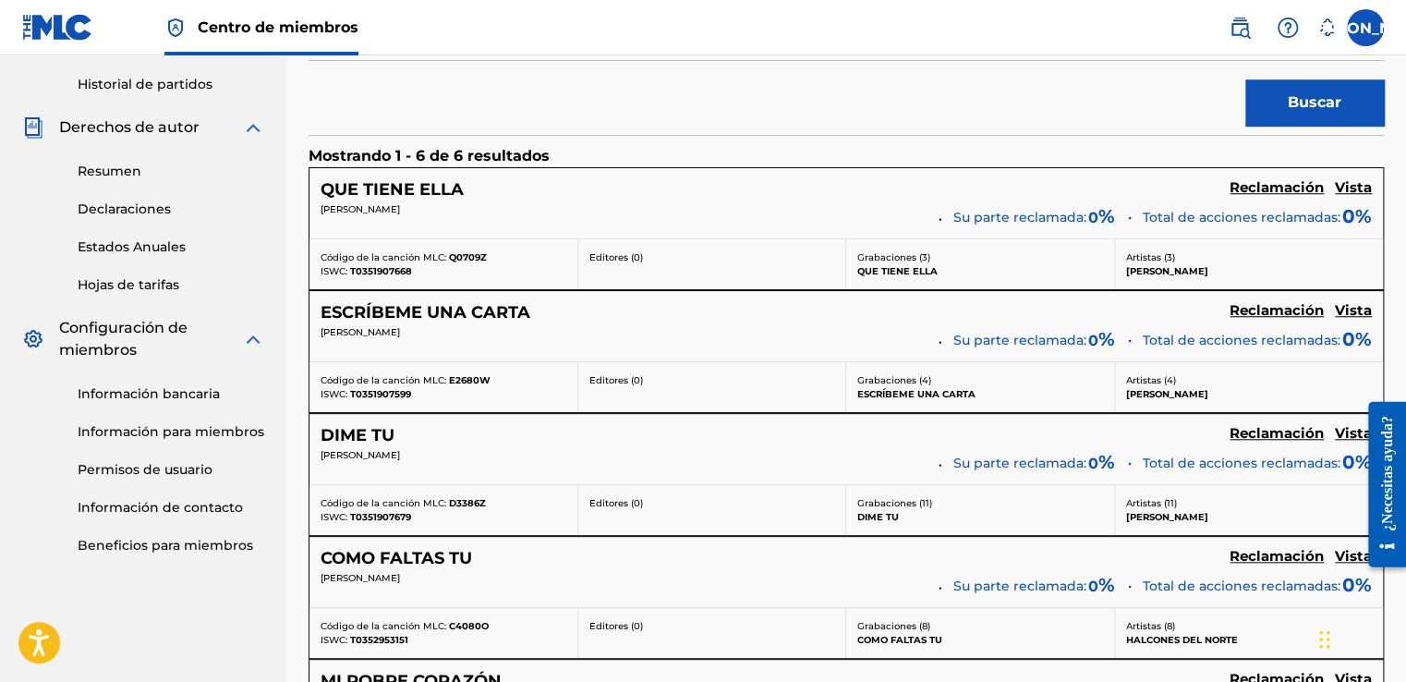
scroll to position [767, 0]
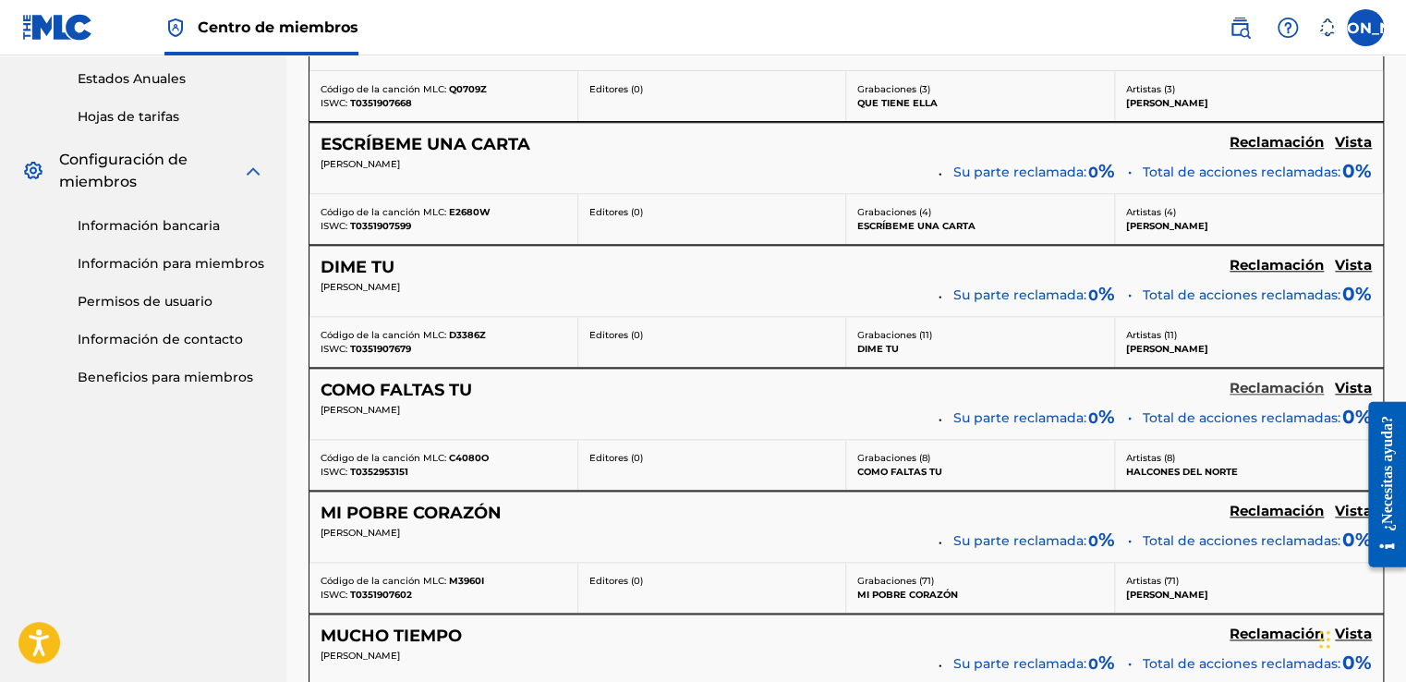
click at [1264, 382] on h5 "Reclamación" at bounding box center [1277, 389] width 94 height 18
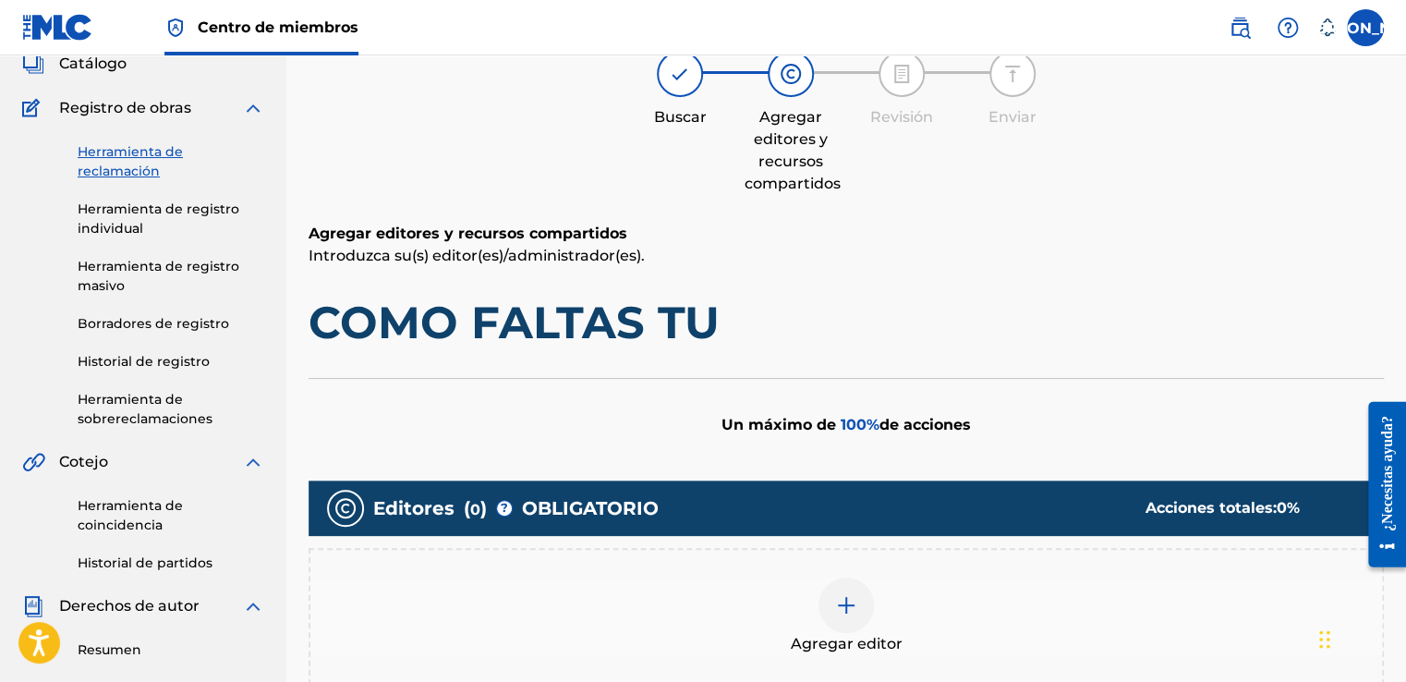
scroll to position [213, 0]
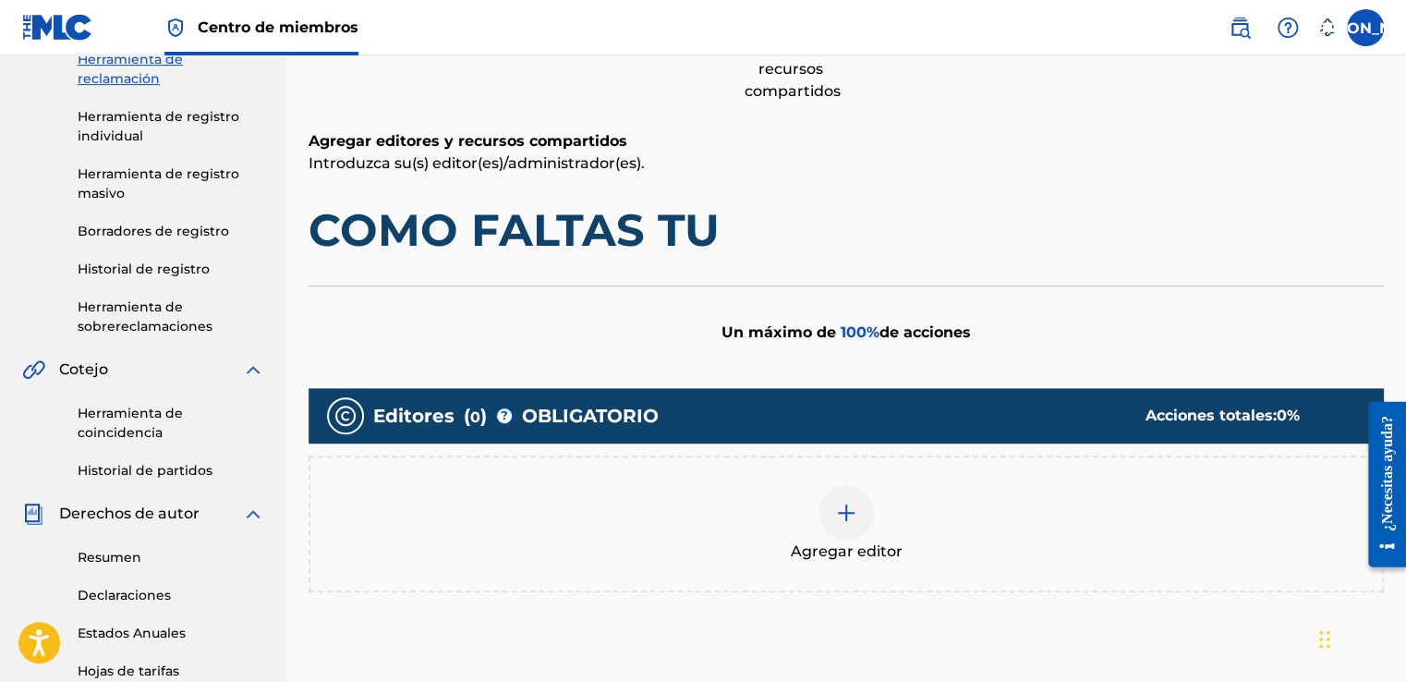
click at [849, 512] on img at bounding box center [846, 513] width 22 height 22
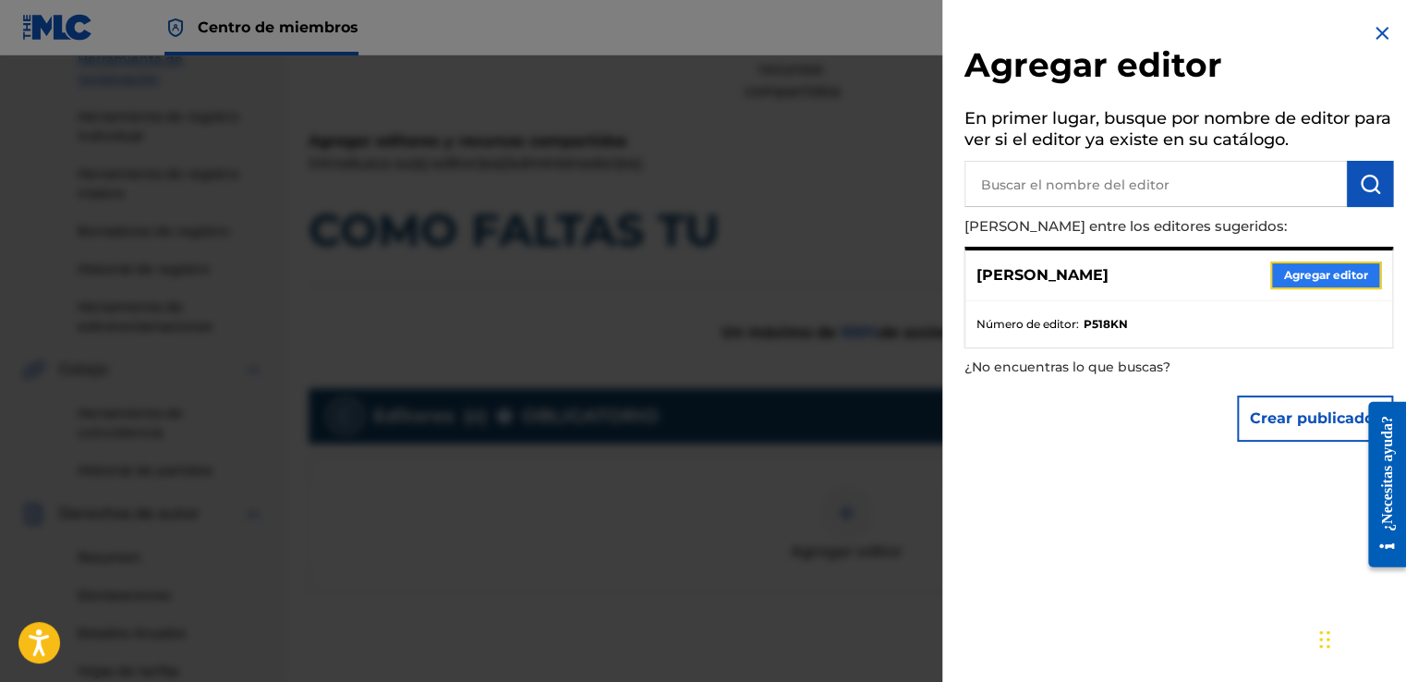
click at [1312, 266] on button "Agregar editor" at bounding box center [1326, 276] width 111 height 28
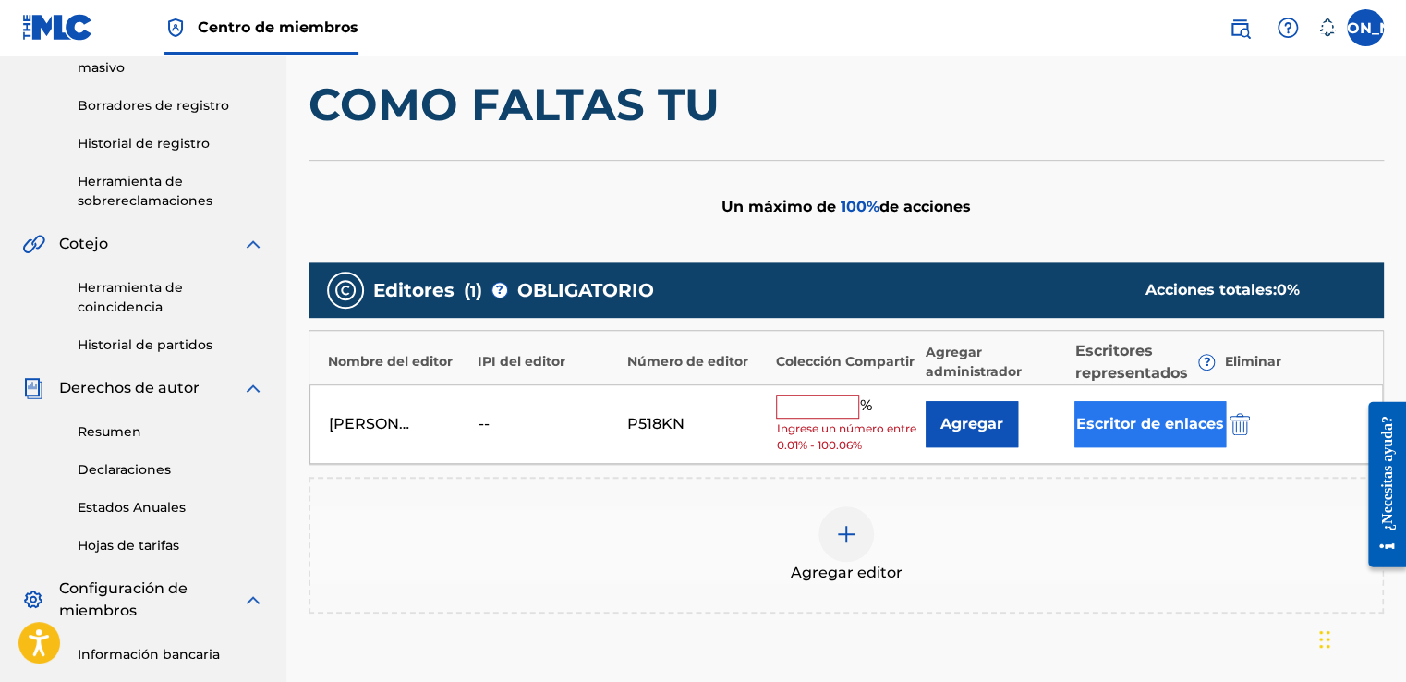
scroll to position [397, 0]
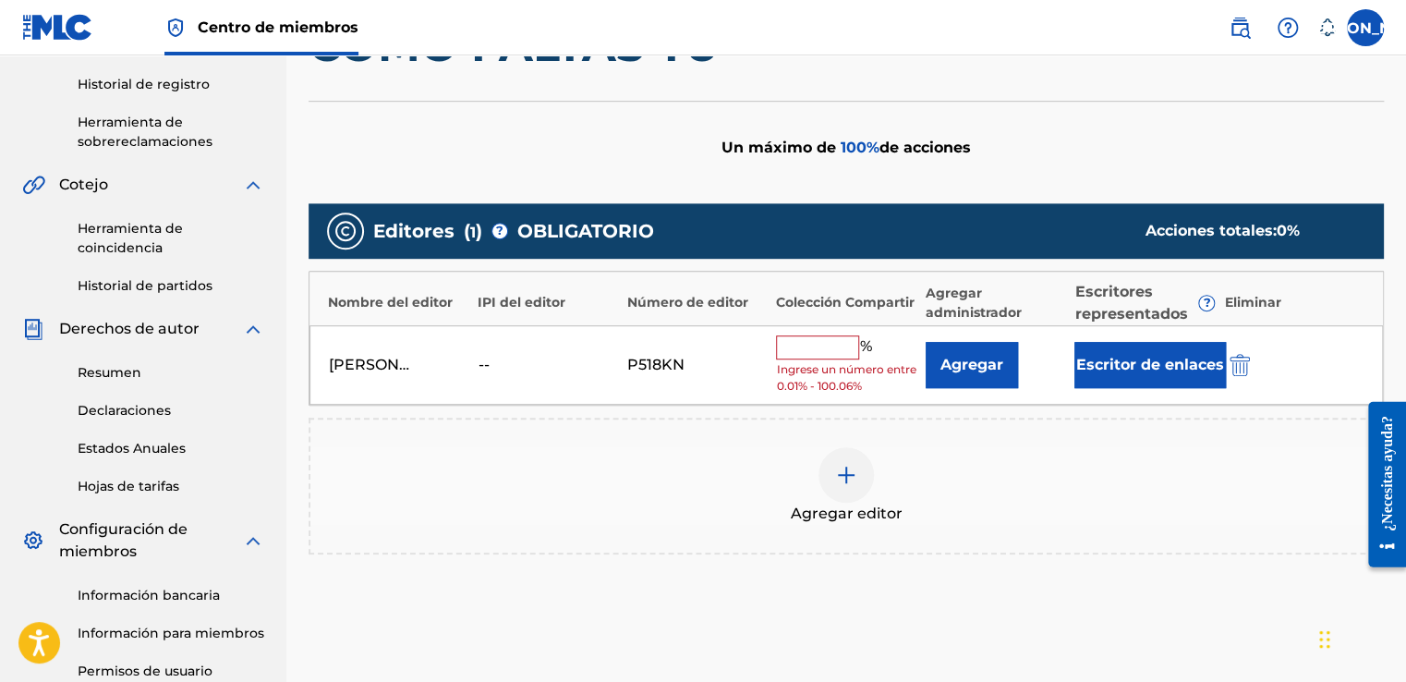
click at [820, 337] on input "text" at bounding box center [817, 347] width 83 height 24
type input "100"
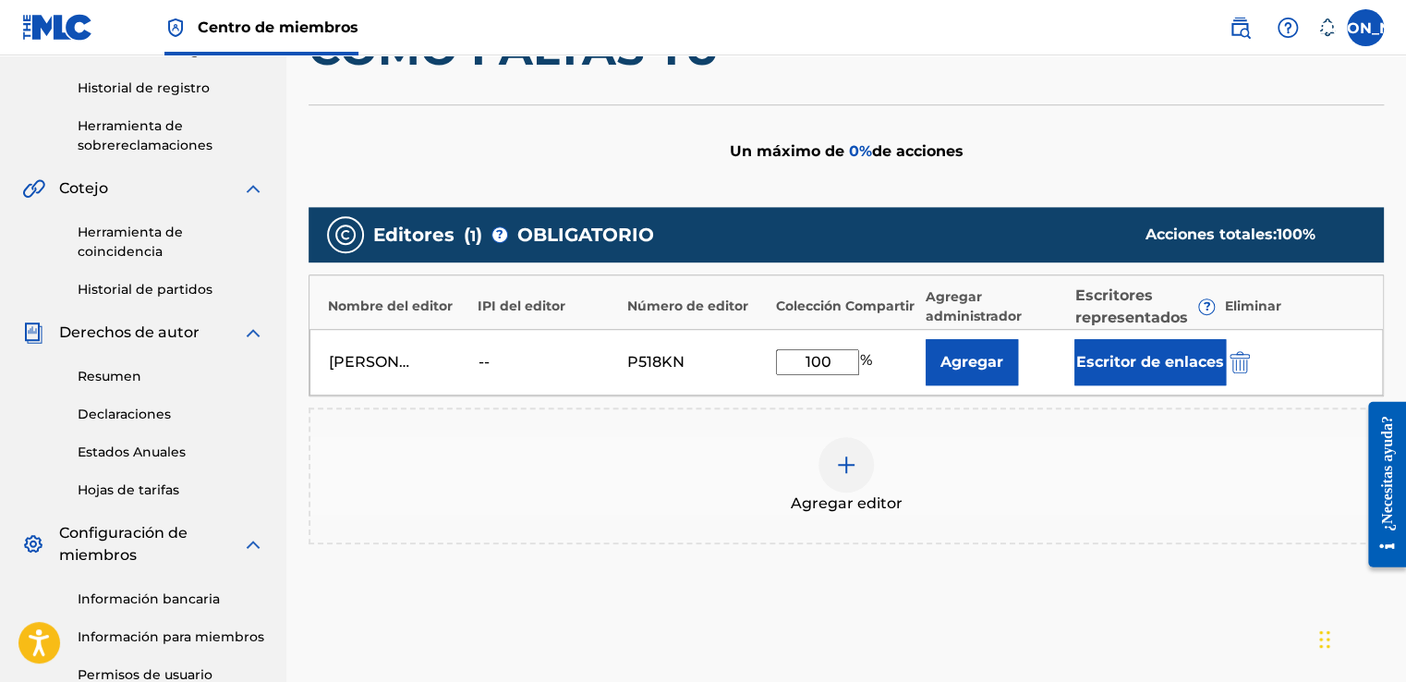
scroll to position [490, 0]
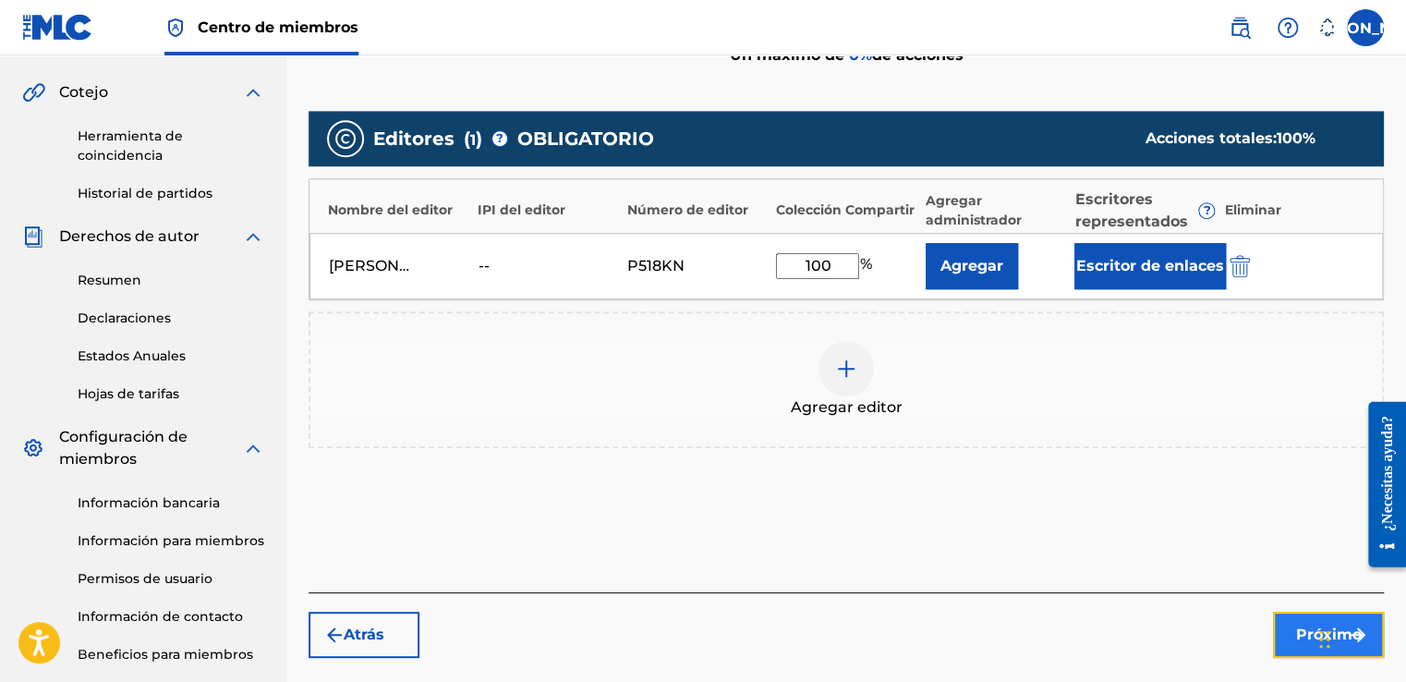
click at [1294, 624] on button "Próximo" at bounding box center [1328, 635] width 111 height 46
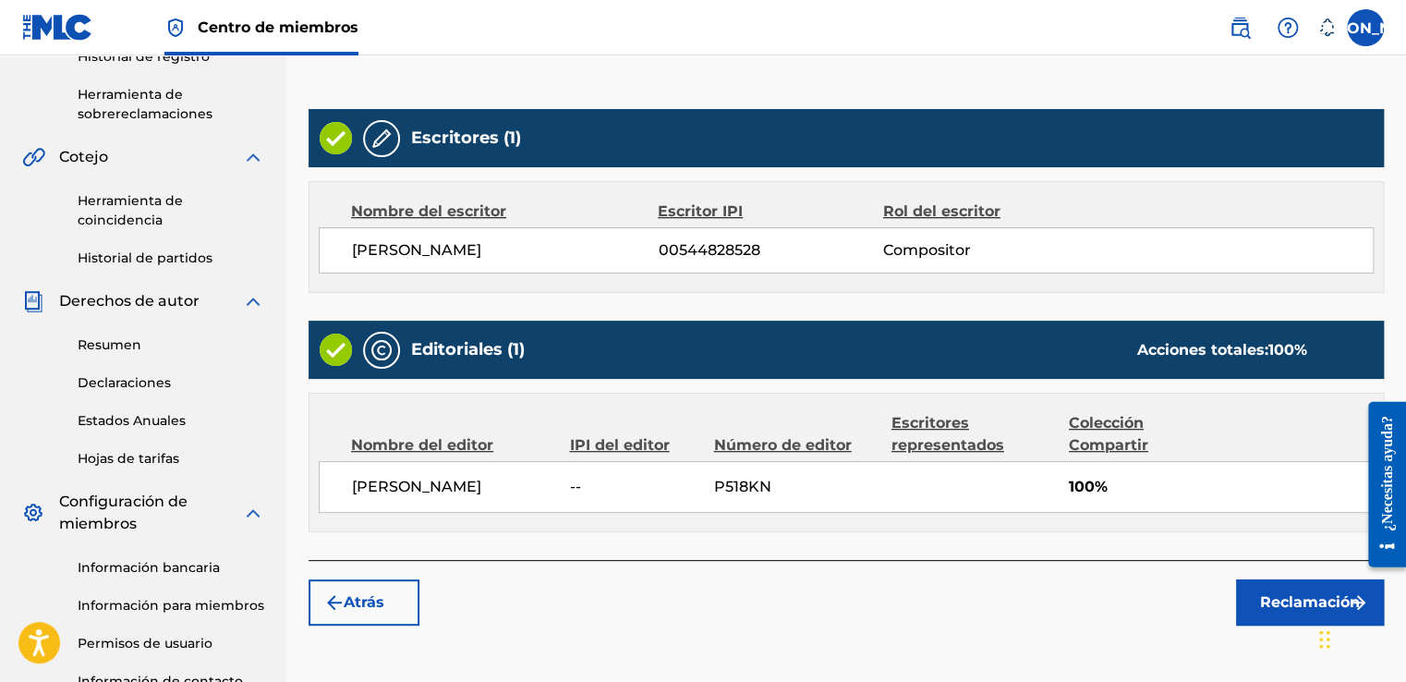
scroll to position [453, 0]
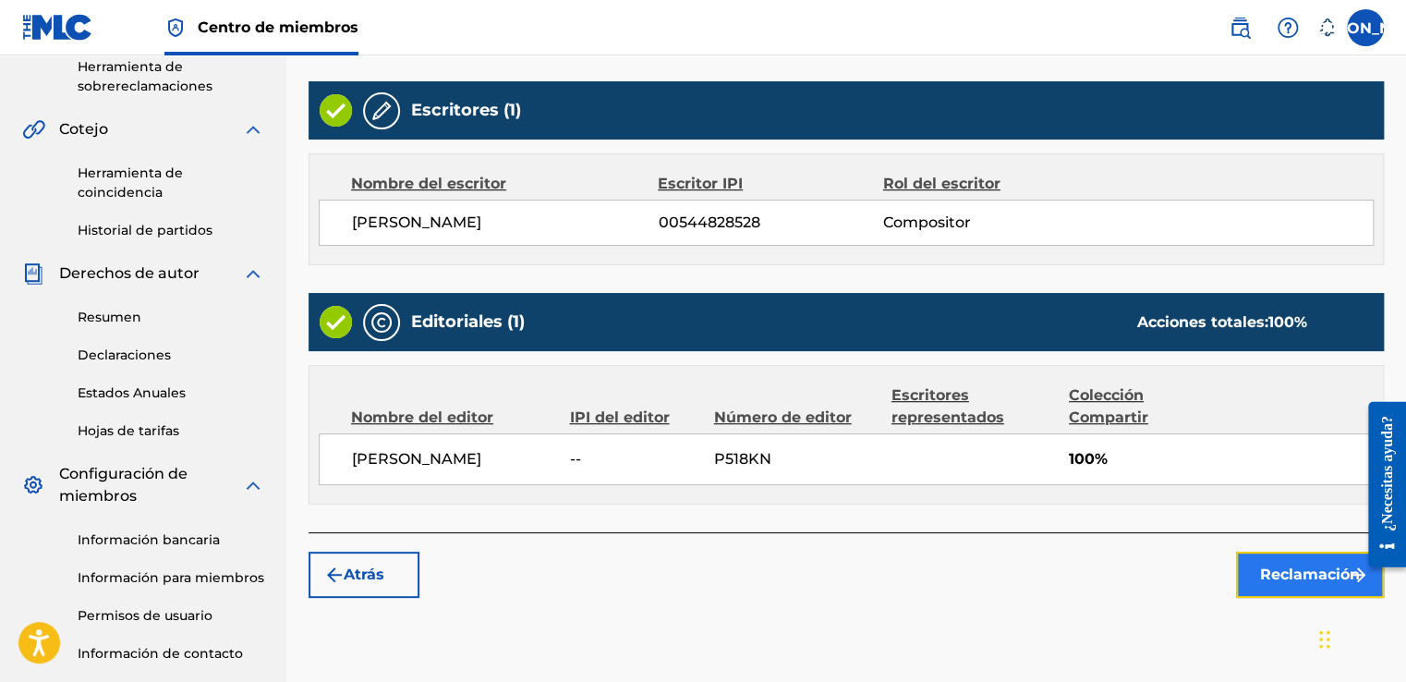
click at [1287, 583] on font "Reclamación" at bounding box center [1310, 575] width 100 height 22
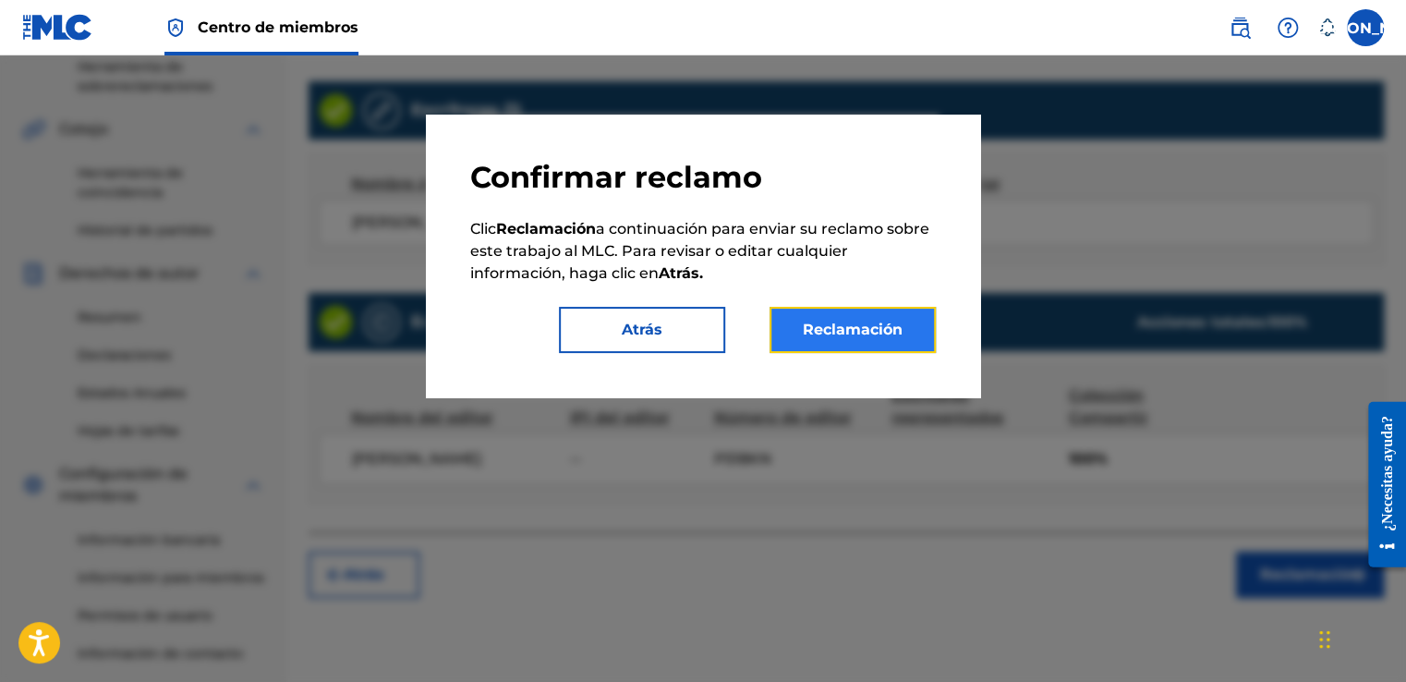
click at [887, 325] on button "Reclamación" at bounding box center [853, 330] width 166 height 46
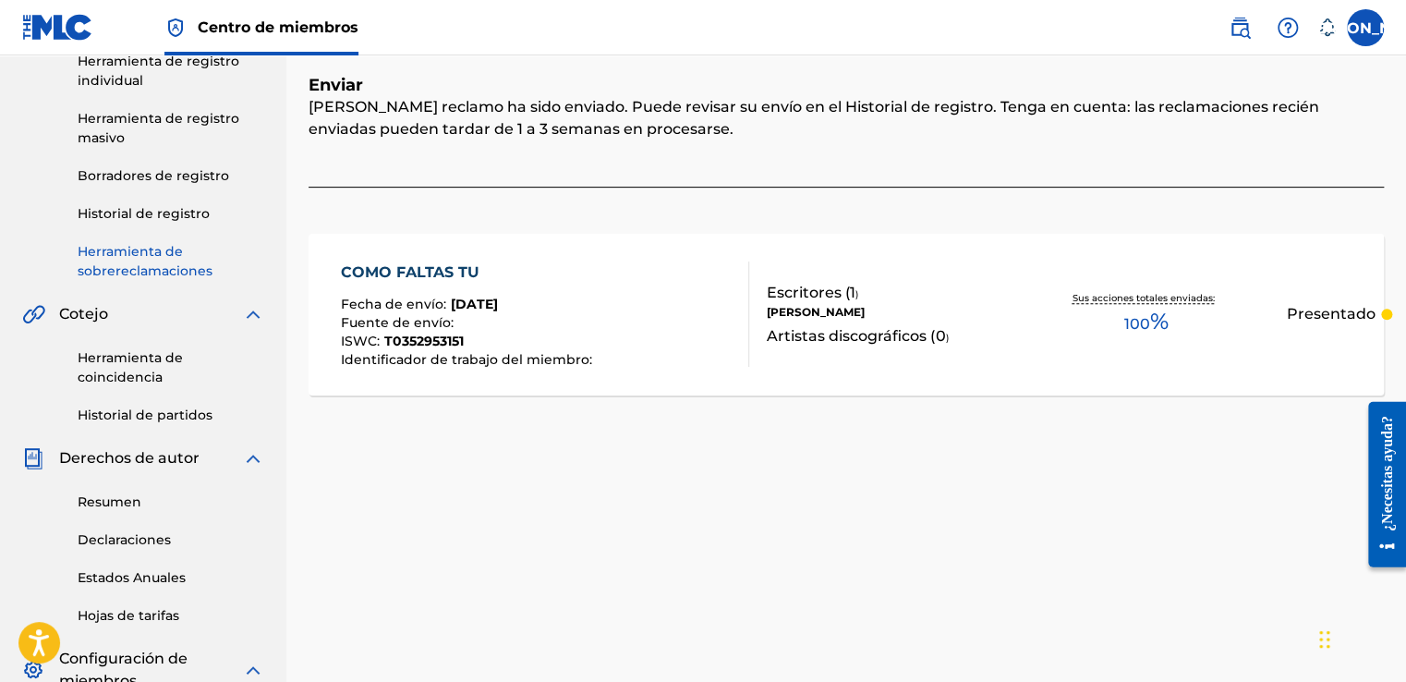
scroll to position [176, 0]
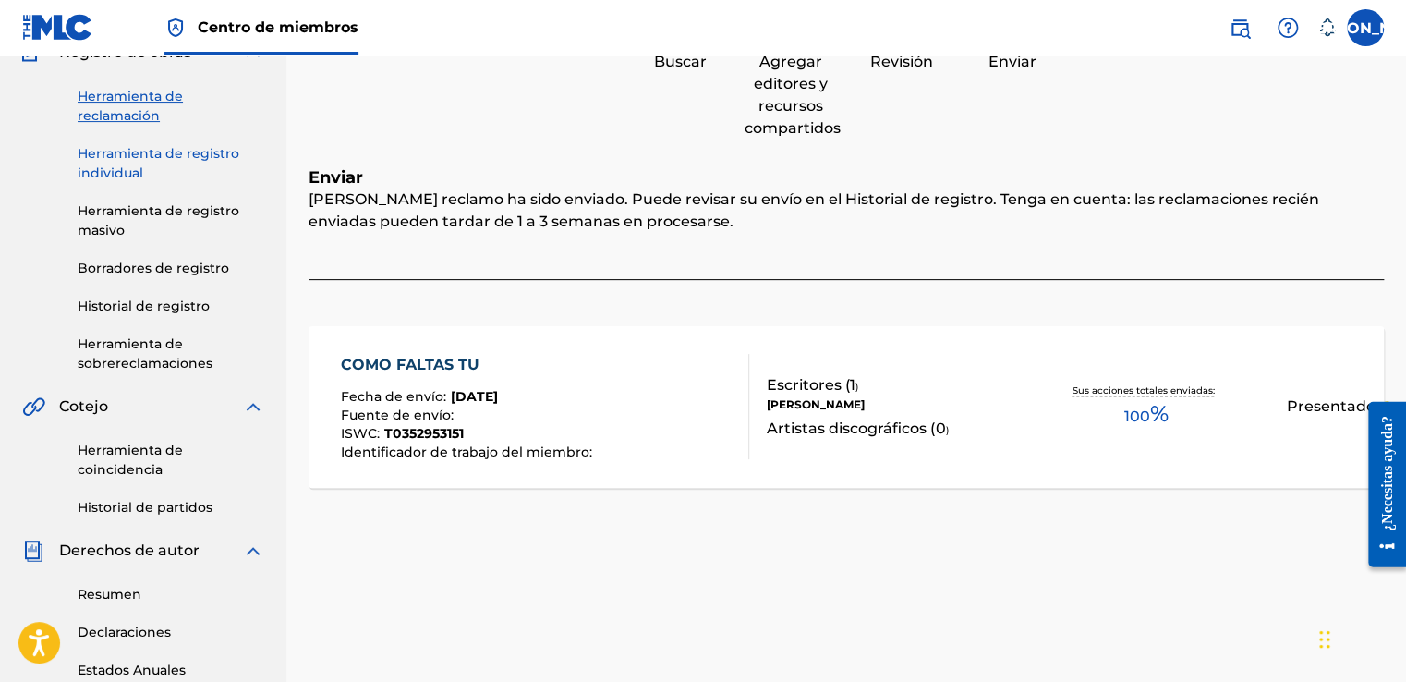
click at [156, 150] on link "Herramienta de registro individual" at bounding box center [171, 163] width 187 height 39
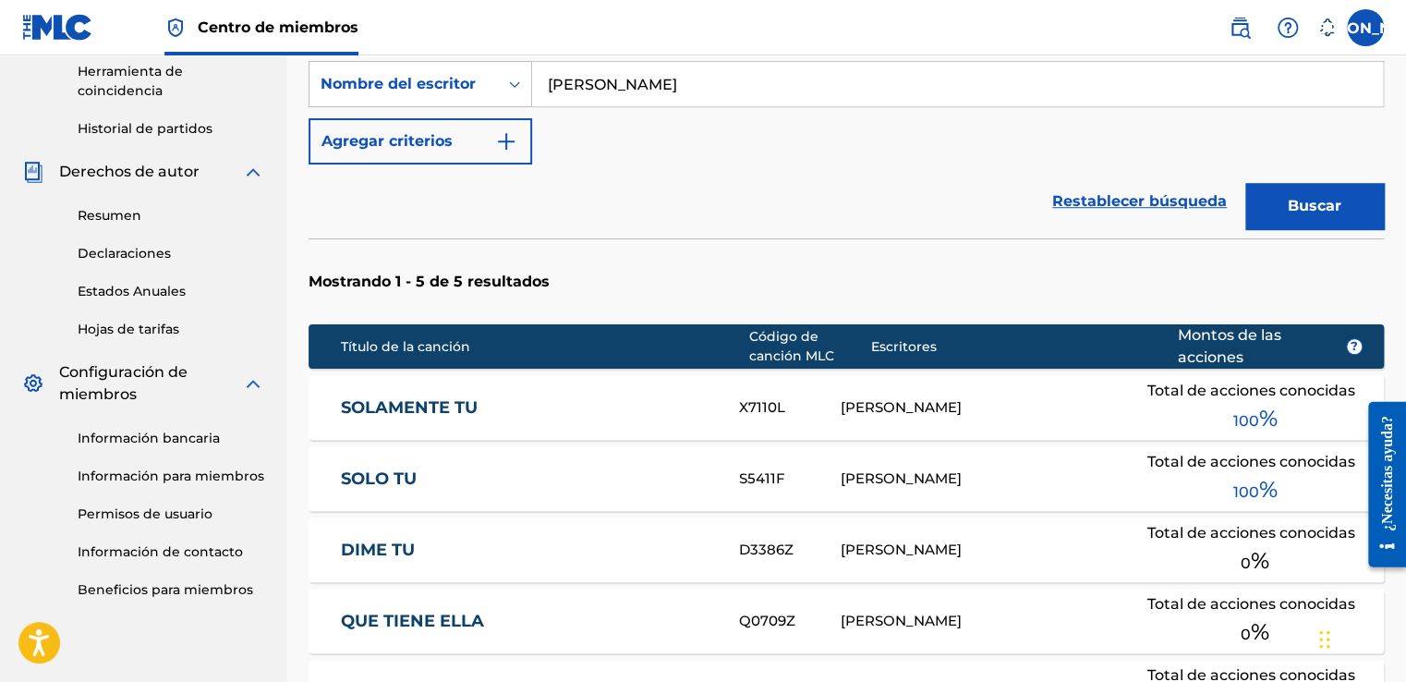
scroll to position [647, 0]
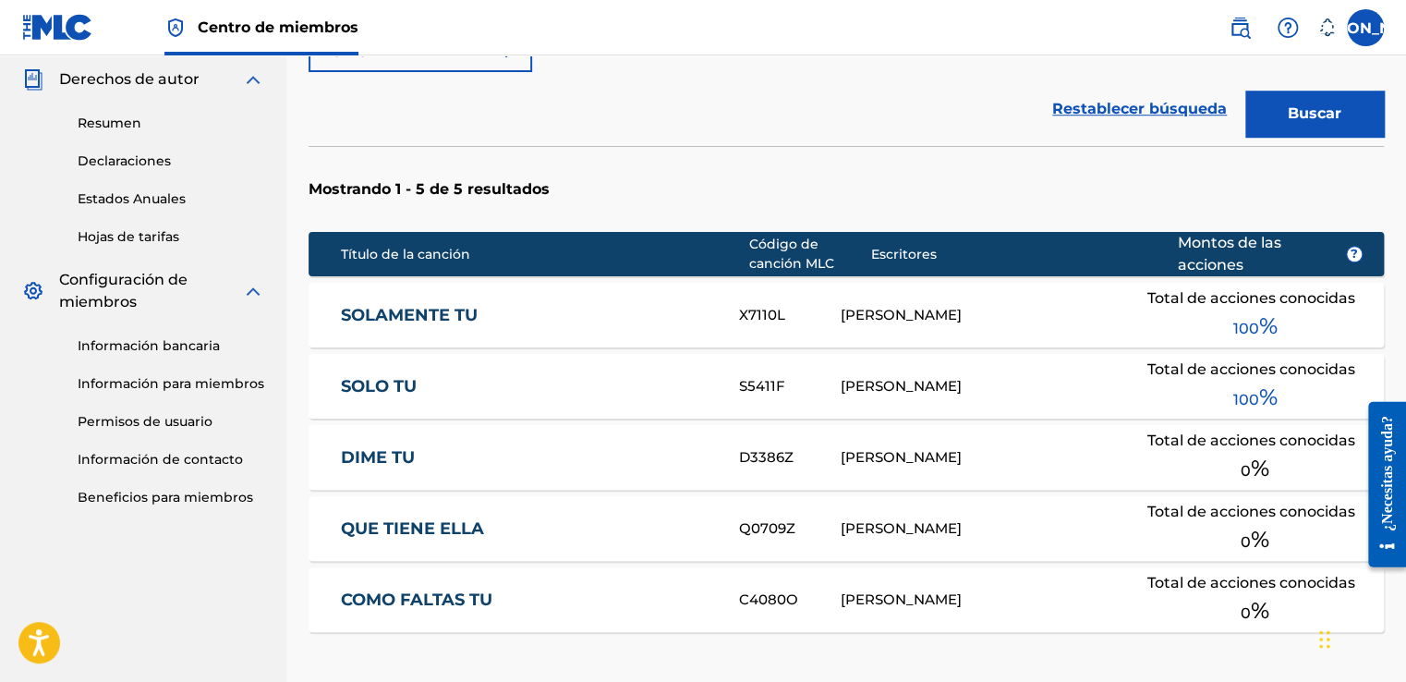
click at [1242, 316] on span "100 %" at bounding box center [1255, 326] width 44 height 33
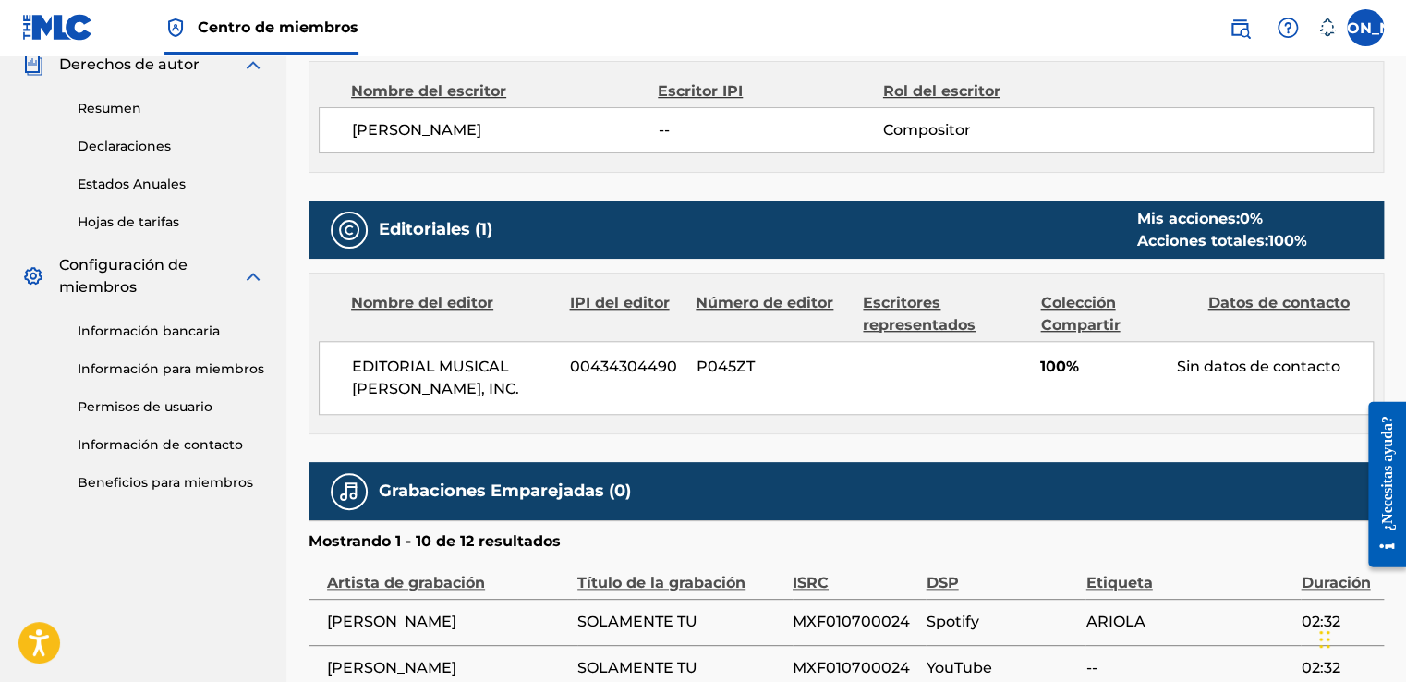
scroll to position [622, 0]
